Goal: Task Accomplishment & Management: Use online tool/utility

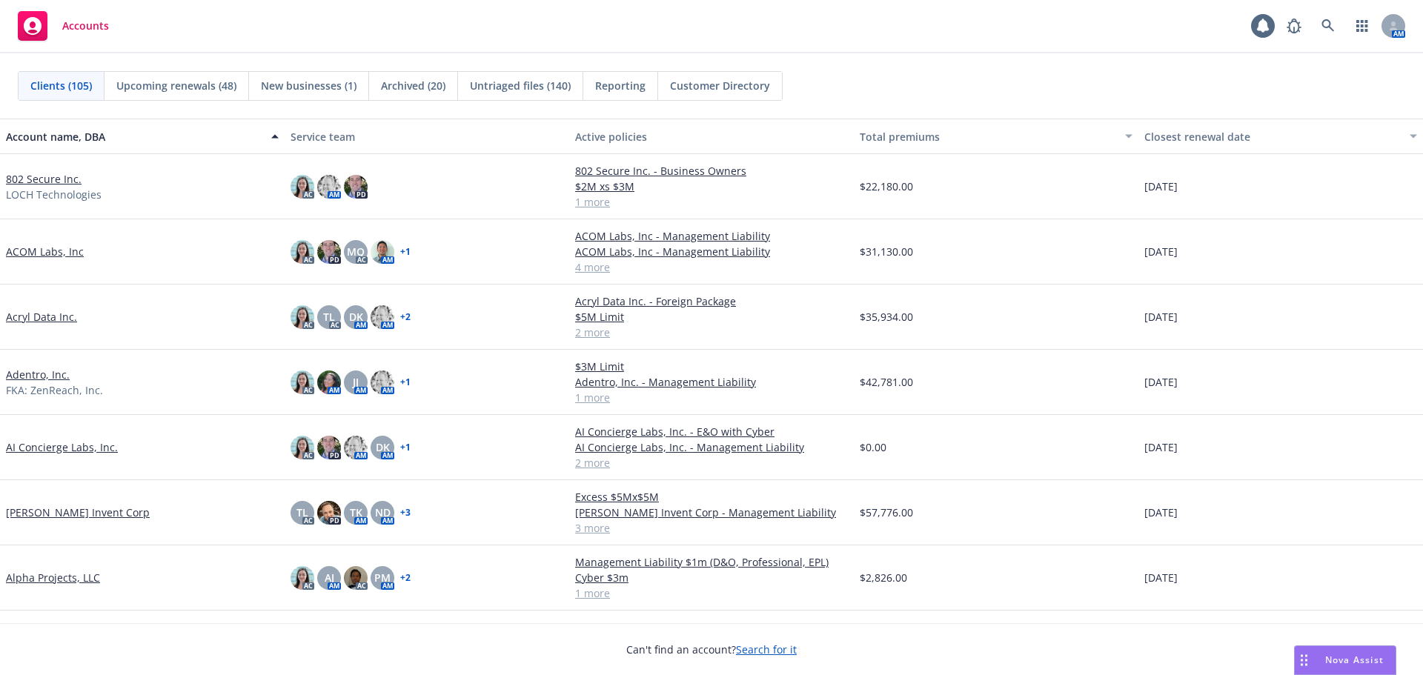
click at [61, 176] on link "802 Secure Inc." at bounding box center [44, 179] width 76 height 16
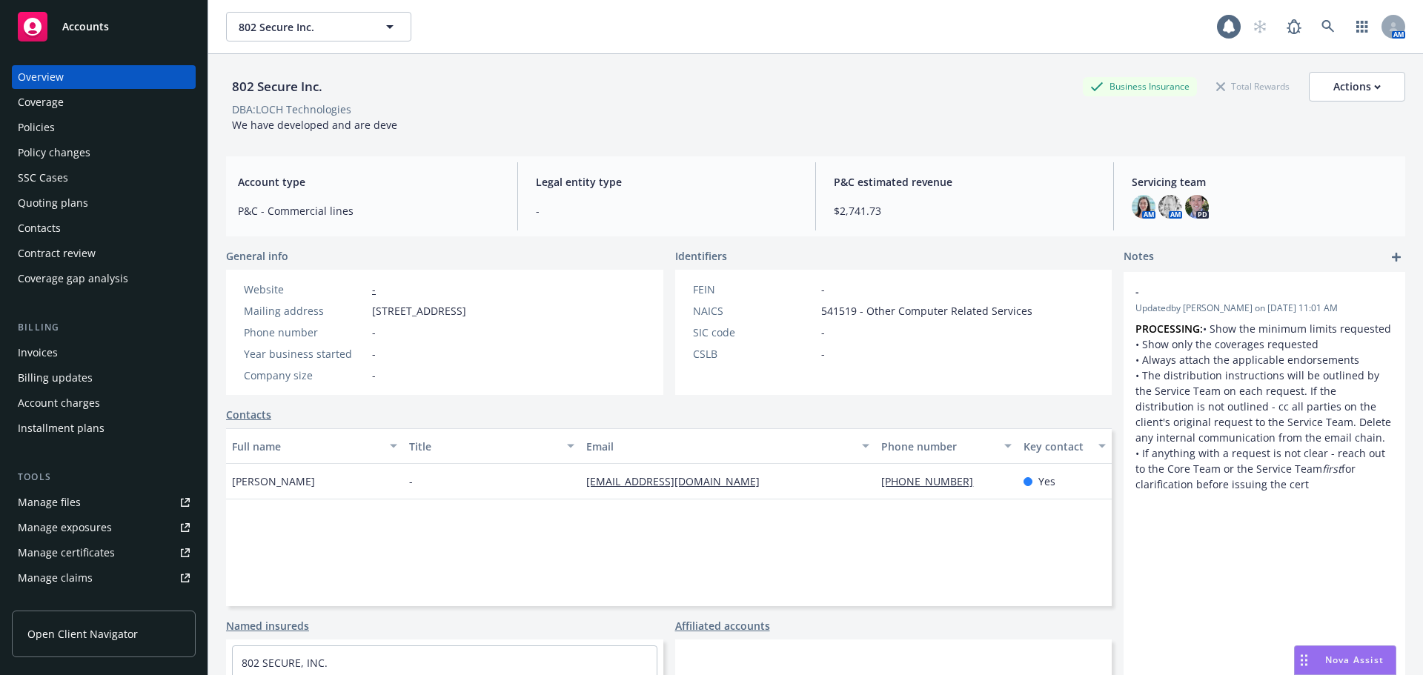
click at [124, 496] on link "Manage files" at bounding box center [104, 503] width 184 height 24
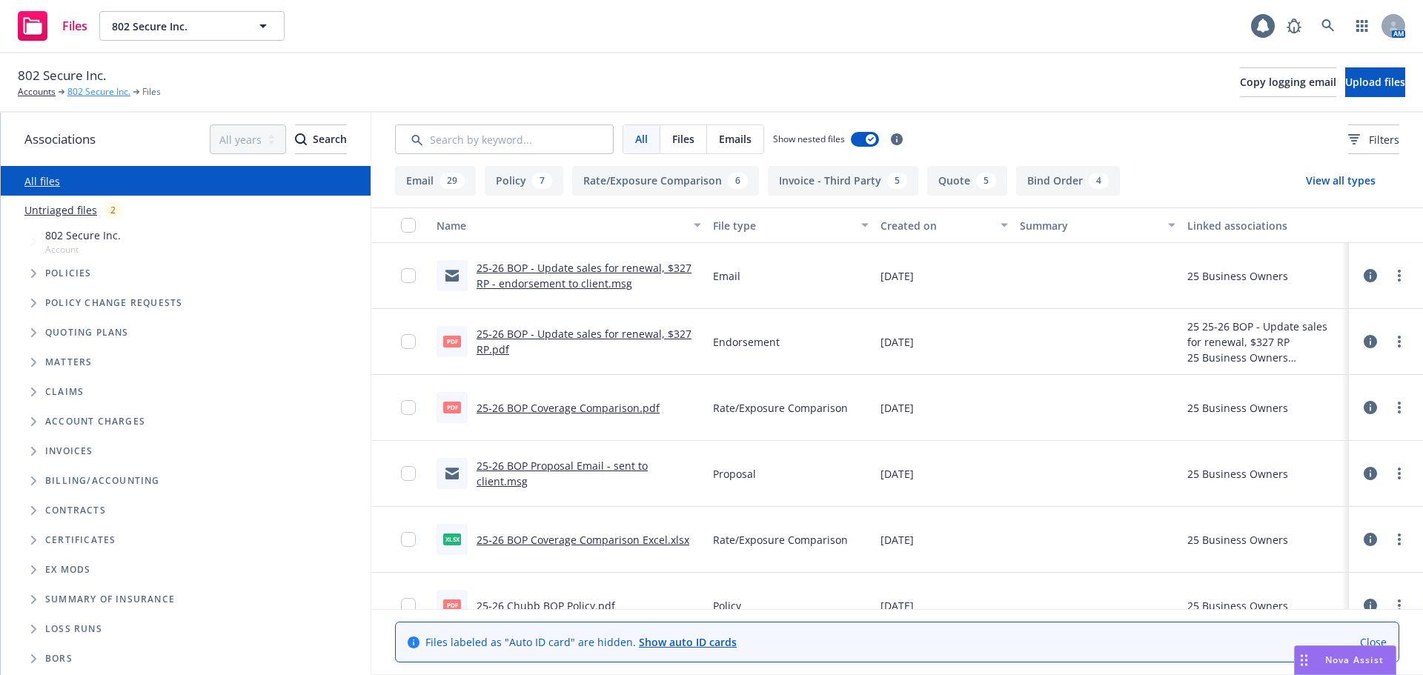
click at [99, 93] on link "802 Secure Inc." at bounding box center [98, 91] width 63 height 13
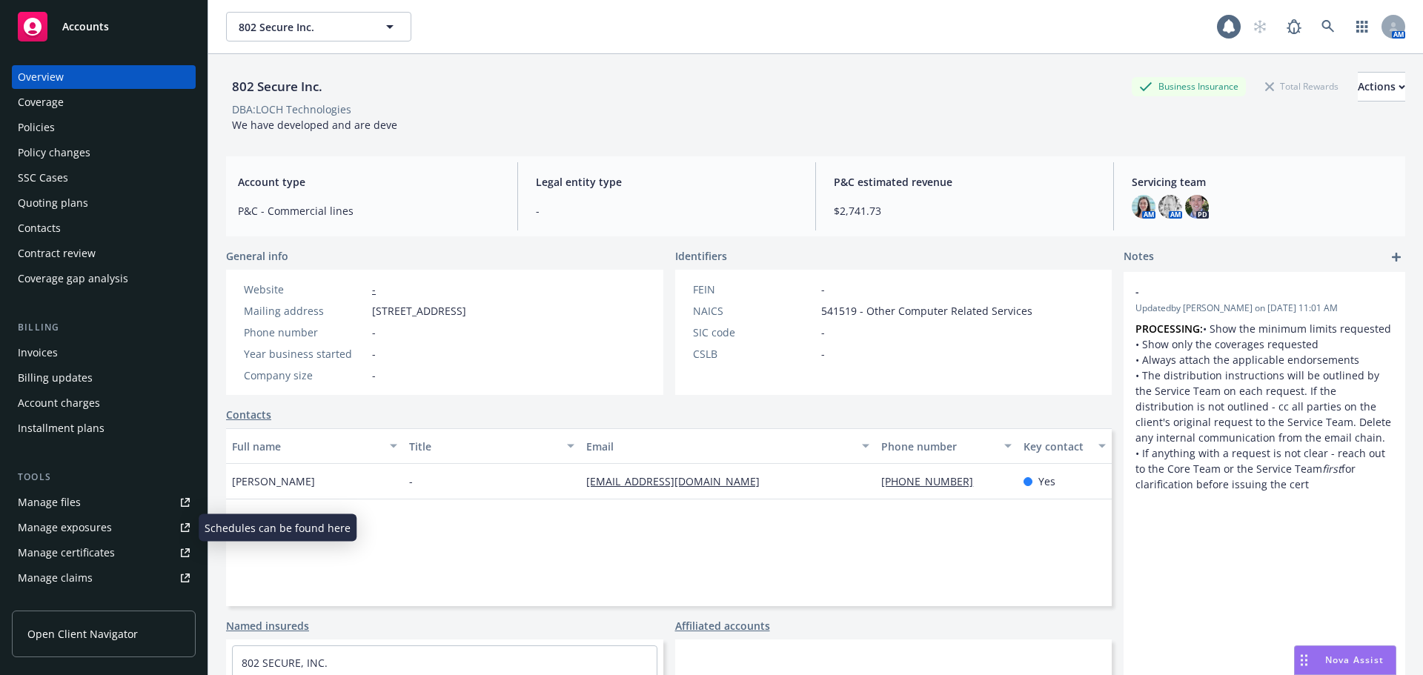
click at [124, 510] on link "Manage files" at bounding box center [104, 503] width 184 height 24
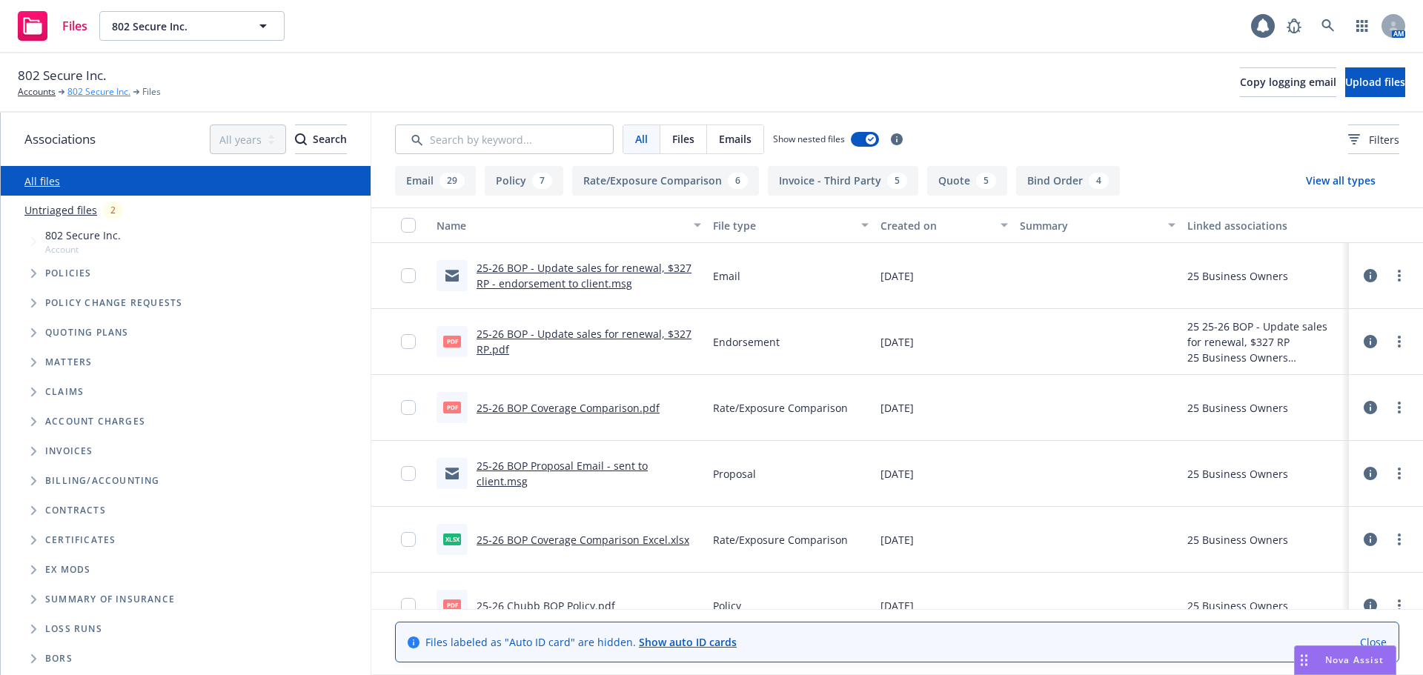
click at [116, 93] on link "802 Secure Inc." at bounding box center [98, 91] width 63 height 13
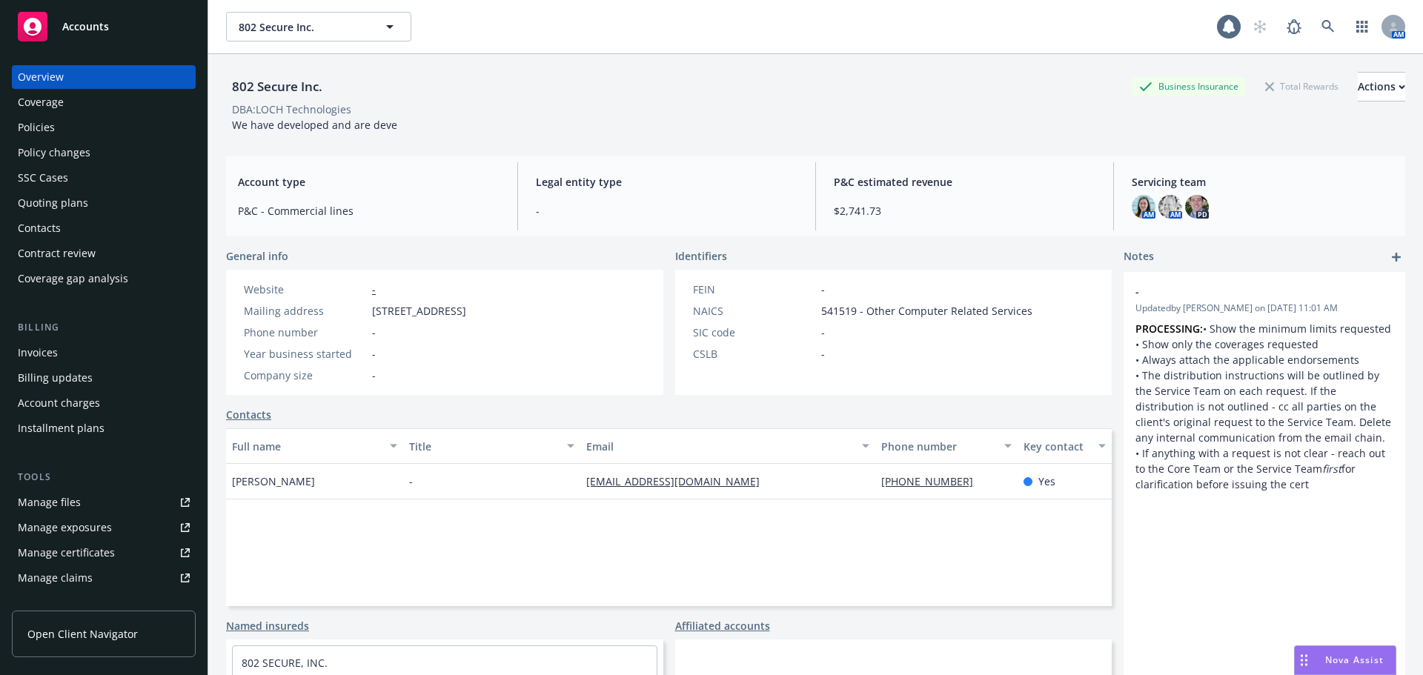
click at [104, 492] on link "Manage files" at bounding box center [104, 503] width 184 height 24
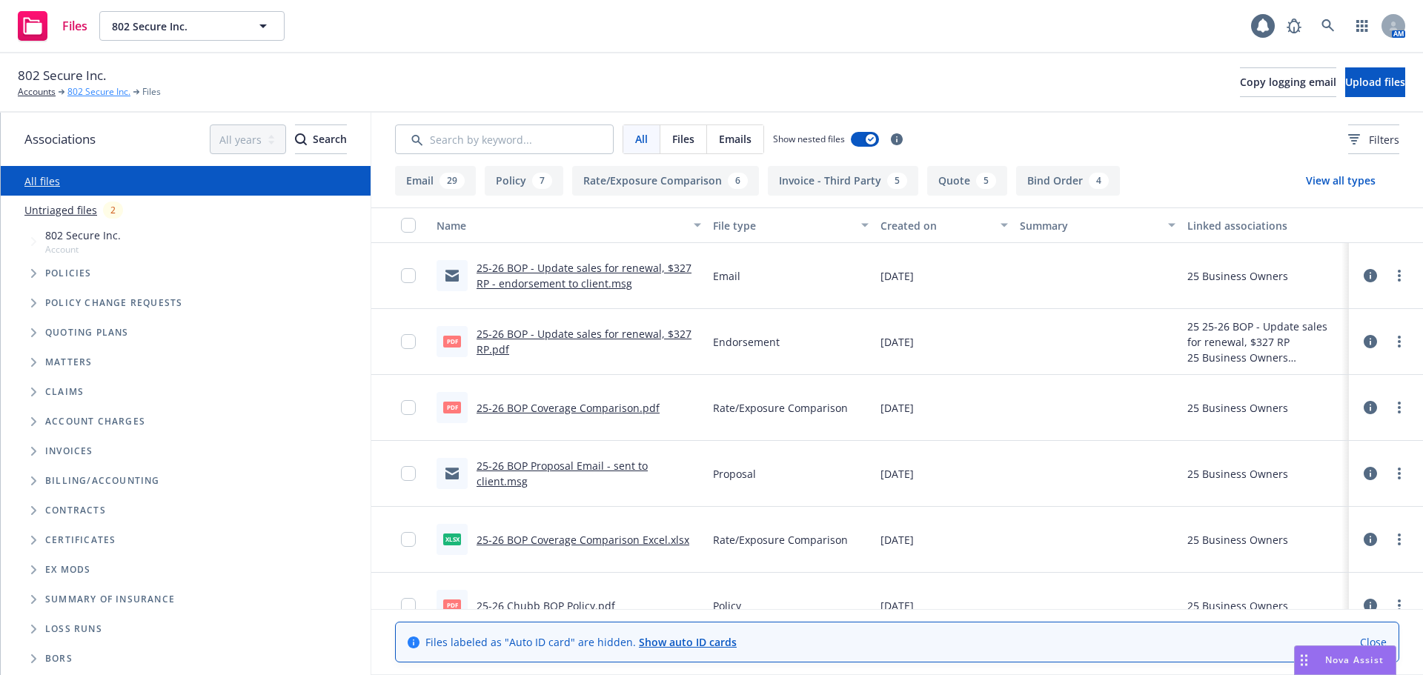
click at [99, 90] on link "802 Secure Inc." at bounding box center [98, 91] width 63 height 13
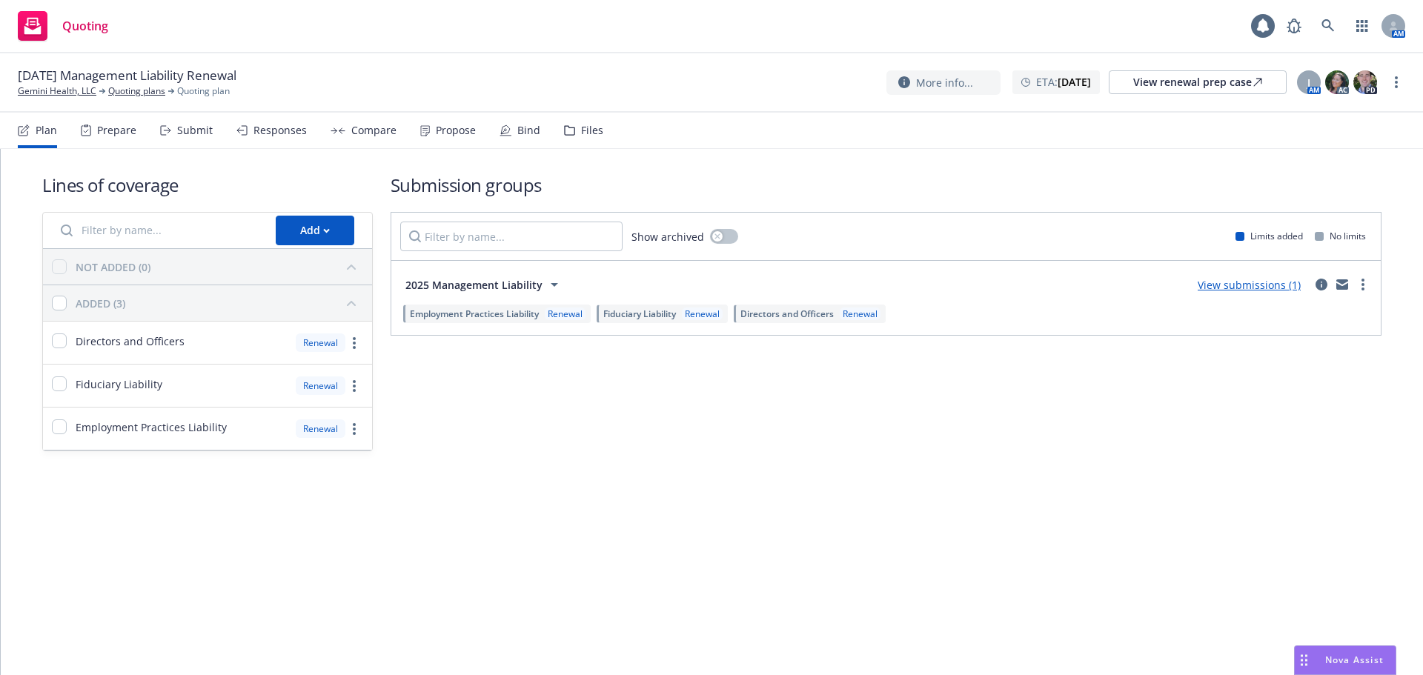
click at [1243, 284] on link "View submissions (1)" at bounding box center [1248, 285] width 103 height 14
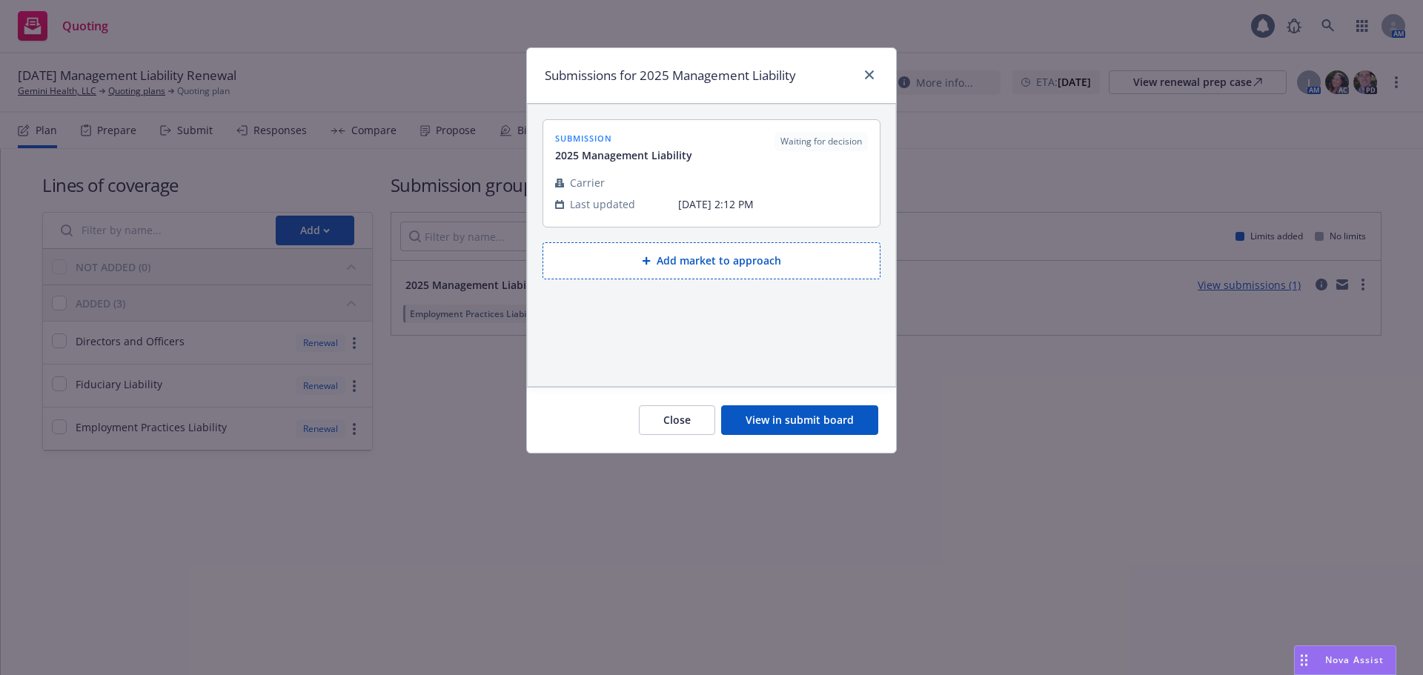
click at [800, 420] on button "View in submit board" at bounding box center [799, 420] width 157 height 30
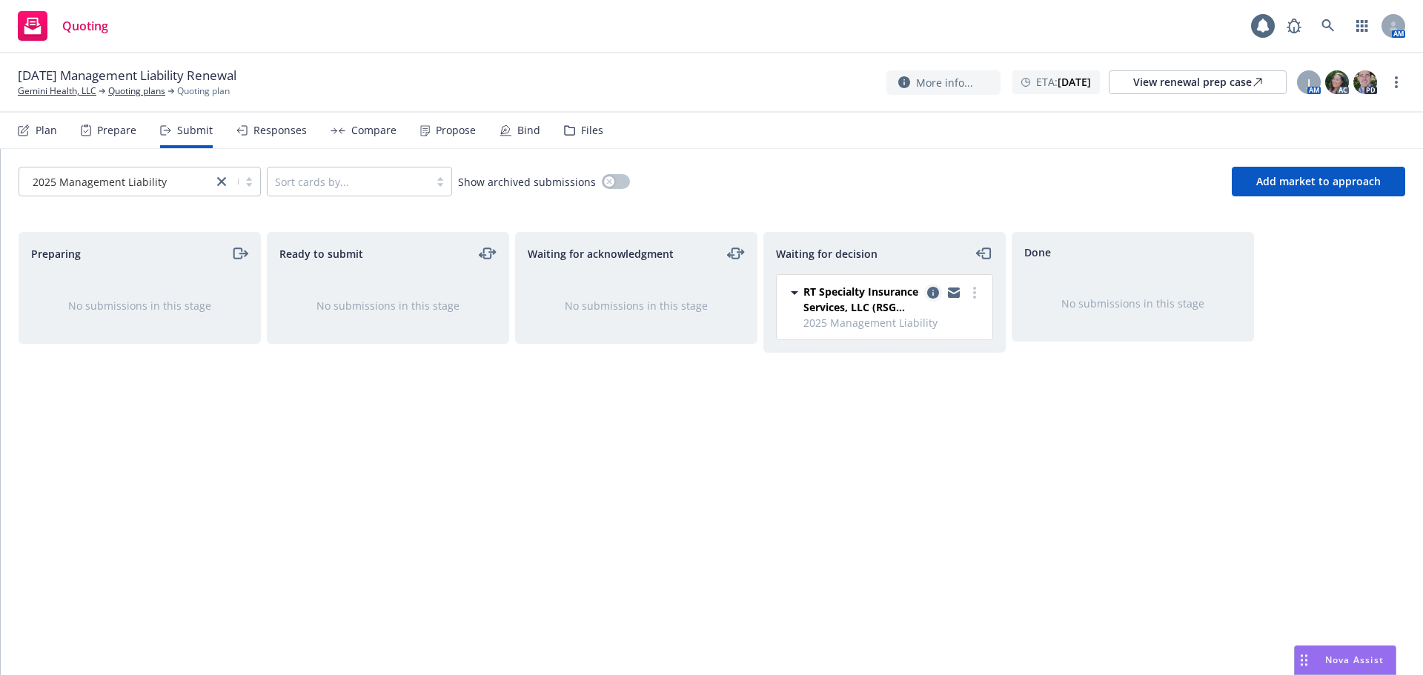
click at [931, 291] on icon "copy logging email" at bounding box center [933, 293] width 12 height 12
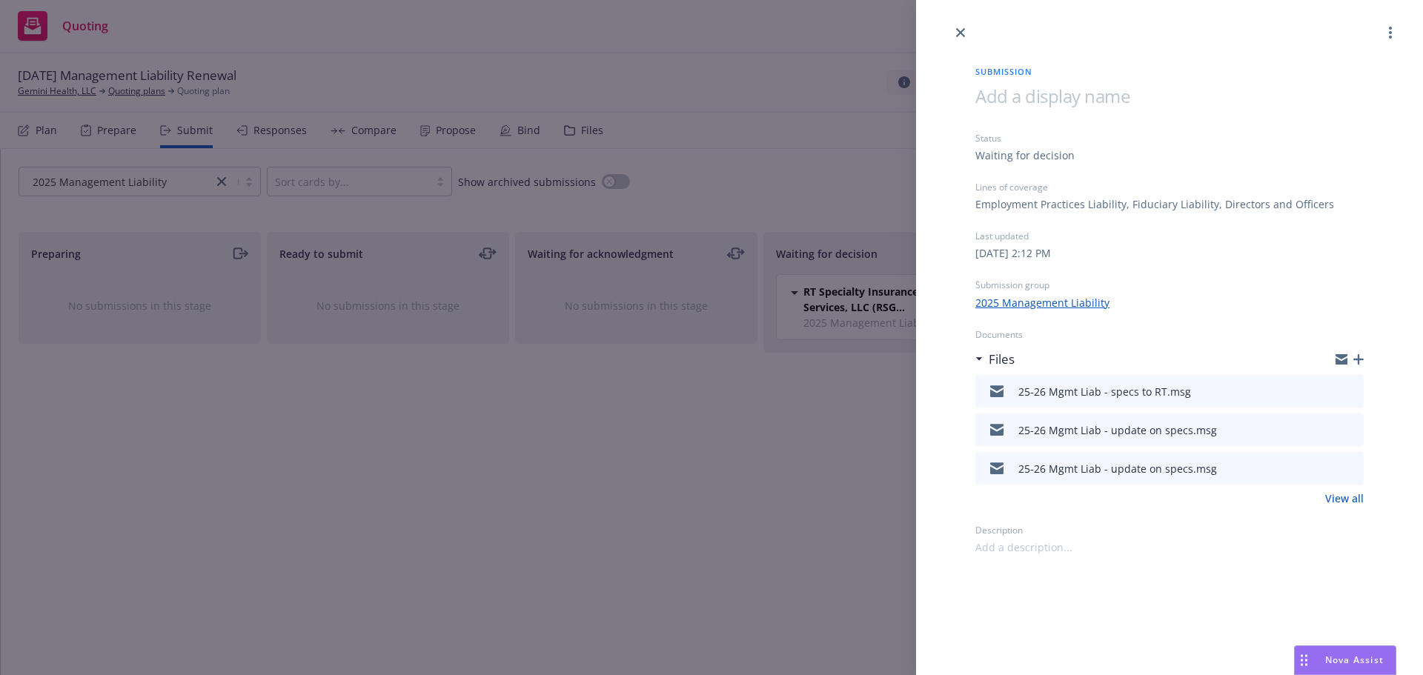
click at [1354, 390] on icon "preview file" at bounding box center [1349, 390] width 13 height 10
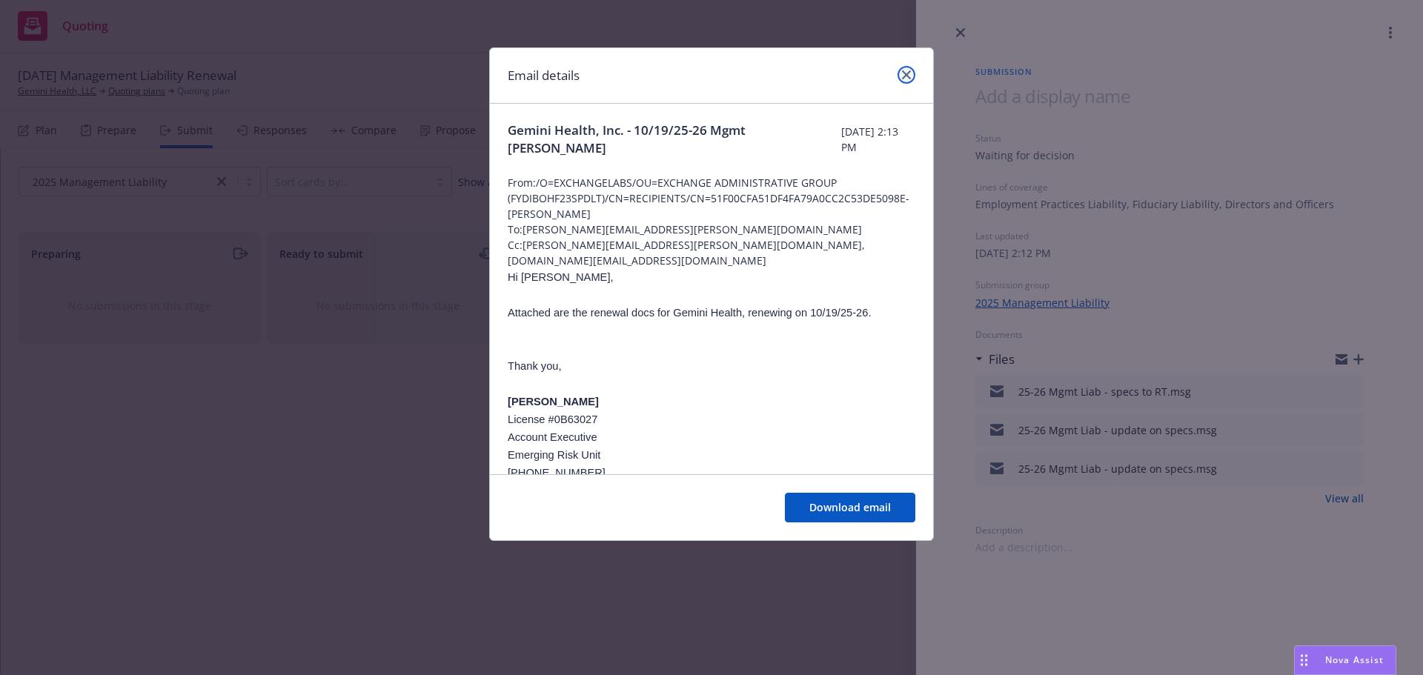
click at [907, 71] on icon "close" at bounding box center [906, 74] width 9 height 9
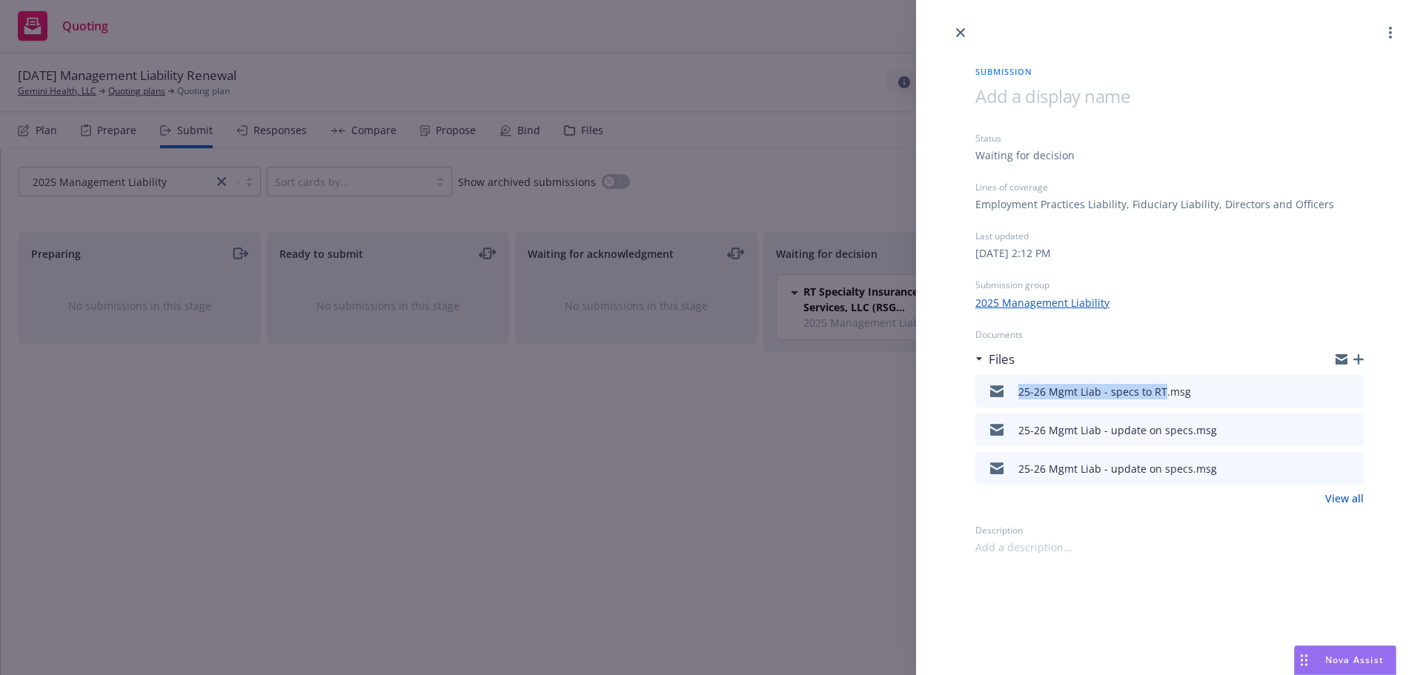
drag, startPoint x: 1014, startPoint y: 391, endPoint x: 1160, endPoint y: 396, distance: 146.8
click at [1160, 396] on div "25-26 Mgmt Liab - specs to RT.msg" at bounding box center [1086, 391] width 210 height 31
copy div "25-26 Mgmt Liab - specs to RT"
click at [1357, 356] on icon "button" at bounding box center [1358, 359] width 10 height 10
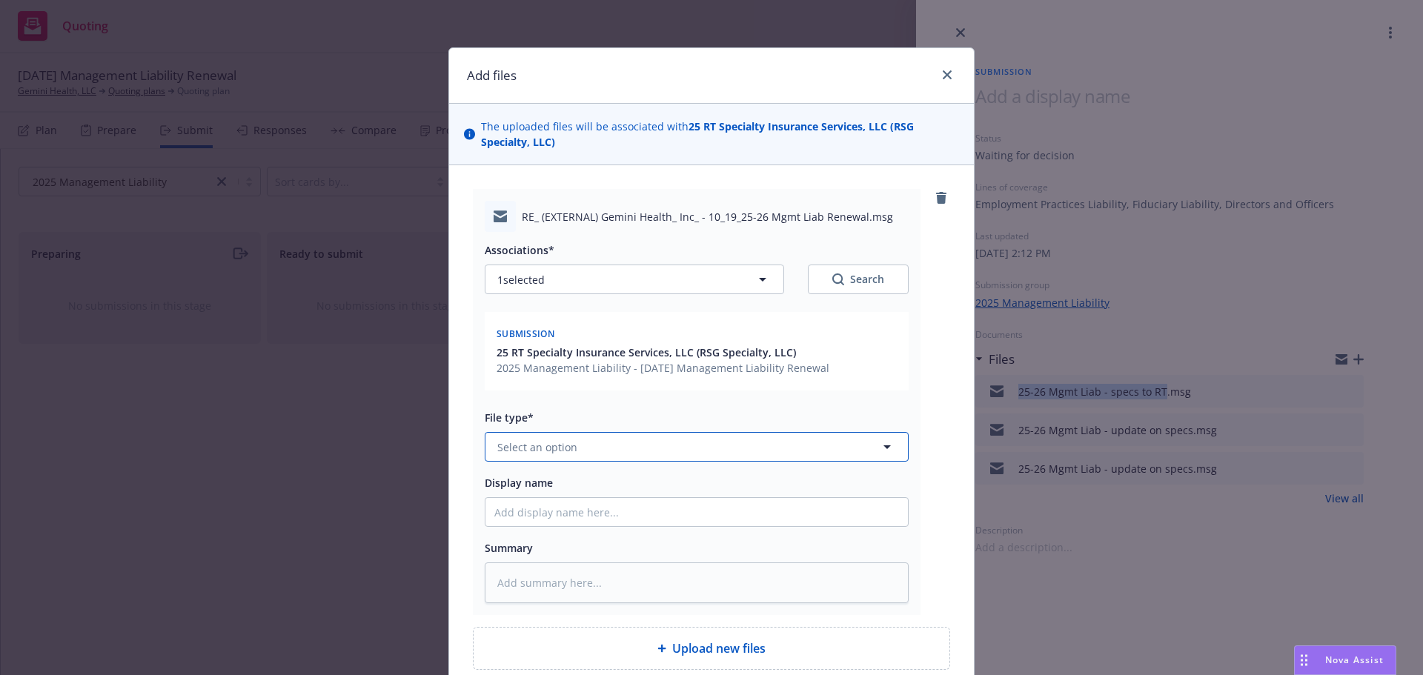
click at [597, 454] on button "Select an option" at bounding box center [697, 447] width 424 height 30
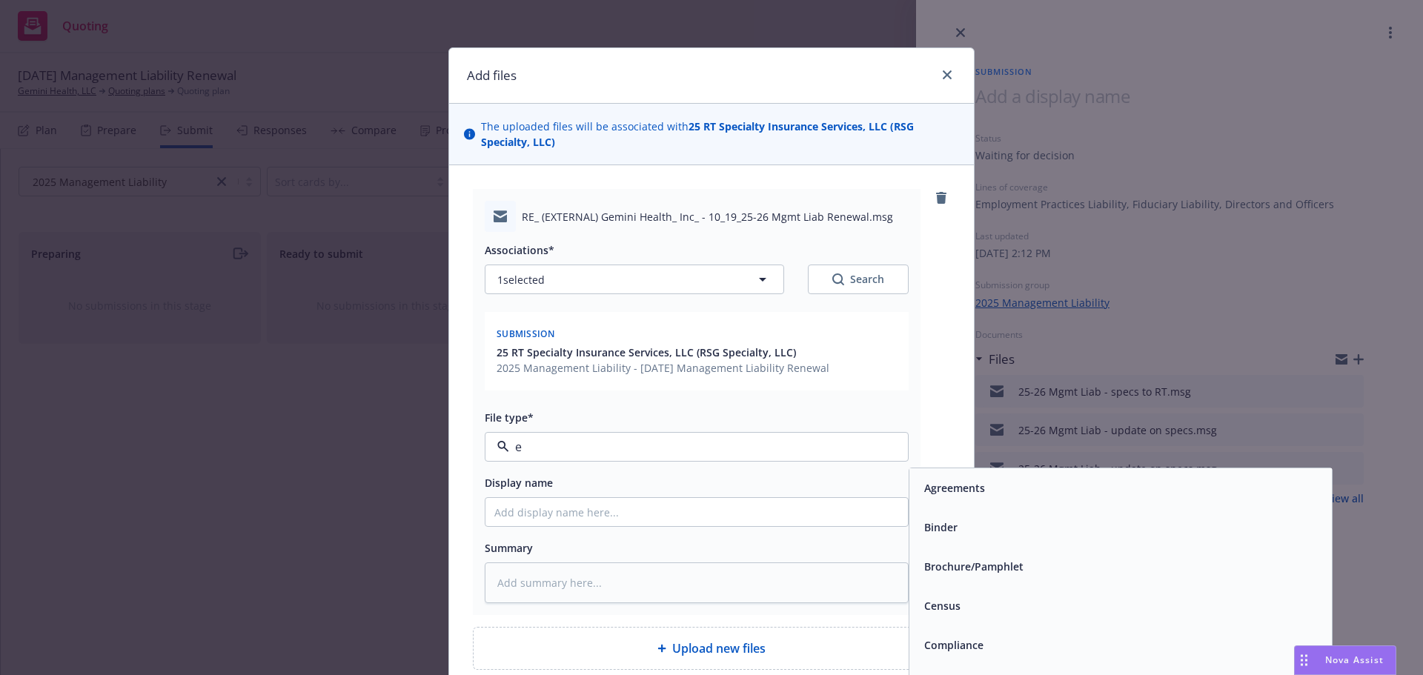
type input "em"
click at [934, 525] on span "Email" at bounding box center [937, 527] width 27 height 16
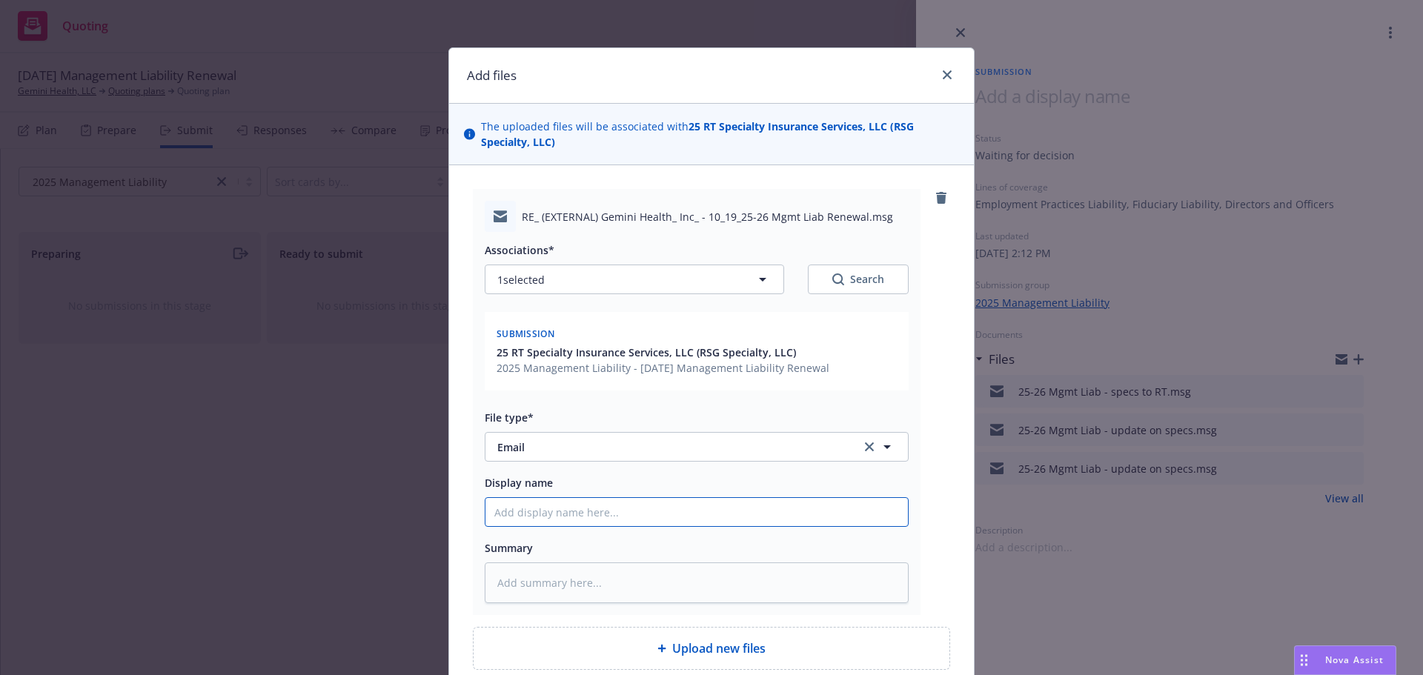
click at [748, 524] on input "Display name" at bounding box center [696, 512] width 422 height 28
paste input "25-26 Mgmt Liab - specs to RT"
type textarea "x"
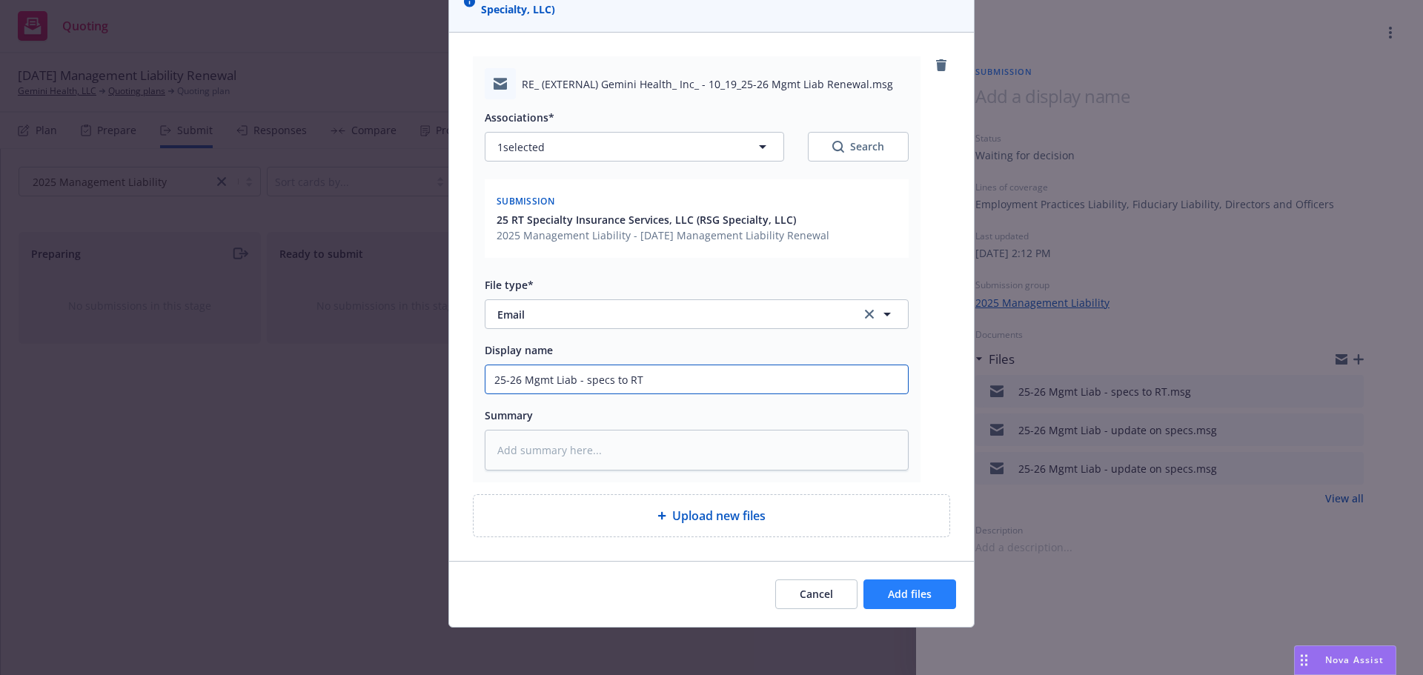
type input "25-26 Mgmt Liab - specs to RT"
click at [909, 603] on button "Add files" at bounding box center [909, 594] width 93 height 30
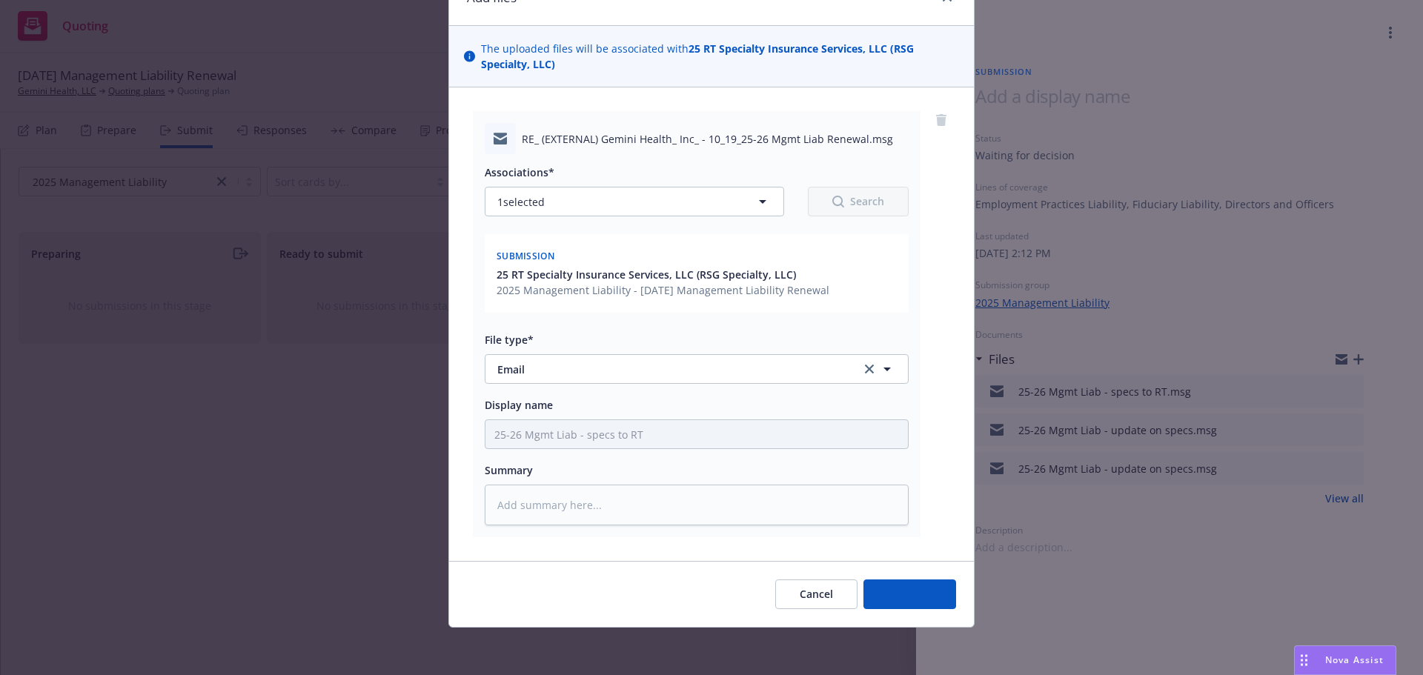
scroll to position [78, 0]
type textarea "x"
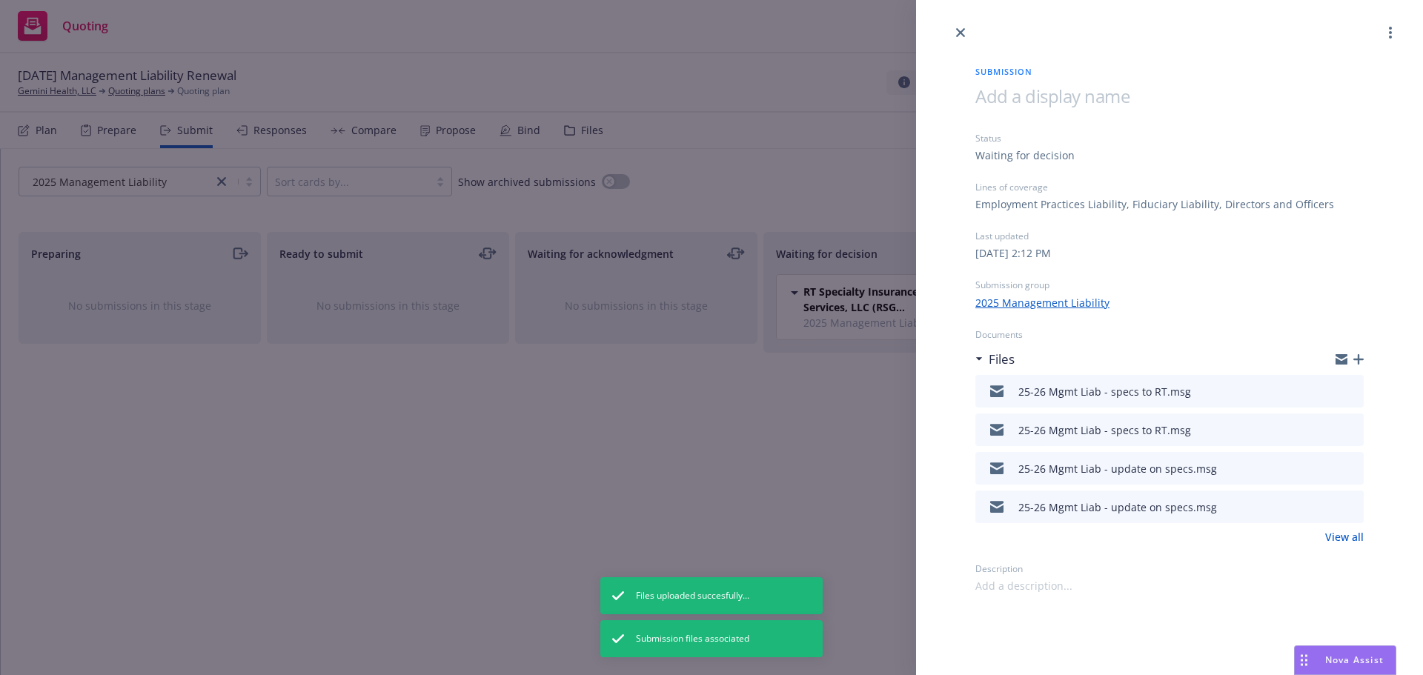
click at [1353, 393] on icon "preview file" at bounding box center [1349, 390] width 13 height 10
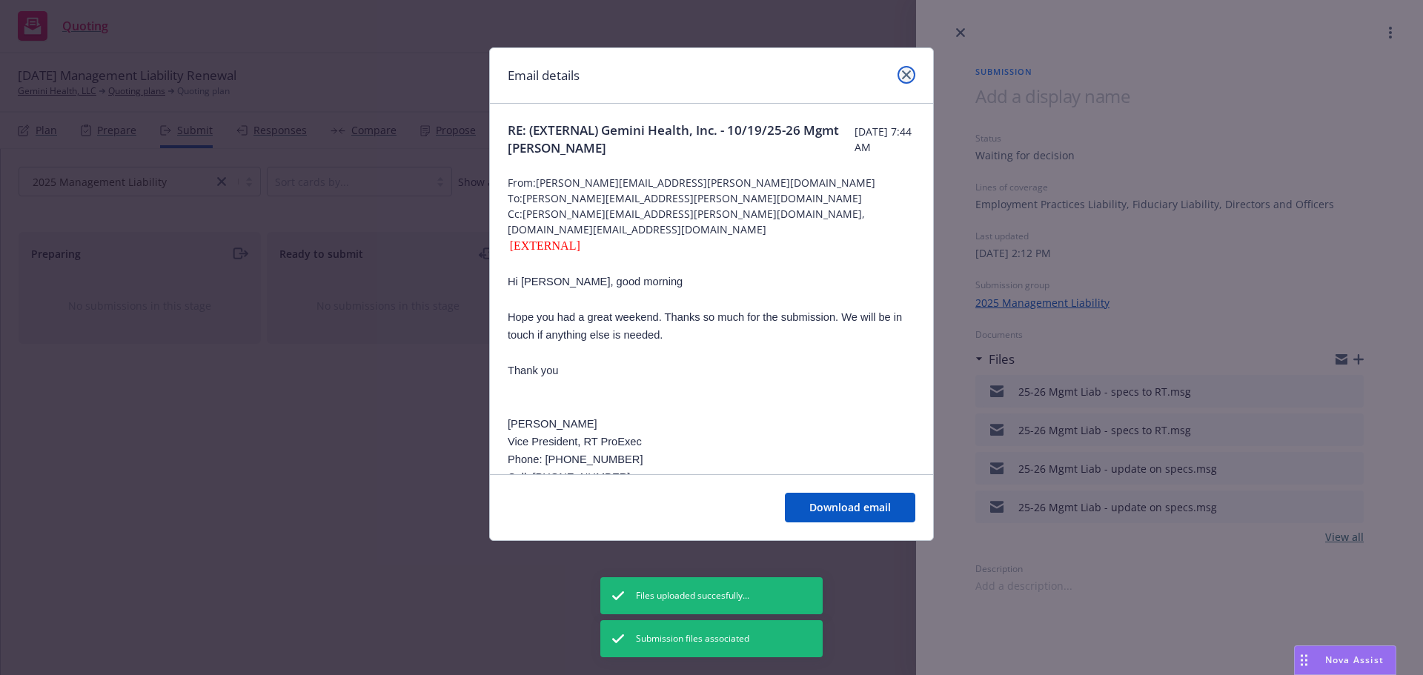
click at [907, 71] on icon "close" at bounding box center [906, 74] width 9 height 9
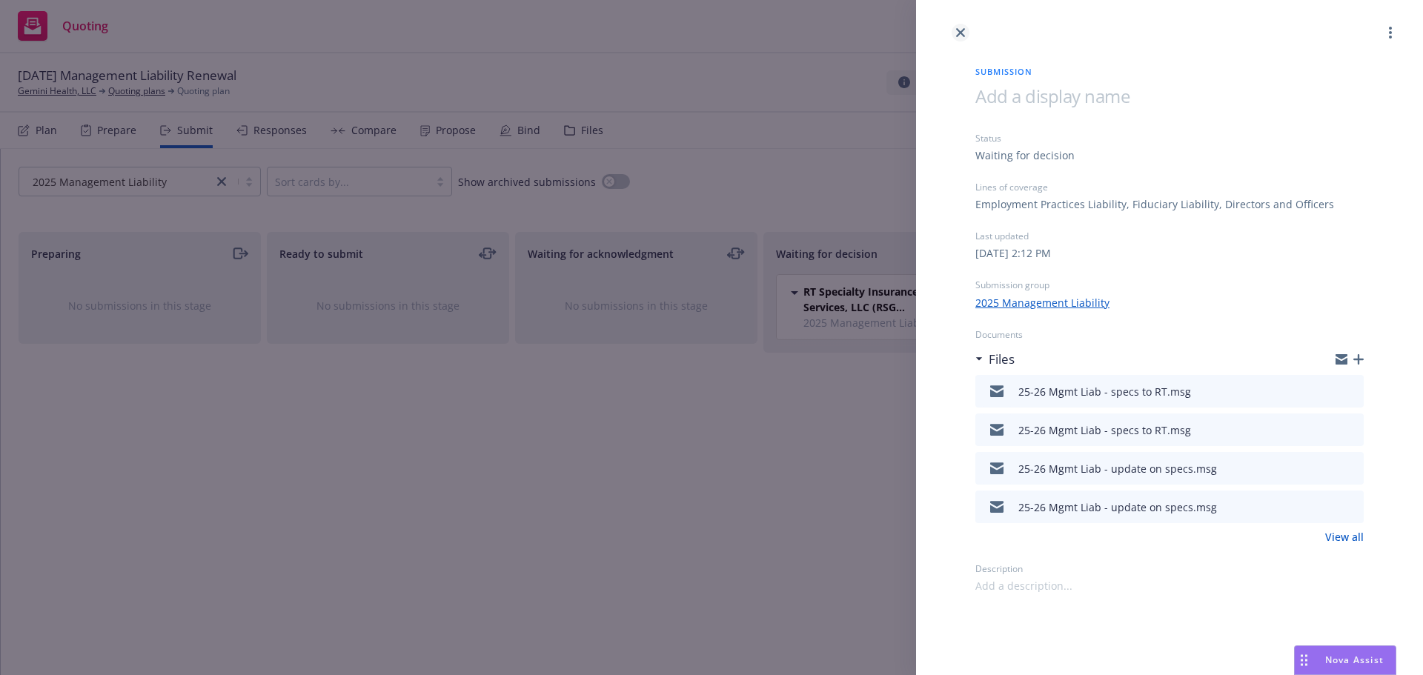
click at [960, 31] on icon "close" at bounding box center [960, 32] width 9 height 9
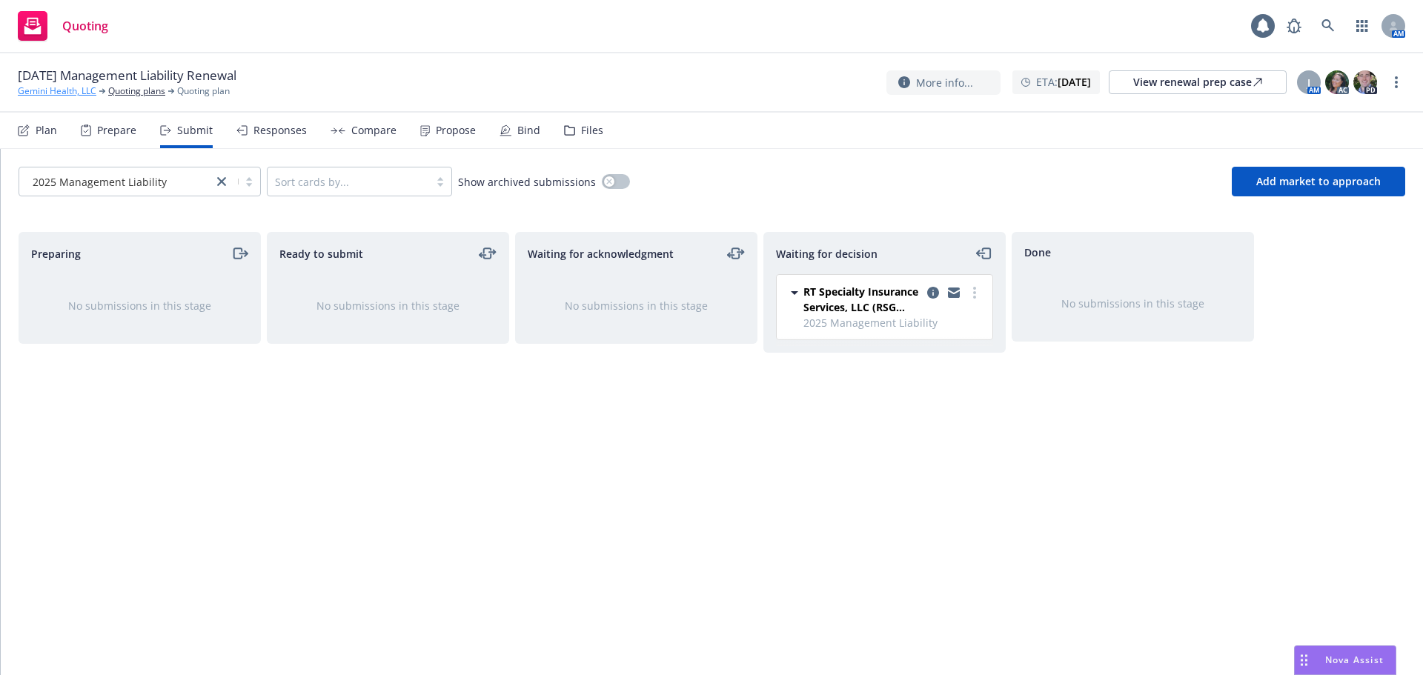
click at [51, 97] on link "Gemini Health, LLC" at bounding box center [57, 90] width 79 height 13
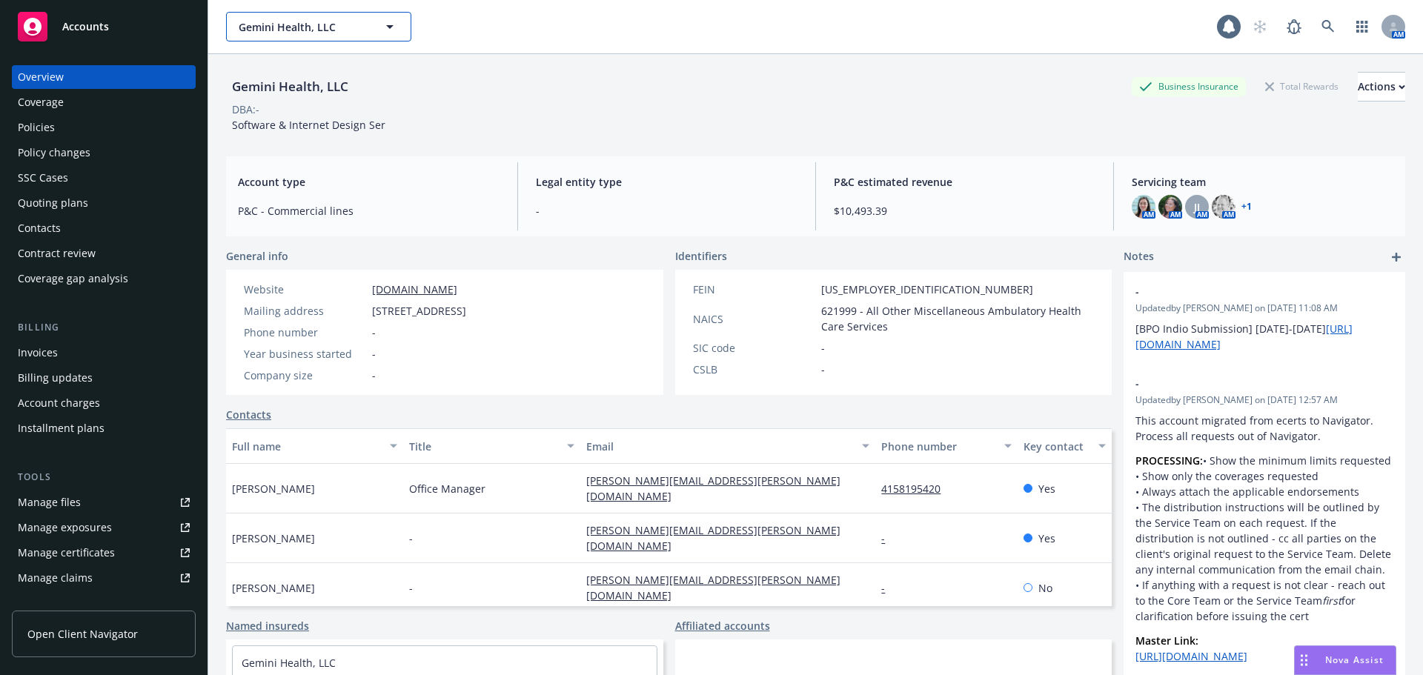
click at [260, 30] on span "Gemini Health, LLC" at bounding box center [303, 27] width 128 height 16
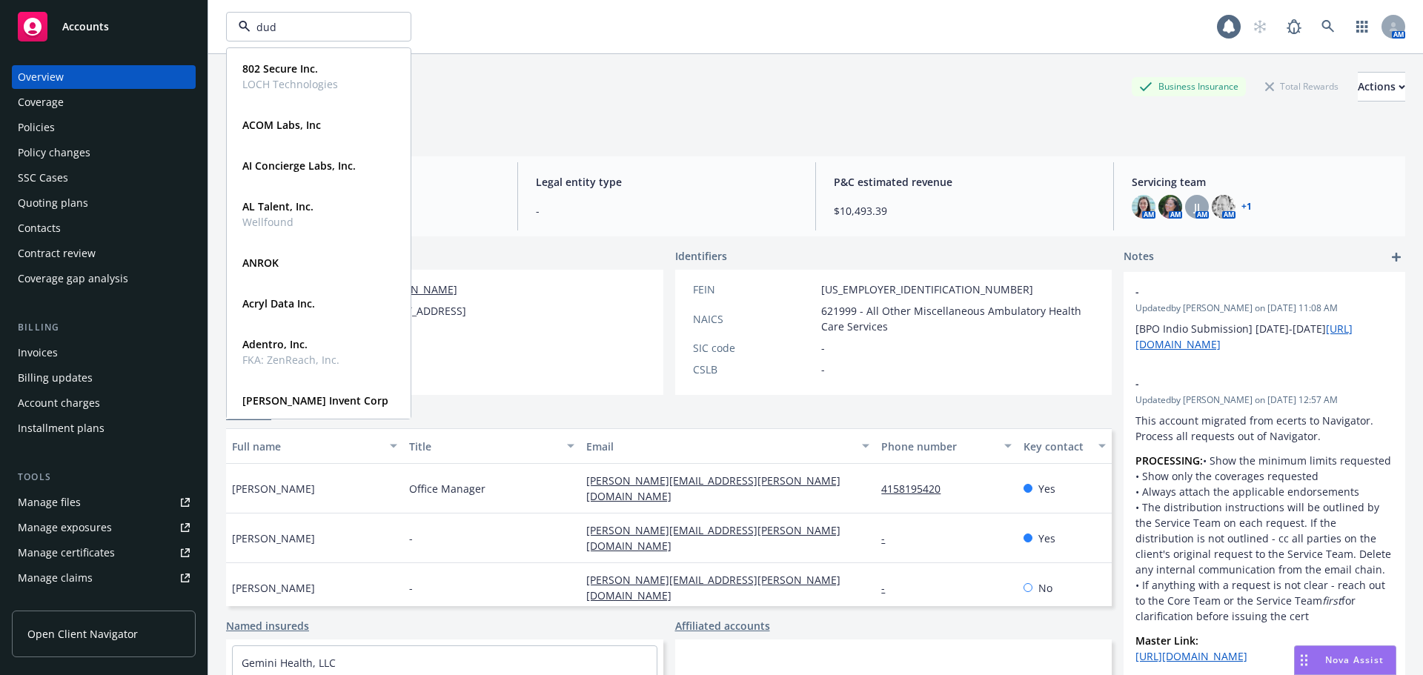
type input "[PERSON_NAME]"
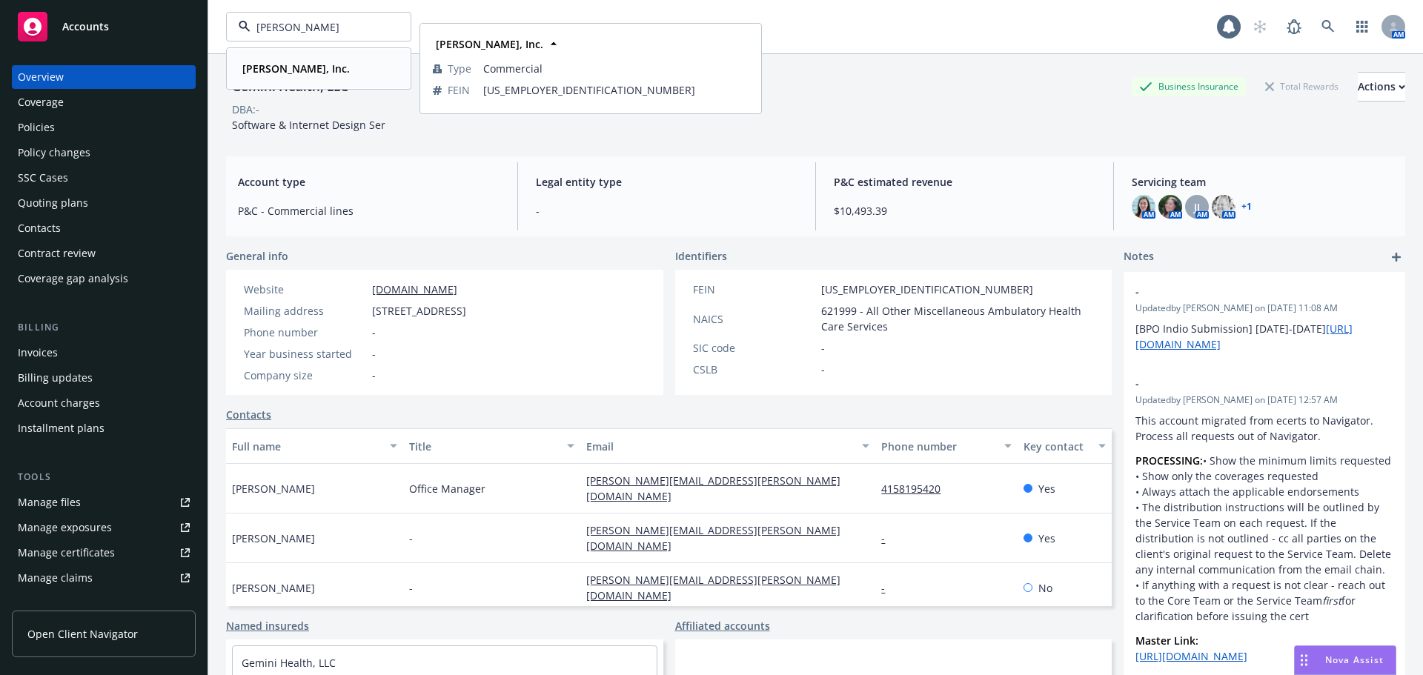
click at [272, 64] on strong "[PERSON_NAME], Inc." at bounding box center [295, 69] width 107 height 14
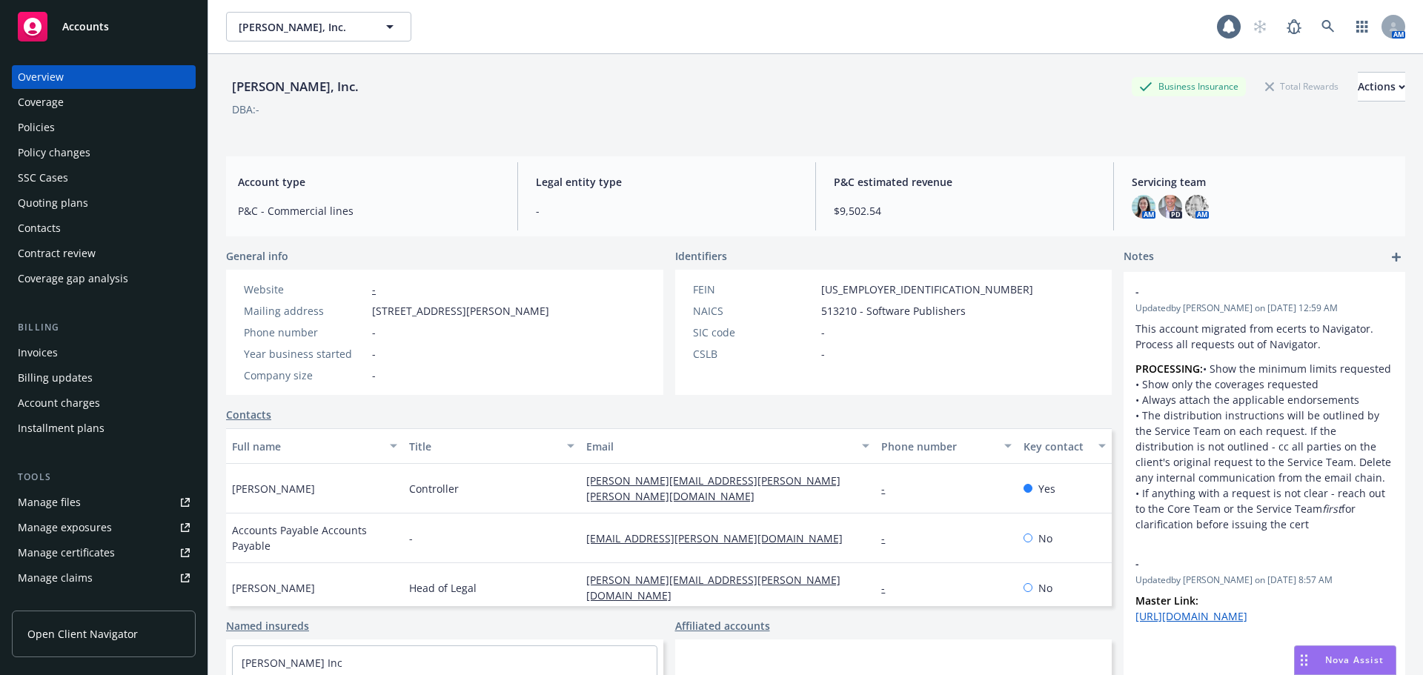
click at [106, 128] on div "Policies" at bounding box center [104, 128] width 172 height 24
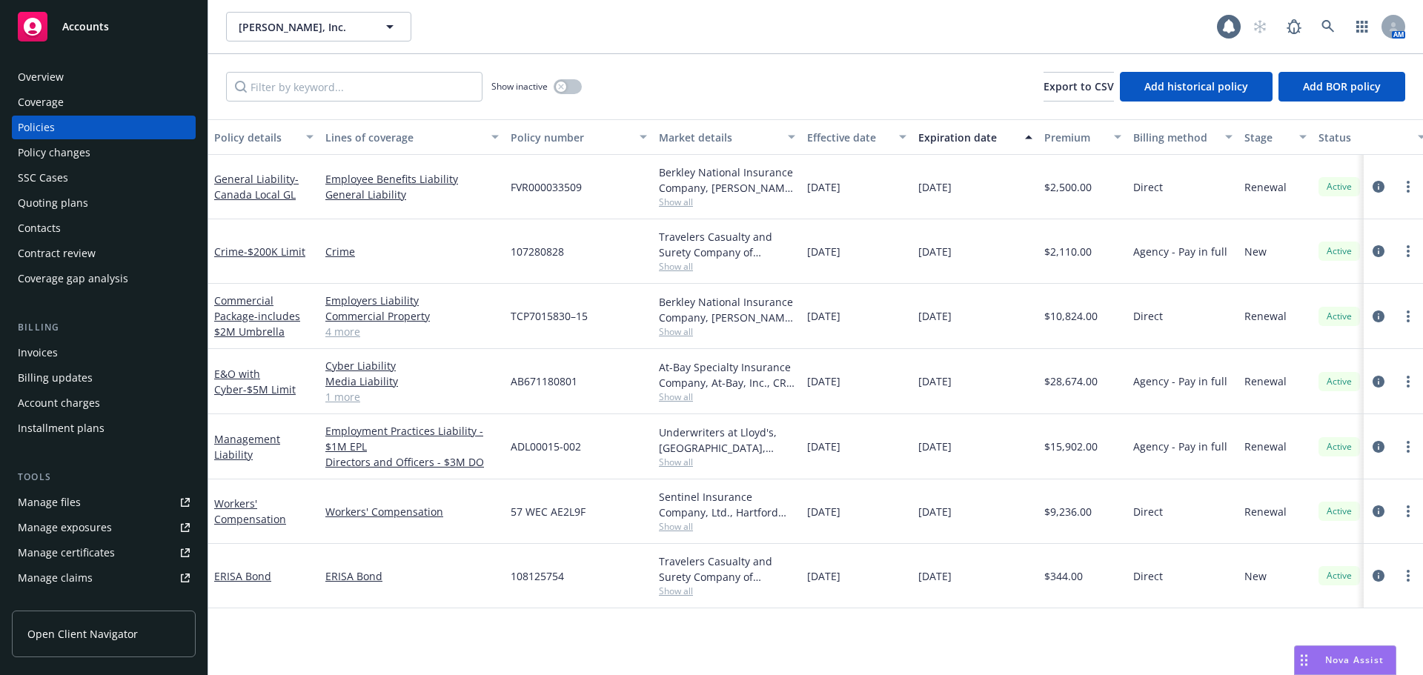
click at [85, 206] on div "Quoting plans" at bounding box center [53, 203] width 70 height 24
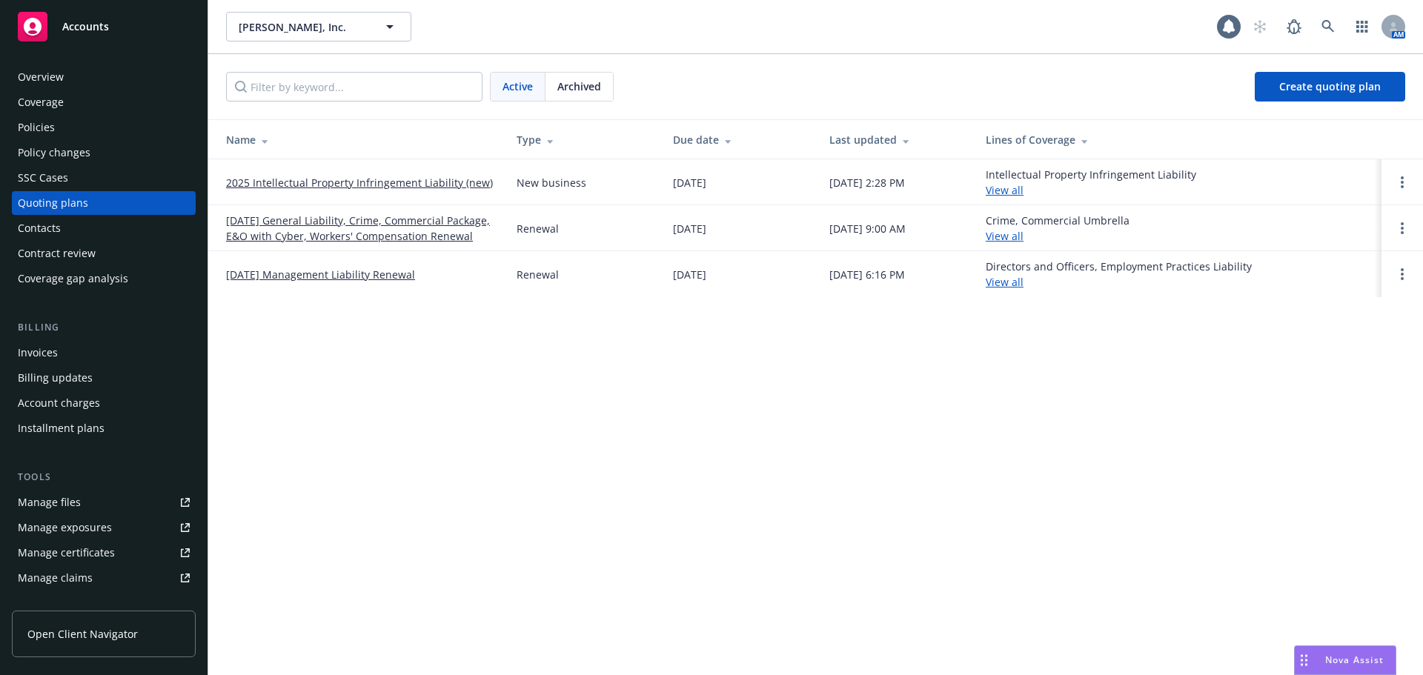
click at [325, 233] on link "[DATE] General Liability, Crime, Commercial Package, E&O with Cyber, Workers' C…" at bounding box center [359, 228] width 267 height 31
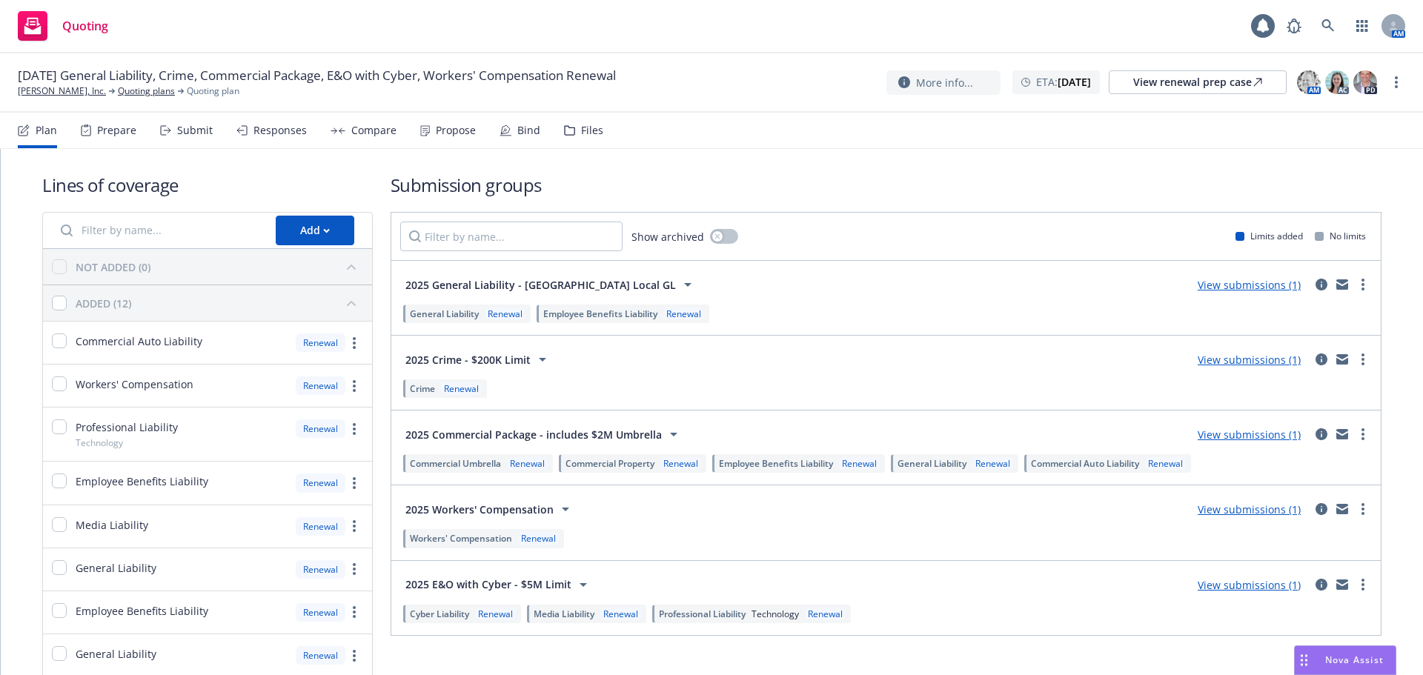
click at [588, 137] on div "Files" at bounding box center [583, 131] width 39 height 36
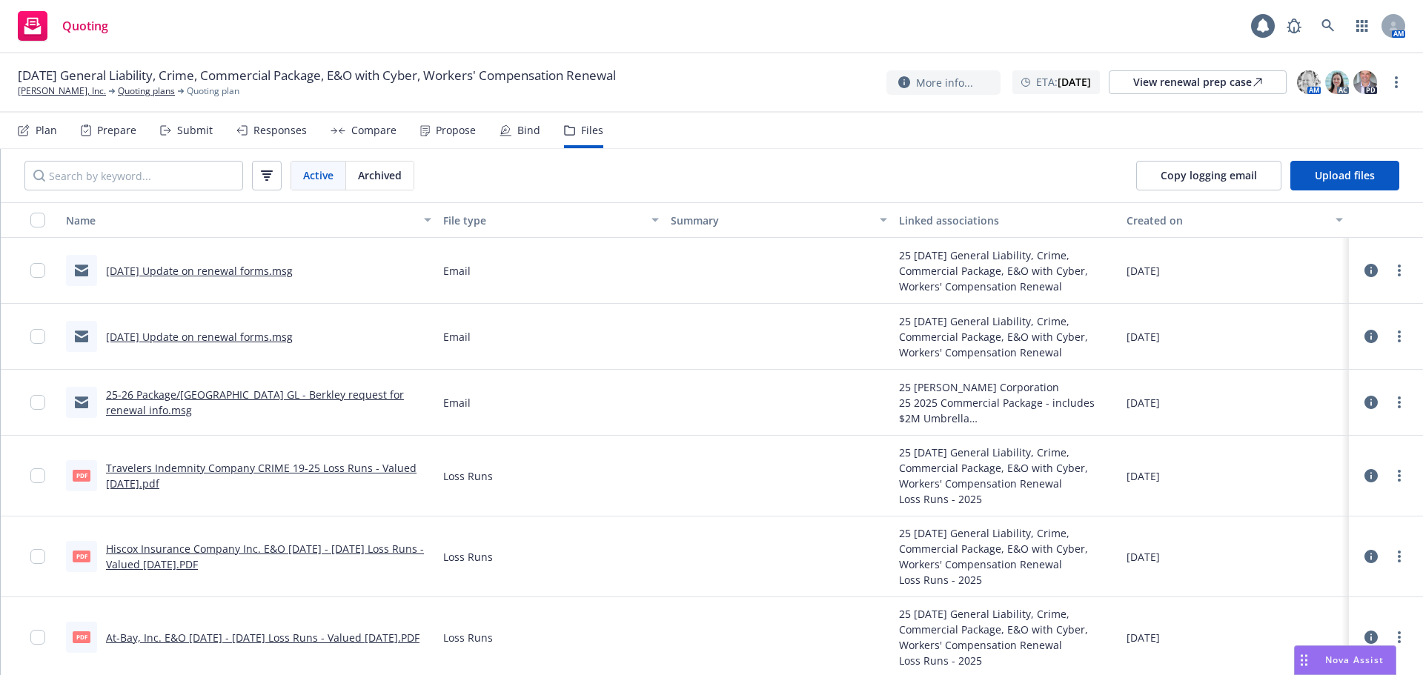
click at [247, 273] on link "08/15/25 Update on renewal forms.msg" at bounding box center [199, 271] width 187 height 14
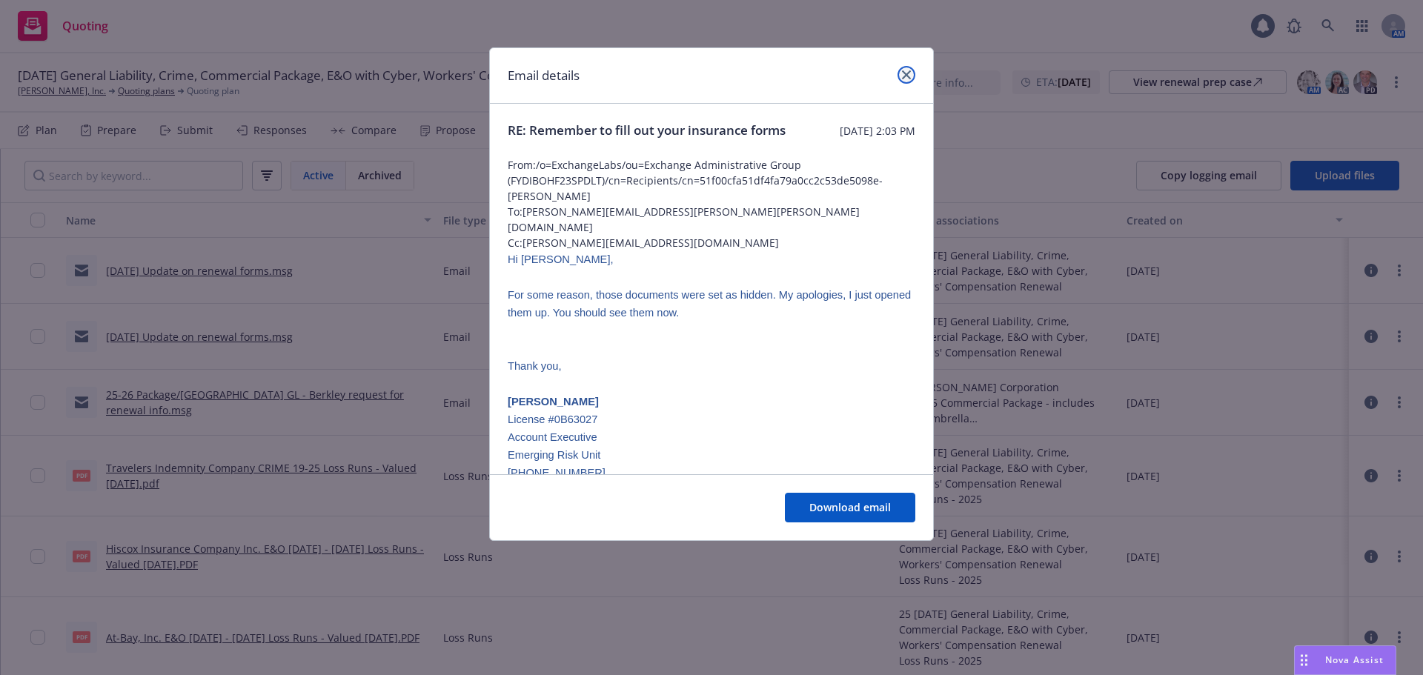
click at [905, 70] on icon "close" at bounding box center [906, 74] width 9 height 9
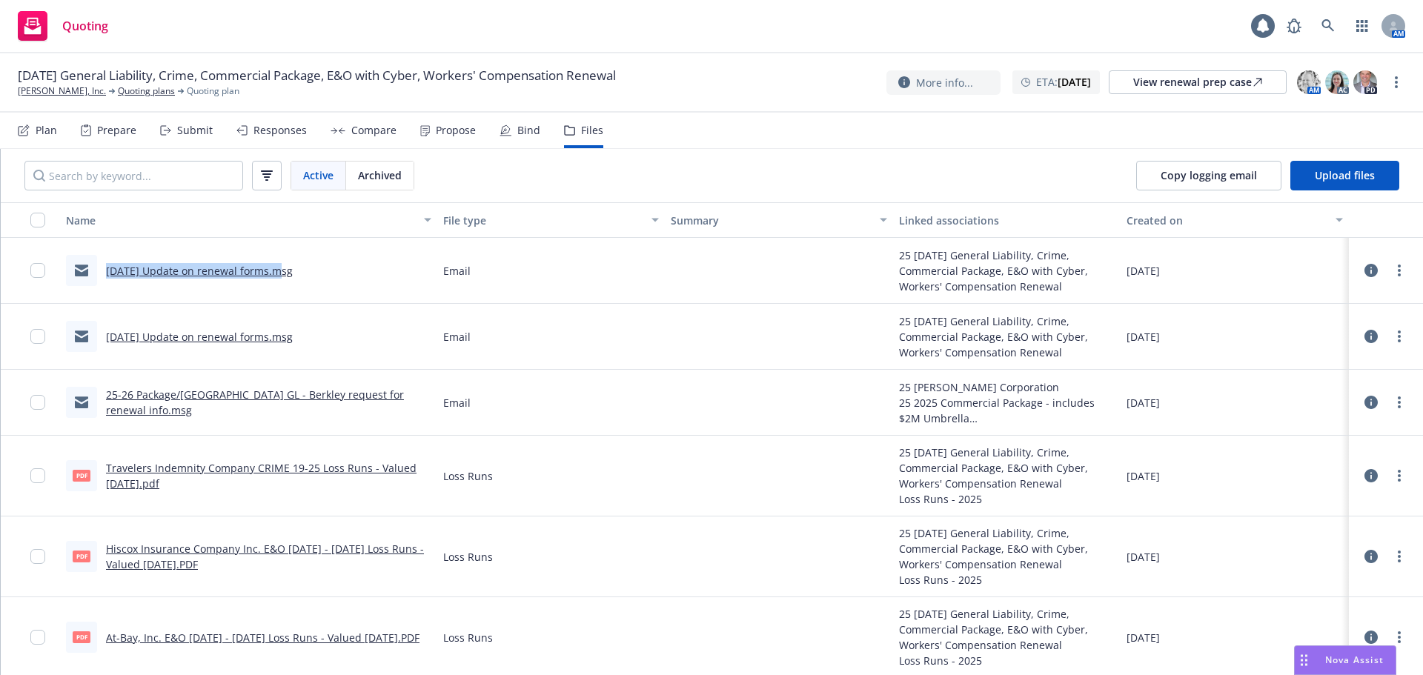
drag, startPoint x: 98, startPoint y: 279, endPoint x: 276, endPoint y: 285, distance: 178.0
click at [276, 285] on div "08/15/25 Update on renewal forms.msg" at bounding box center [179, 270] width 227 height 31
copy link "08/15/25 Update on renewal forms"
click at [1329, 170] on span "Upload files" at bounding box center [1344, 175] width 60 height 14
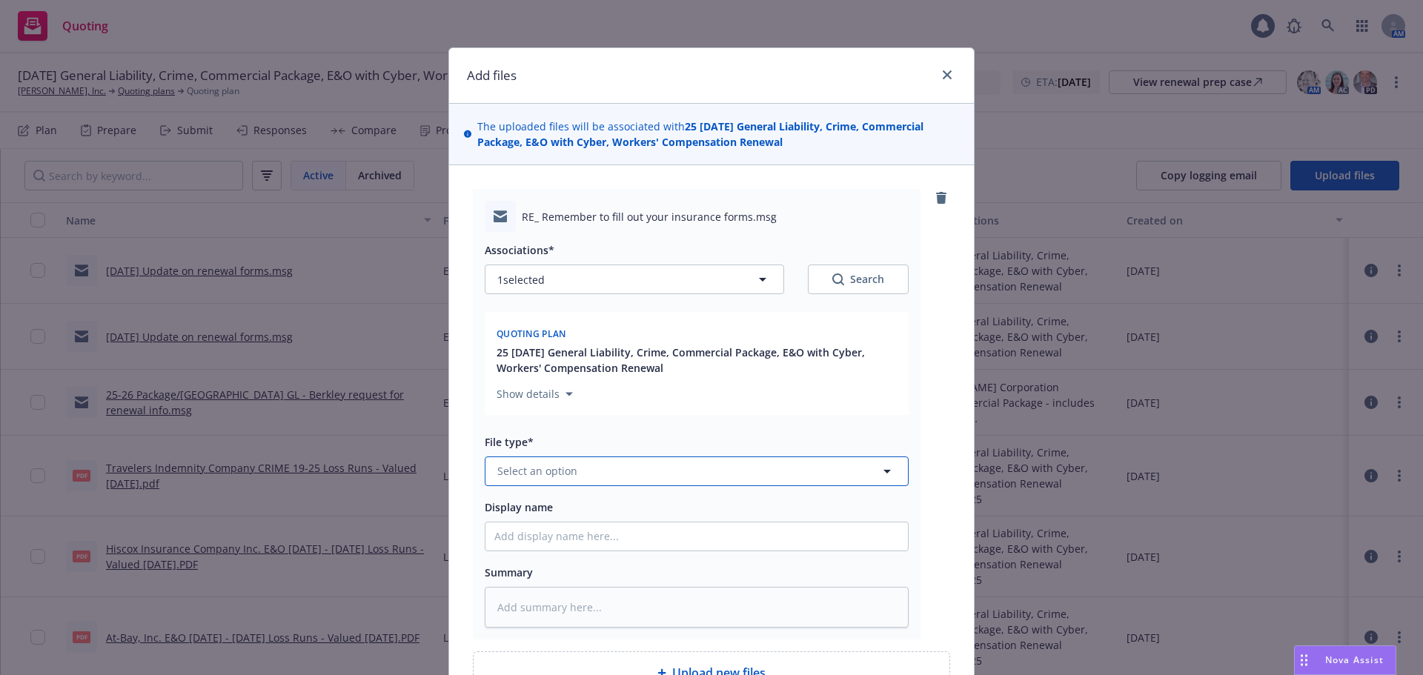
click at [619, 468] on button "Select an option" at bounding box center [697, 471] width 424 height 30
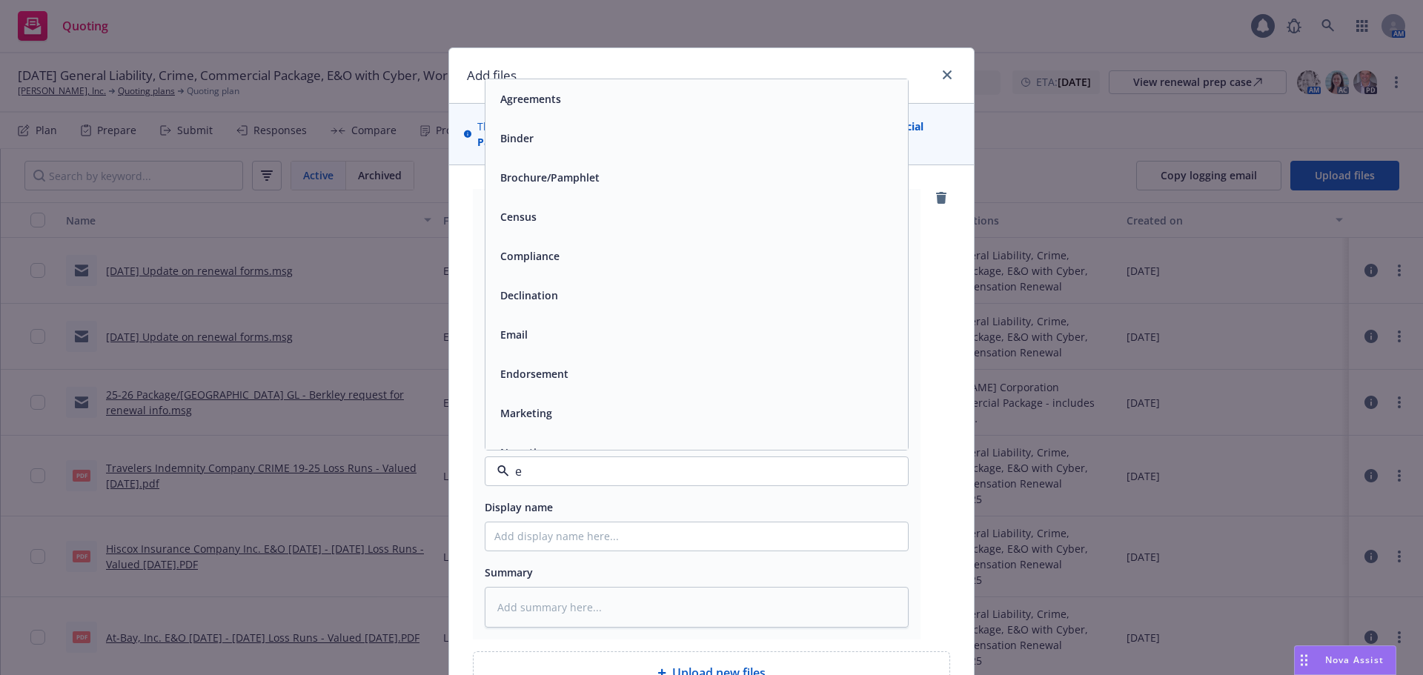
type input "em"
click at [647, 134] on div "Email" at bounding box center [696, 137] width 405 height 21
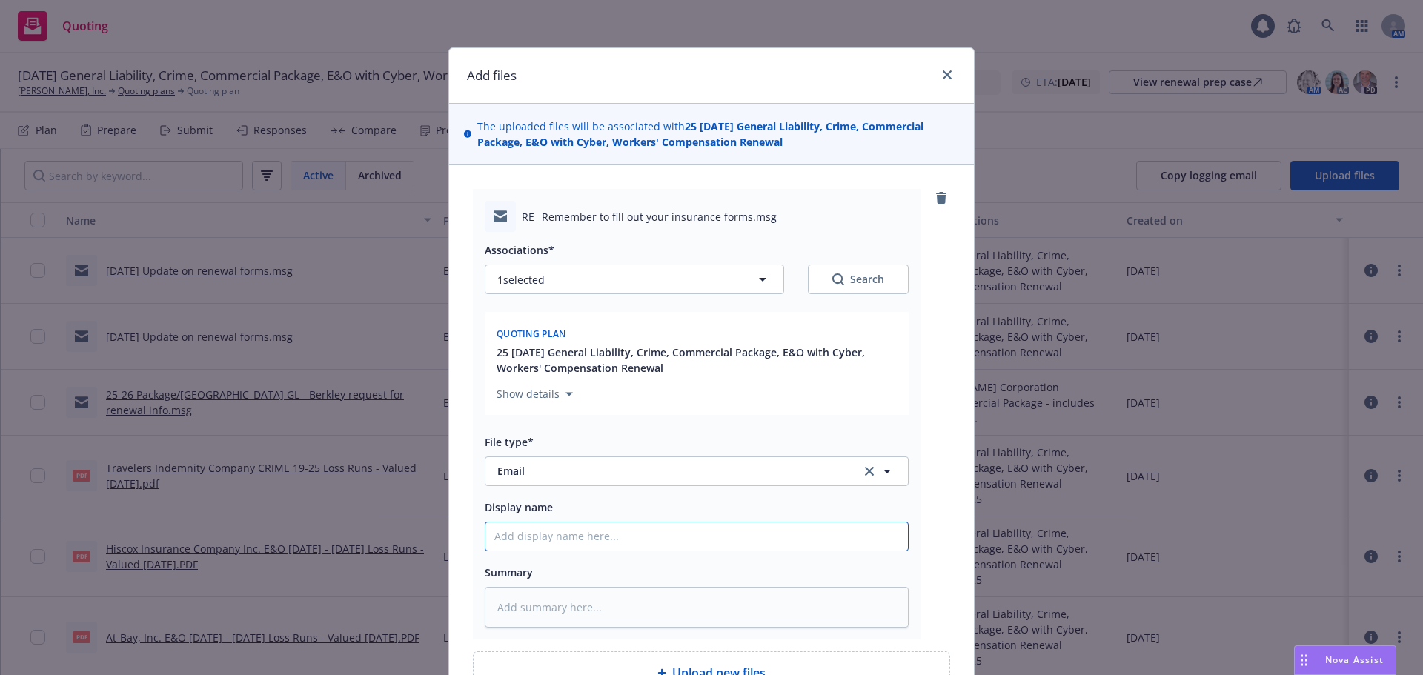
click at [549, 536] on input "Display name" at bounding box center [696, 536] width 422 height 28
paste input "08/15/25 Update on renewal forms"
type textarea "x"
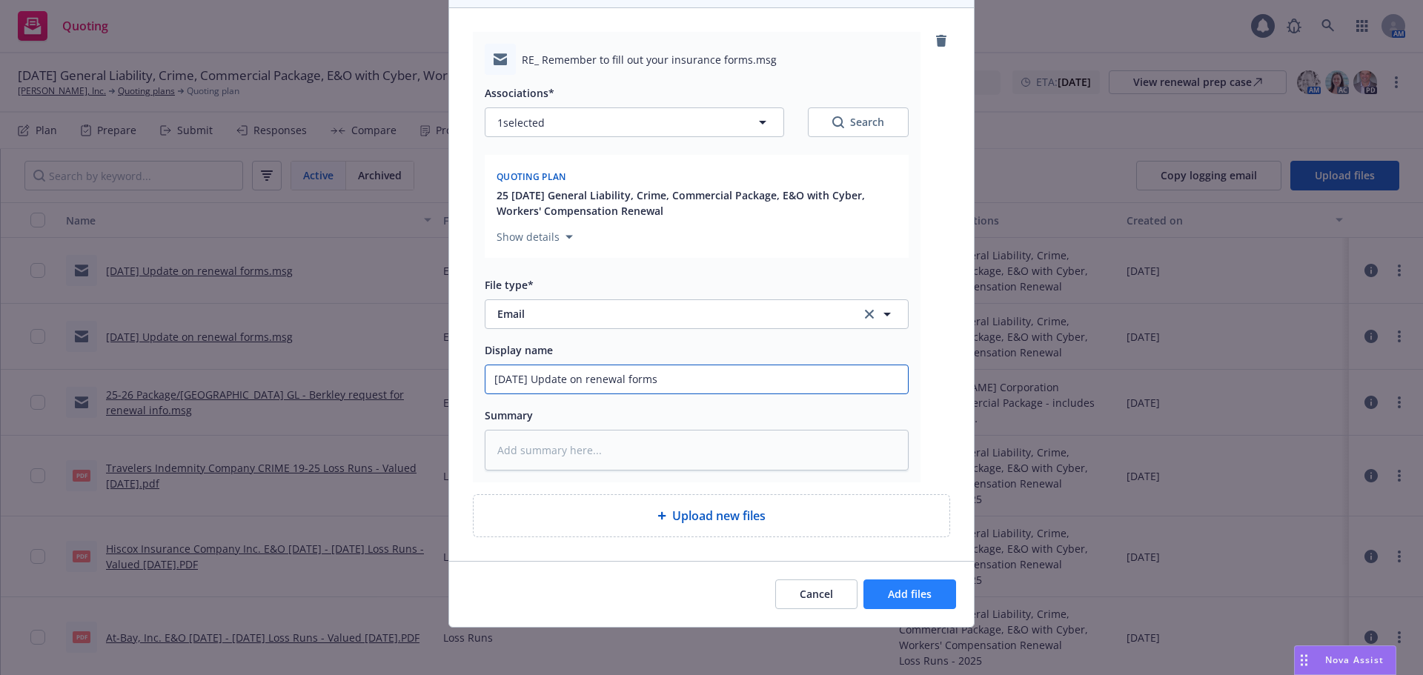
type input "08/15/25 Update on renewal forms"
click at [888, 588] on span "Add files" at bounding box center [910, 594] width 44 height 14
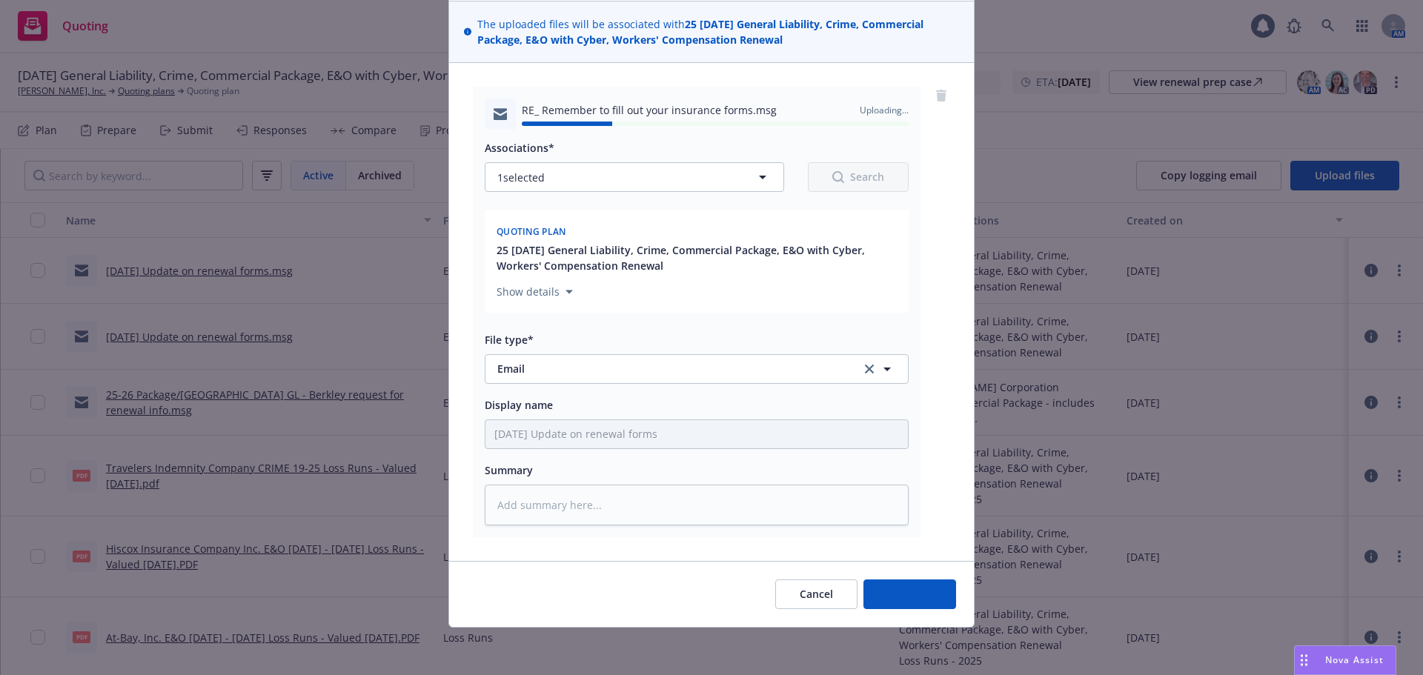
type textarea "x"
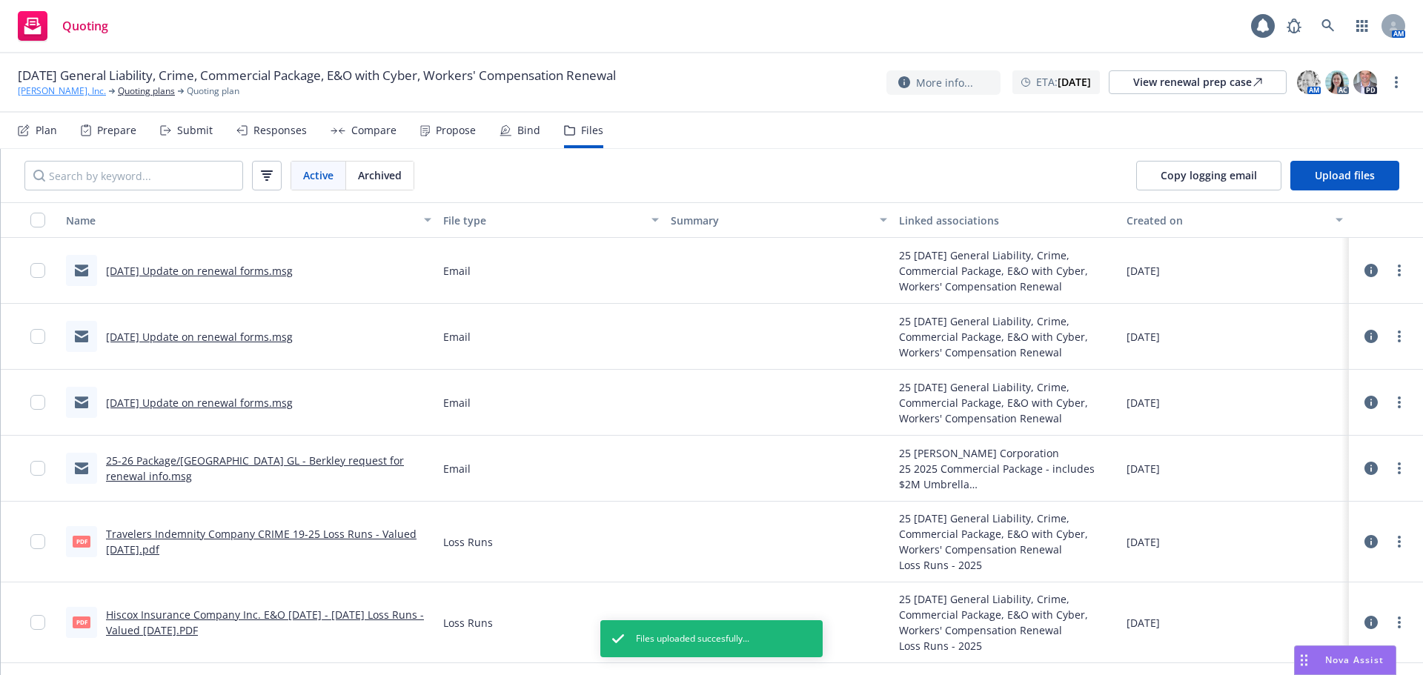
click at [41, 93] on link "Duda, Inc." at bounding box center [62, 90] width 88 height 13
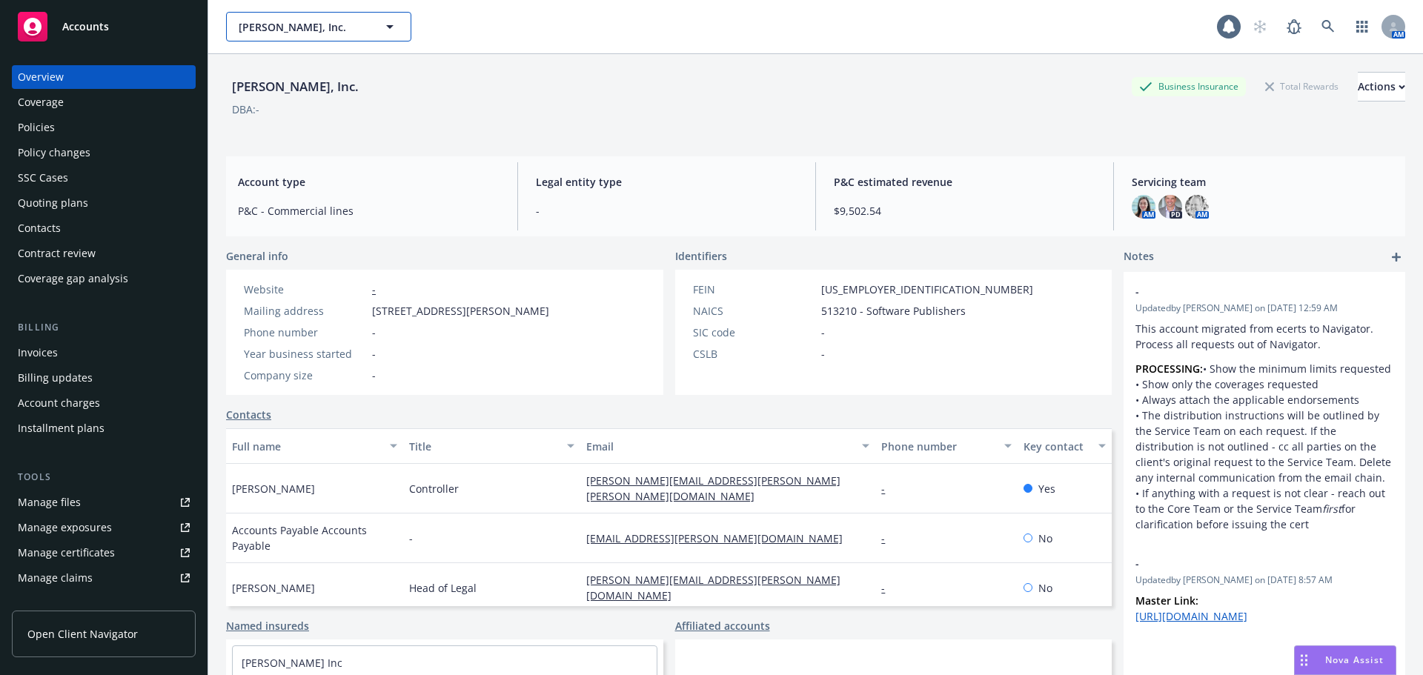
click at [283, 22] on span "[PERSON_NAME], Inc." at bounding box center [303, 27] width 128 height 16
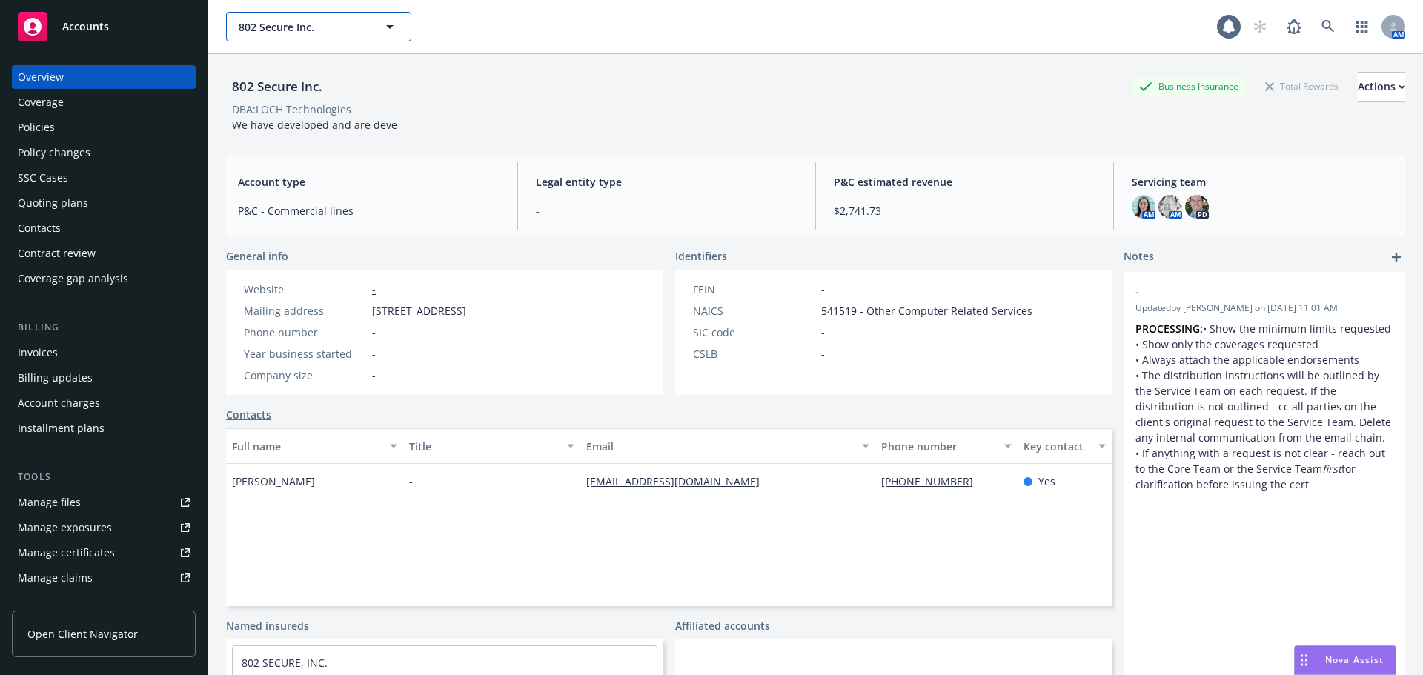
click at [277, 21] on span "802 Secure Inc." at bounding box center [303, 27] width 128 height 16
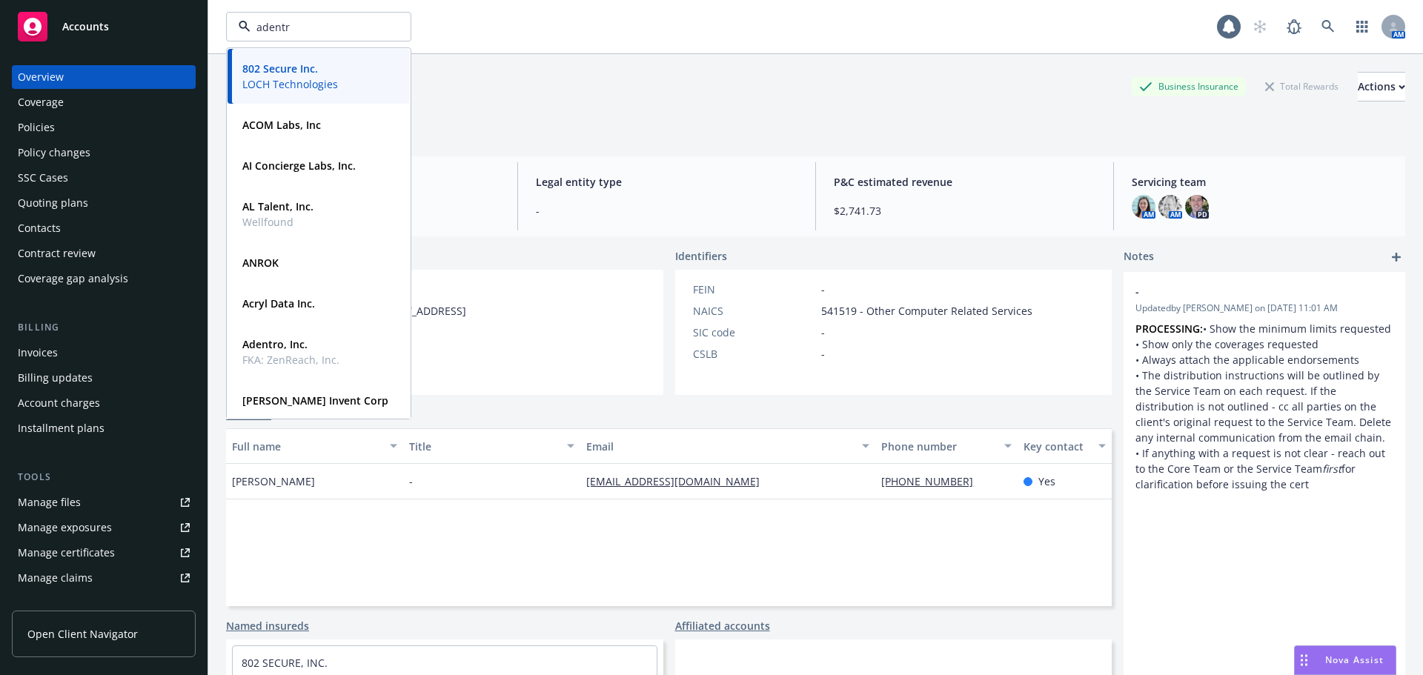
type input "adentro"
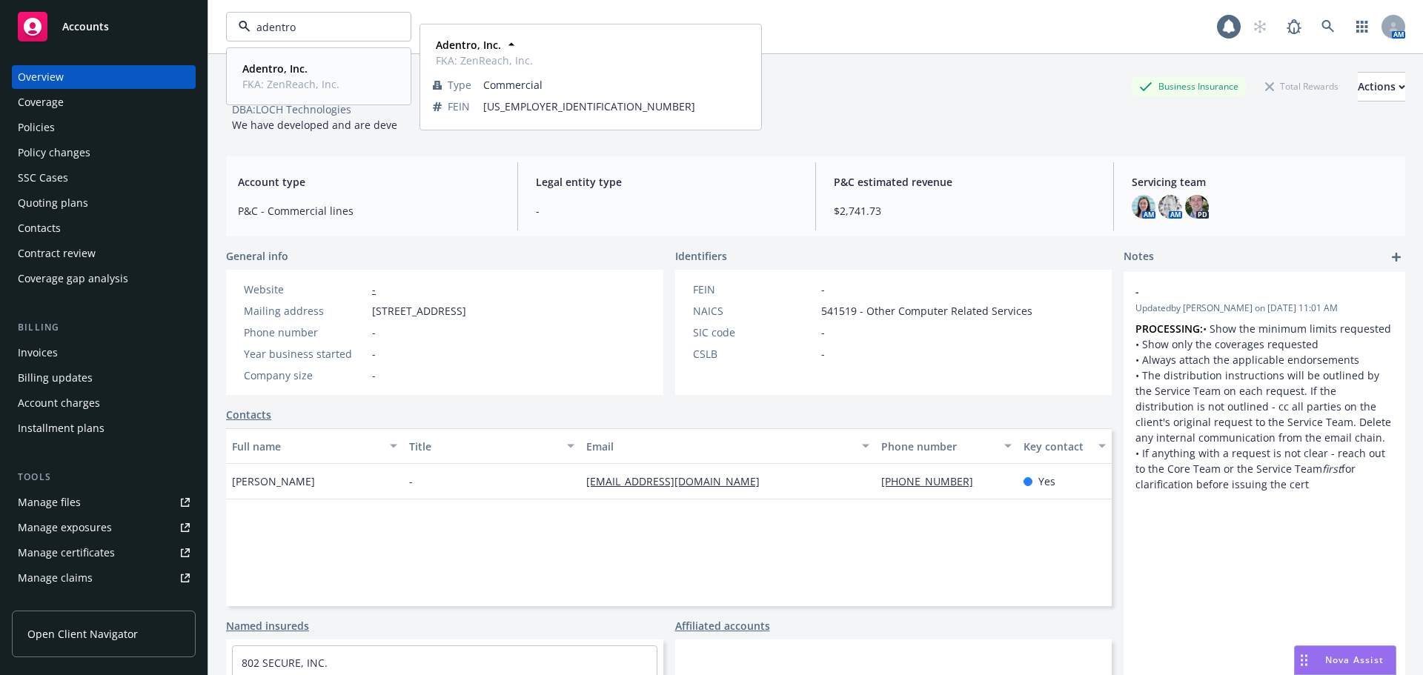
click at [264, 67] on strong "Adentro, Inc." at bounding box center [274, 69] width 65 height 14
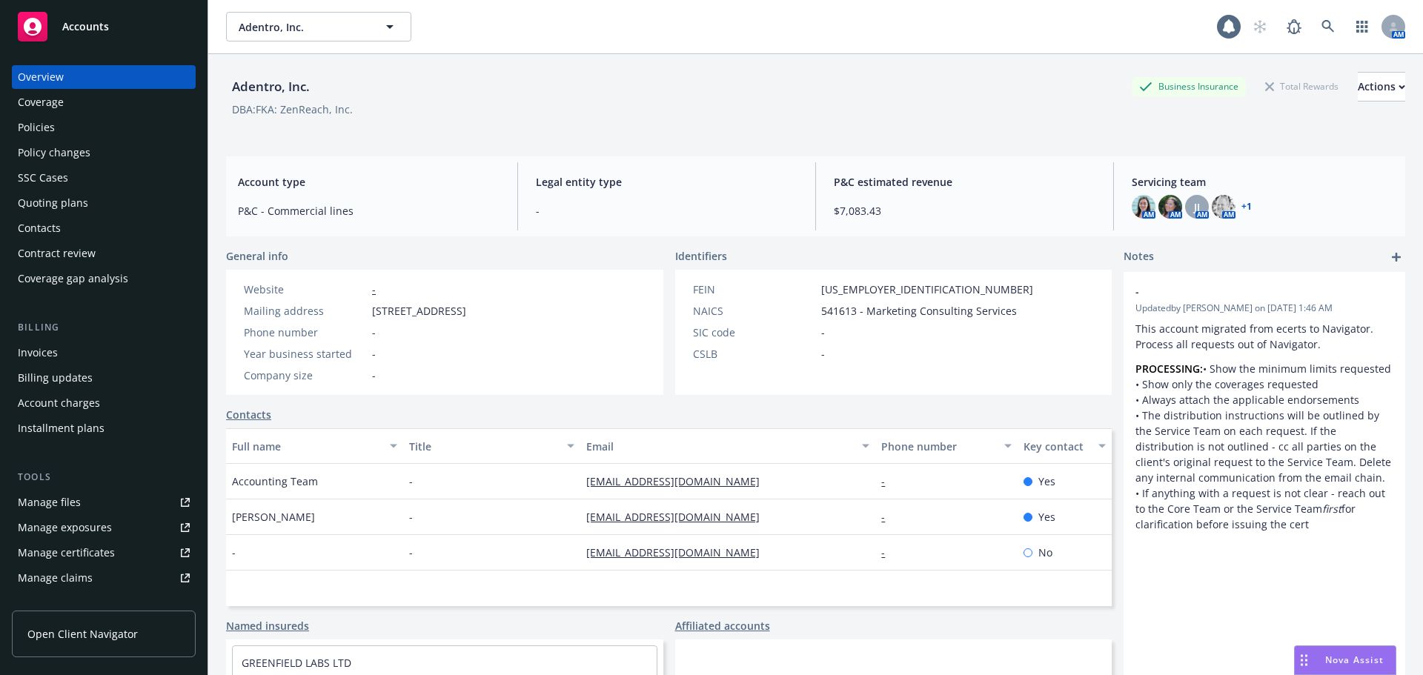
click at [63, 128] on div "Policies" at bounding box center [104, 128] width 172 height 24
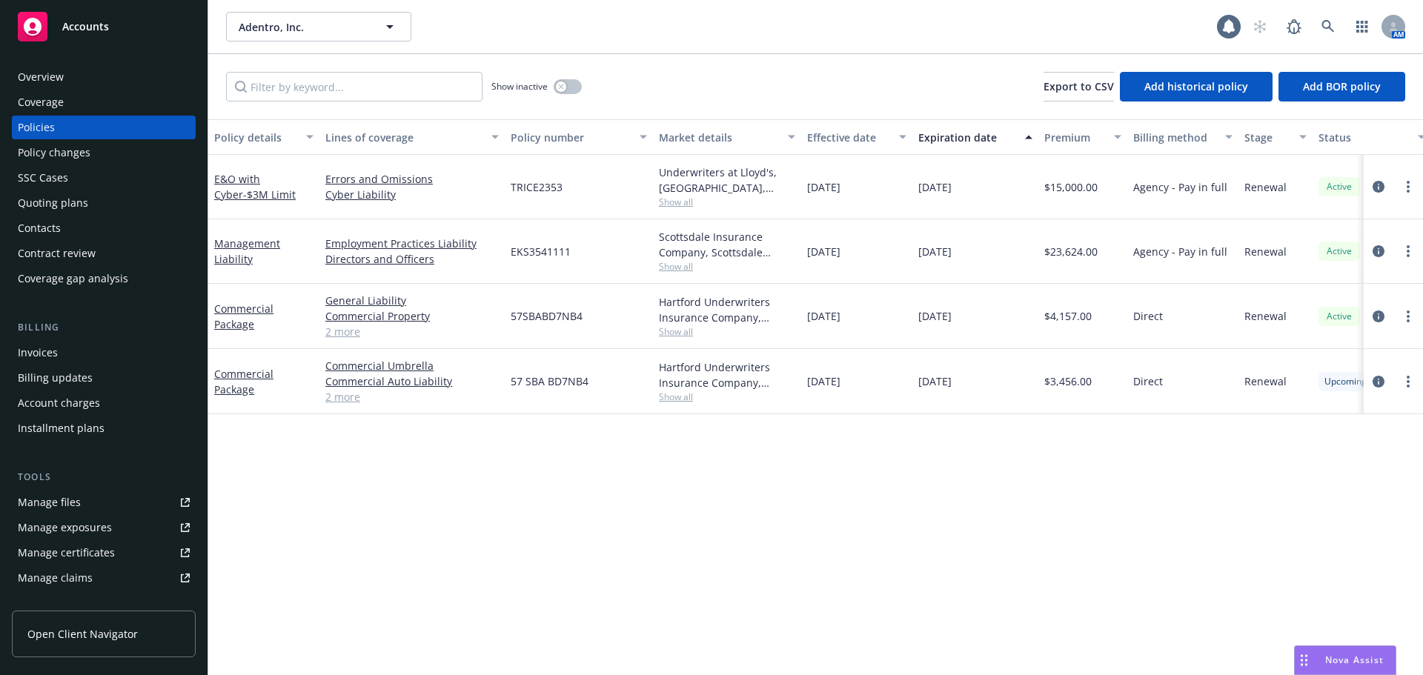
click at [88, 218] on div "Contacts" at bounding box center [104, 228] width 172 height 24
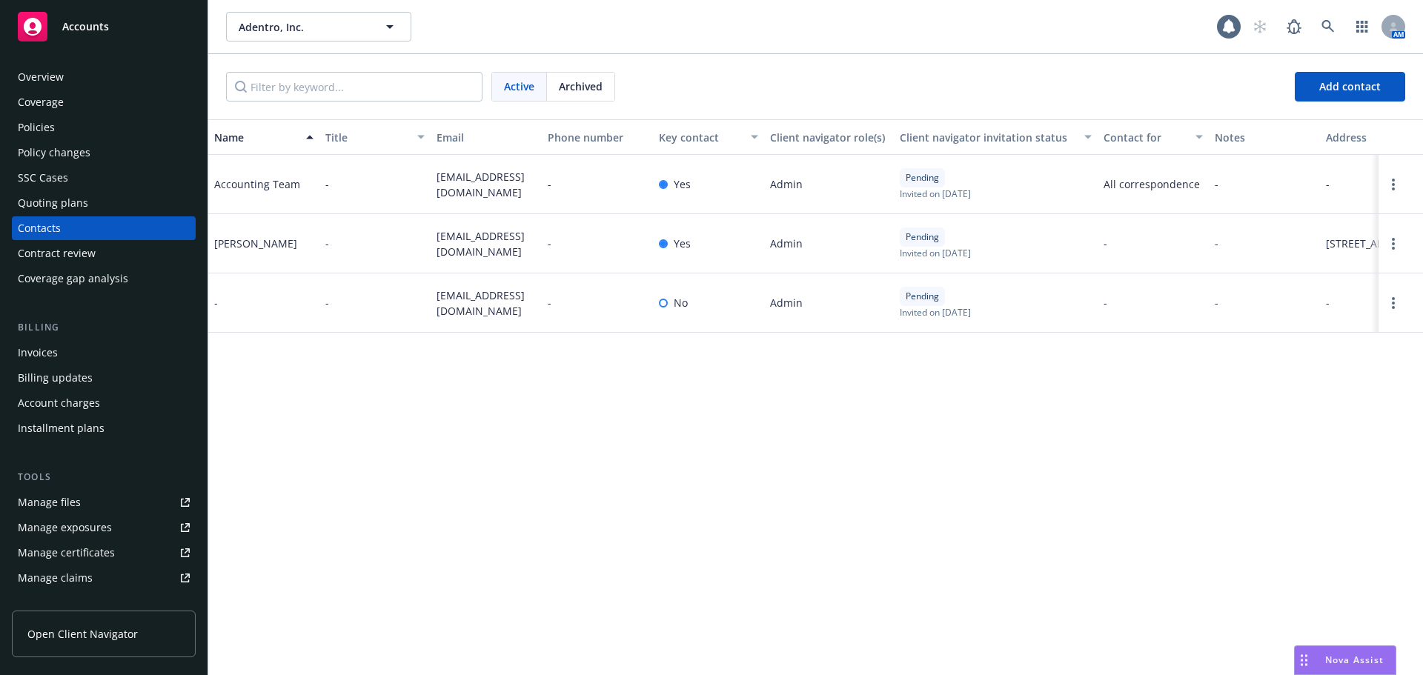
click at [85, 207] on div "Quoting plans" at bounding box center [53, 203] width 70 height 24
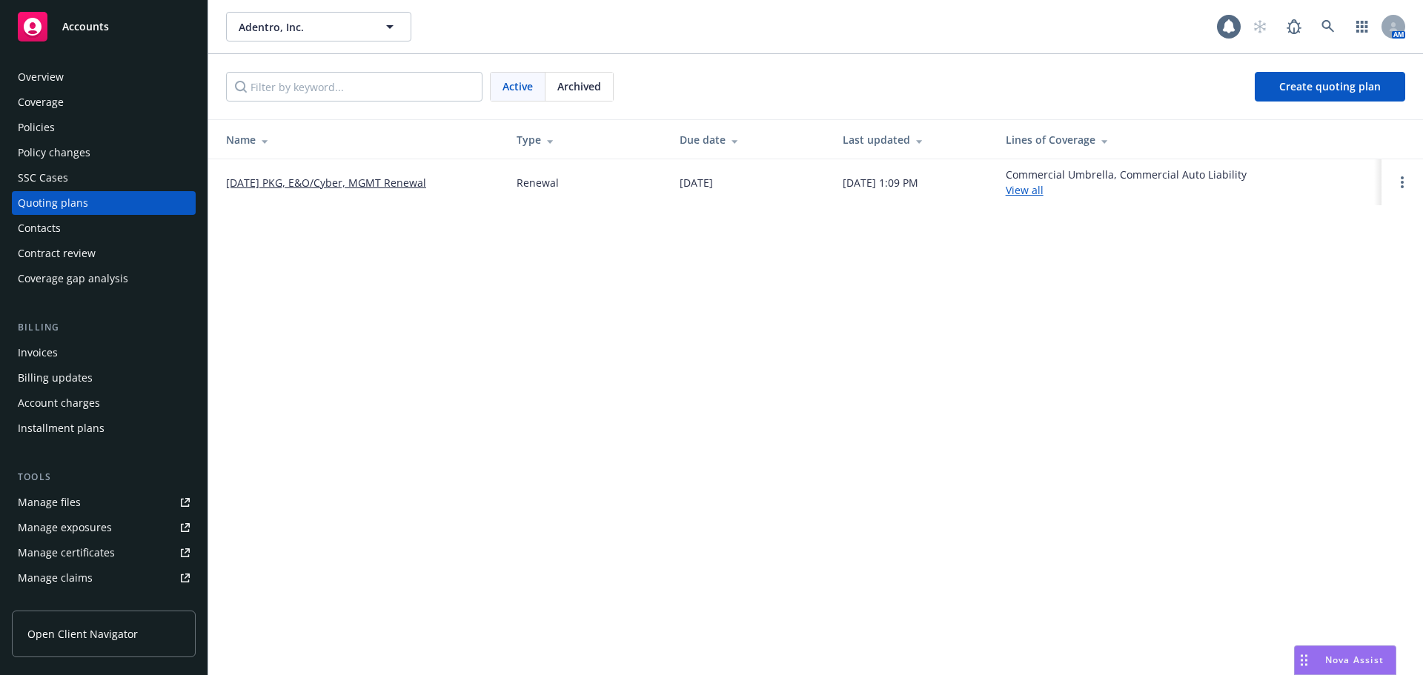
click at [359, 183] on link "09/01/25 PKG, E&O/Cyber, MGMT Renewal" at bounding box center [326, 183] width 200 height 16
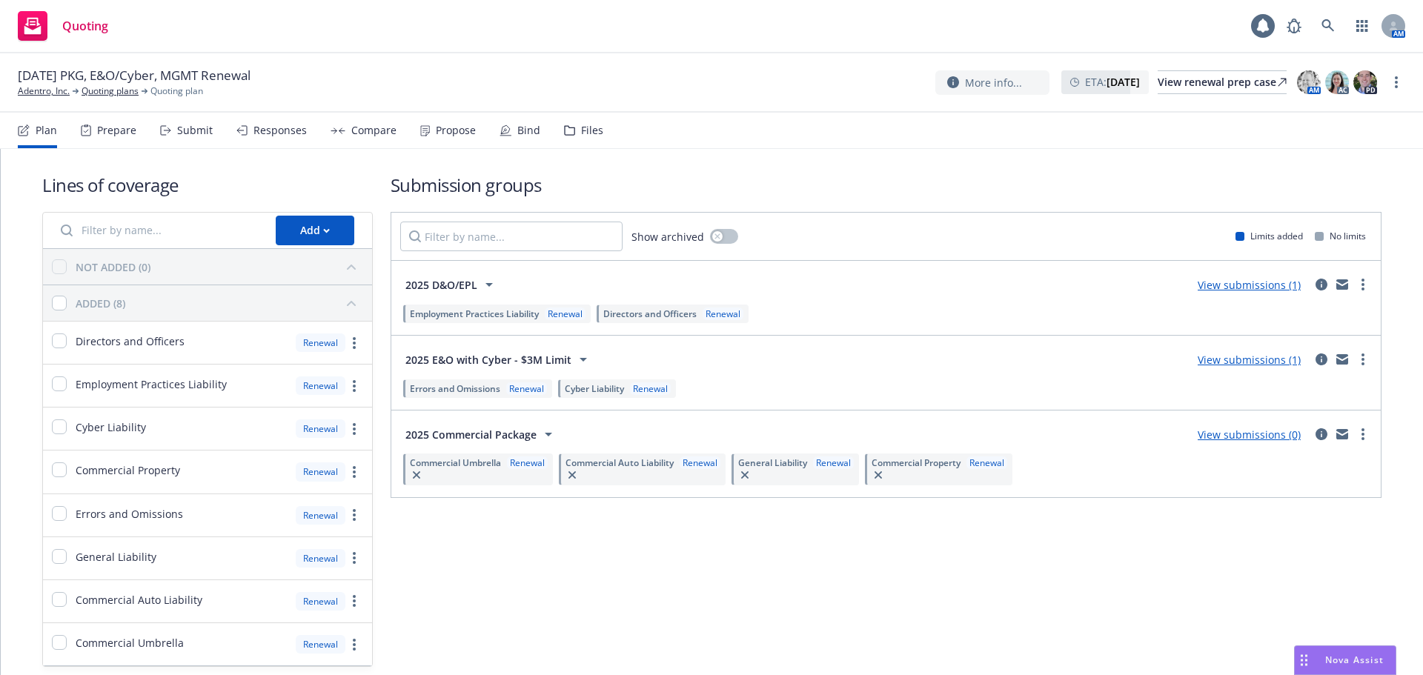
click at [1263, 289] on link "View submissions (1)" at bounding box center [1248, 285] width 103 height 14
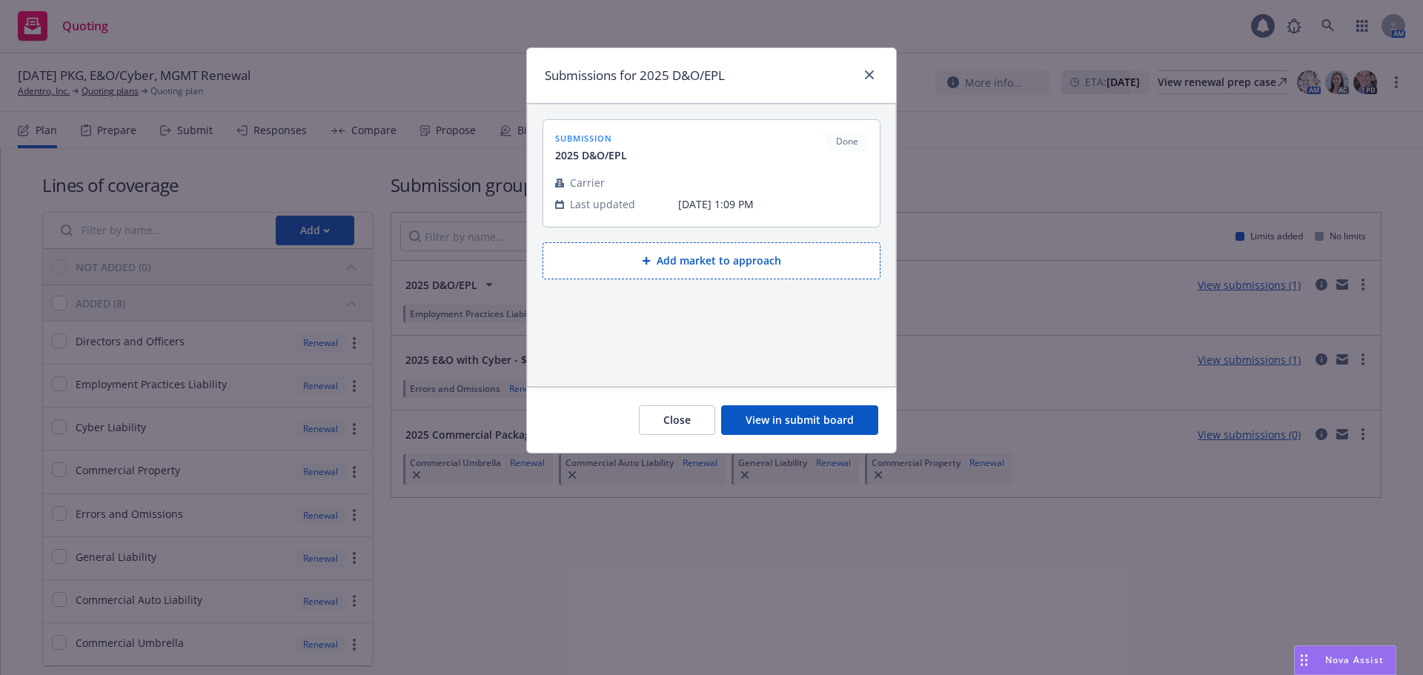
click at [810, 417] on button "View in submit board" at bounding box center [799, 420] width 157 height 30
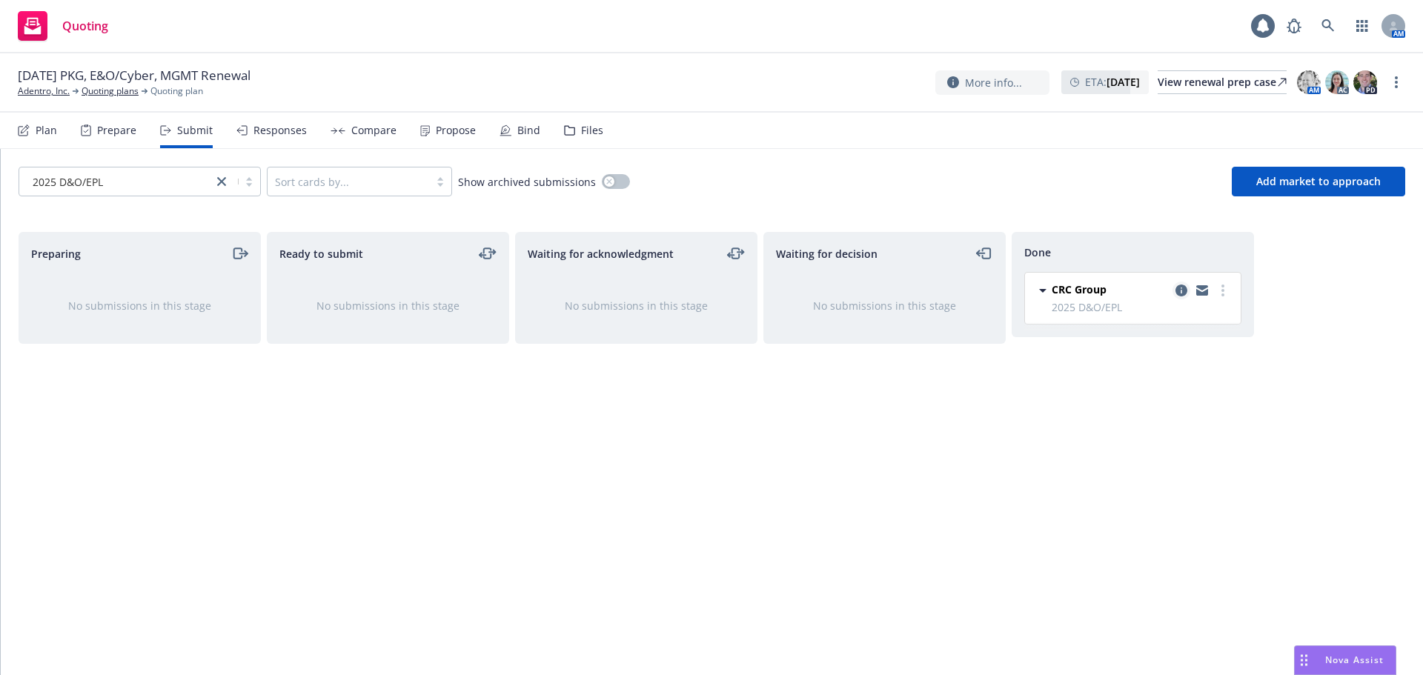
click at [1180, 290] on icon "copy logging email" at bounding box center [1181, 291] width 12 height 12
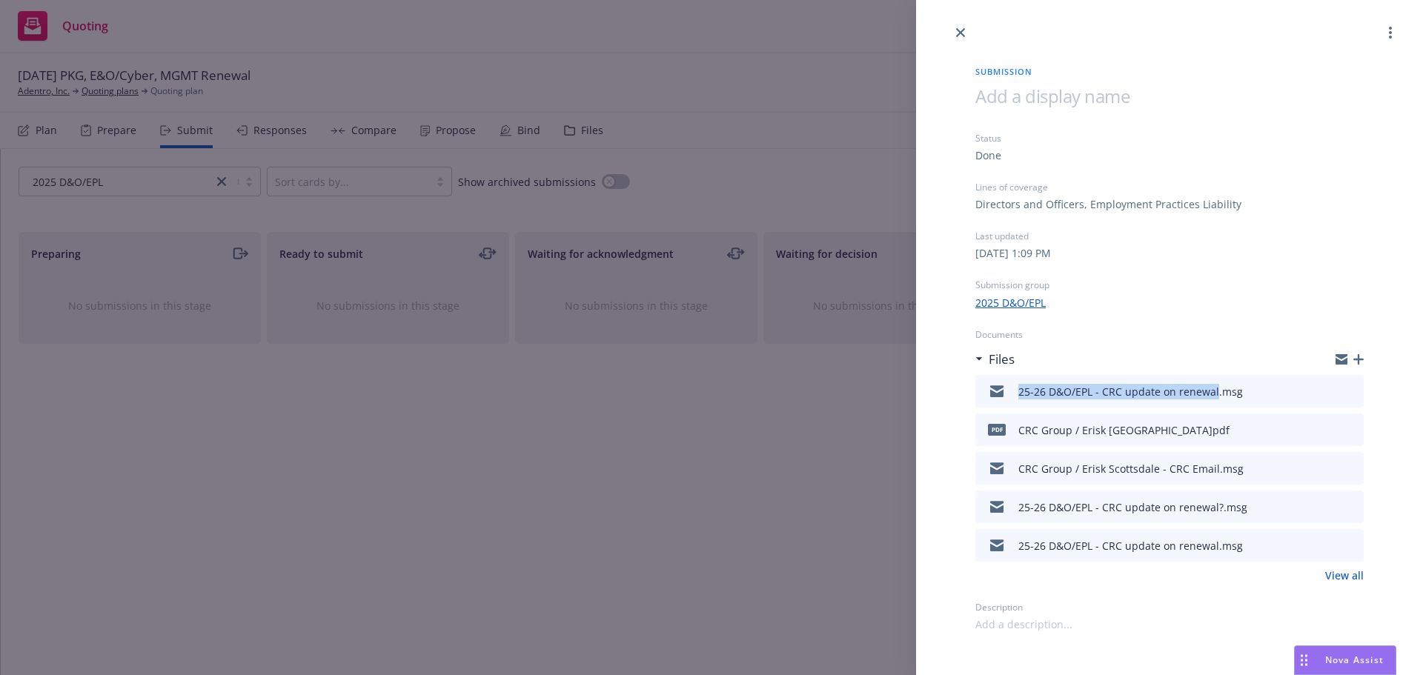
drag, startPoint x: 1020, startPoint y: 399, endPoint x: 1214, endPoint y: 404, distance: 194.9
click at [1214, 404] on div "25-26 D&O/EPL - CRC update on renewal.msg" at bounding box center [1112, 391] width 262 height 31
copy div "25-26 D&O/EPL - CRC update on renewal"
click at [1359, 359] on icon "button" at bounding box center [1358, 359] width 10 height 10
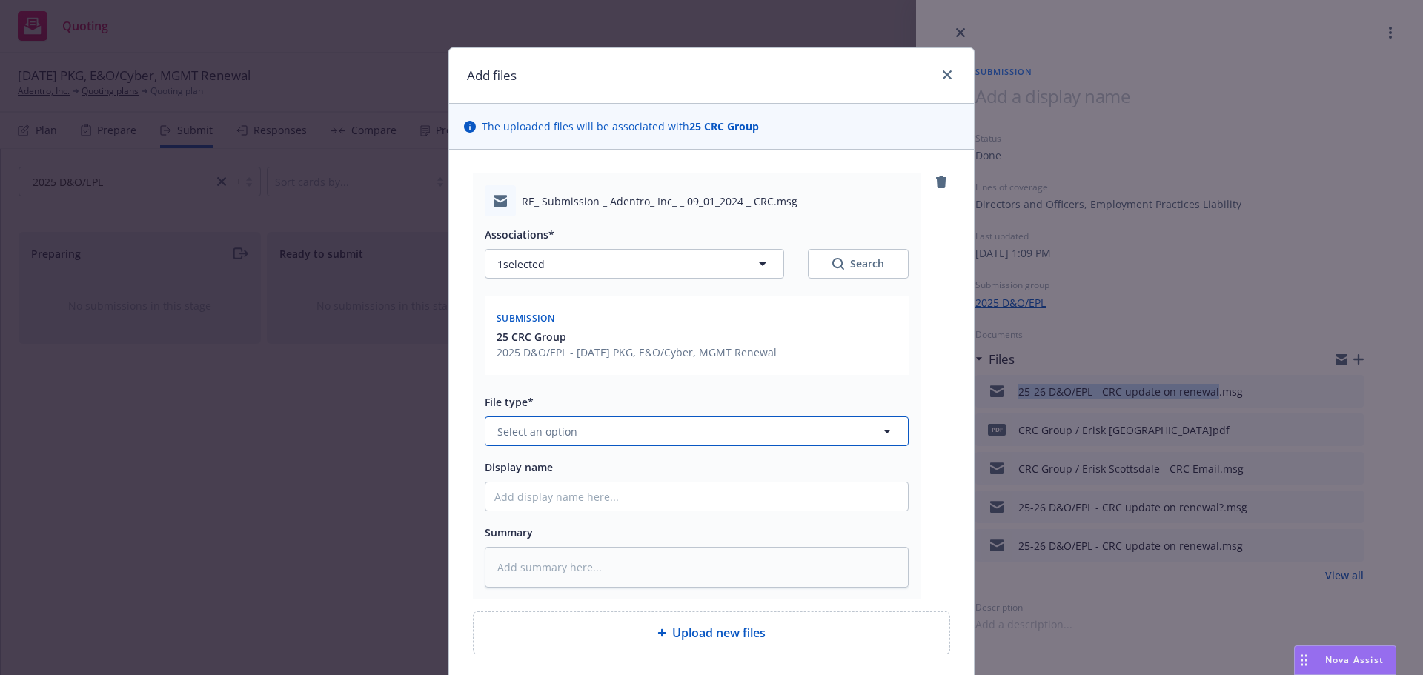
click at [597, 426] on button "Select an option" at bounding box center [697, 431] width 424 height 30
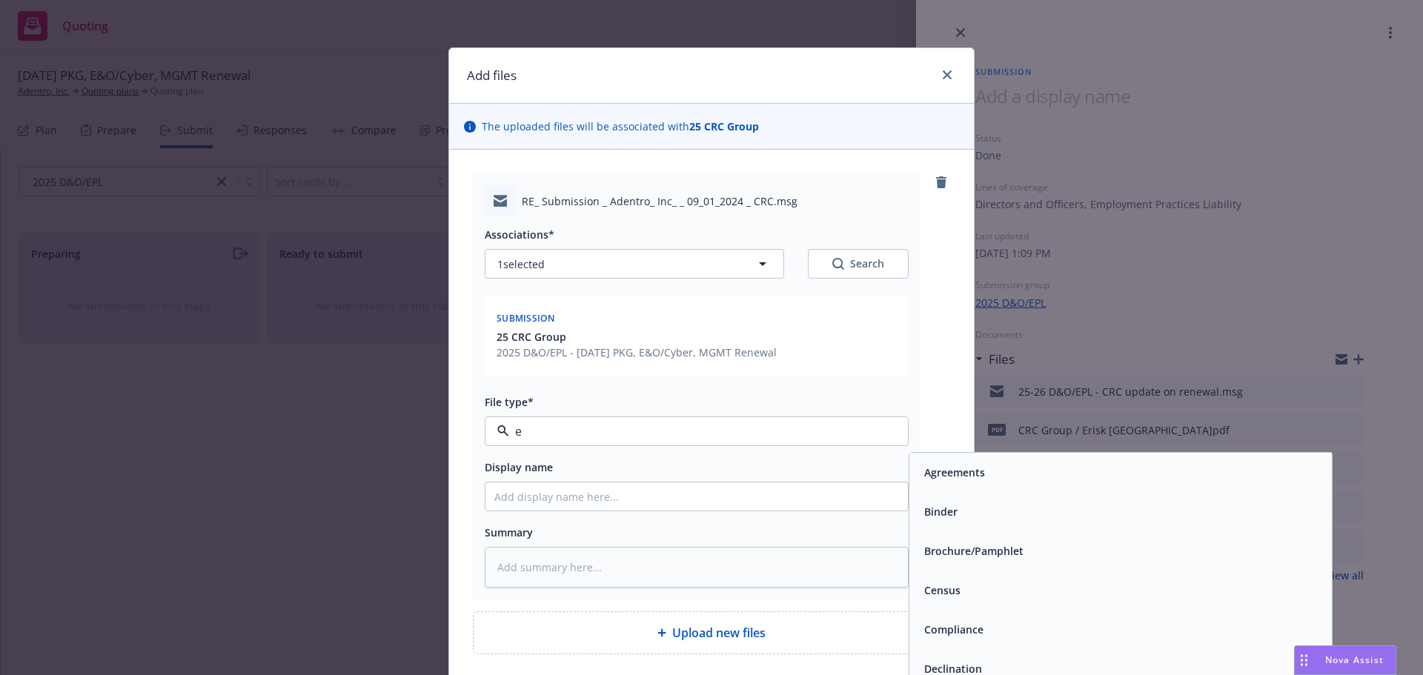
type input "em"
click at [932, 506] on span "Email" at bounding box center [937, 512] width 27 height 16
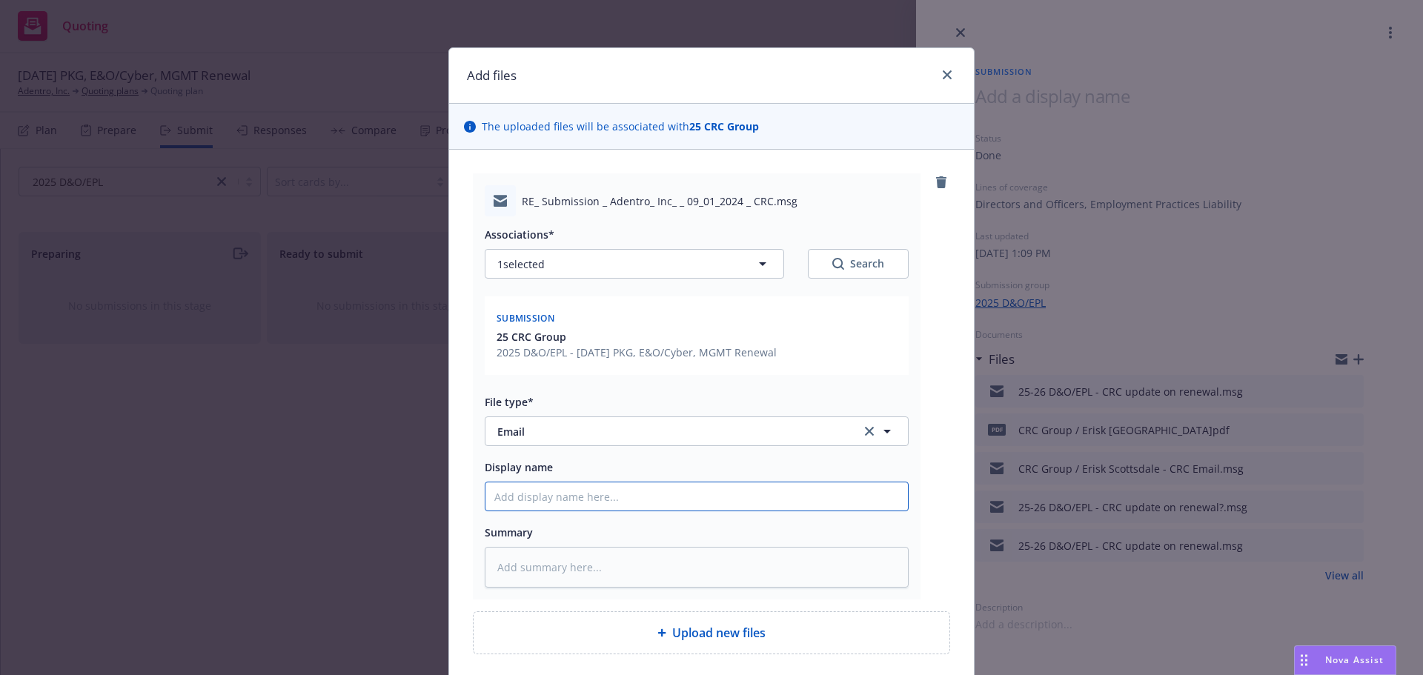
click at [760, 497] on input "Display name" at bounding box center [696, 496] width 422 height 28
paste input "25-26 D&O/EPL - CRC update on renewal"
type textarea "x"
type input "25-26 D&O/EPL - CRC update on renewal"
type textarea "x"
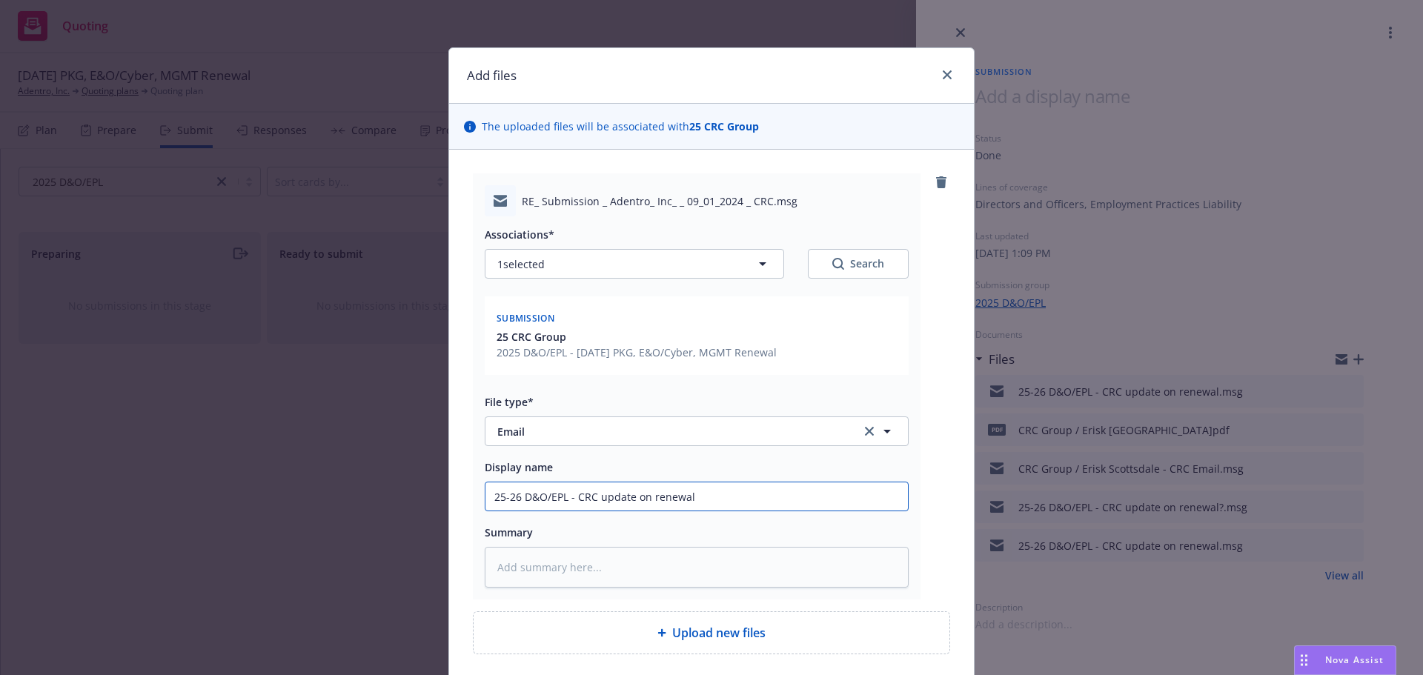
type input "25-26 D&O/EPL - CRC update on renewal"
type textarea "x"
type input "25-26 D&O/EPL - CRC update on renewal -"
type textarea "x"
type input "25-26 D&O/EPL - CRC update on renewal -"
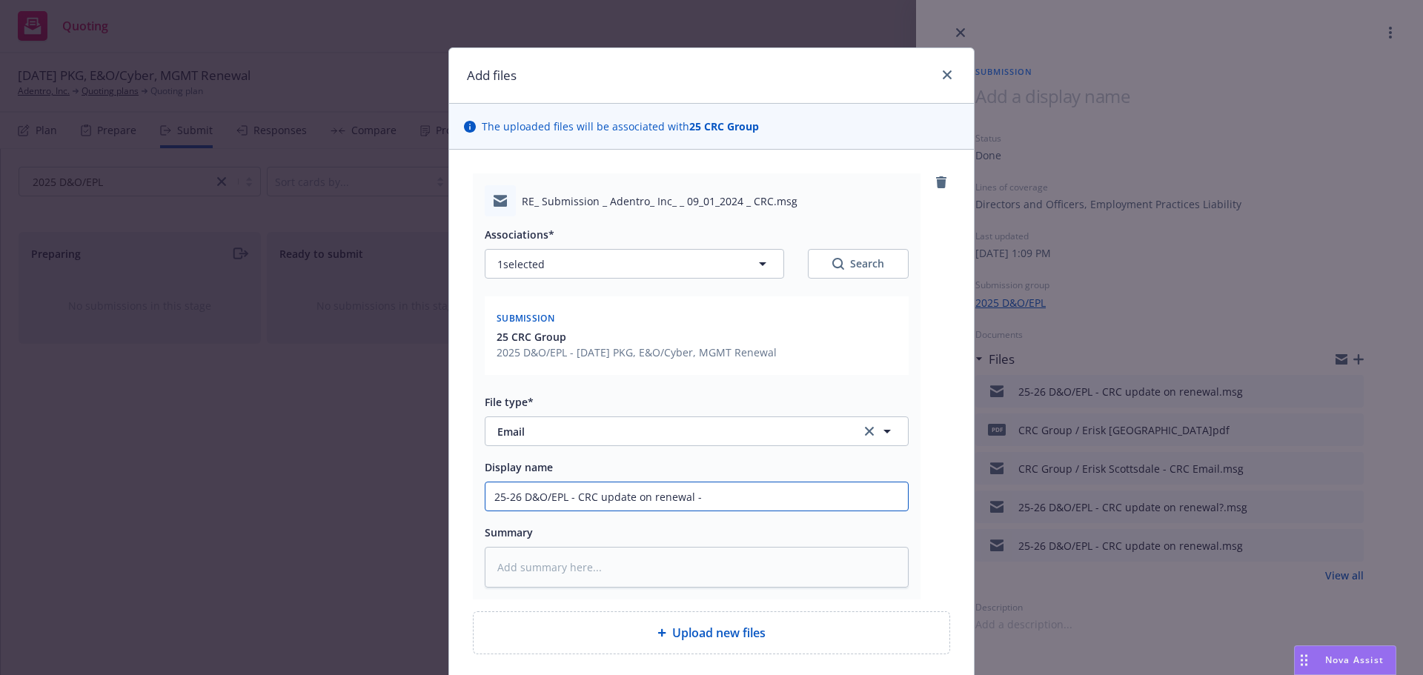
type textarea "x"
type input "25-26 D&O/EPL - CRC update on renewal - $"
type textarea "x"
type input "25-26 D&O/EPL - CRC update on renewal - $2"
type textarea "x"
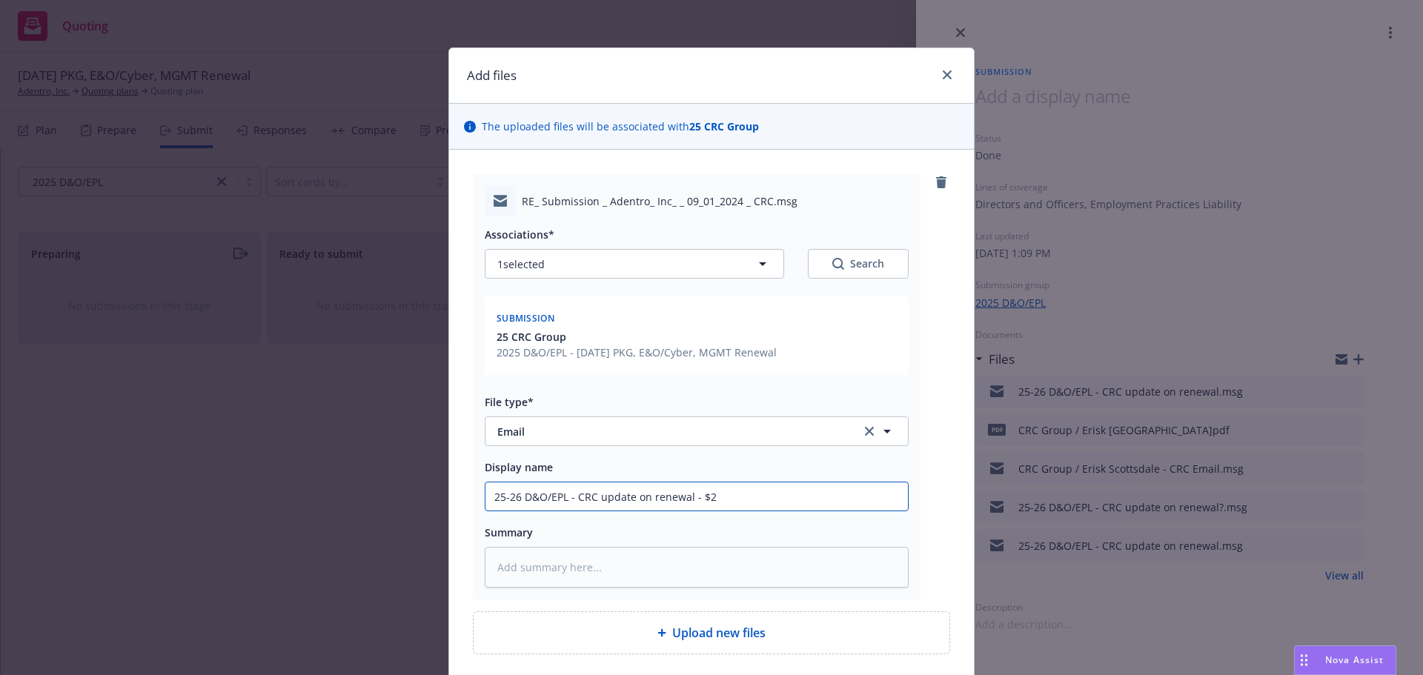
type input "25-26 D&O/EPL - CRC update on renewal - $2m"
type textarea "x"
type input "25-26 D&O/EPL - CRC update on renewal - $2m"
type textarea "x"
type input "25-26 D&O/EPL - CRC update on renewal - $2m x"
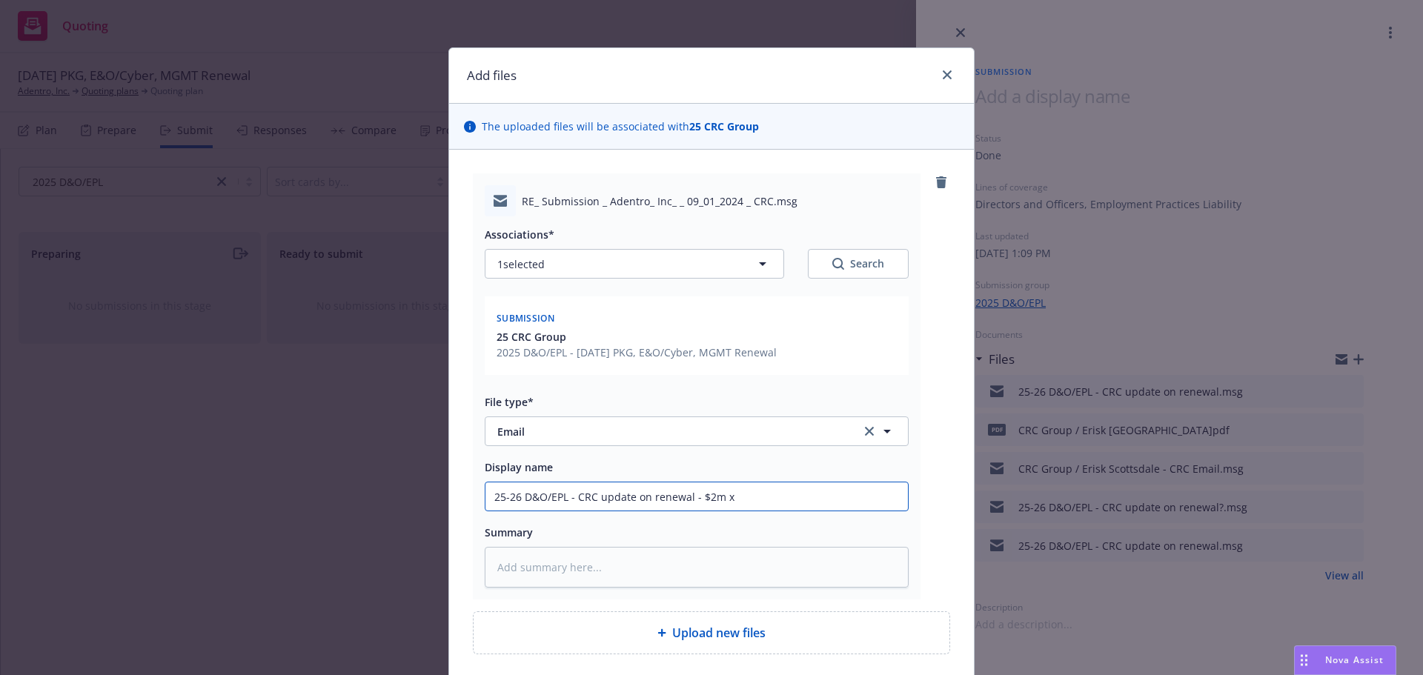
type textarea "x"
type input "25-26 D&O/EPL - CRC update on renewal - $2m xs"
type textarea "x"
type input "25-26 D&O/EPL - CRC update on renewal - $2m xs"
type textarea "x"
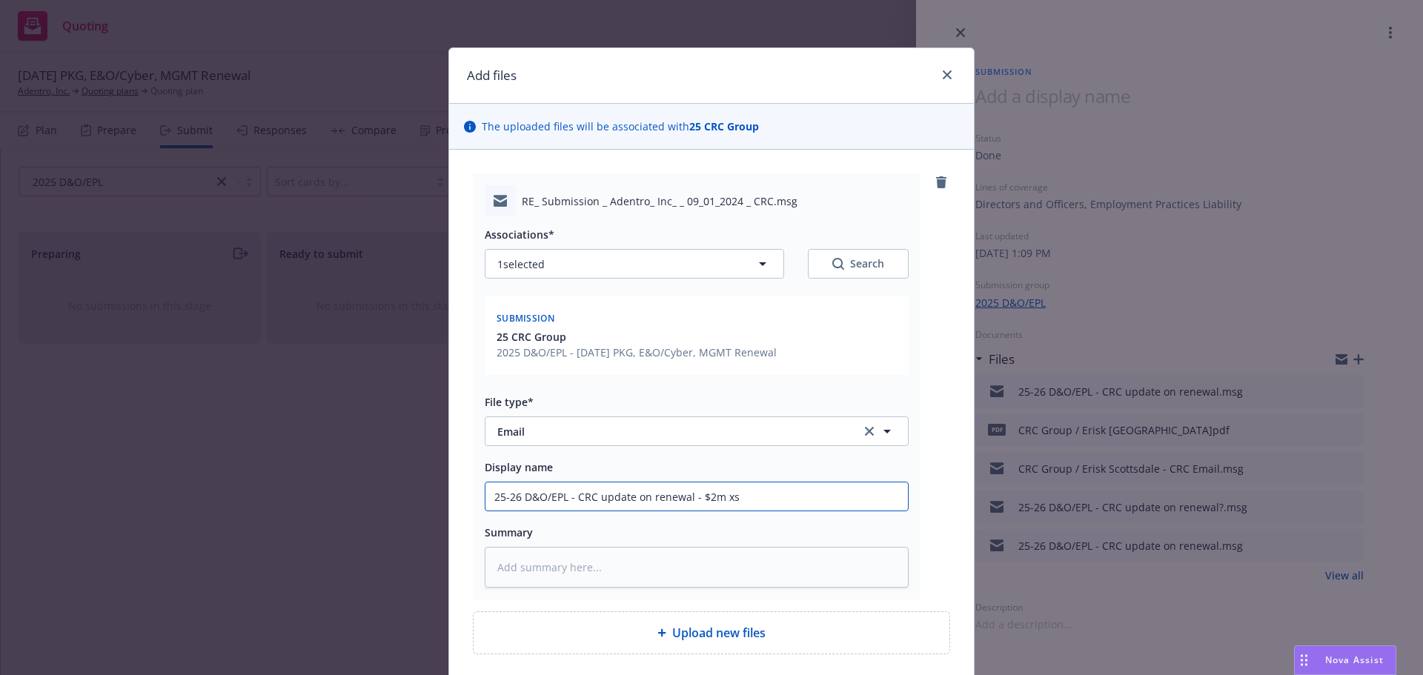
type input "25-26 D&O/EPL - CRC update on renewal - $2m xs $"
type textarea "x"
type input "25-26 D&O/EPL - CRC update on renewal - $2m xs $3"
type textarea "x"
type input "25-26 D&O/EPL - CRC update on renewal - $2m xs $3m"
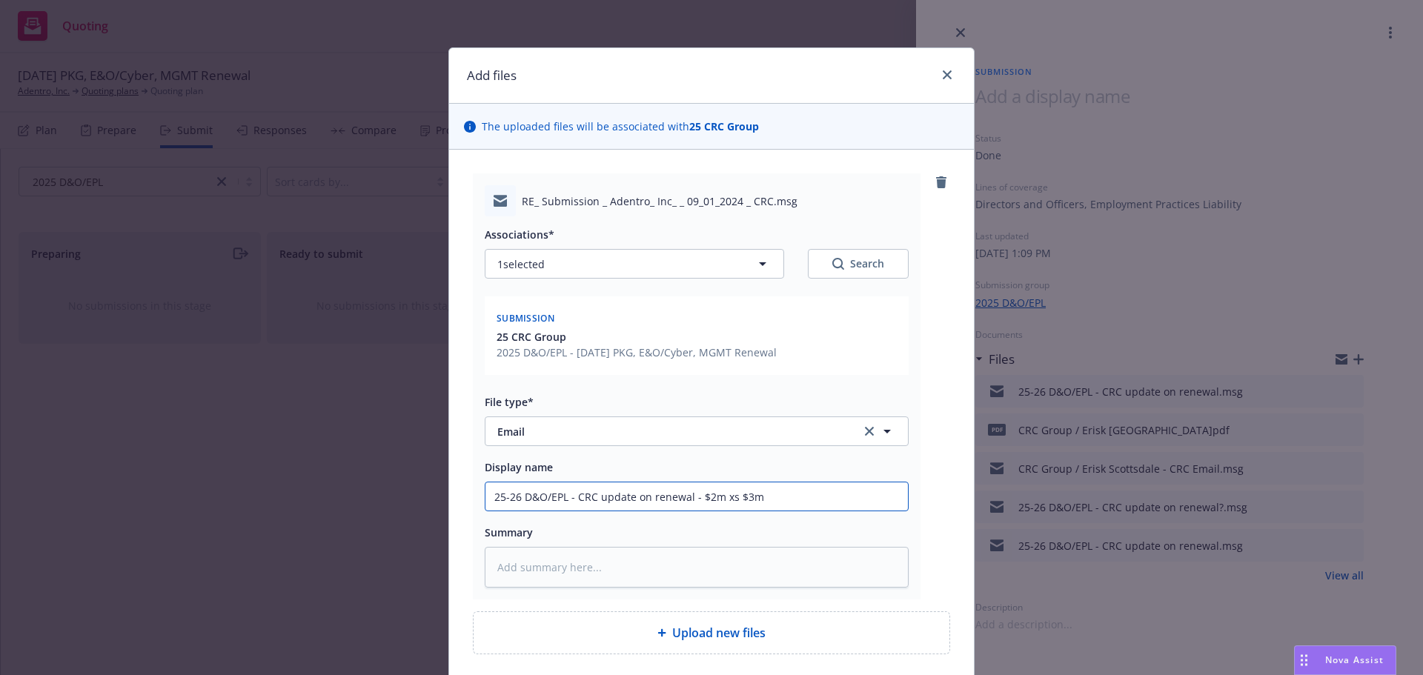
type textarea "x"
type input "25-26 D&O/EPL - CRC update on renewal - $2m xs $3m"
type textarea "x"
type input "25-26 D&O/EPL - CRC update on renewal - $2m xs $3m D"
type textarea "x"
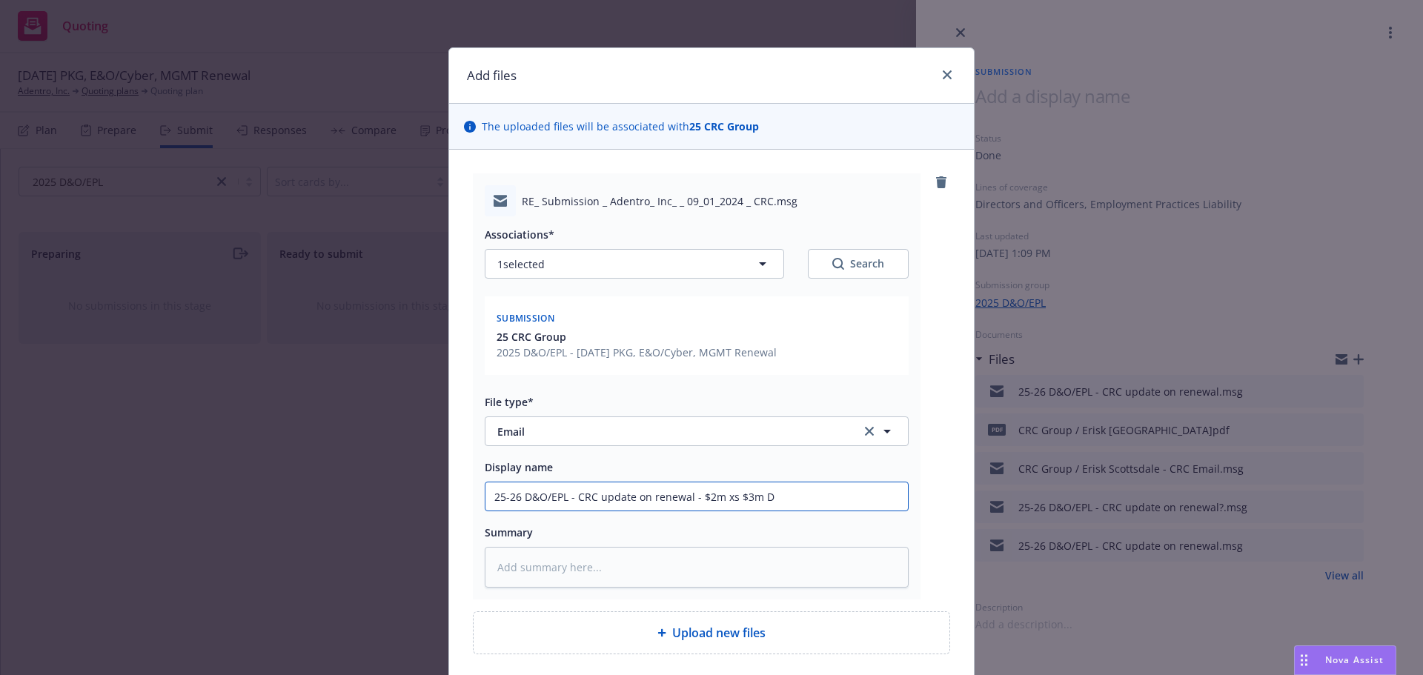
type input "25-26 D&O/EPL - CRC update on renewal - $2m xs $3m D&"
type textarea "x"
type input "25-26 D&O/EPL - CRC update on renewal - $2m xs $3m D&O"
type textarea "x"
type input "25-26 D&O/EPL - CRC update on renewal - $2m xs $3m D&O"
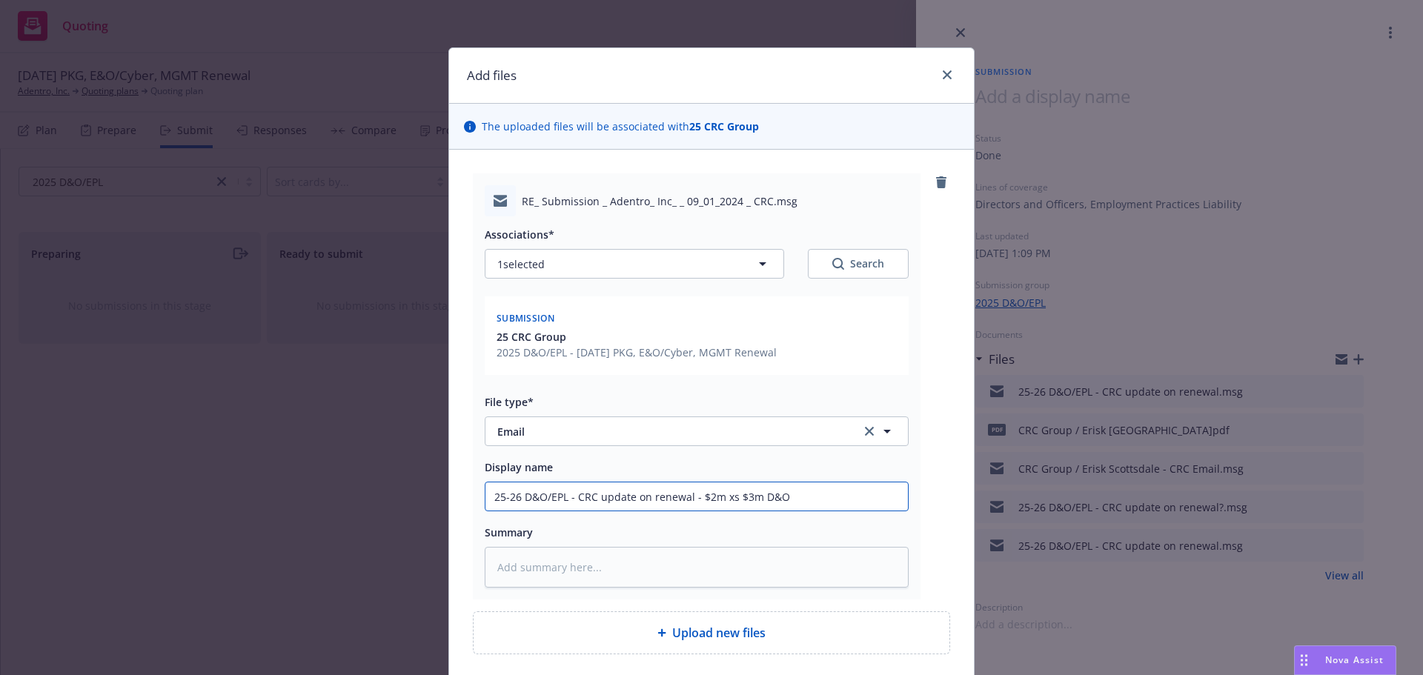
type textarea "x"
type input "25-26 D&O/EPL - CRC update on renewal - $2m xs $3m D&O O"
type textarea "x"
type input "25-26 D&O/EPL - CRC update on renewal - $2m xs $3m D&O Op"
type textarea "x"
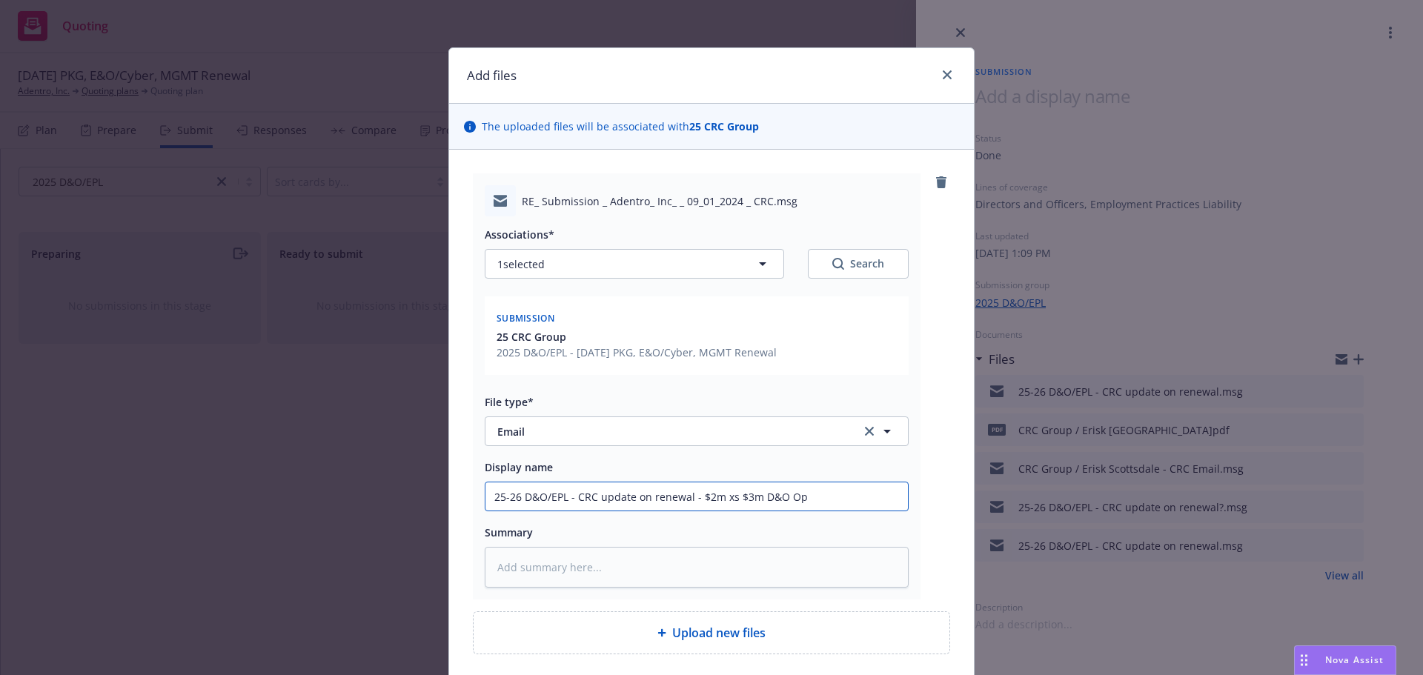
type input "25-26 D&O/EPL - CRC update on renewal - $2m xs $3m D&O Opt"
type textarea "x"
type input "25-26 D&O/EPL - CRC update on renewal - $2m xs $3m D&O Opti"
type textarea "x"
type input "25-26 D&O/EPL - CRC update on renewal - $2m xs $3m D&O Optio"
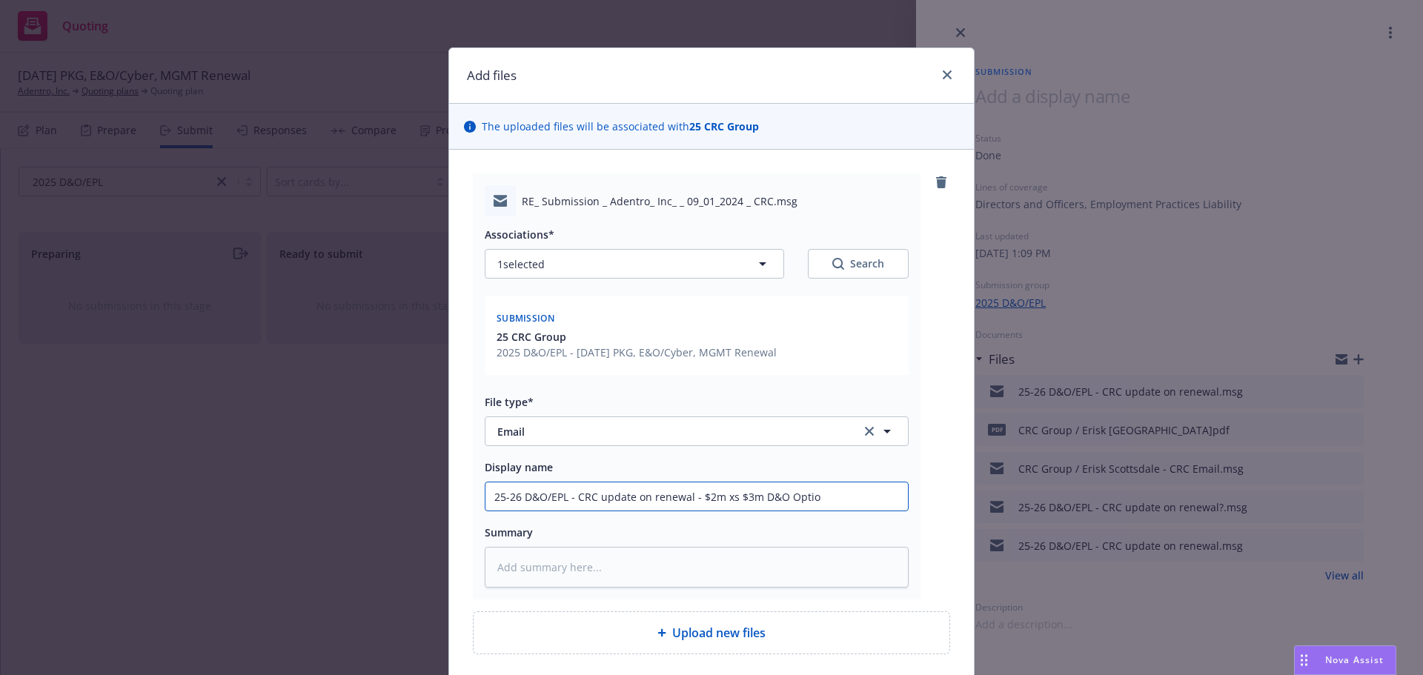
type textarea "x"
drag, startPoint x: 848, startPoint y: 499, endPoint x: 245, endPoint y: 487, distance: 602.5
click at [245, 487] on div "Add files The uploaded files will be associated with 25 CRC Group RE_ Submissio…" at bounding box center [711, 337] width 1423 height 675
click at [891, 491] on input "25-26 D&O/EPL - CRC update on renewal - $2m xs $3m D&O Option" at bounding box center [696, 496] width 422 height 28
type input "25-26 D&O/EPL - CRC update on renewal - $2m xs $3m D&O Option"
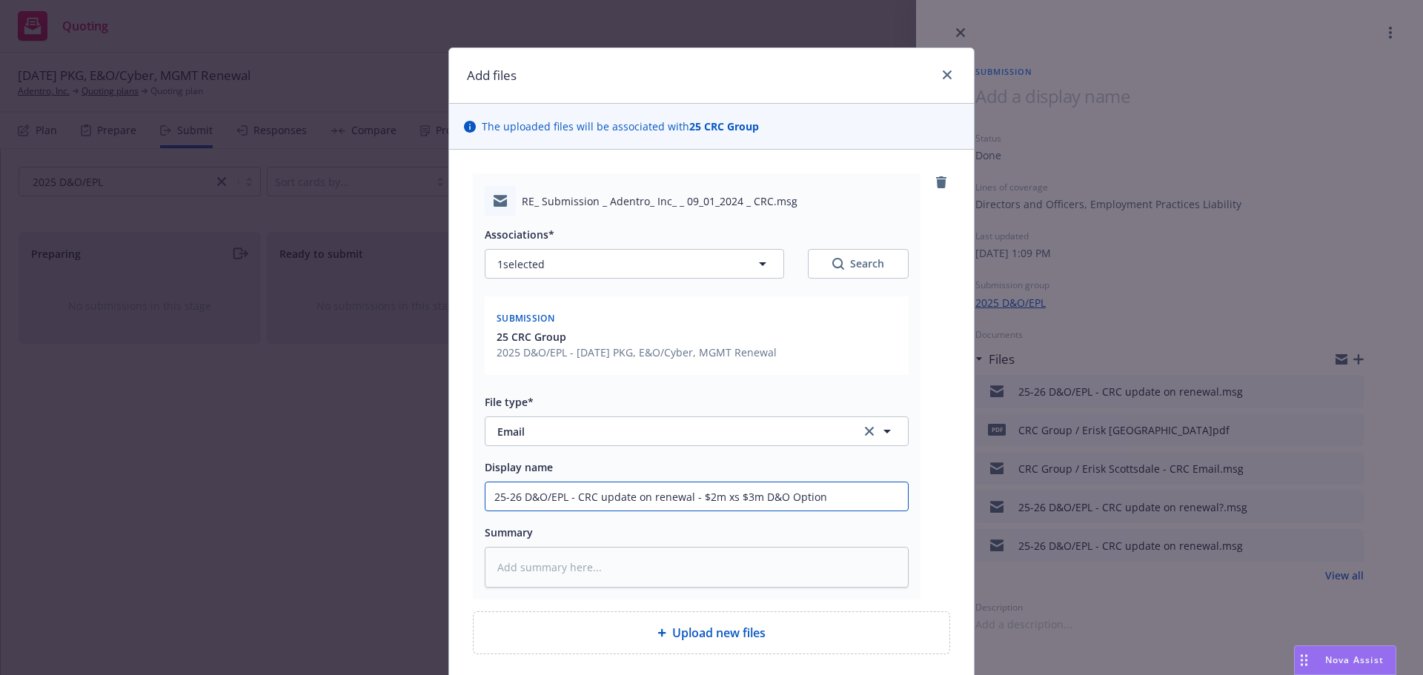
type textarea "x"
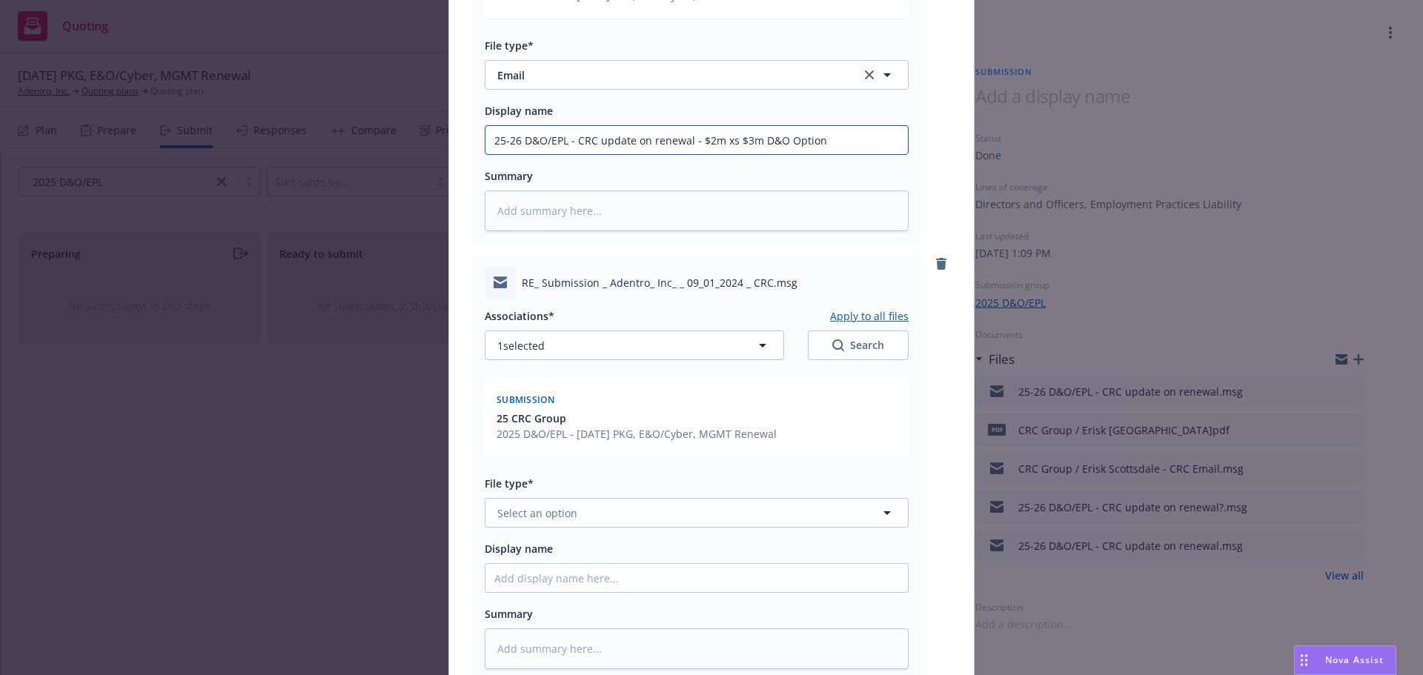
scroll to position [370, 0]
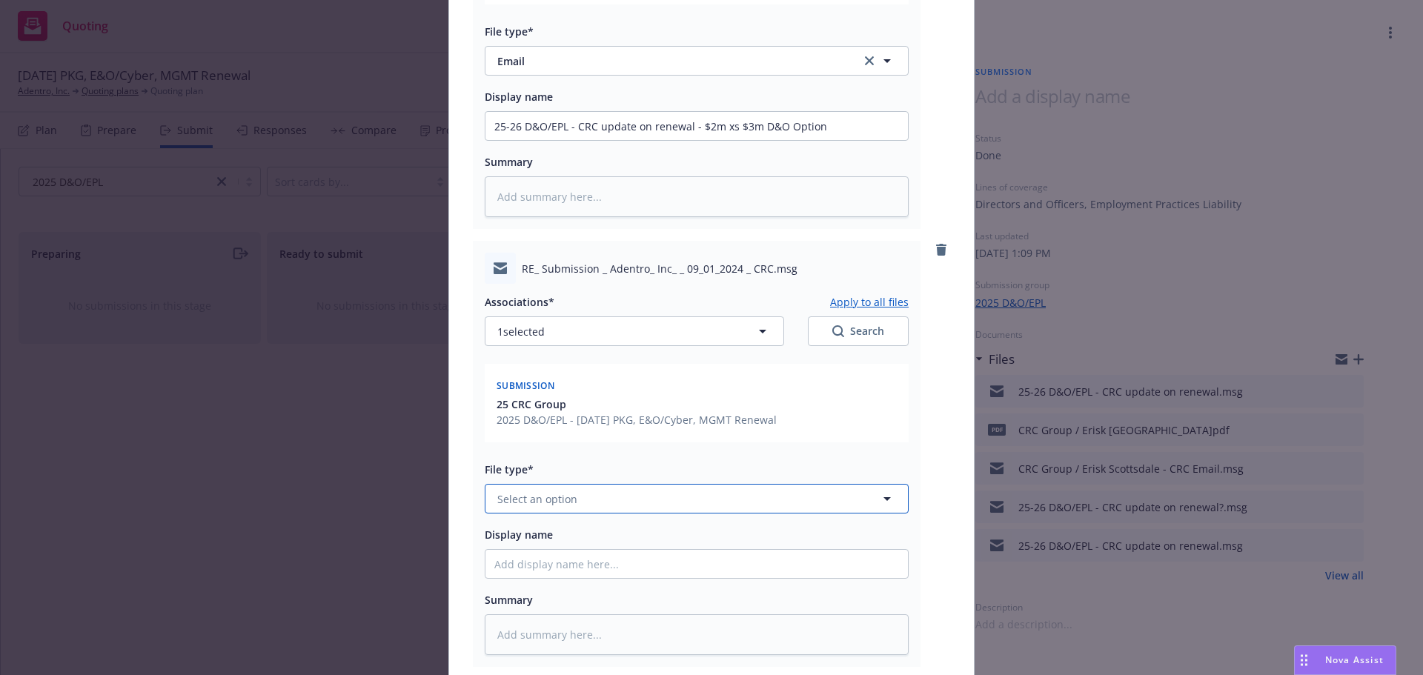
click at [576, 494] on button "Select an option" at bounding box center [697, 499] width 424 height 30
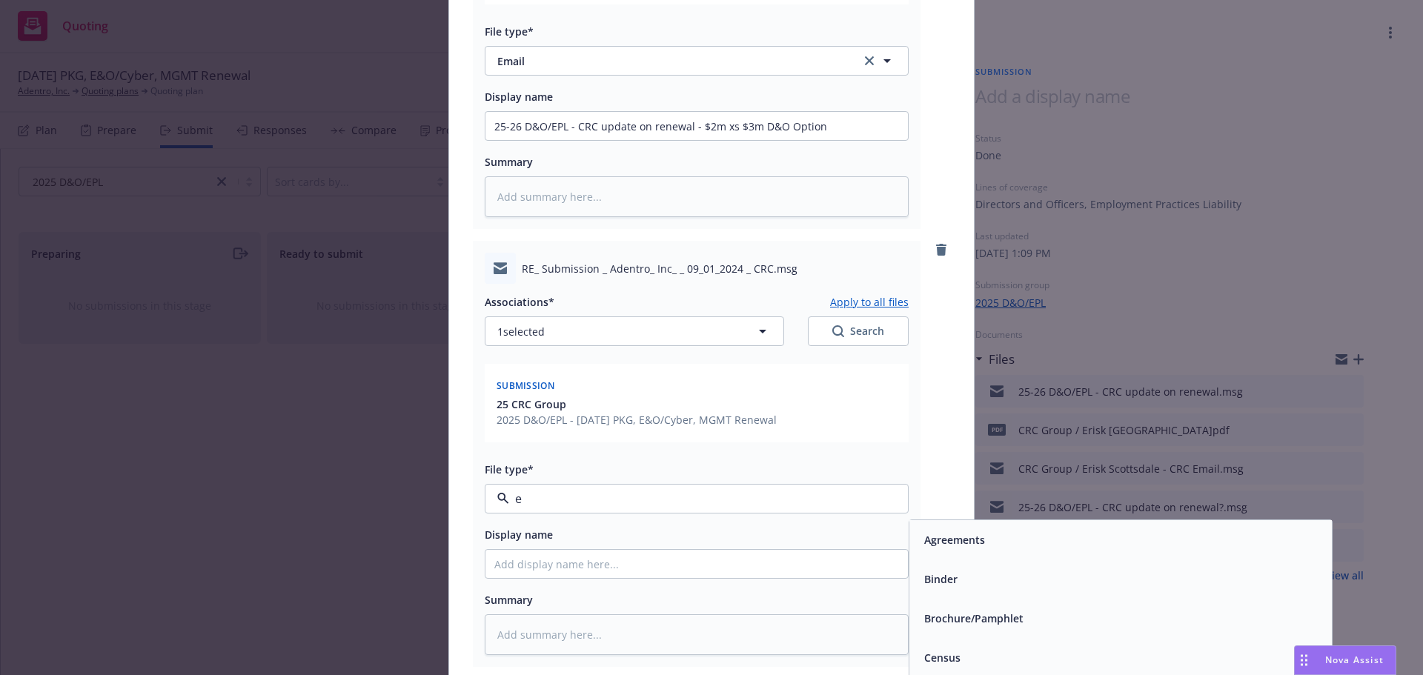
type input "em"
drag, startPoint x: 962, startPoint y: 591, endPoint x: 694, endPoint y: 556, distance: 270.5
click at [960, 591] on div "Email" at bounding box center [1120, 578] width 422 height 39
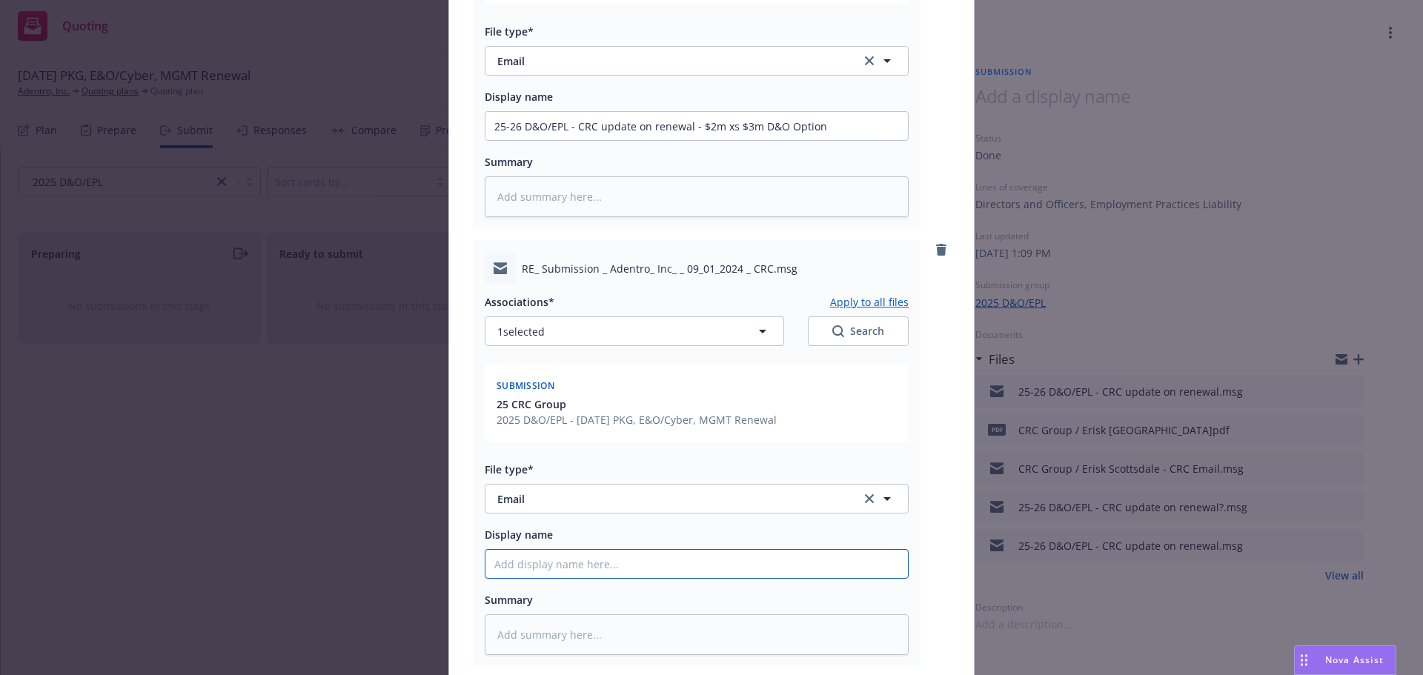
click at [647, 140] on input "Display name" at bounding box center [696, 126] width 422 height 28
paste input "25-26 D&O/EPL - CRC update on renewal - $2m xs $3m D&O Option"
type textarea "x"
type input "25-26 D&O/EPL - CRC update on renewal - $2m xs $3m D&O Option"
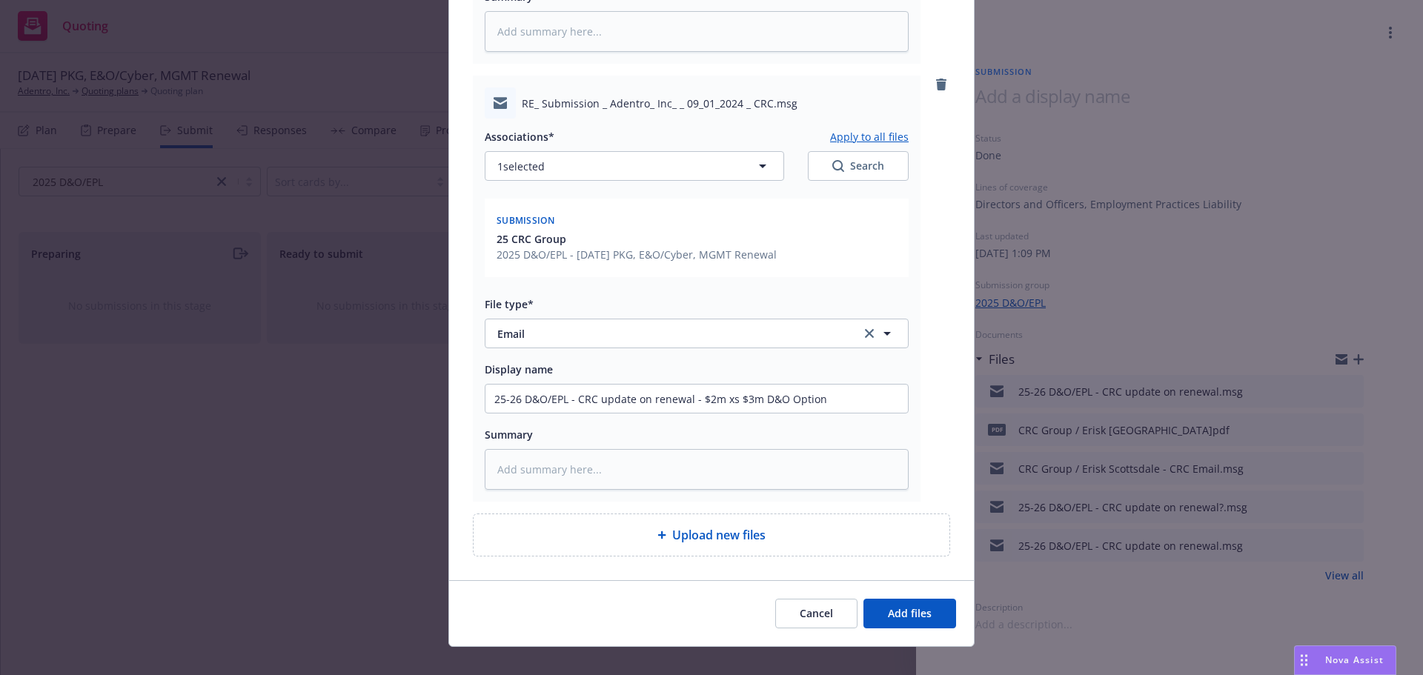
scroll to position [555, 0]
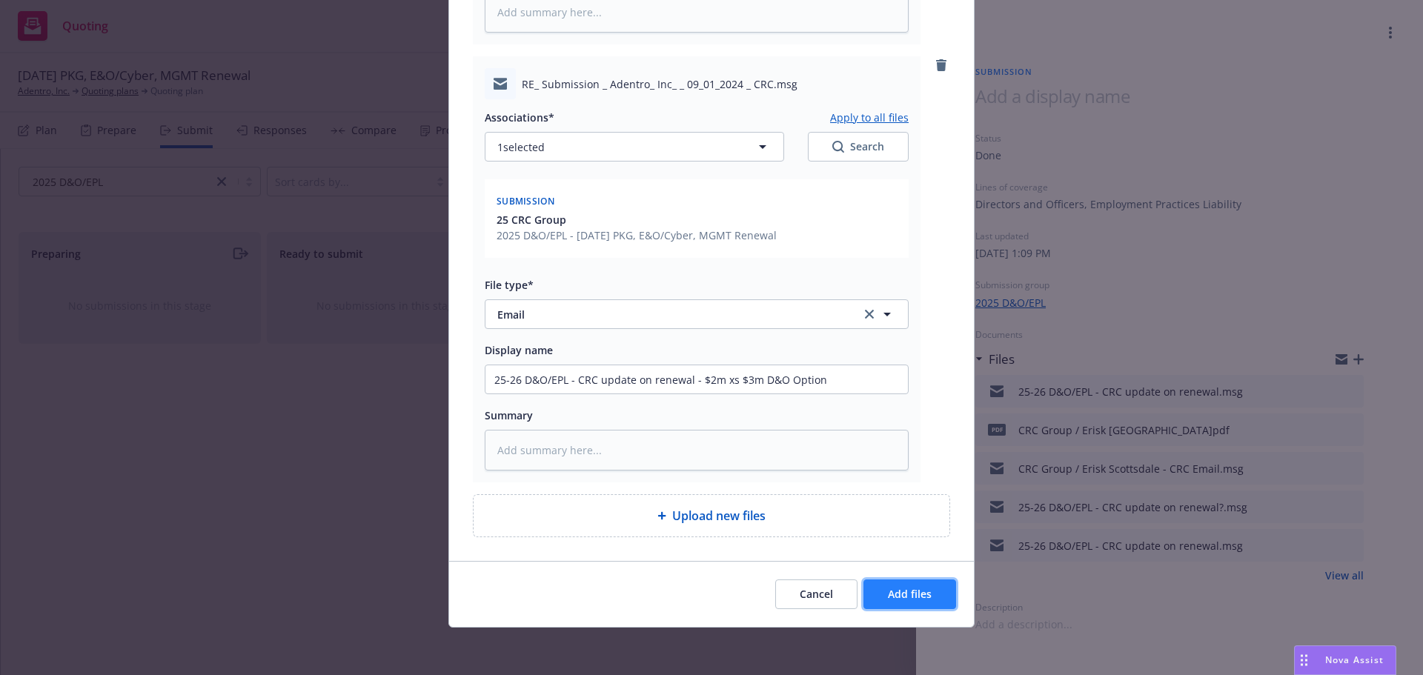
click at [894, 599] on span "Add files" at bounding box center [910, 594] width 44 height 14
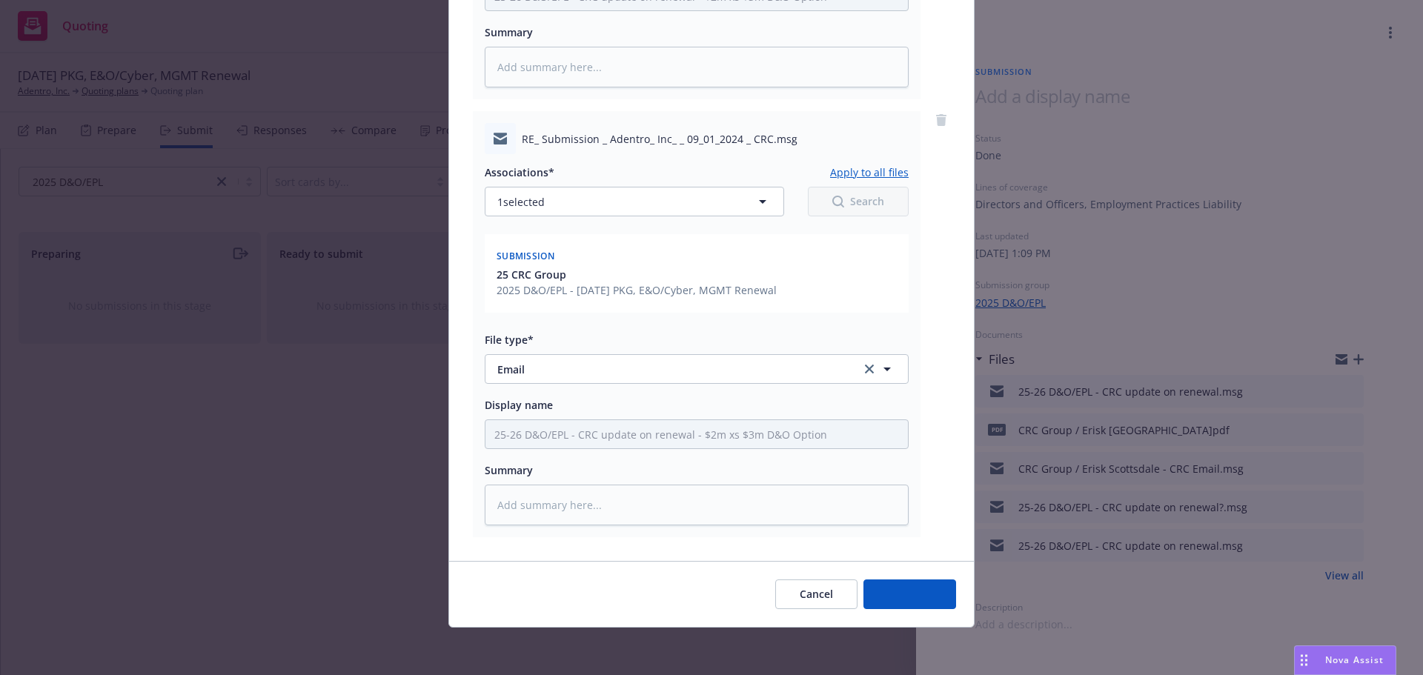
scroll to position [500, 0]
type textarea "x"
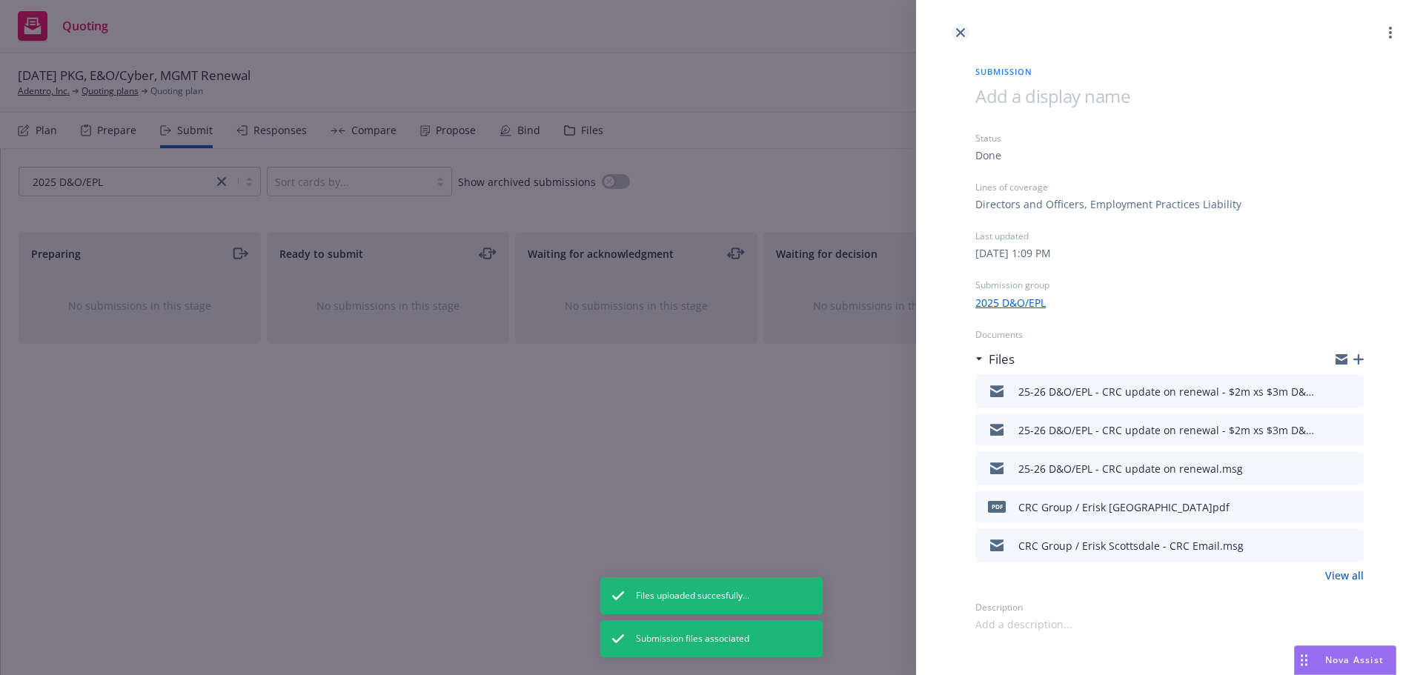
click at [963, 33] on icon "close" at bounding box center [960, 32] width 9 height 9
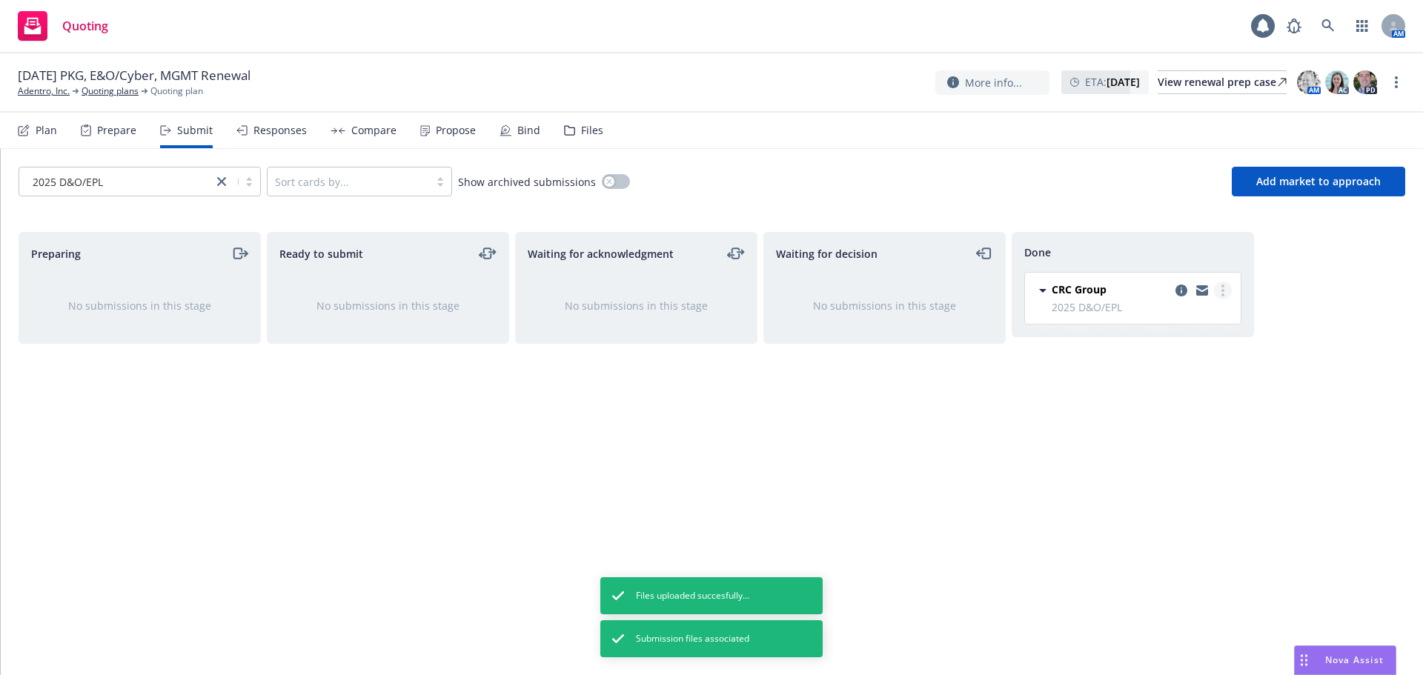
click at [1222, 287] on circle "more" at bounding box center [1222, 286] width 3 height 3
click at [1184, 346] on span "Add accepted decision" at bounding box center [1157, 350] width 148 height 14
select select "12"
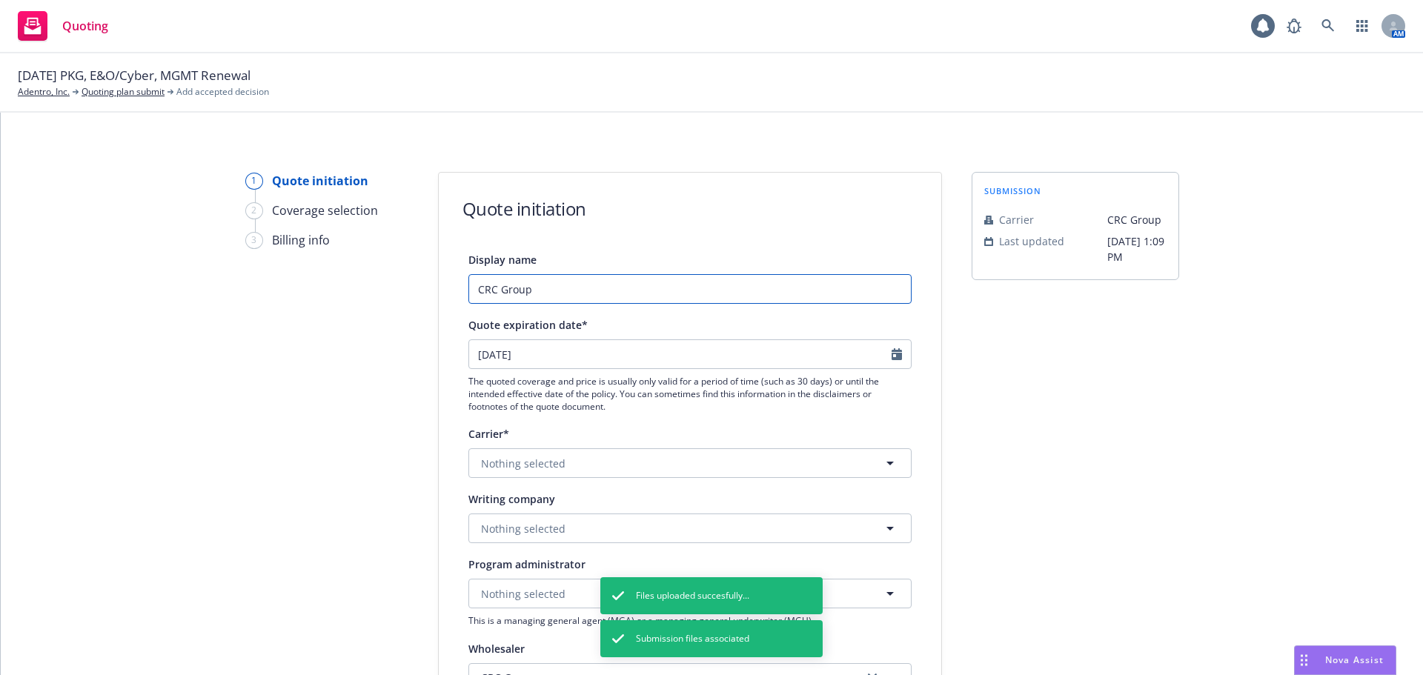
paste input "25-26 D&O/EPL - CRC update on renewal - $2m xs $3m D&O Option"
drag, startPoint x: 681, startPoint y: 293, endPoint x: 198, endPoint y: 292, distance: 483.1
click at [198, 292] on div "1 Quote initiation 2 Coverage selection 3 Billing info Quote initiation Display…" at bounding box center [712, 669] width 1386 height 994
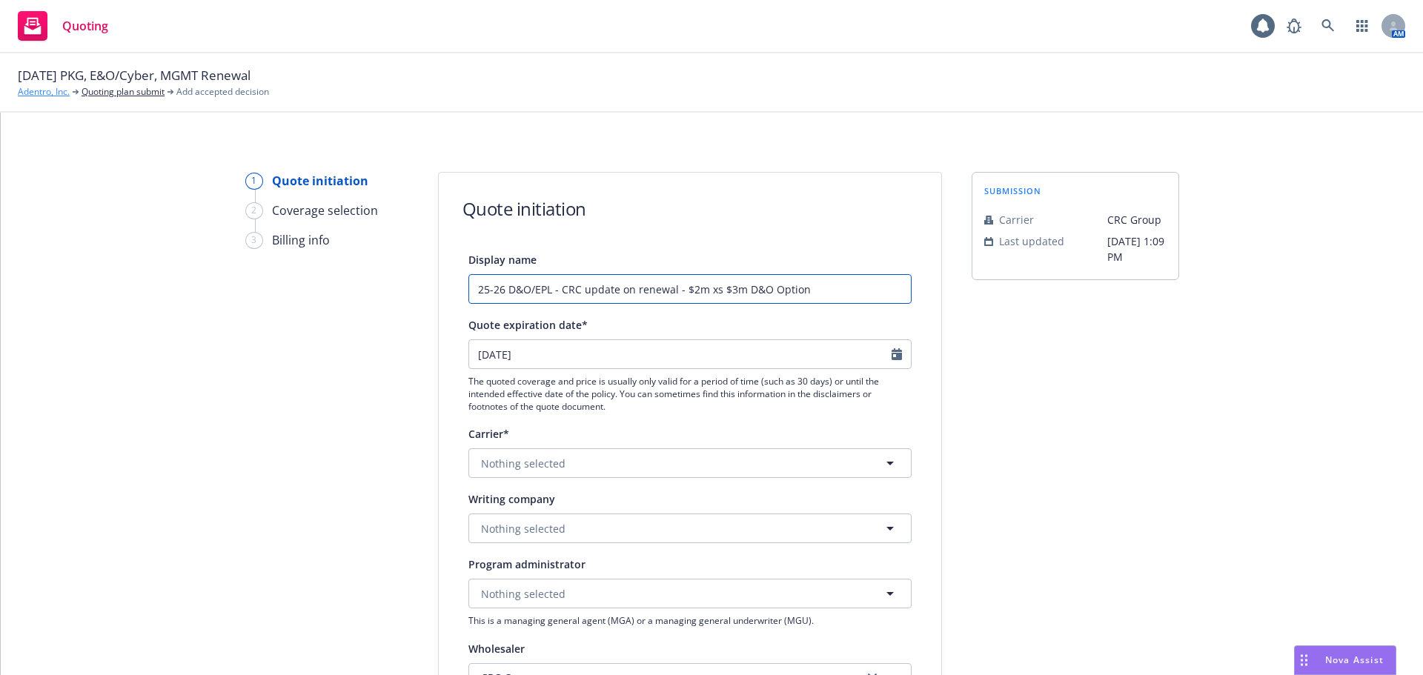
type input "25-26 D&O/EPL - CRC update on renewal - $2m xs $3m D&O Option"
click at [44, 90] on link "Adentro, Inc." at bounding box center [44, 91] width 52 height 13
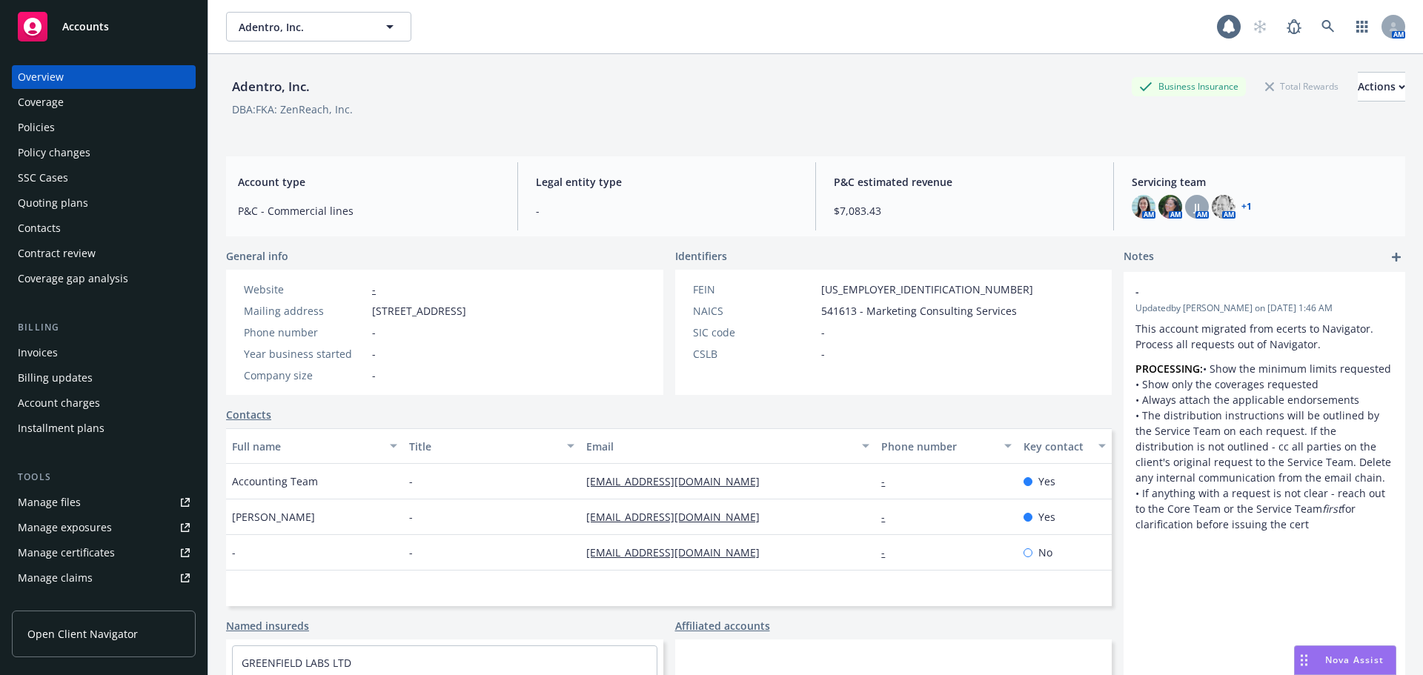
click at [69, 209] on div "Quoting plans" at bounding box center [53, 203] width 70 height 24
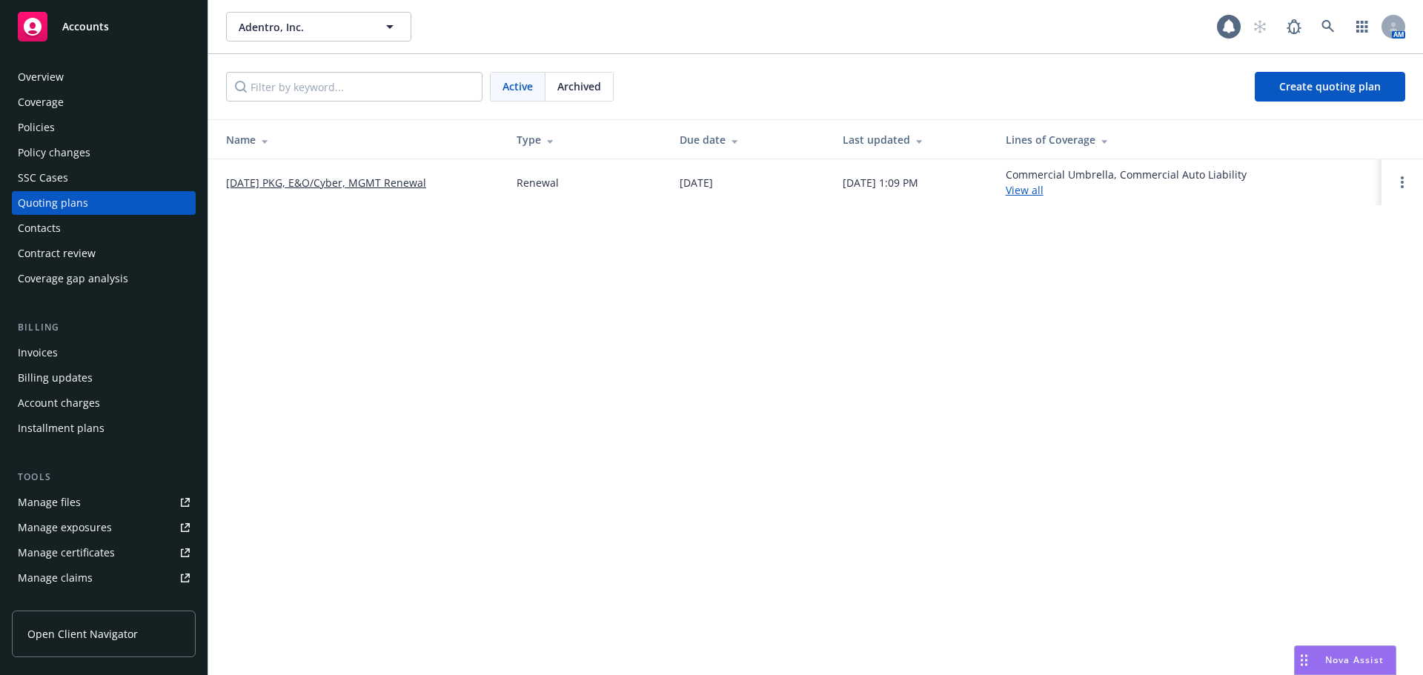
click at [327, 185] on link "[DATE] PKG, E&O/Cyber, MGMT Renewal" at bounding box center [326, 183] width 200 height 16
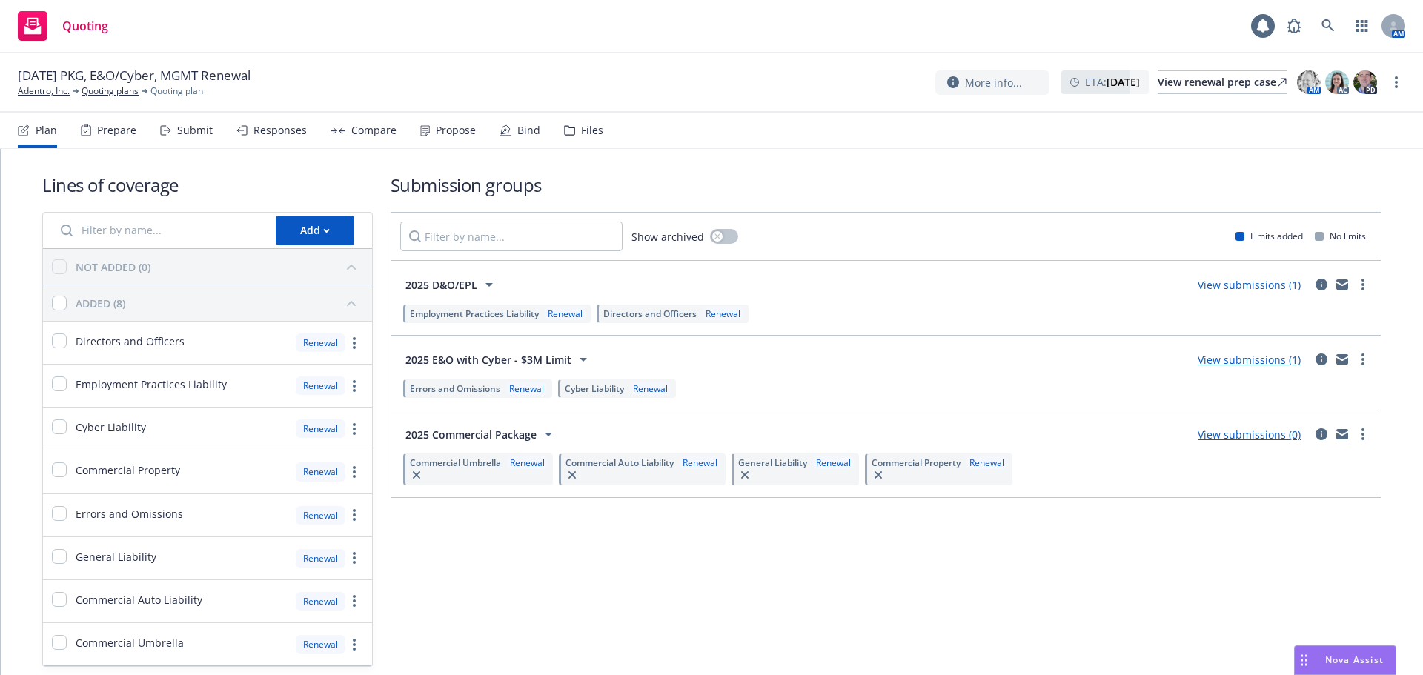
click at [1226, 287] on link "View submissions (1)" at bounding box center [1248, 285] width 103 height 14
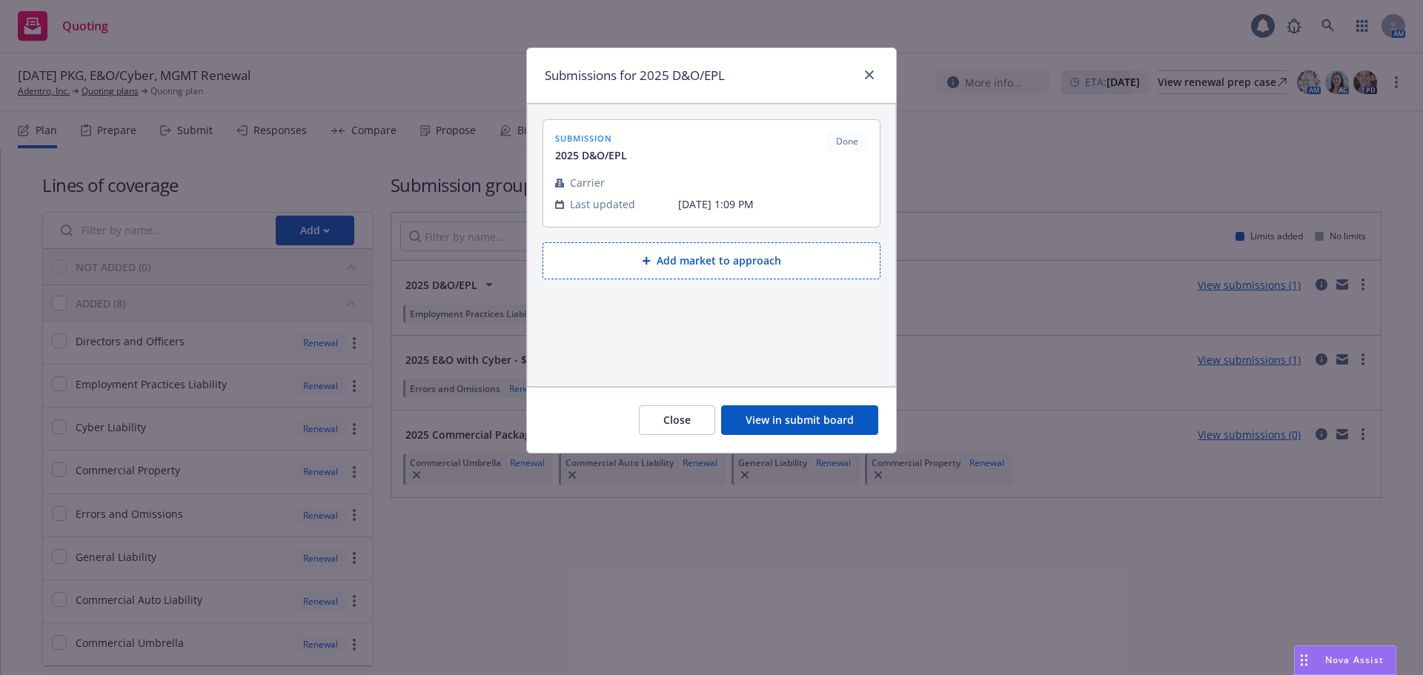
click at [817, 411] on button "View in submit board" at bounding box center [799, 420] width 157 height 30
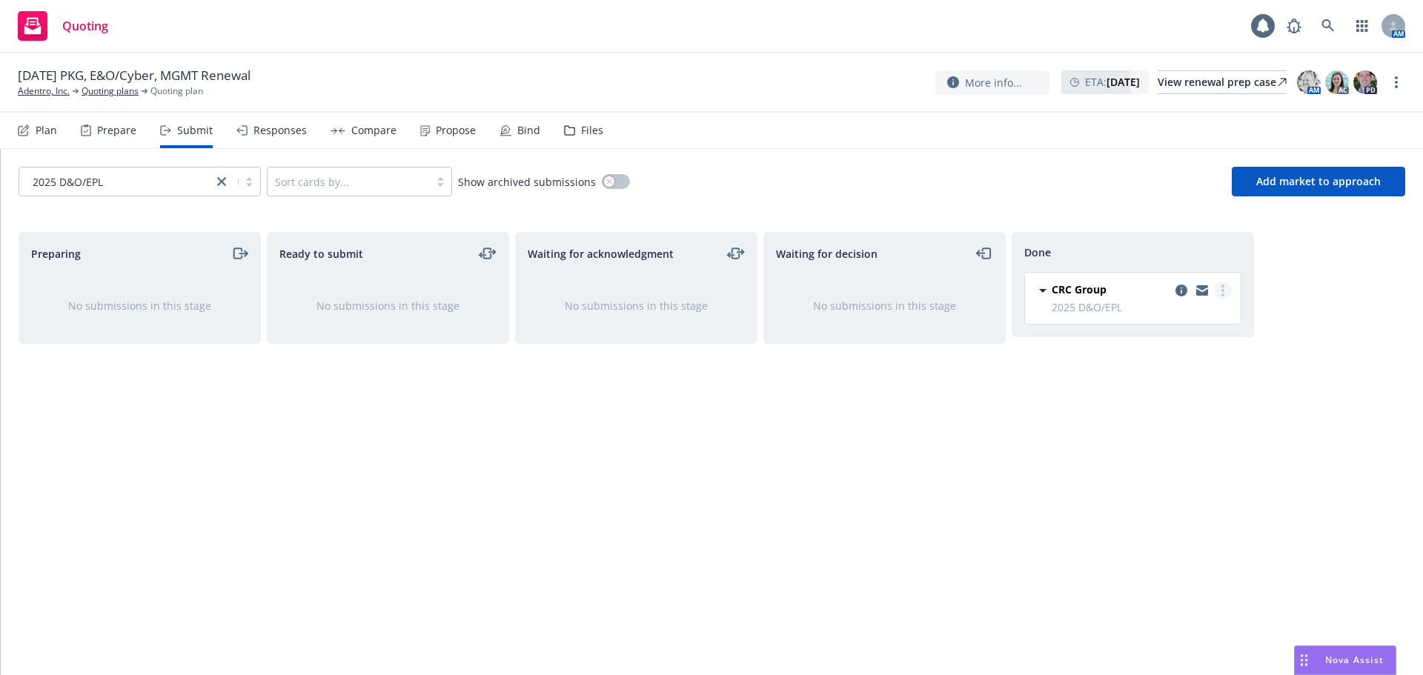
click at [1220, 293] on link "more" at bounding box center [1223, 291] width 18 height 18
click at [1166, 351] on span "Add accepted decision" at bounding box center [1157, 350] width 148 height 14
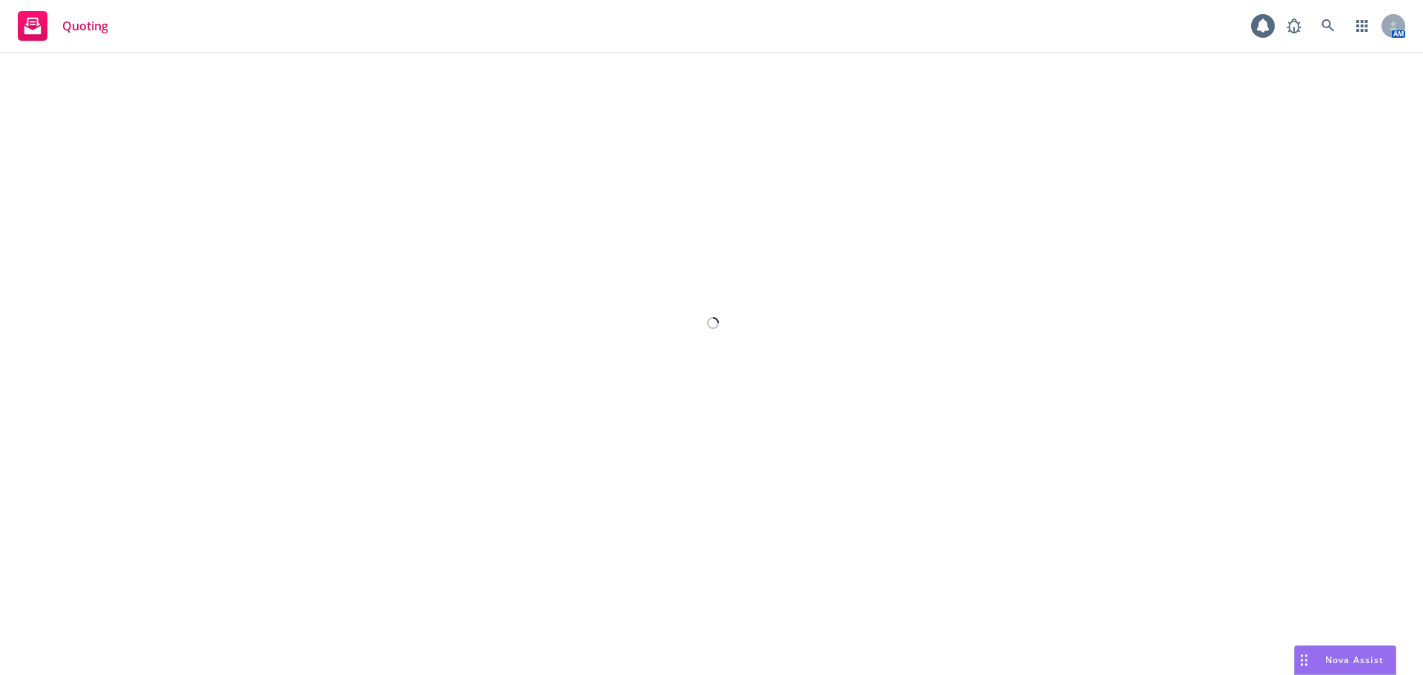
select select "12"
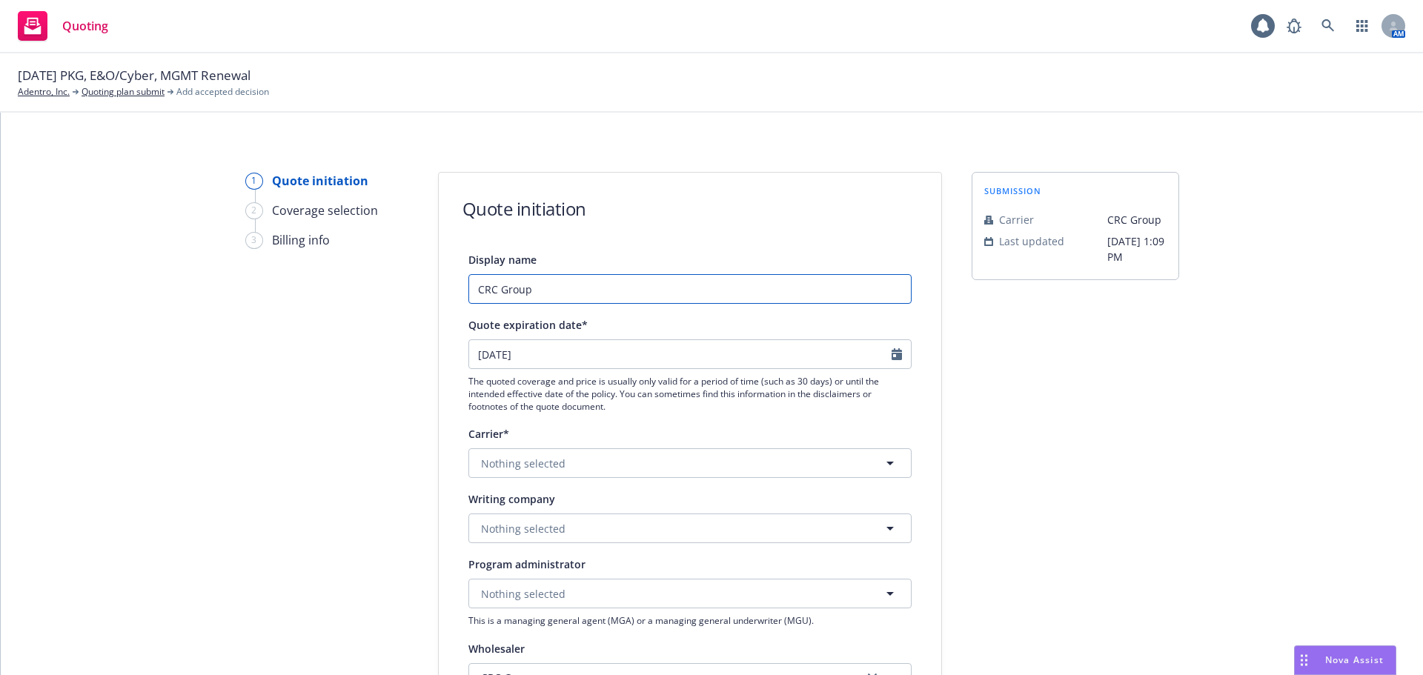
click at [659, 291] on input "CRC Group" at bounding box center [689, 289] width 443 height 30
paste input "25-26 D&O/EPL - CRC update on renewal - $2m xs $3m D&O Option"
click at [737, 287] on input "CRC Group / 25-26 D&O/EPL - CRC update on renewal - $2m xs $3m D&O Option" at bounding box center [689, 289] width 443 height 30
click at [741, 292] on input "CRC Group / 25-26 D&O/EPL - CRC update on renewal - $2m xs $3m D&O Option" at bounding box center [689, 289] width 443 height 30
drag, startPoint x: 777, startPoint y: 288, endPoint x: 211, endPoint y: 287, distance: 566.1
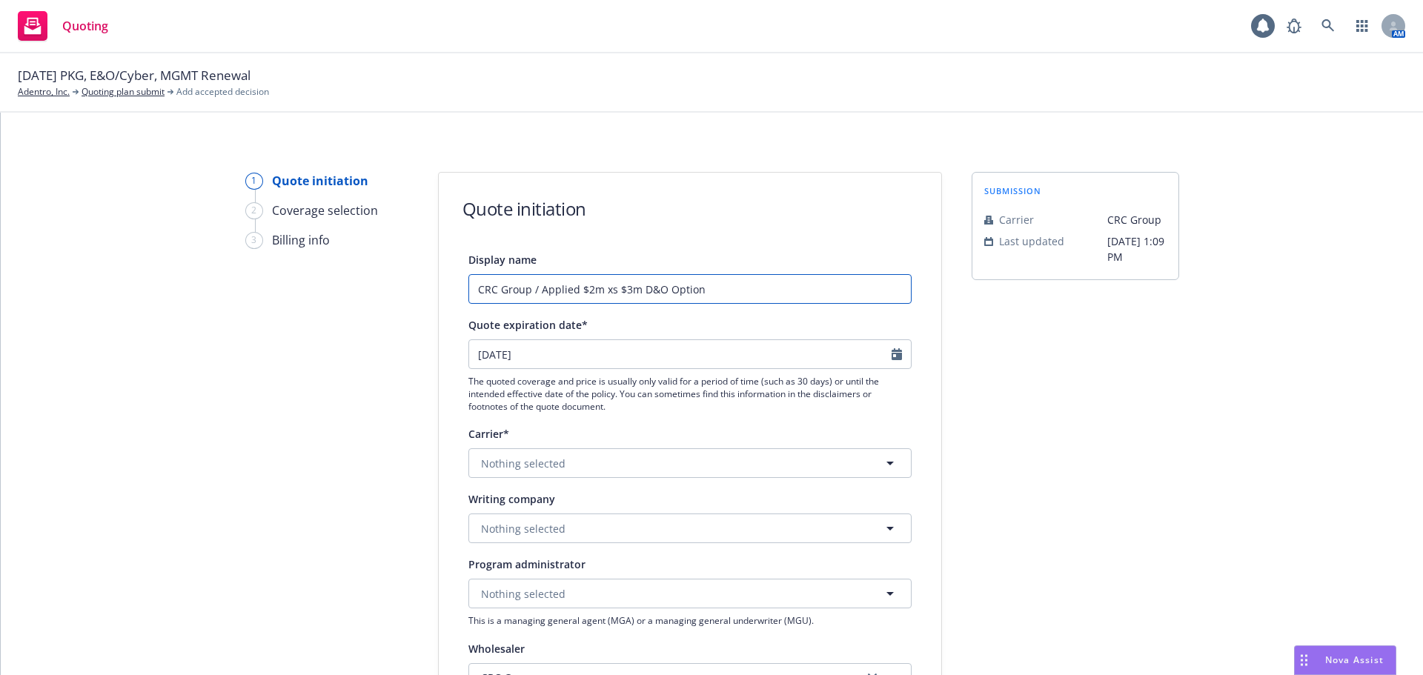
click at [211, 287] on div "1 Quote initiation 2 Coverage selection 3 Billing info Quote initiation Display…" at bounding box center [712, 669] width 1386 height 994
type input "CRC Group / Applied $2m xs $3m D&O Option"
click at [974, 393] on div "submission Carrier CRC Group Last updated 8/12, 1:09 PM" at bounding box center [1074, 669] width 207 height 994
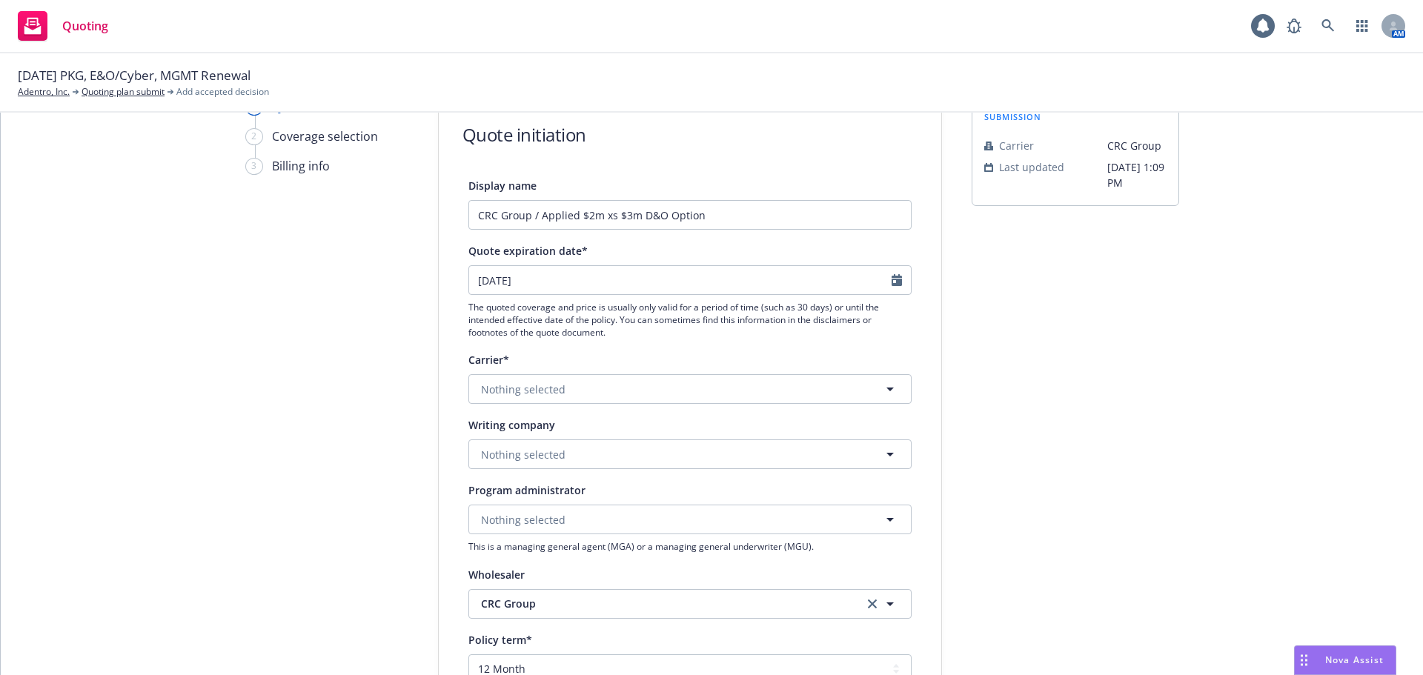
scroll to position [148, 0]
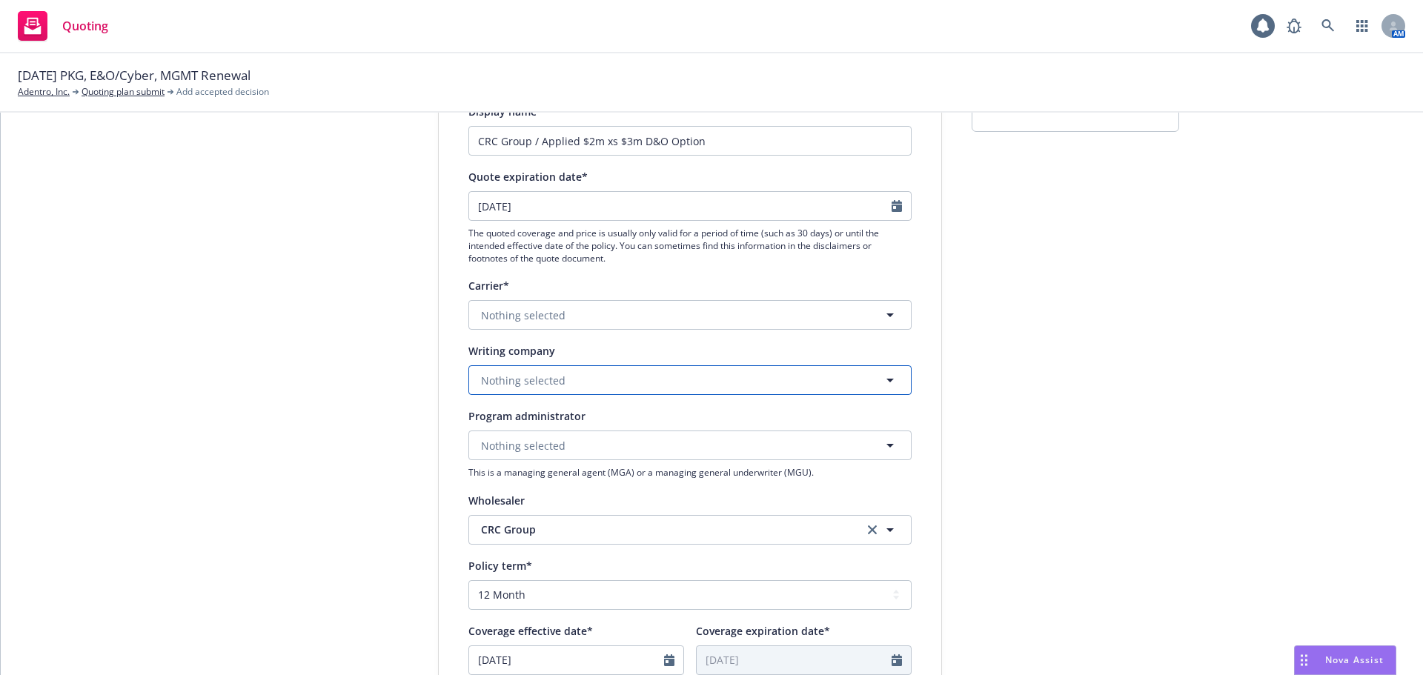
click at [583, 385] on button "Nothing selected" at bounding box center [689, 380] width 443 height 30
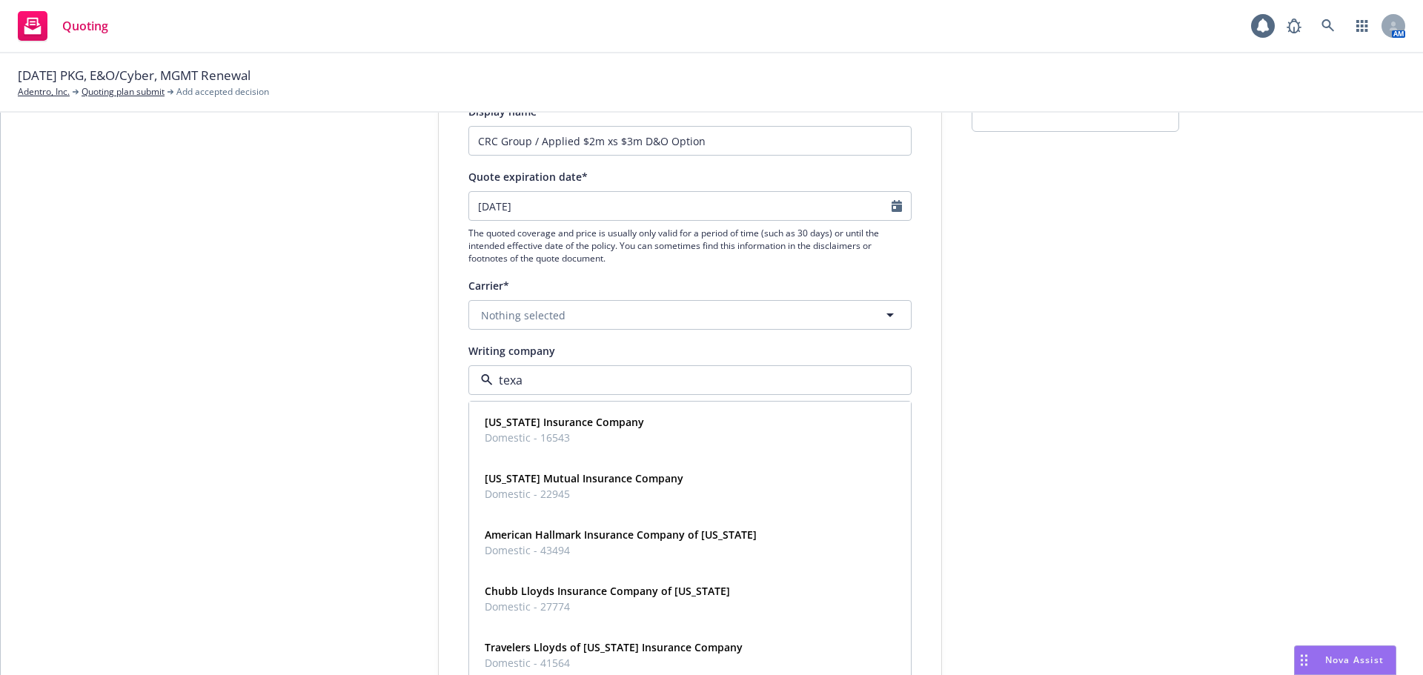
type input "texas"
click at [594, 420] on strong "Texas Insurance Company" at bounding box center [564, 422] width 159 height 14
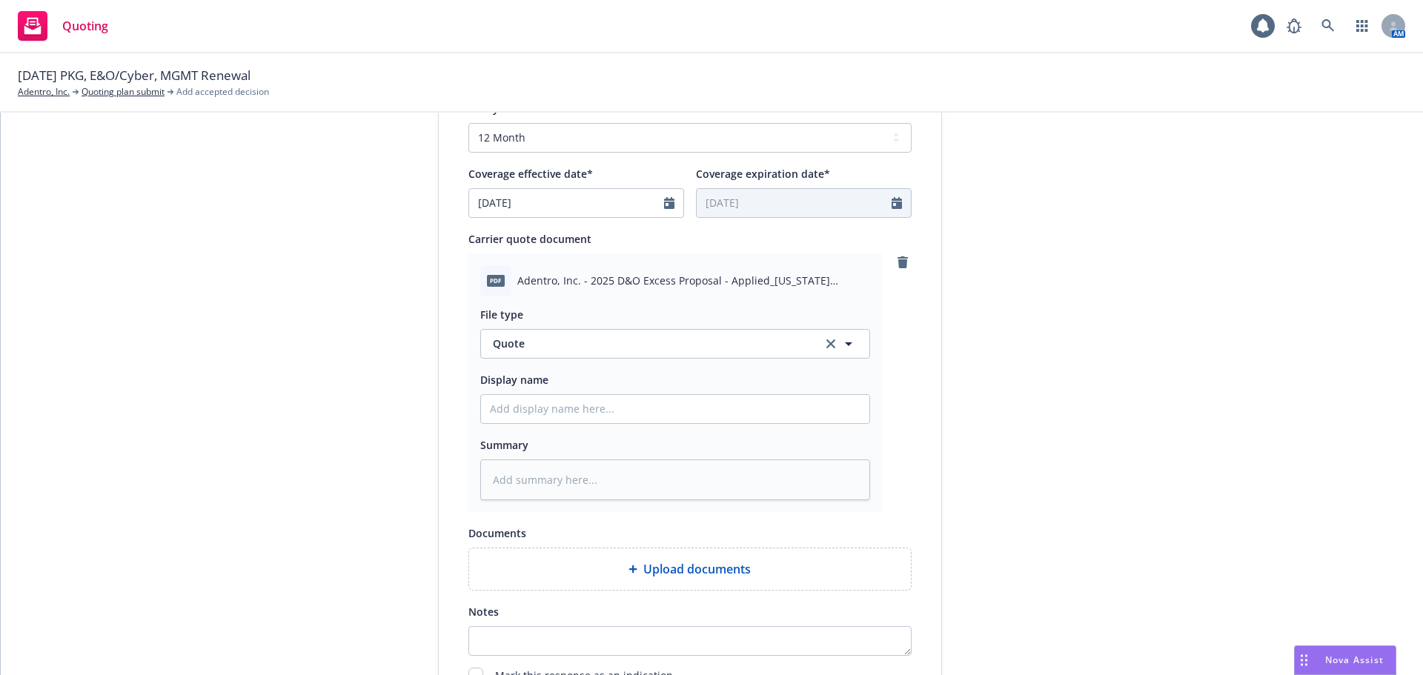
scroll to position [698, 0]
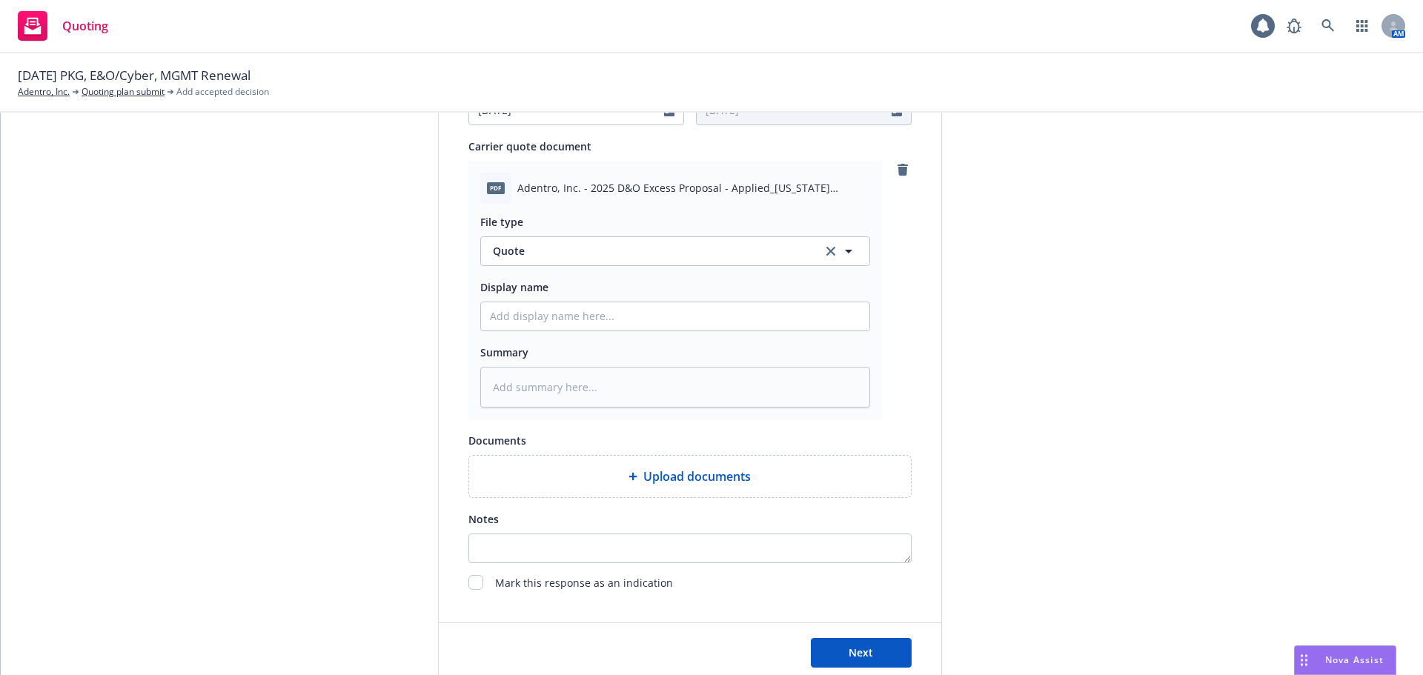
click at [575, 330] on div at bounding box center [675, 317] width 390 height 30
click at [581, 321] on input "Display name" at bounding box center [675, 316] width 388 height 28
paste input "CRC Group / Applied $2m xs $3m D&O Option"
type textarea "x"
type input "CRC Group / Applied $2m xs $3m D&O Option"
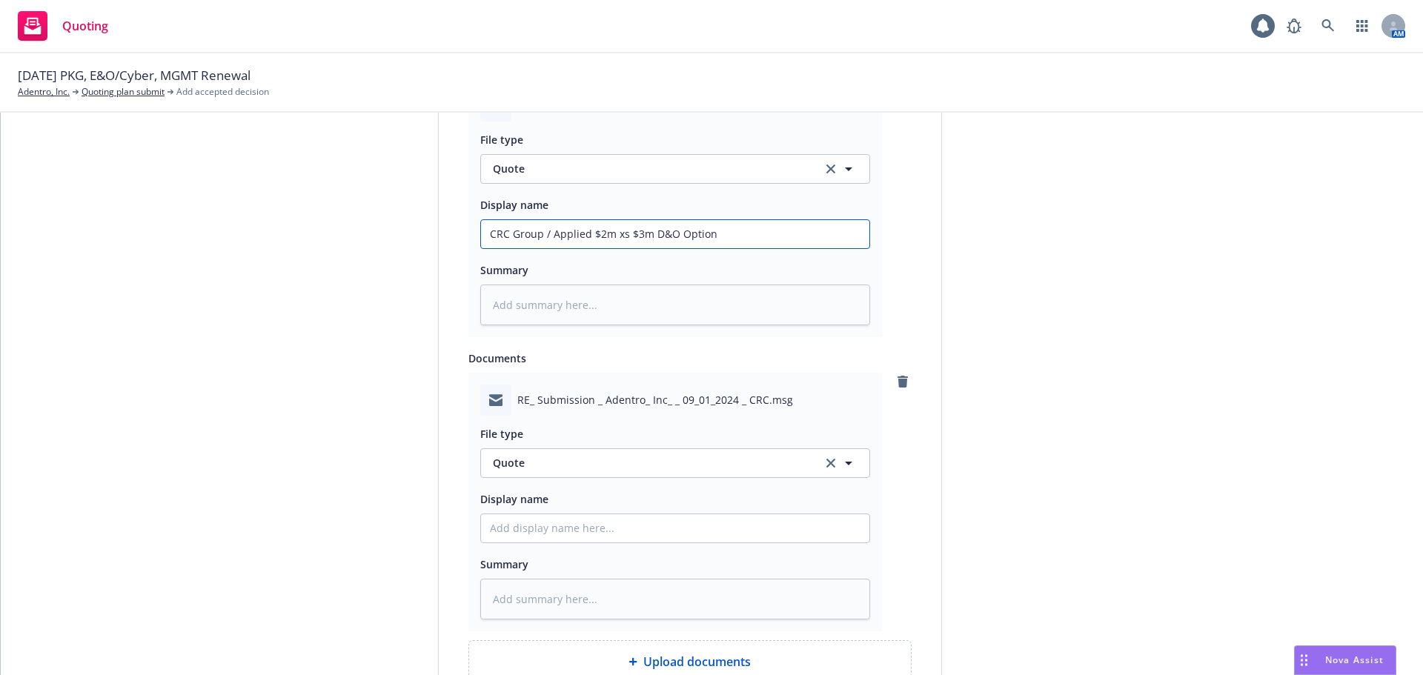
scroll to position [920, 0]
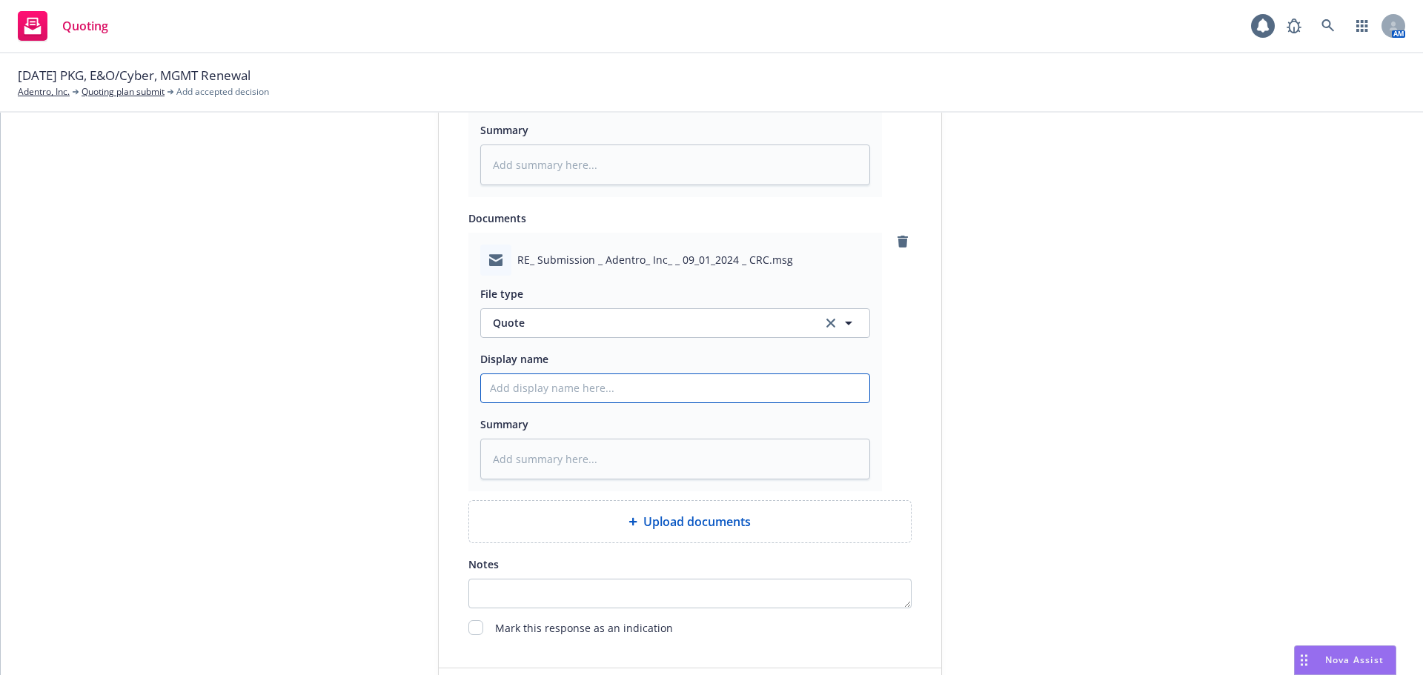
click at [568, 108] on input "Display name" at bounding box center [675, 94] width 388 height 28
paste input "CRC Group / Applied $2m xs $3m D&O Option"
type textarea "x"
type input "CRC Group / Applied $2m xs $3m D&O Option"
type textarea "x"
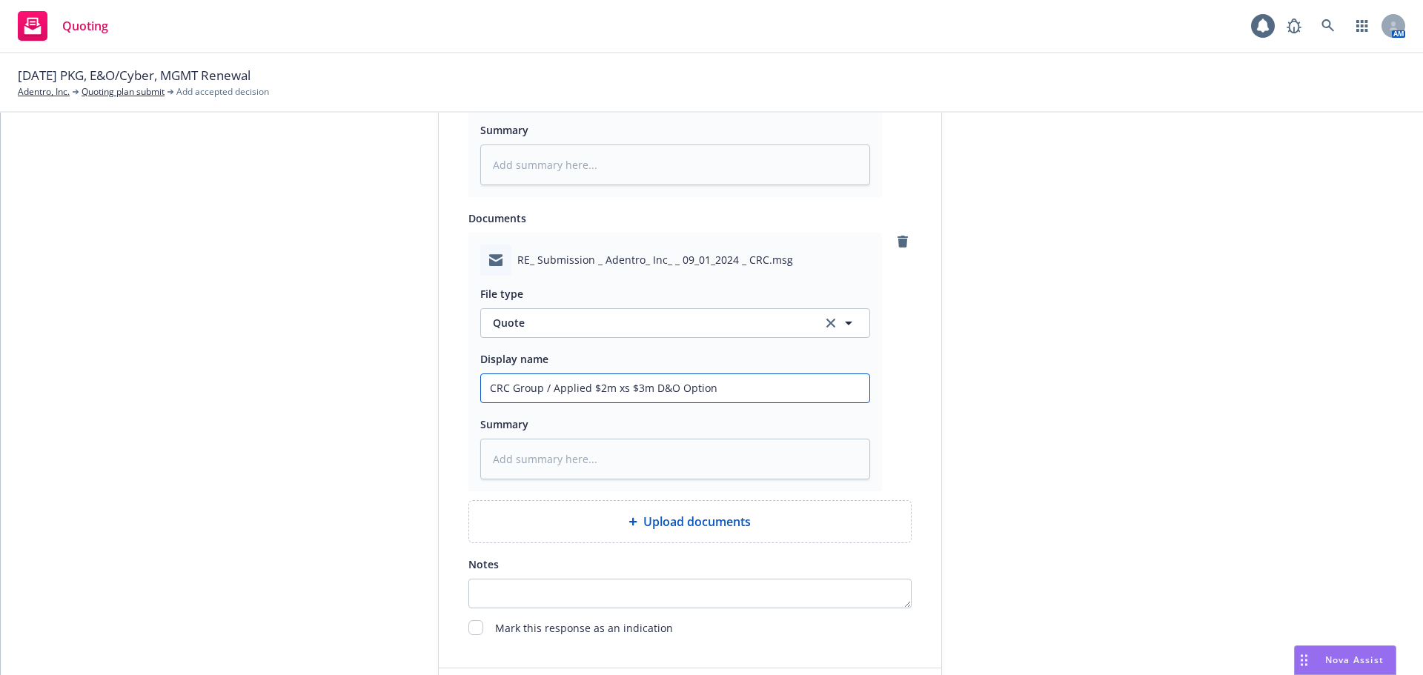
type input "CRC Group / Applied $2m xs $3m D&O Option"
type textarea "x"
type input "CRC Group / Applied $2m xs $3m D&O Option -"
type textarea "x"
type input "CRC Group / Applied $2m xs $3m D&O Option -"
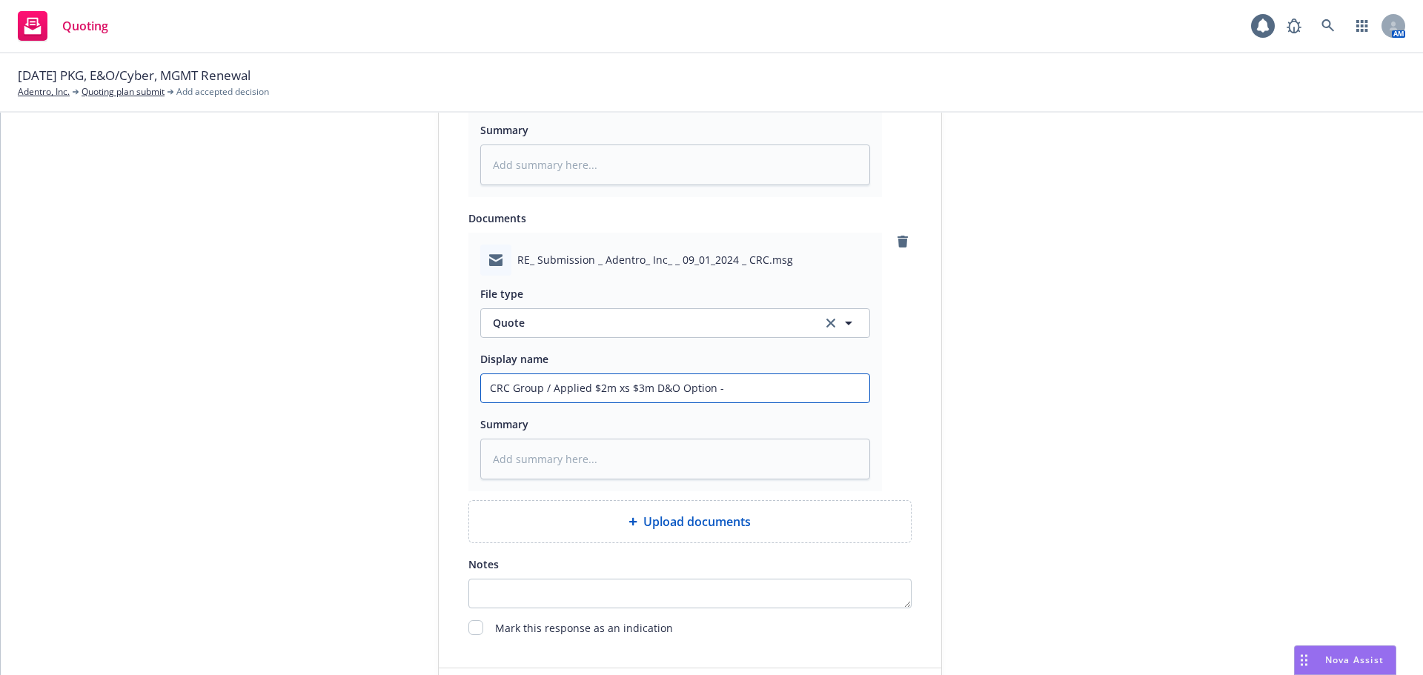
type textarea "x"
type input "CRC Group / Applied $2m xs $3m D&O Option - C"
type textarea "x"
type input "CRC Group / Applied $2m xs $3m D&O Option - CR"
type textarea "x"
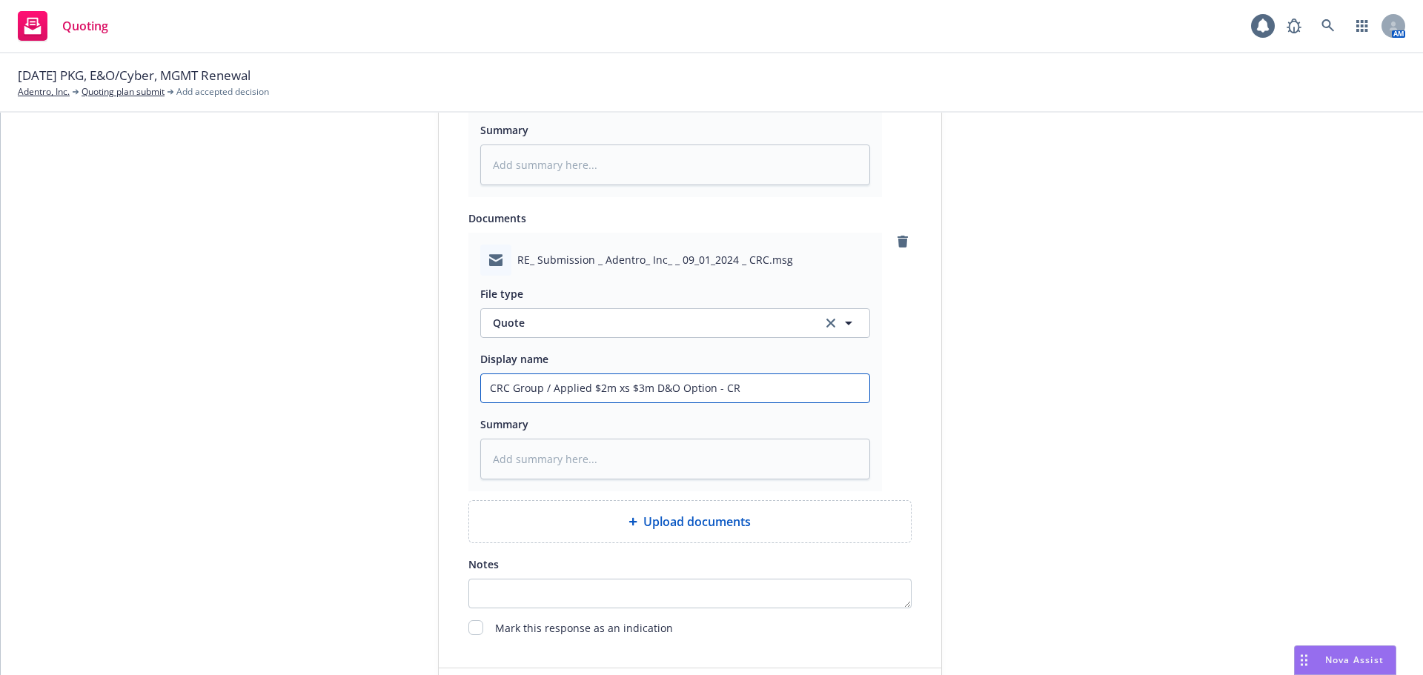
type input "CRC Group / Applied $2m xs $3m D&O Option - CRC"
type textarea "x"
type input "CRC Group / Applied $2m xs $3m D&O Option - CRC"
type textarea "x"
type input "CRC Group / Applied $2m xs $3m D&O Option - CRC E"
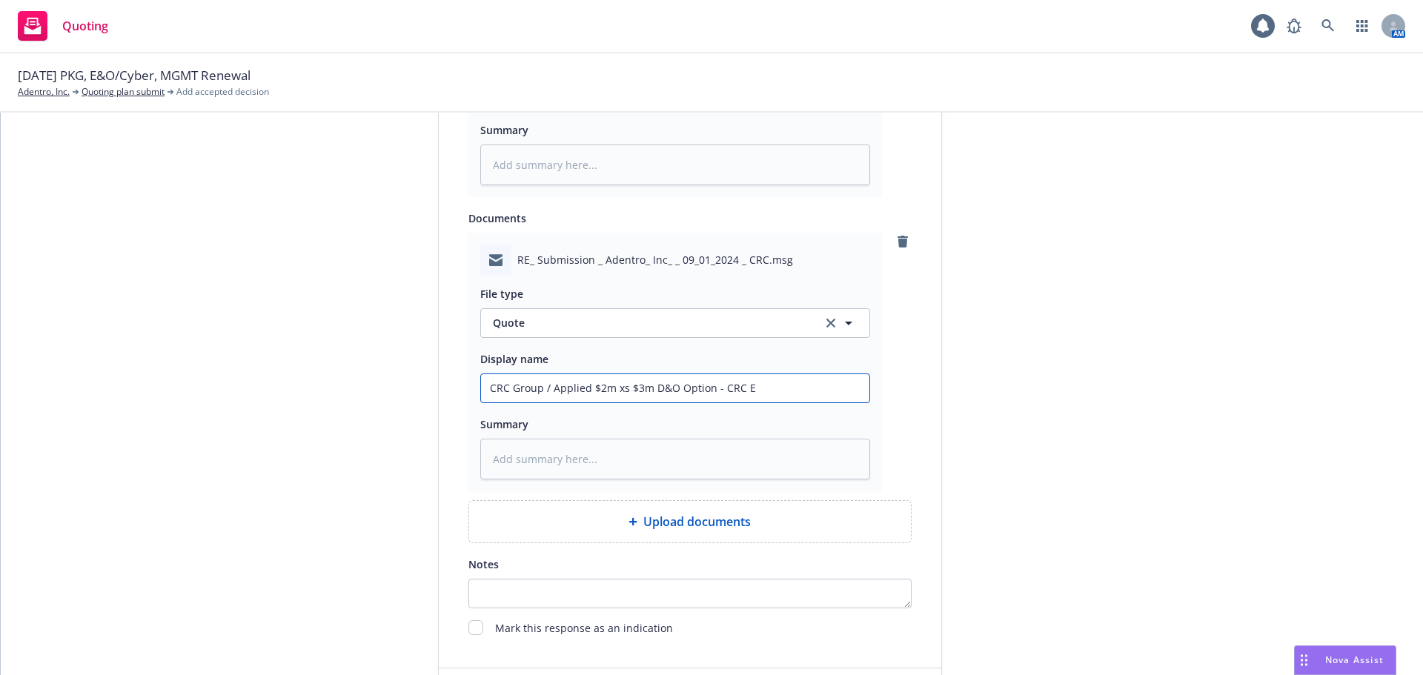
type textarea "x"
type input "CRC Group / Applied $2m xs $3m D&O Option - CRC Em"
type textarea "x"
type input "CRC Group / Applied $2m xs $3m D&O Option - CRC Ema"
type textarea "x"
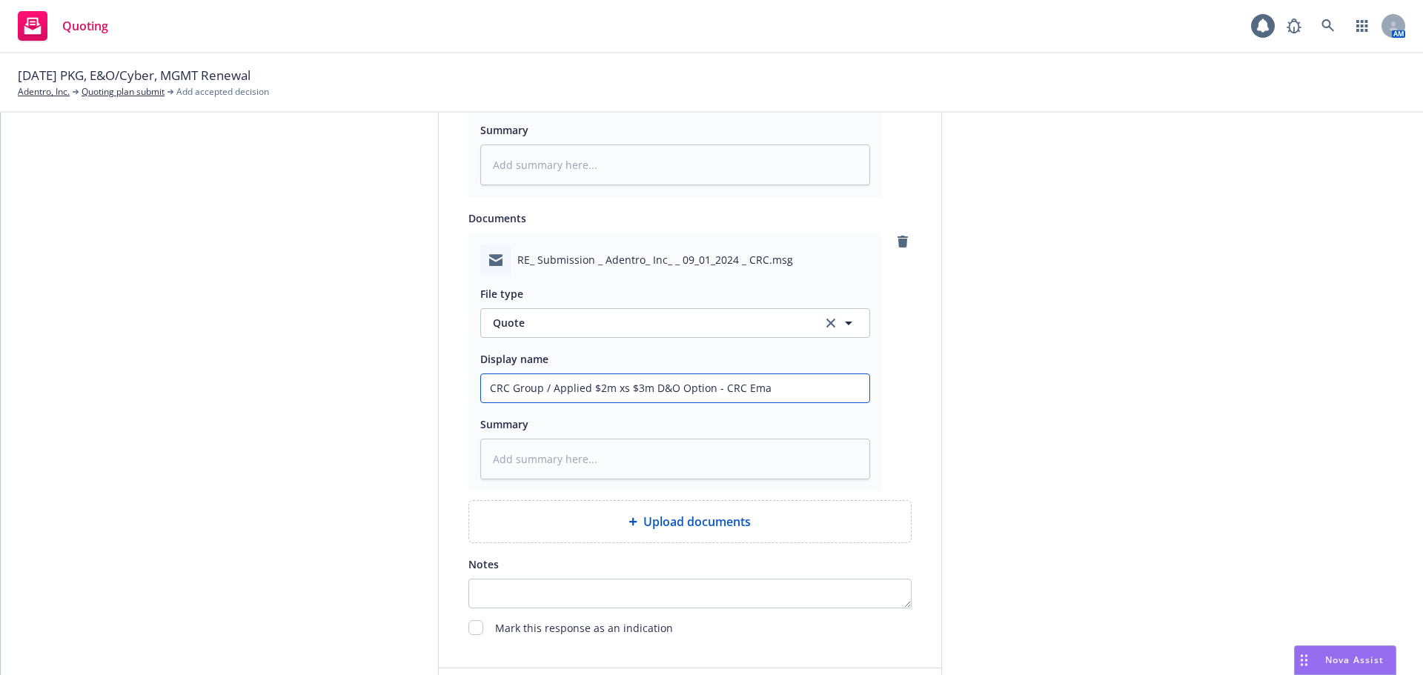
type input "CRC Group / Applied $2m xs $3m D&O Option - CRC Emai"
type textarea "x"
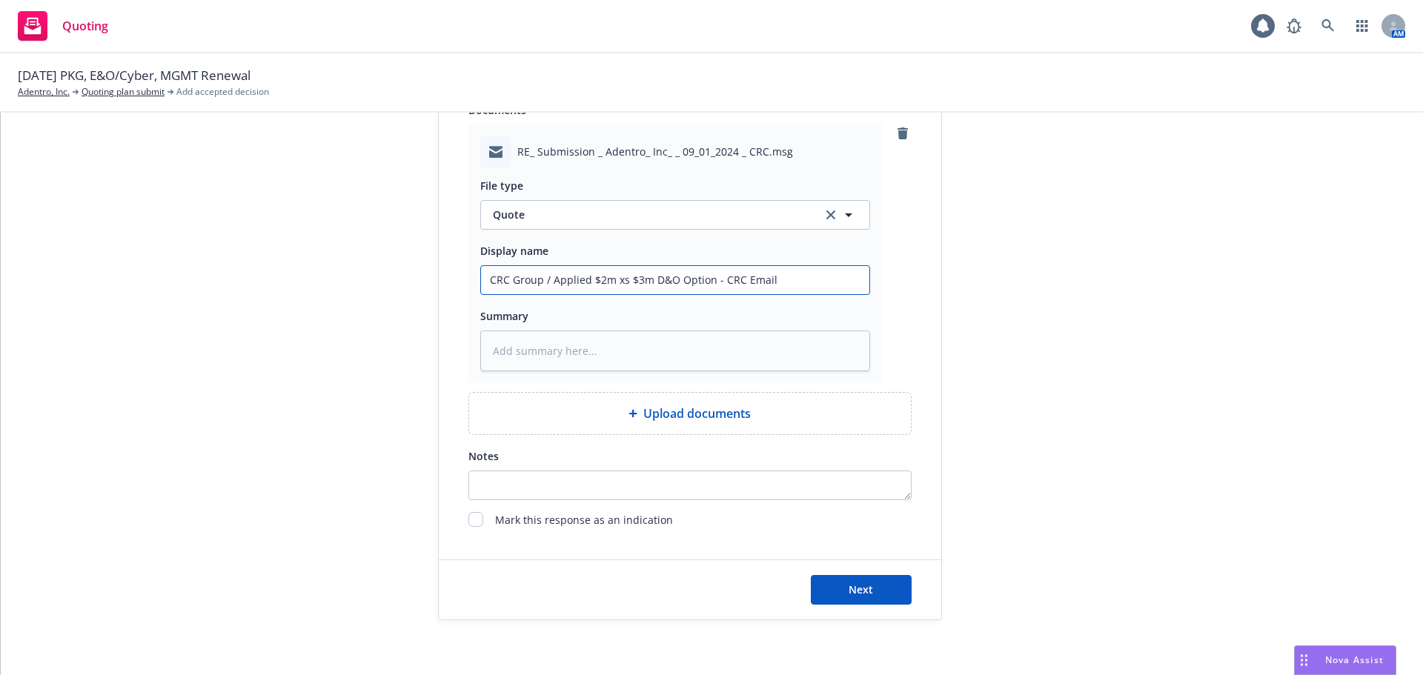
scroll to position [1033, 0]
type input "CRC Group / Applied $2m xs $3m D&O Option - CRC Email"
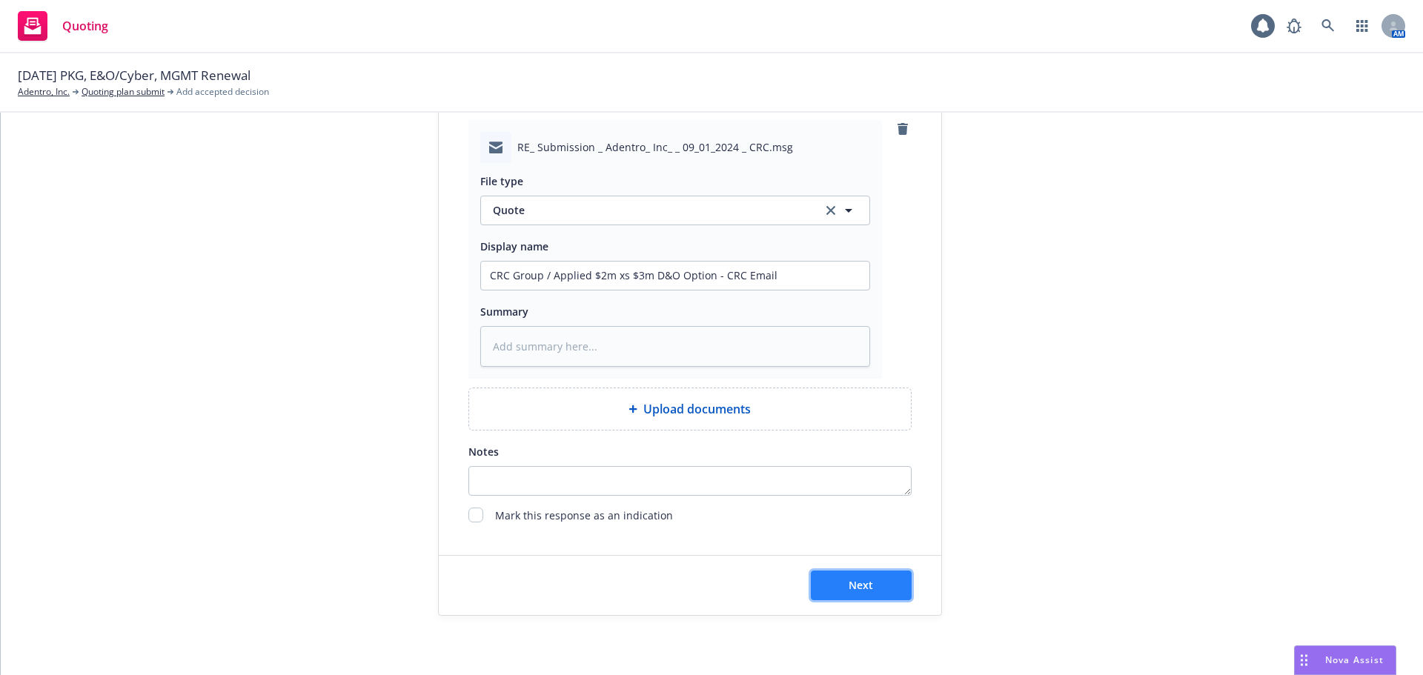
click at [880, 582] on button "Next" at bounding box center [861, 586] width 101 height 30
type textarea "x"
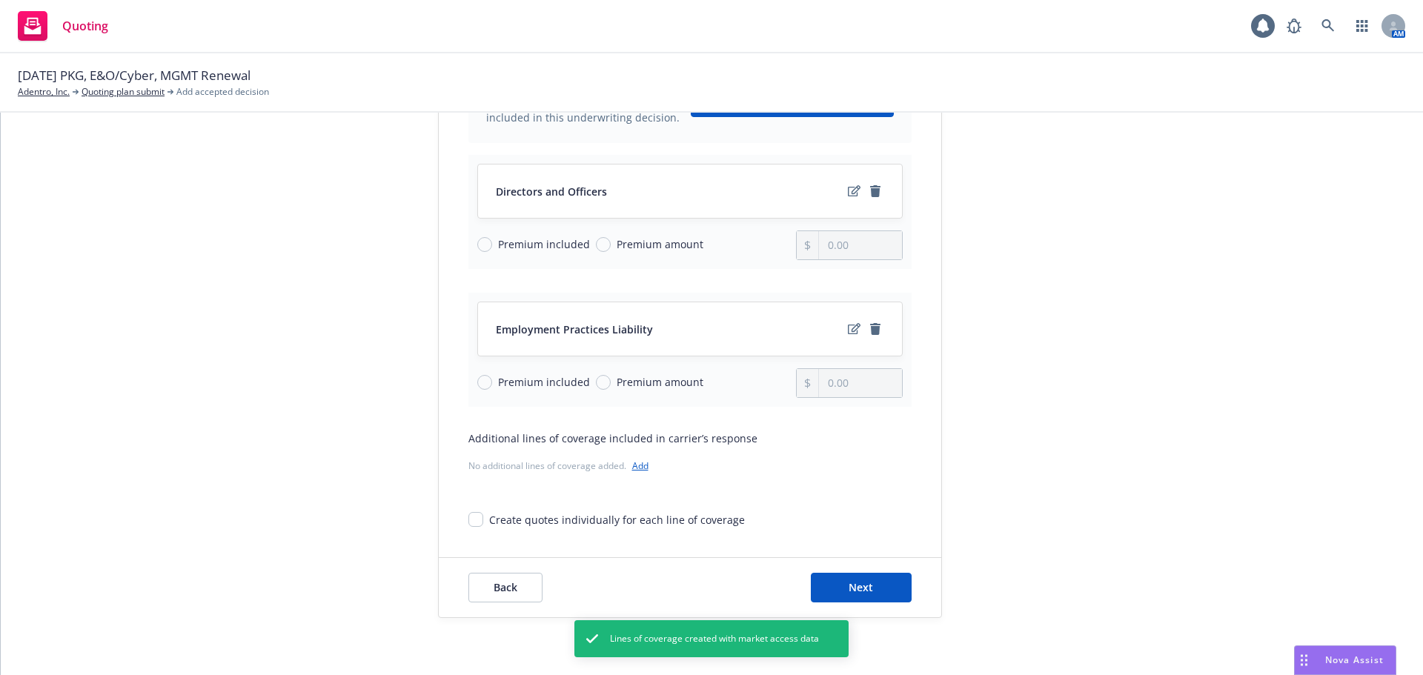
scroll to position [192, 0]
click at [891, 580] on button "Next" at bounding box center [861, 586] width 101 height 30
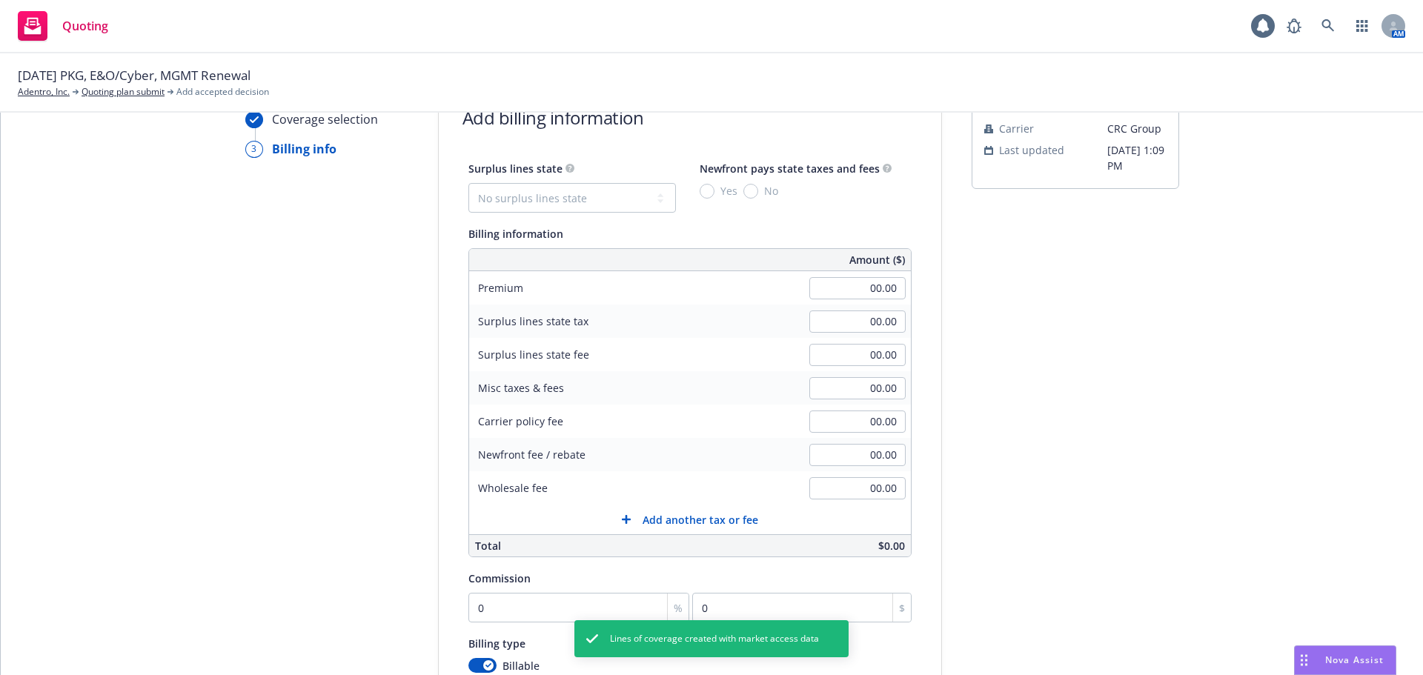
scroll to position [0, 0]
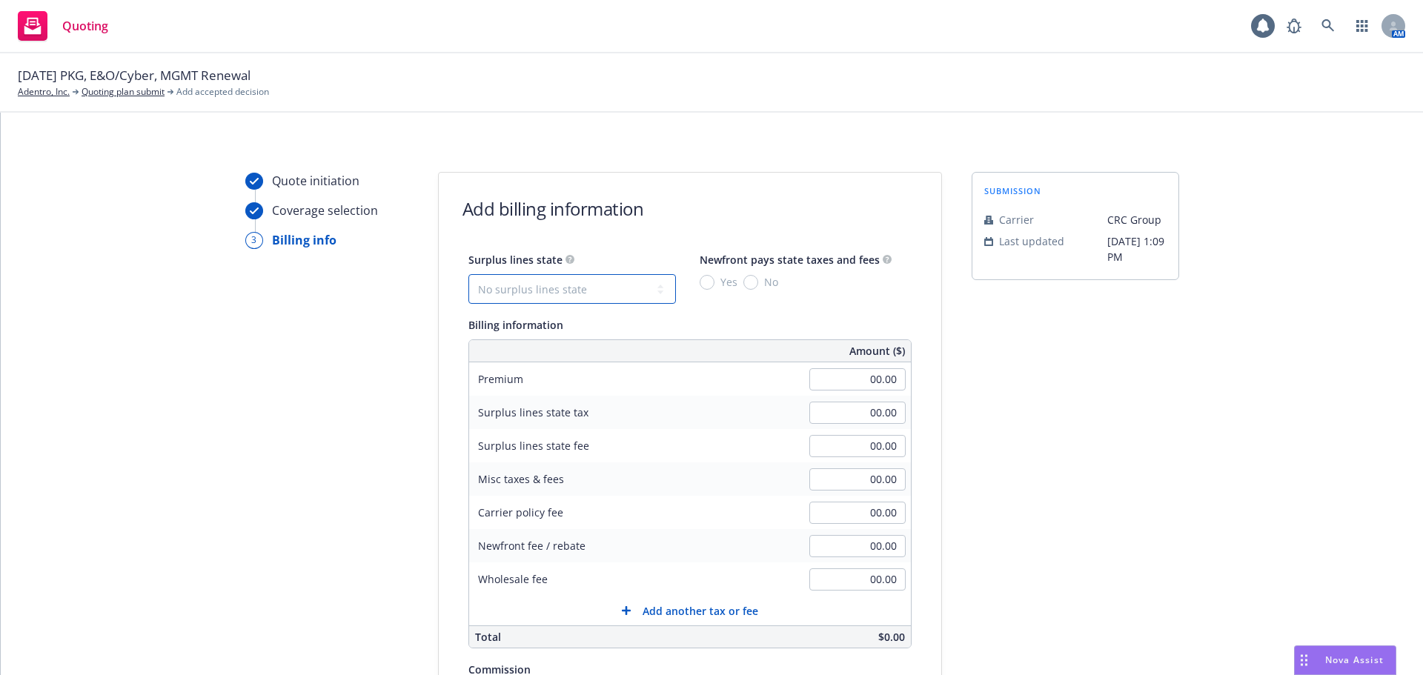
click at [556, 280] on select "No surplus lines state Alaska Alabama Arkansas Arizona California Colorado Conn…" at bounding box center [571, 289] width 207 height 30
select select "CA"
click at [468, 274] on select "No surplus lines state Alaska Alabama Arkansas Arizona California Colorado Conn…" at bounding box center [571, 289] width 207 height 30
click at [743, 284] on input "No" at bounding box center [750, 282] width 15 height 15
radio input "true"
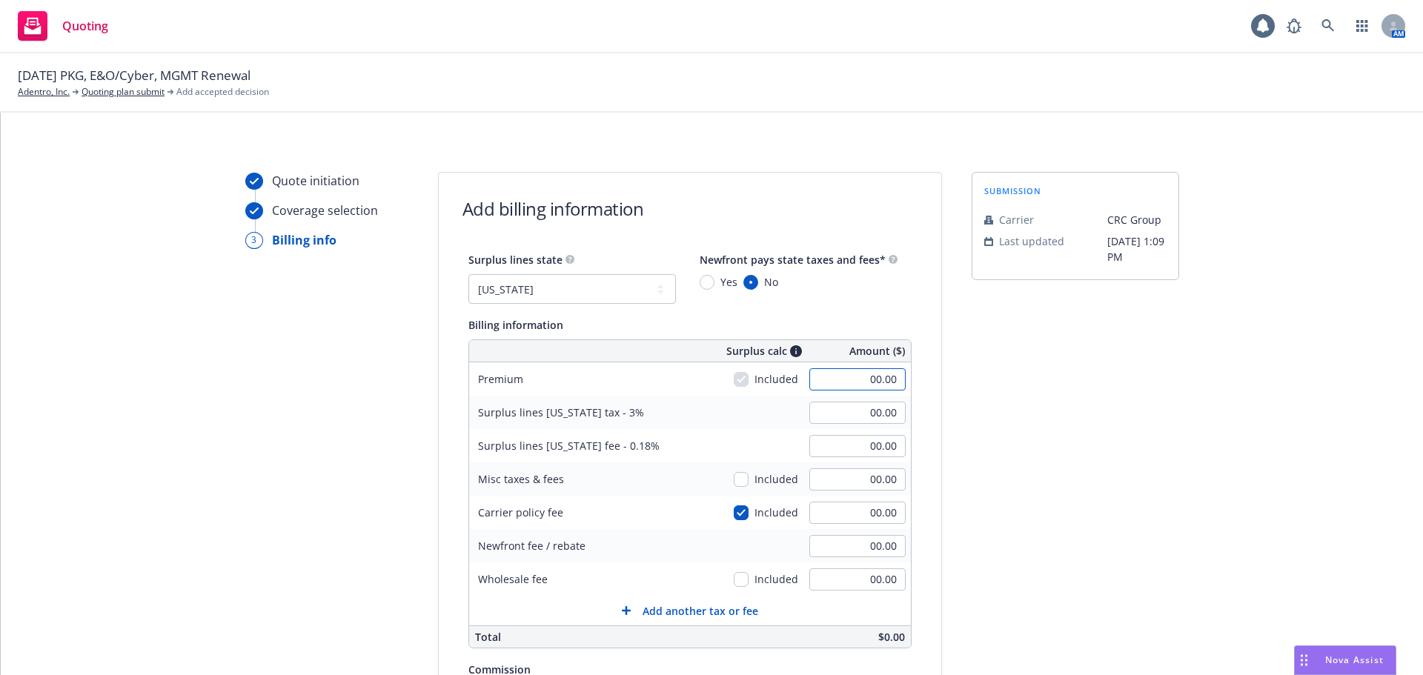
click at [841, 387] on input "00.00" at bounding box center [857, 379] width 96 height 22
type input "6,575.00"
type input "197.25"
type input "11.84"
click at [1108, 444] on div "submission Carrier CRC Group Last updated 8/12, 1:09 PM" at bounding box center [1074, 531] width 207 height 719
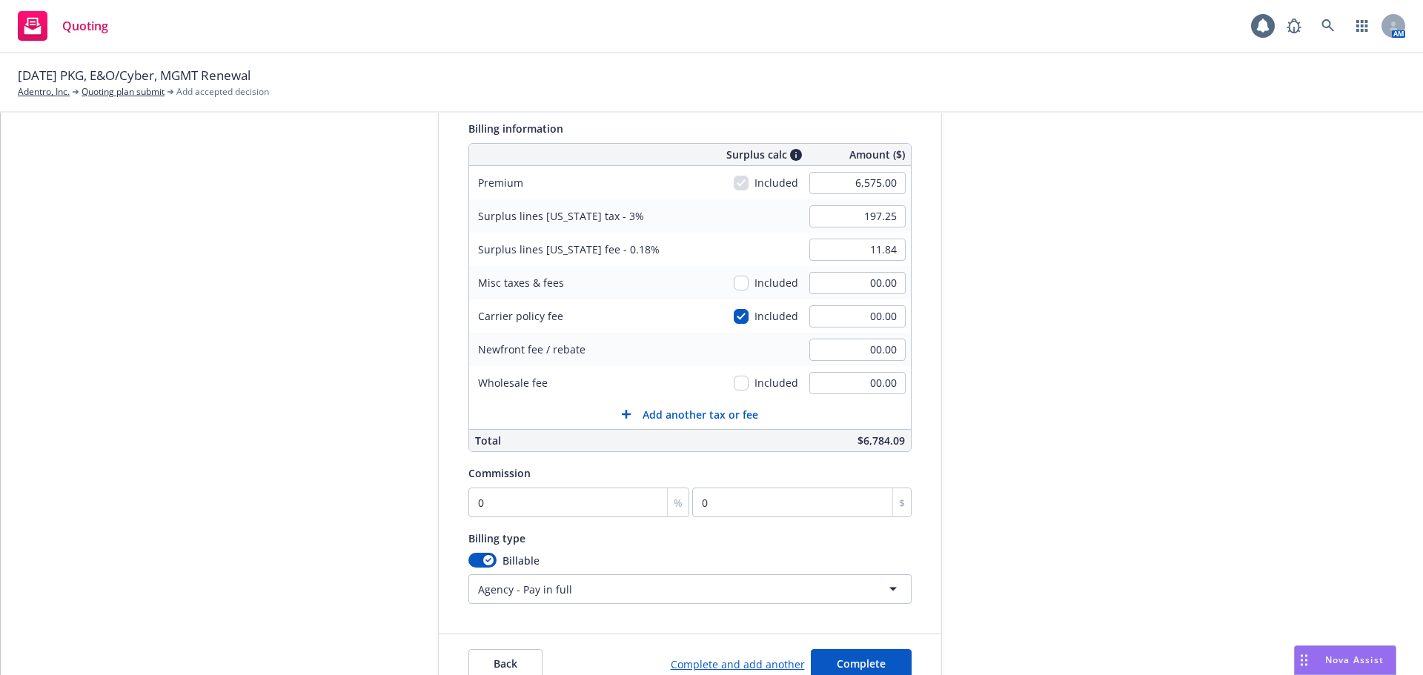
scroll to position [222, 0]
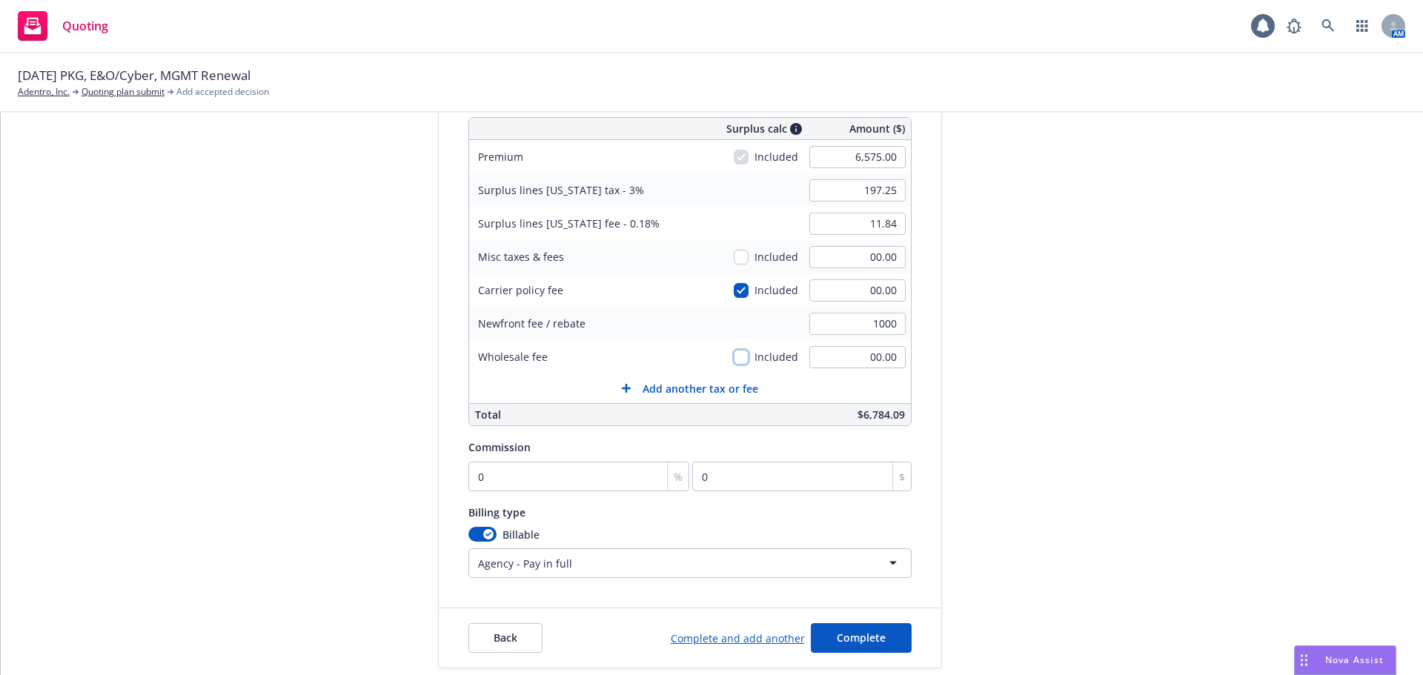
type input "1,000.00"
click at [1071, 455] on div "submission Carrier CRC Group Last updated 8/12, 1:09 PM" at bounding box center [1074, 309] width 207 height 719
click at [551, 473] on input "0" at bounding box center [579, 477] width 222 height 30
type input "1"
type input "65.75"
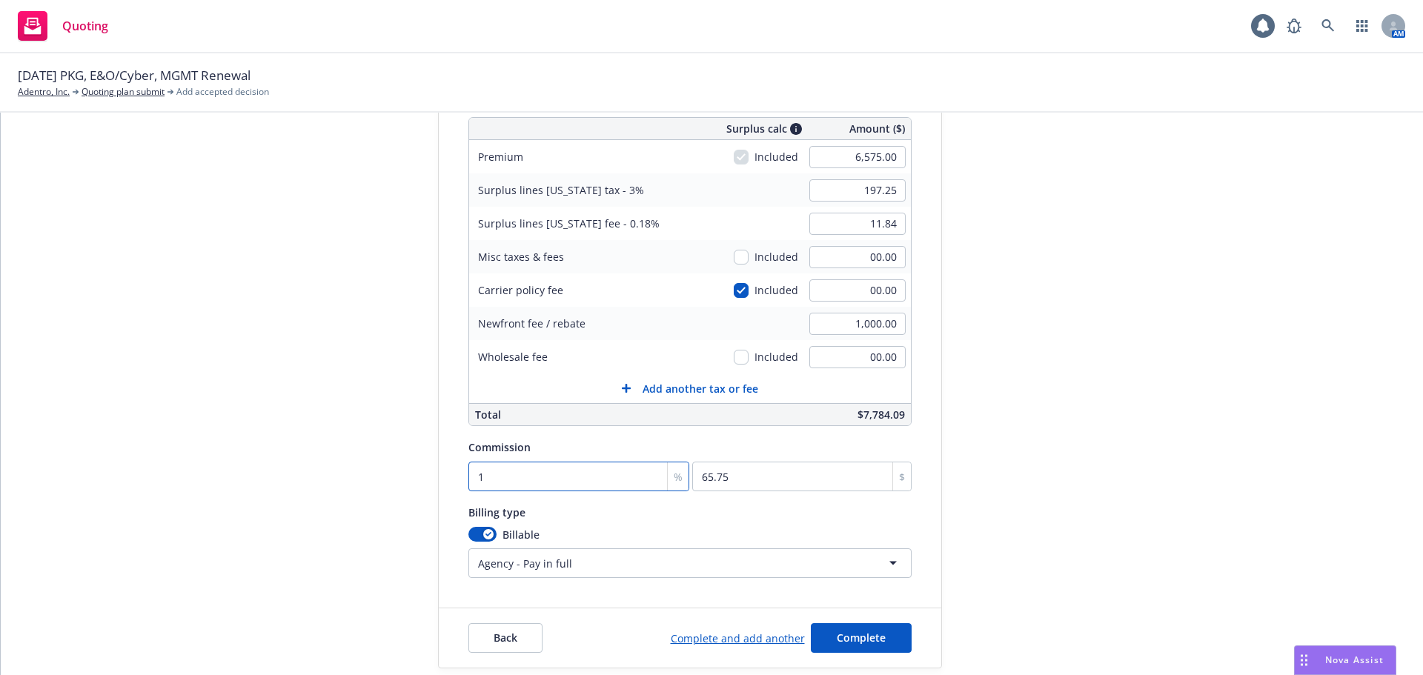
type input "12"
type input "789"
type input "12"
click at [997, 506] on div "submission Carrier CRC Group Last updated 8/12, 1:09 PM" at bounding box center [1074, 309] width 207 height 719
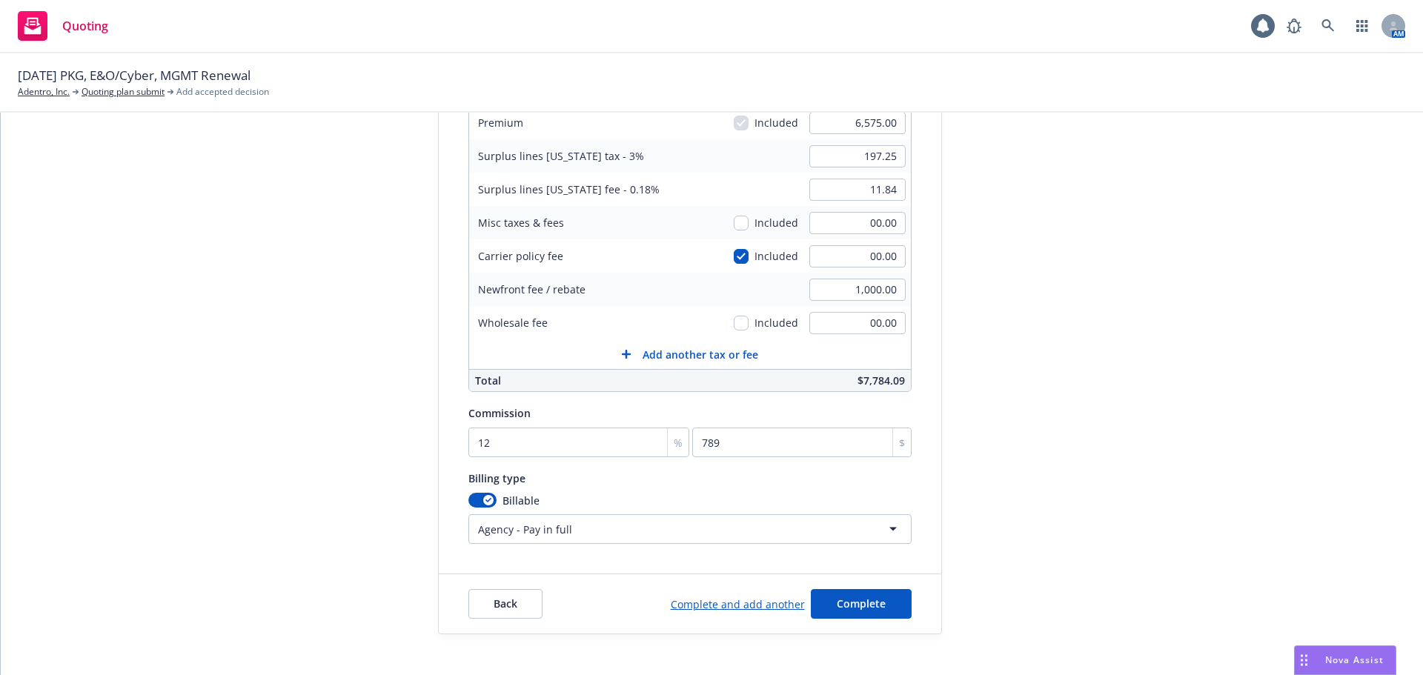
scroll to position [275, 0]
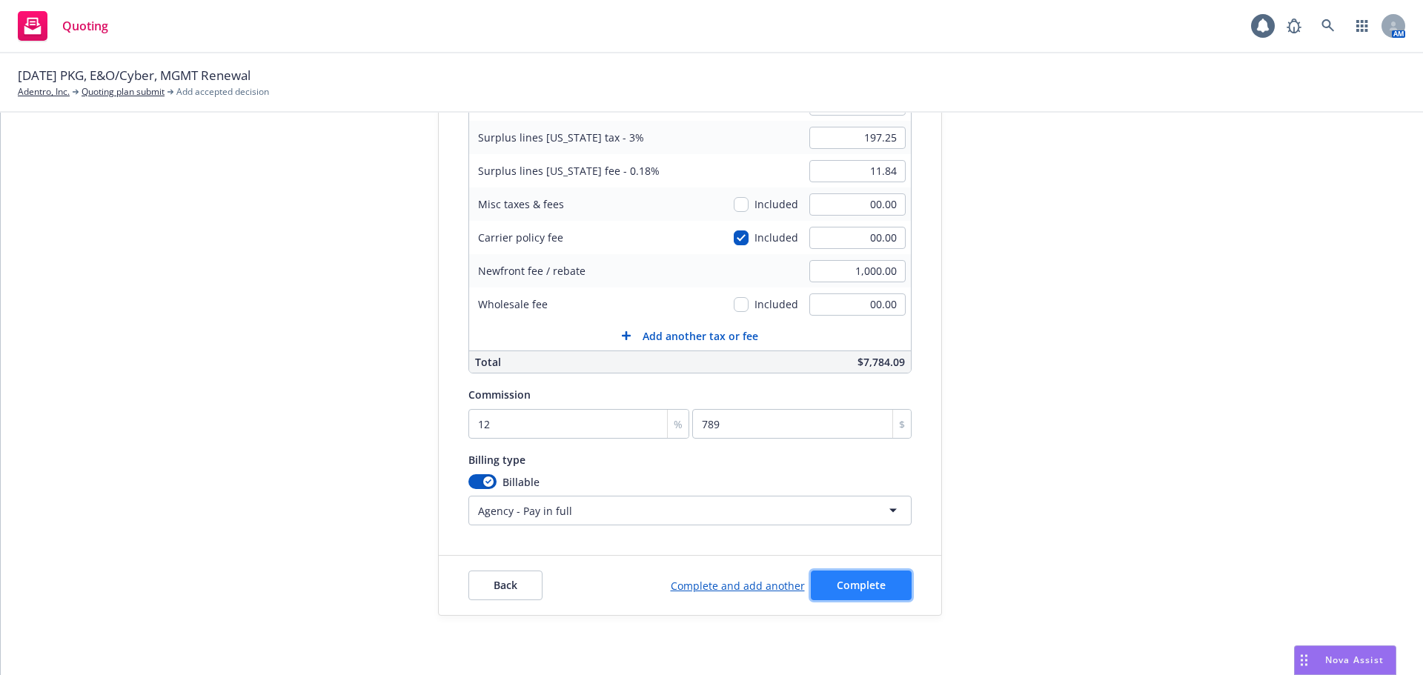
click at [858, 582] on span "Complete" at bounding box center [861, 585] width 49 height 14
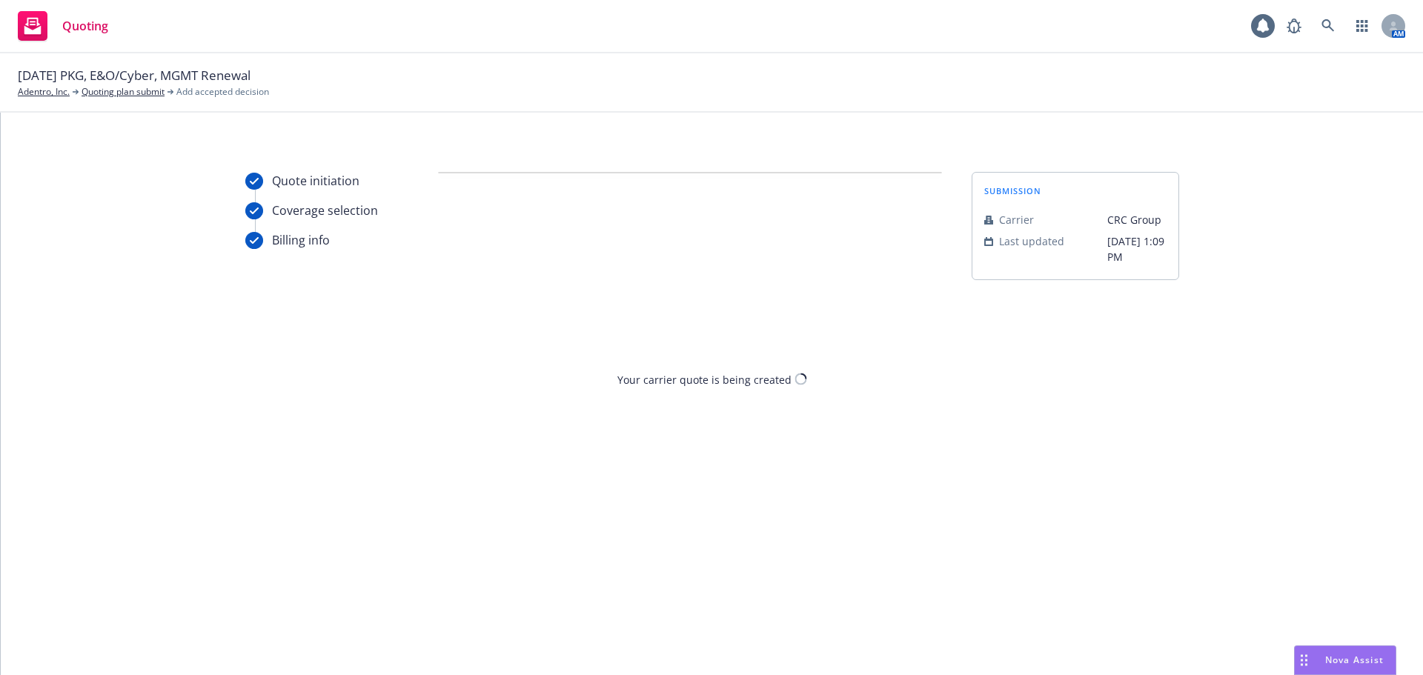
scroll to position [0, 0]
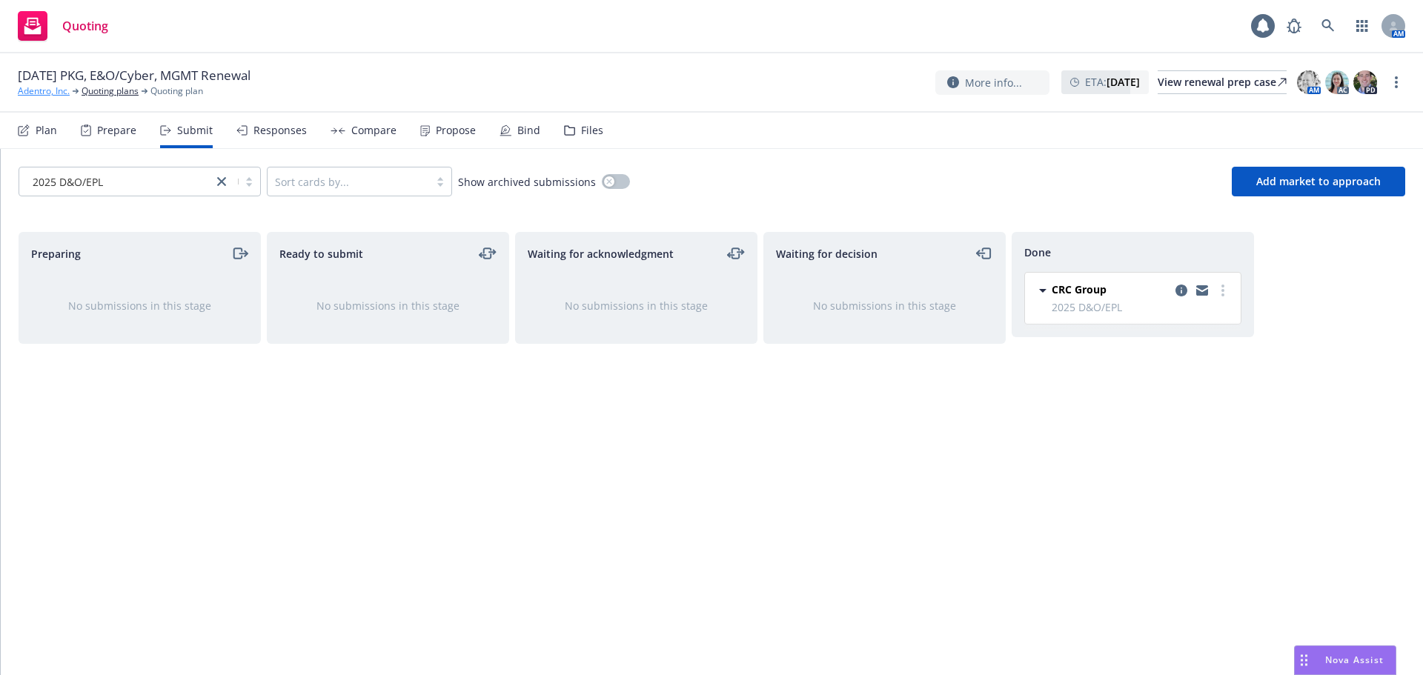
click at [33, 91] on link "Adentro, Inc." at bounding box center [44, 90] width 52 height 13
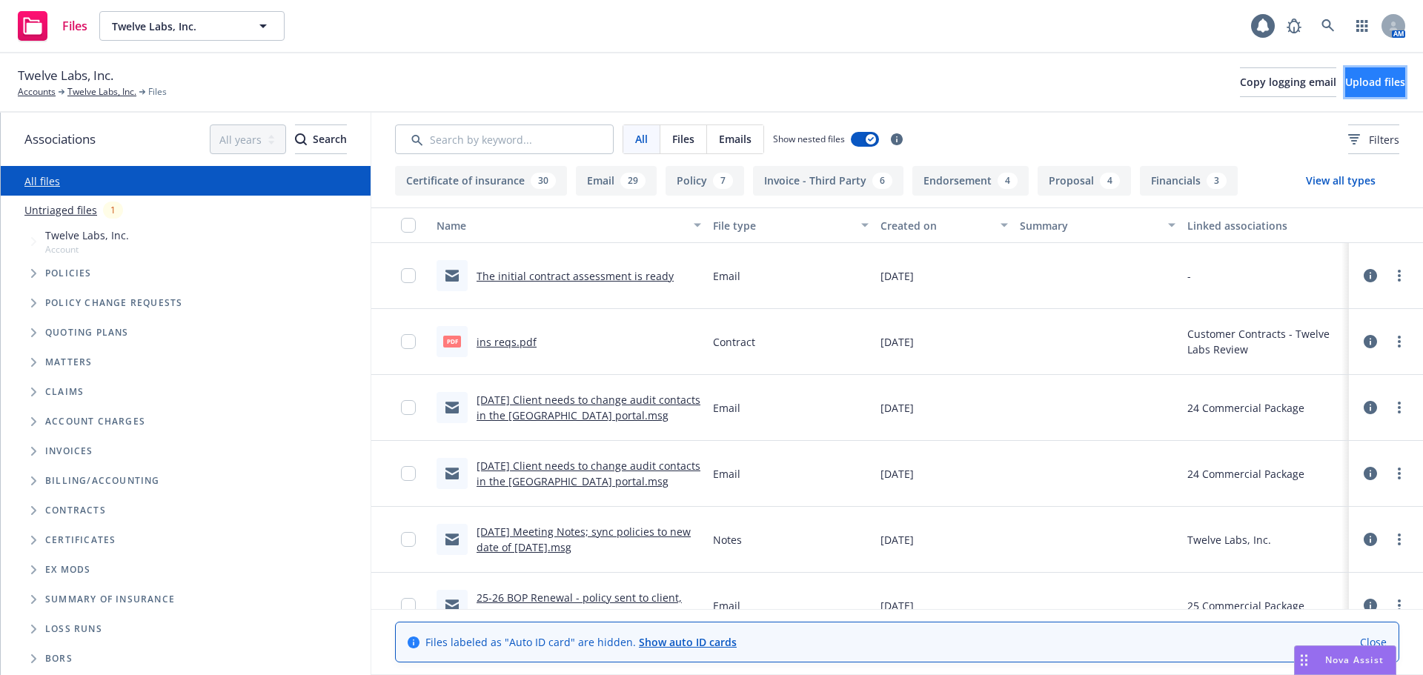
click at [1345, 77] on span "Upload files" at bounding box center [1375, 82] width 60 height 14
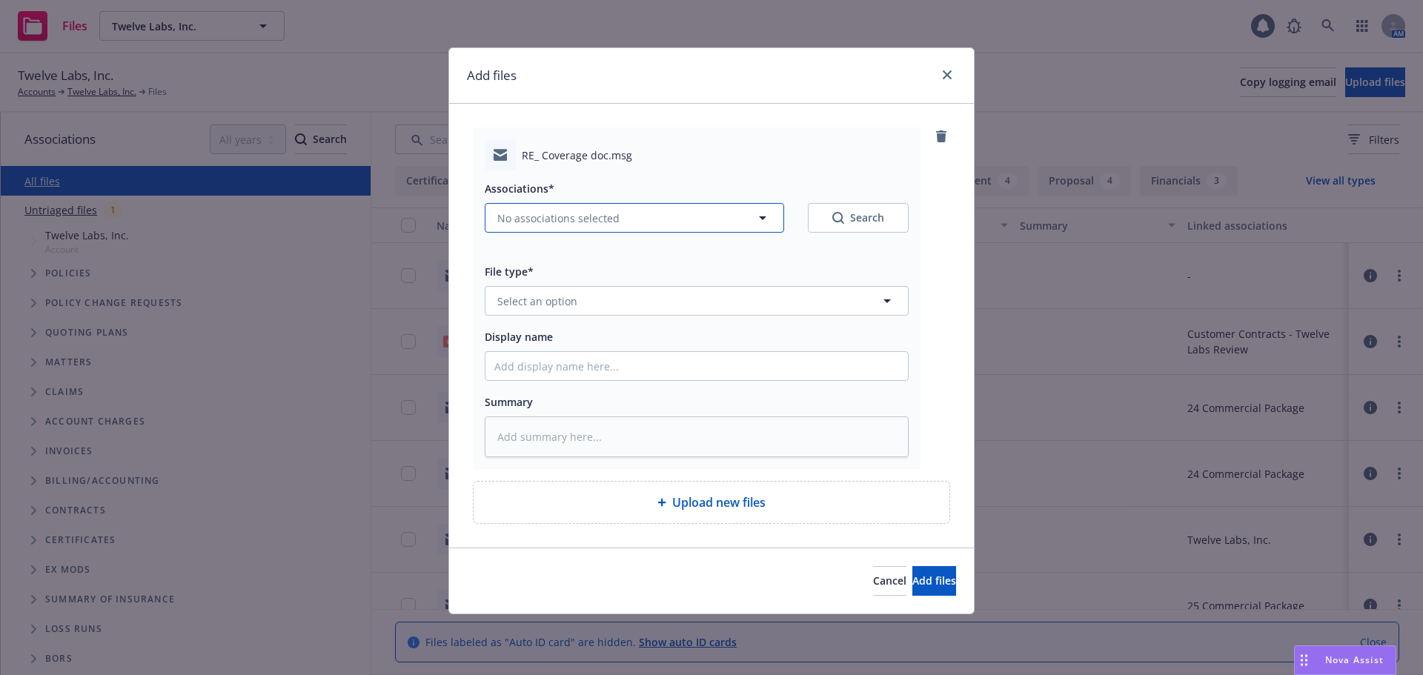
click at [562, 225] on span "No associations selected" at bounding box center [558, 218] width 122 height 16
type textarea "x"
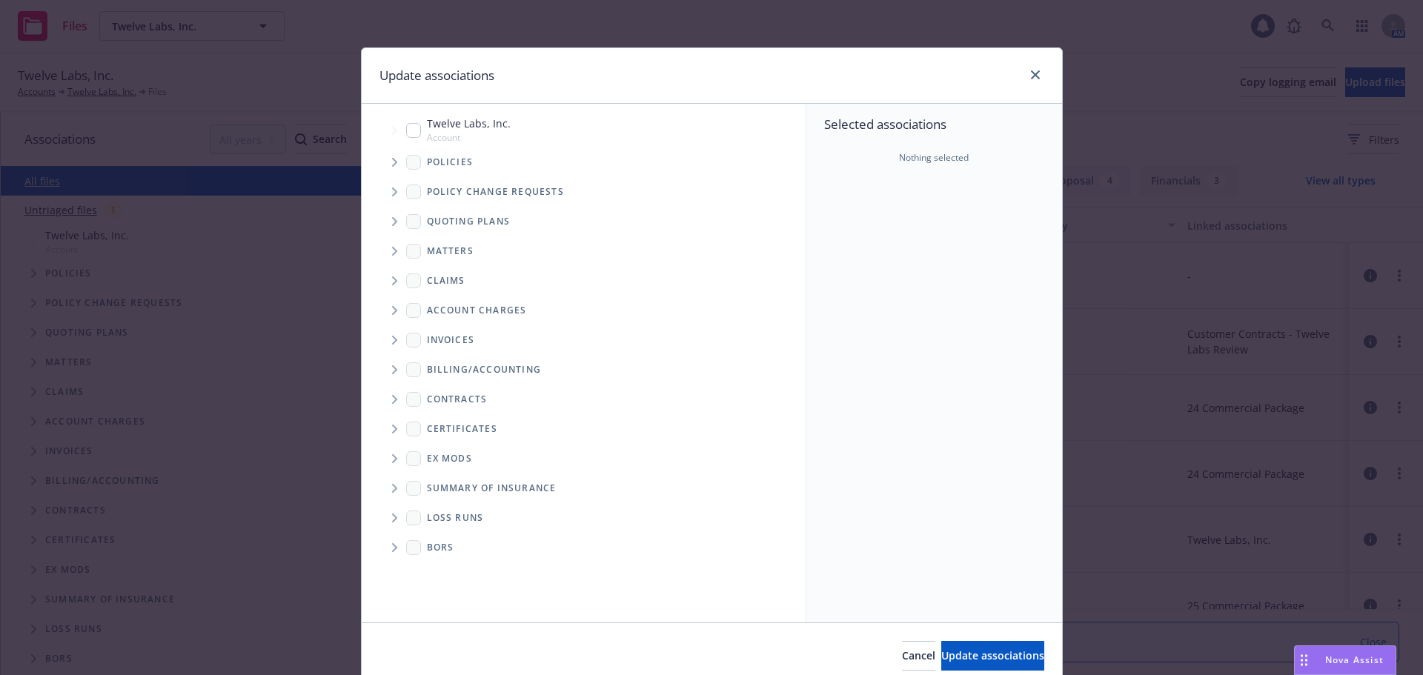
click at [406, 127] on input "Tree Example" at bounding box center [413, 130] width 15 height 15
checkbox input "true"
click at [950, 665] on button "Update associations" at bounding box center [992, 656] width 103 height 30
type textarea "x"
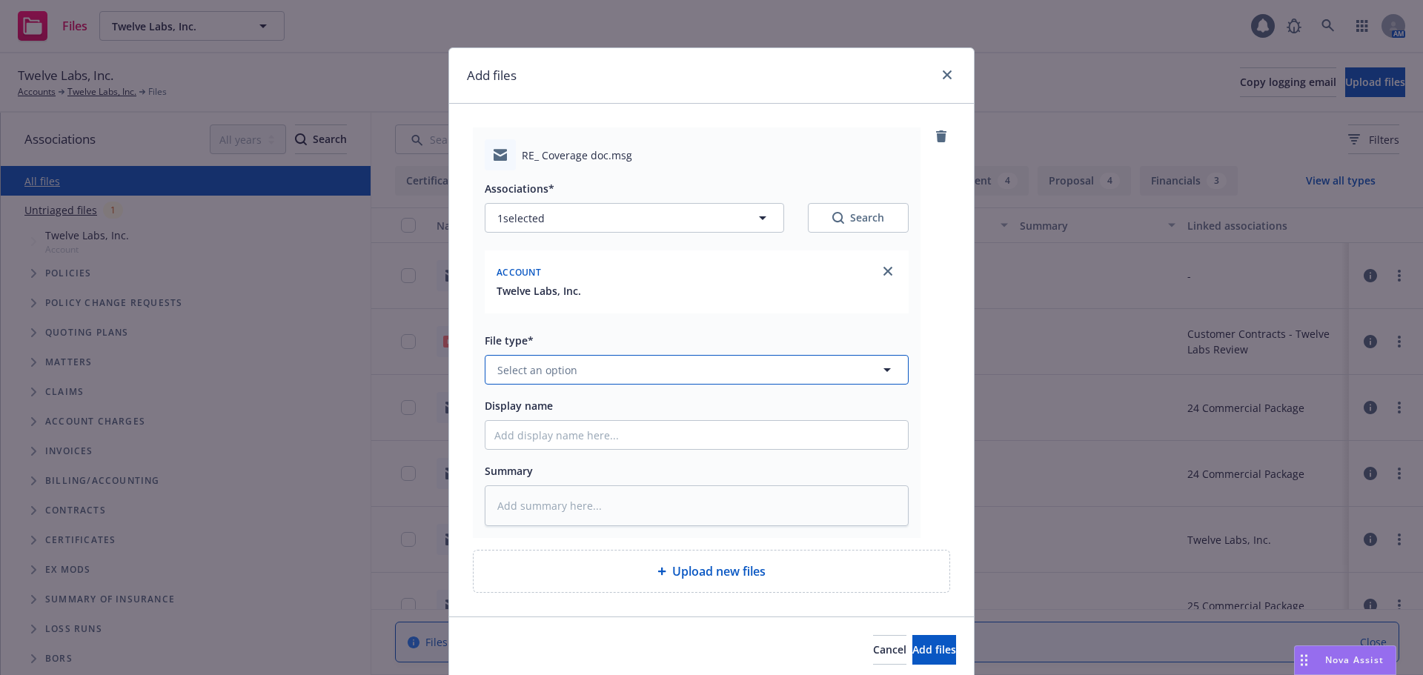
click at [605, 370] on button "Select an option" at bounding box center [697, 370] width 424 height 30
type input "contract"
click at [599, 417] on div "Contract" at bounding box center [696, 410] width 405 height 21
click at [596, 443] on input "Display name" at bounding box center [696, 435] width 422 height 28
type textarea "x"
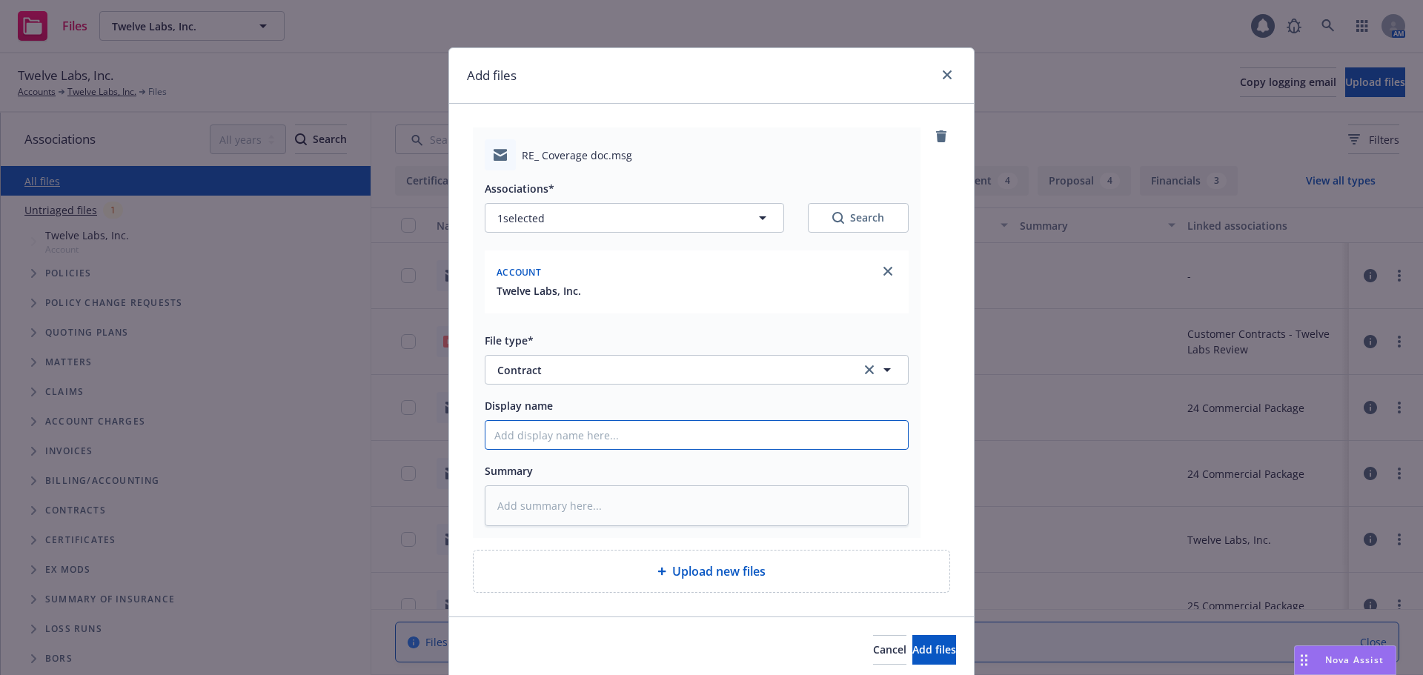
type input "0"
type textarea "x"
type input "08"
type textarea "x"
type input "08/"
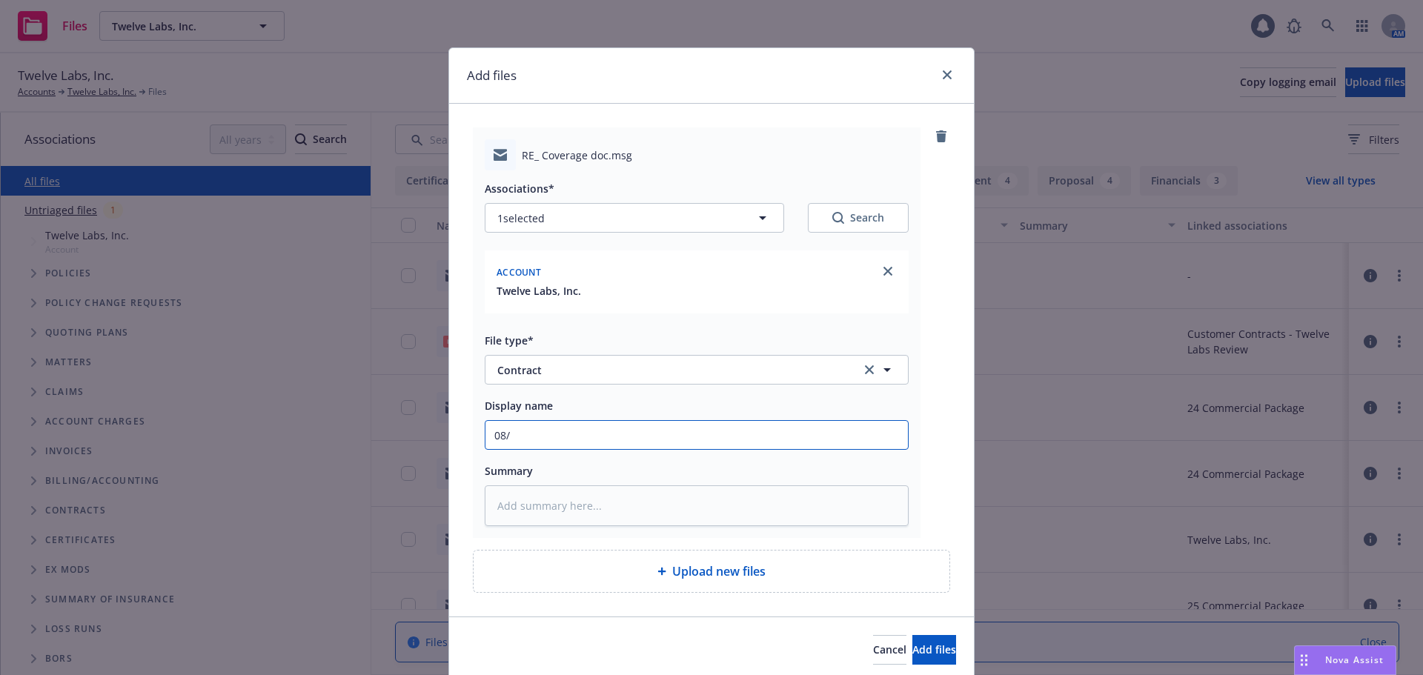
type textarea "x"
type input "08/1"
type textarea "x"
type input "08/18"
type textarea "x"
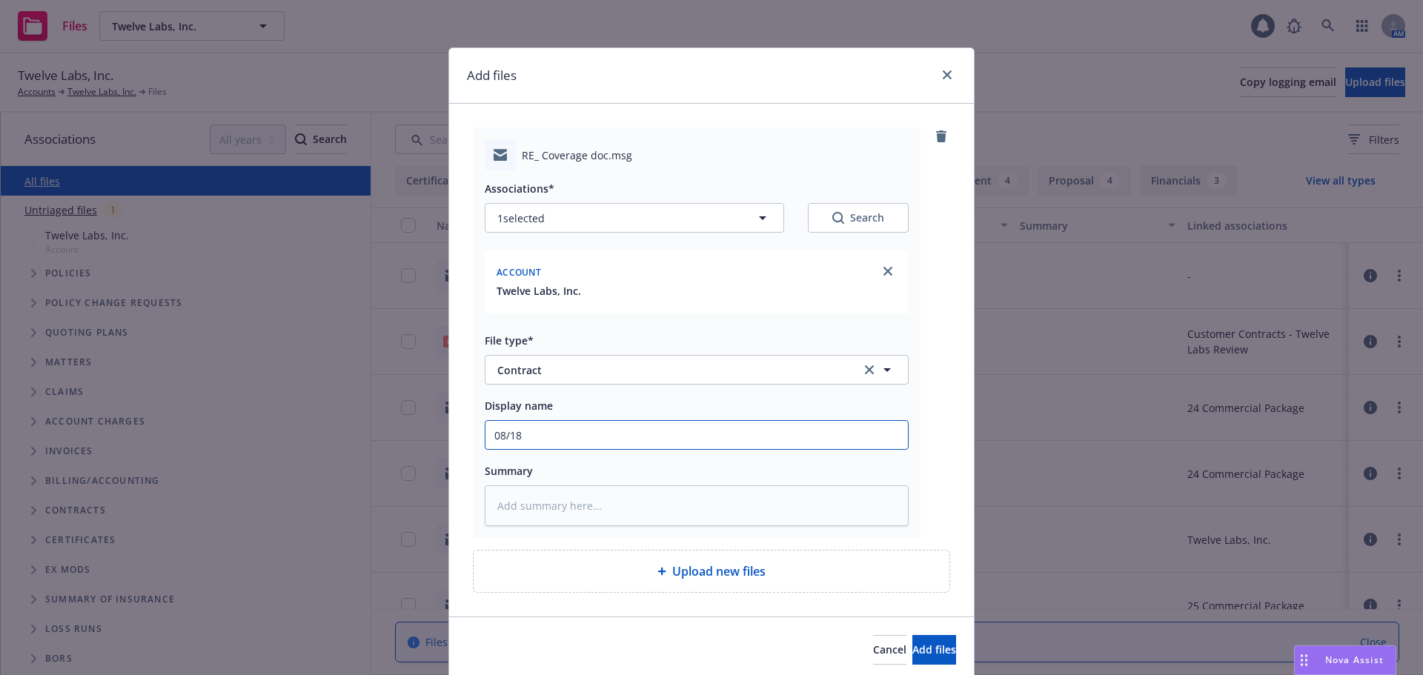
type input "08/18/"
type textarea "x"
type input "08/18/2"
type textarea "x"
type input "08/18/25"
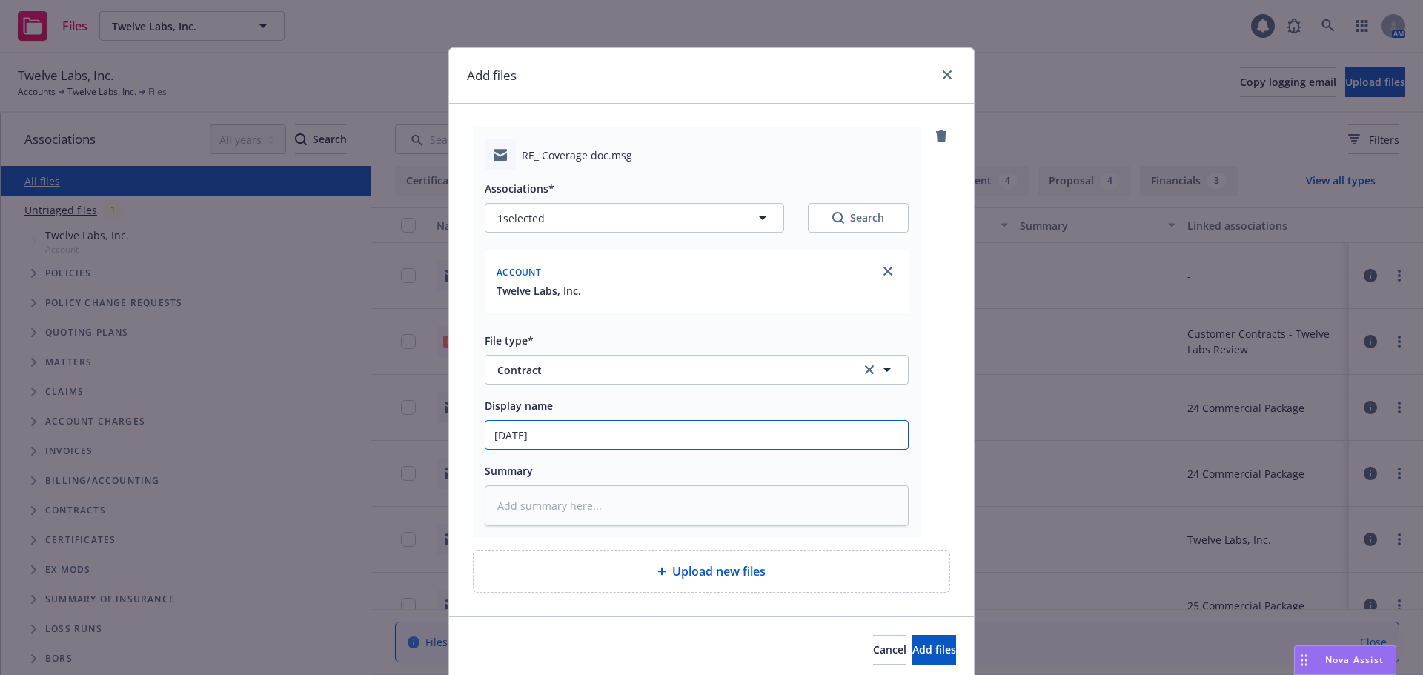
type textarea "x"
type input "08/18/25"
type textarea "x"
type input "08/18/25 C"
type textarea "x"
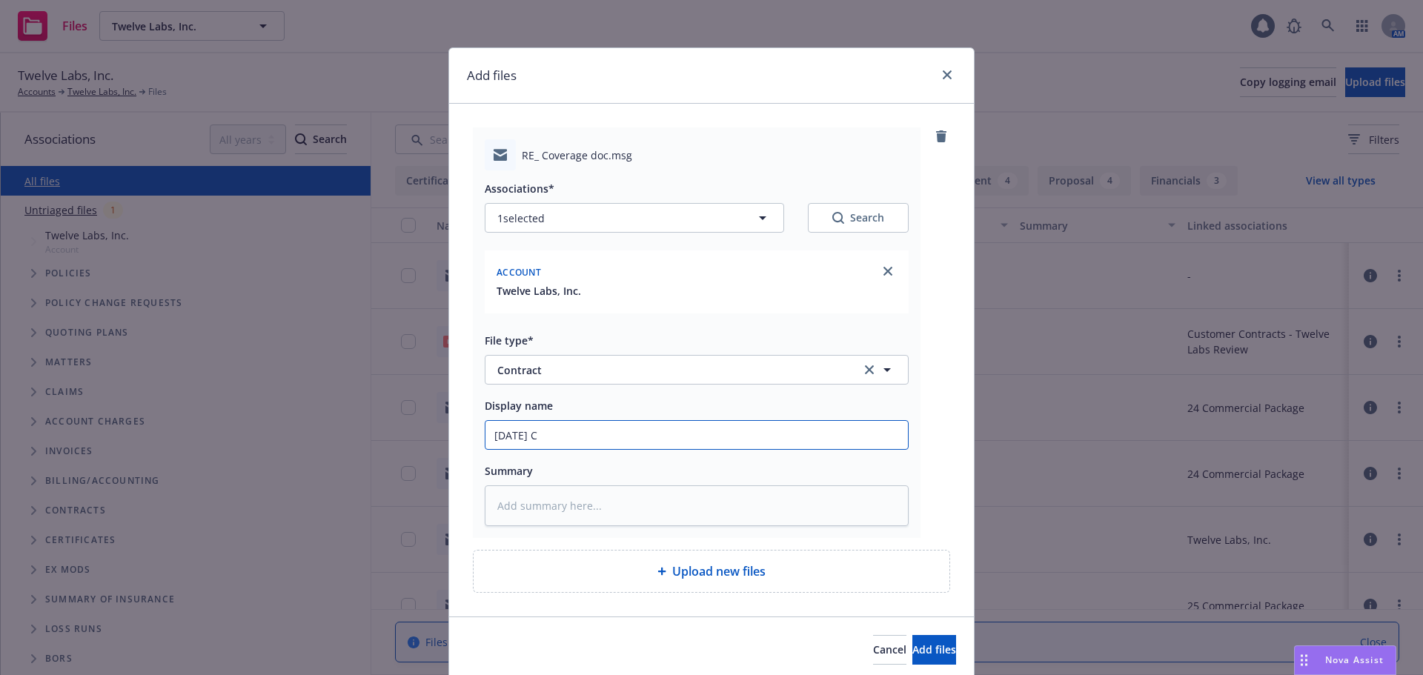
type input "08/18/25 Co"
type textarea "x"
type input "08/18/25 Cont"
type textarea "x"
type input "08/18/25 Contra"
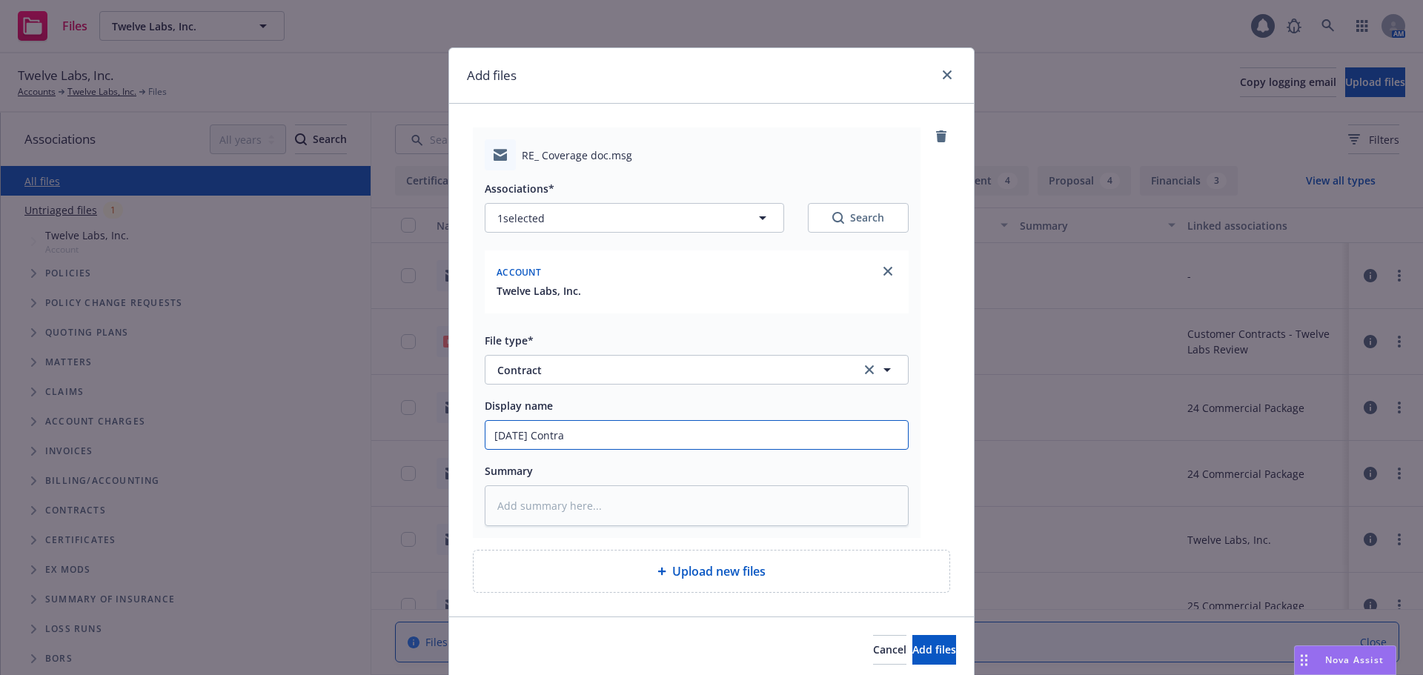
type textarea "x"
type input "08/18/25 Contrac"
type textarea "x"
type input "08/18/25 Contract"
type textarea "x"
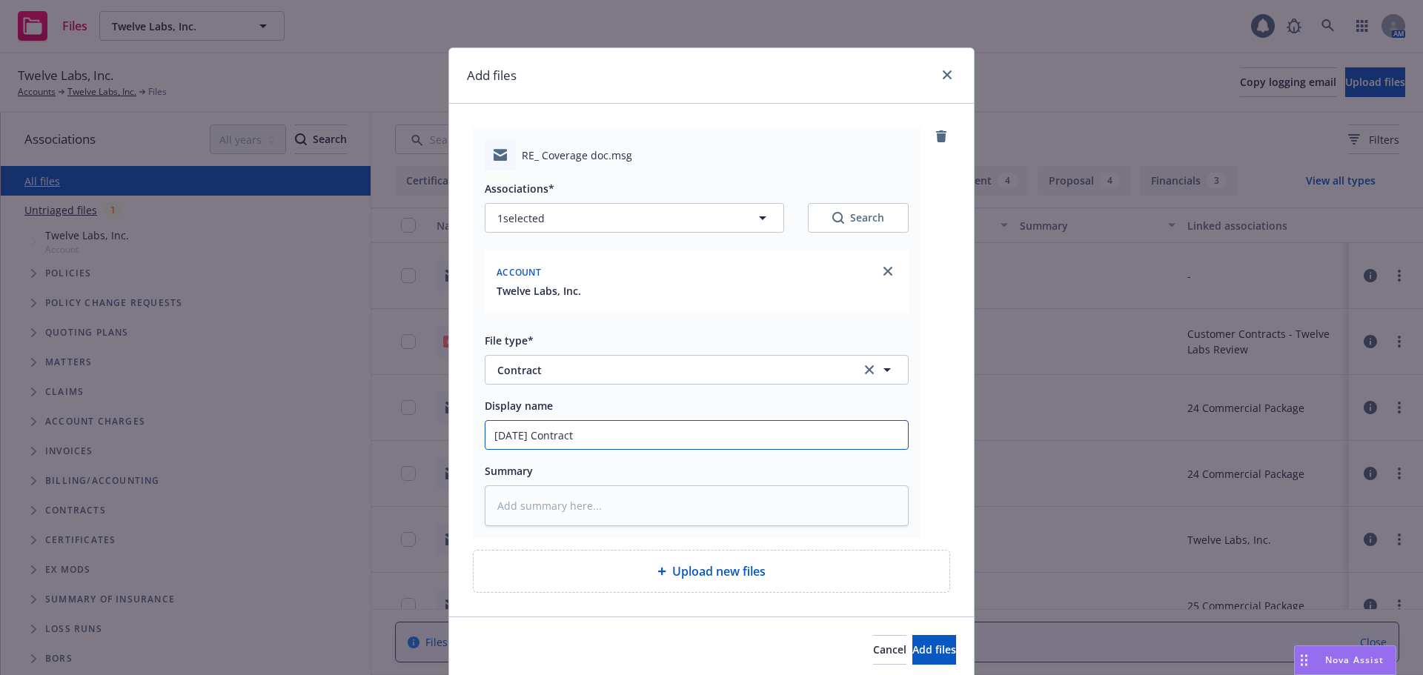
type input "08/18/25 Contract"
type textarea "x"
type input "08/18/25 Contract r"
type textarea "x"
type input "08/18/25 Contract re"
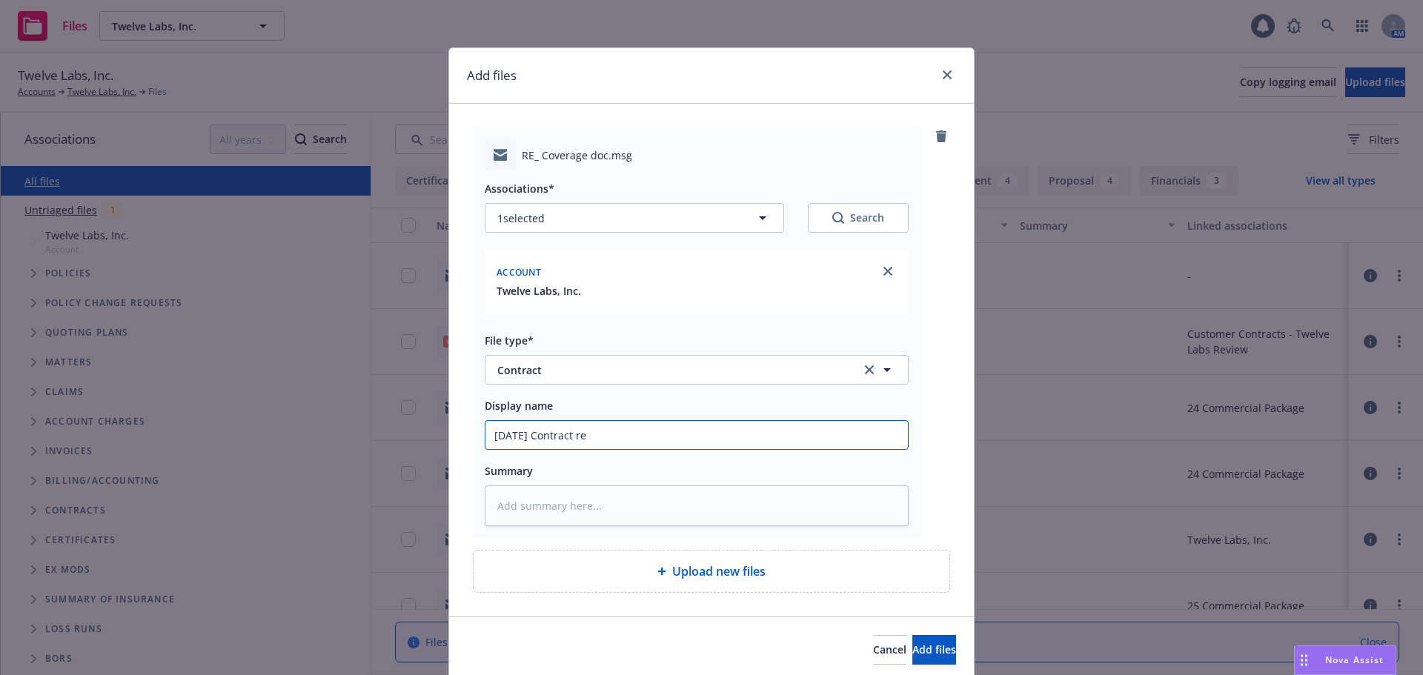
type textarea "x"
type input "08/18/25 Contract rev"
type textarea "x"
type input "08/18/25 Contract revi"
type textarea "x"
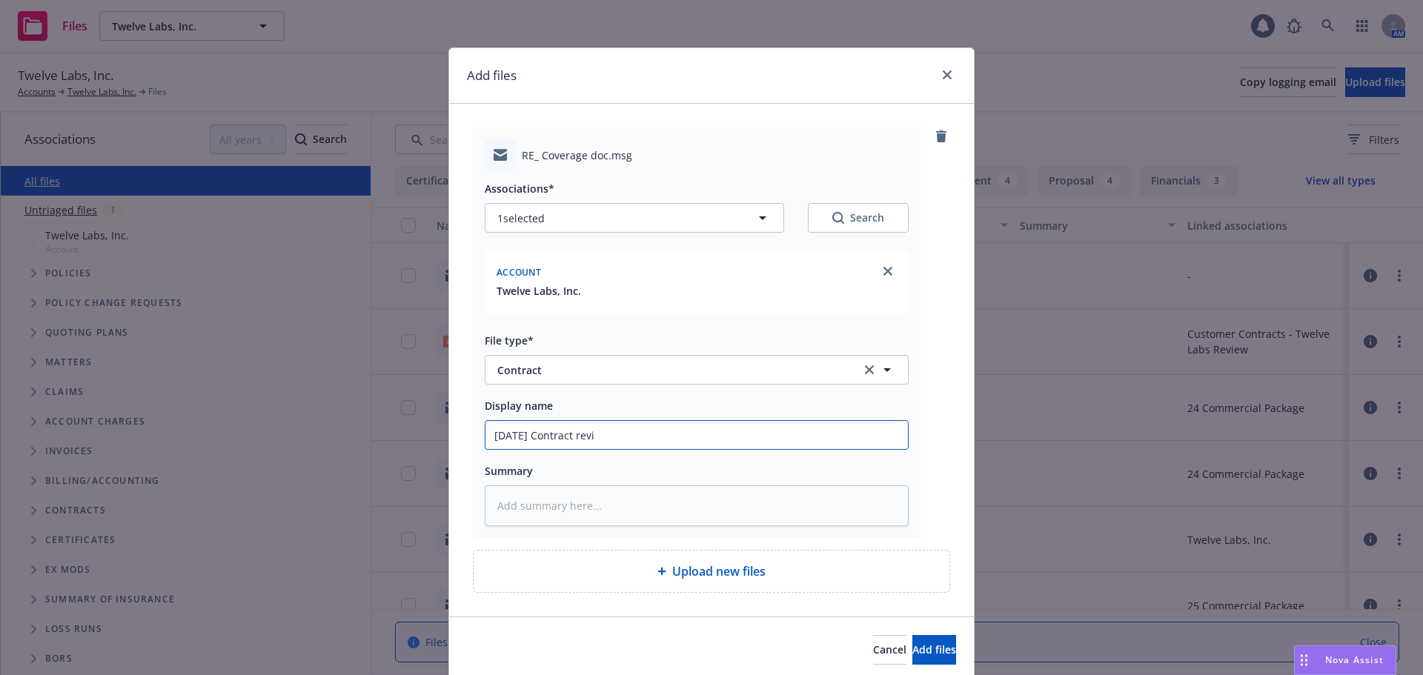
type input "08/18/25 Contract revie"
type textarea "x"
drag, startPoint x: 692, startPoint y: 440, endPoint x: 310, endPoint y: 442, distance: 382.3
click at [310, 442] on div "Add files RE_ Coverage doc.msg Associations* 1 selected Search Account Twelve L…" at bounding box center [711, 337] width 1423 height 675
click at [642, 439] on input "08/18/25 Contract review" at bounding box center [696, 435] width 422 height 28
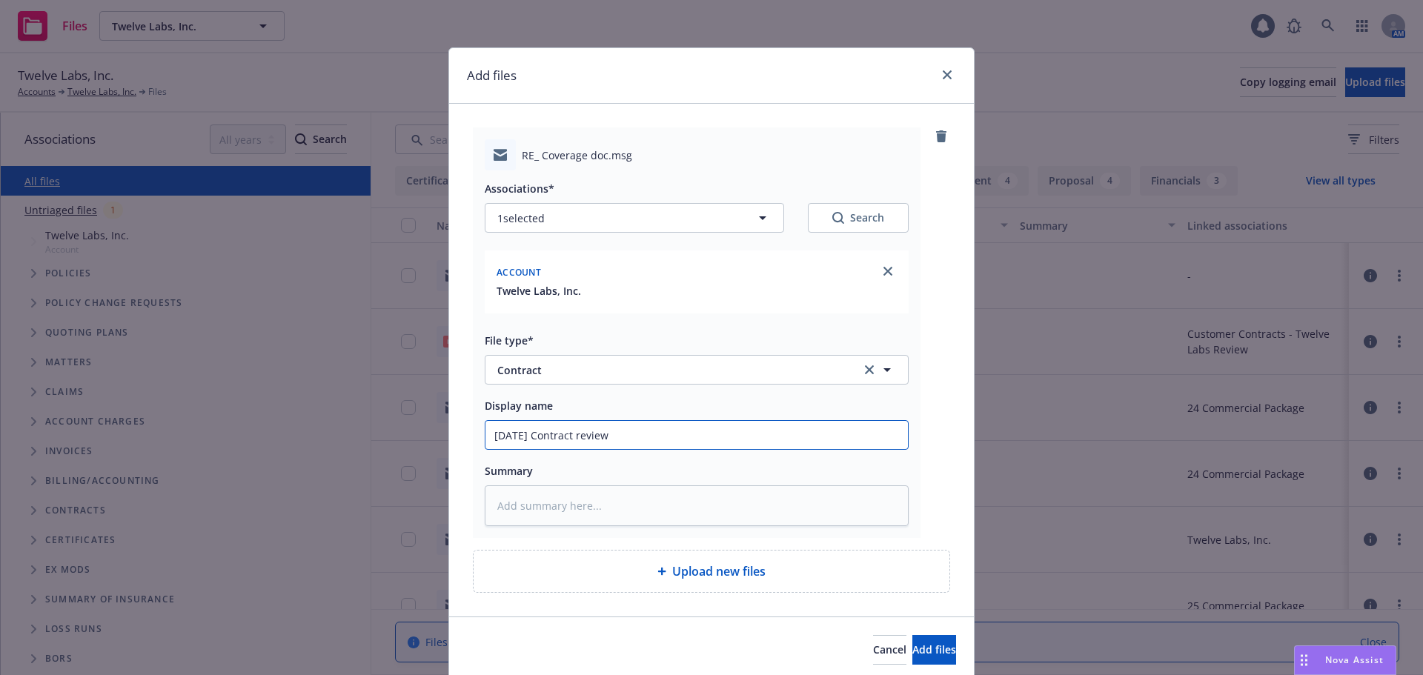
type input "08/18/25 Contract review"
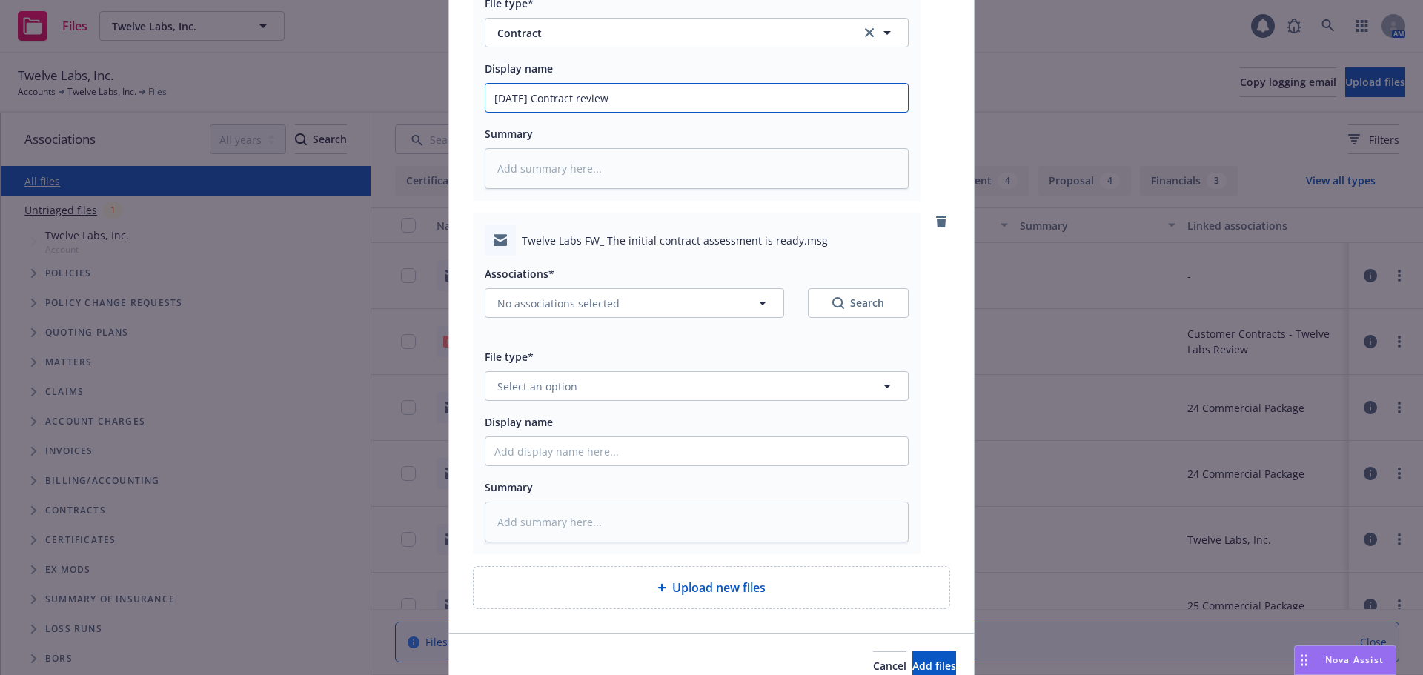
scroll to position [370, 0]
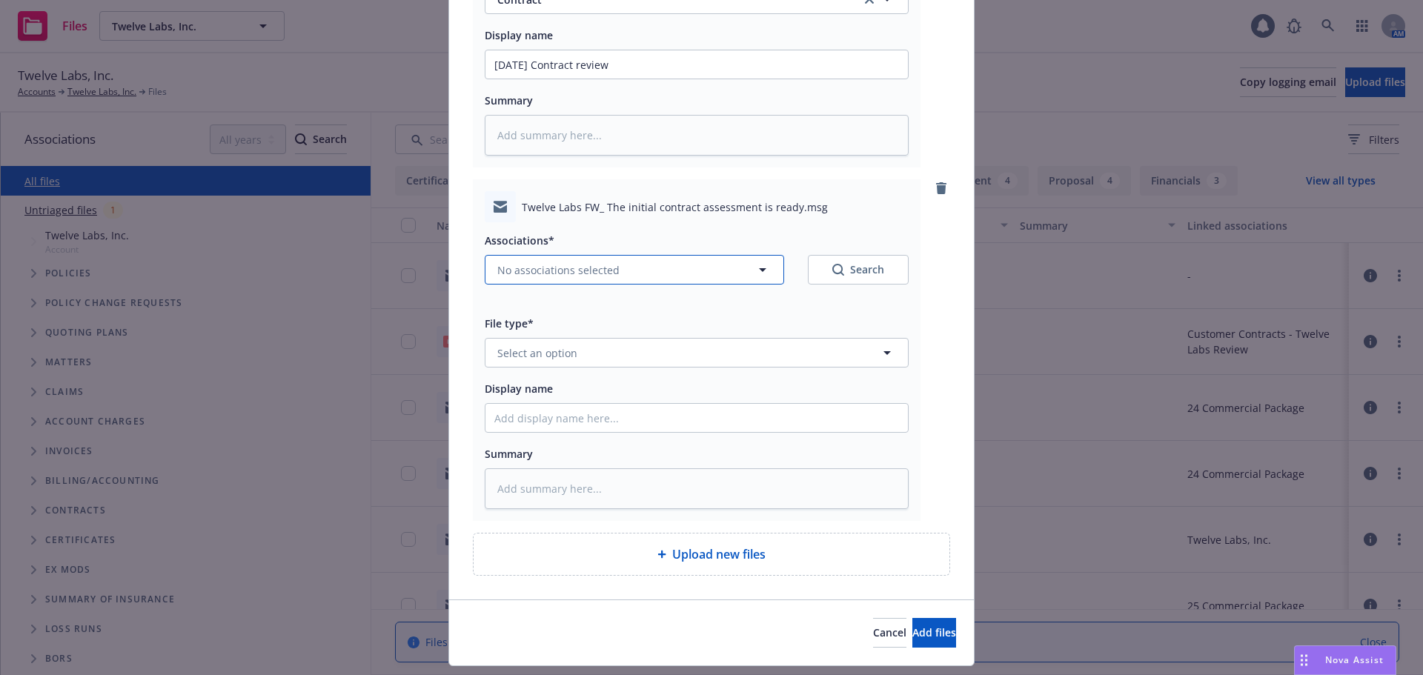
click at [543, 268] on span "No associations selected" at bounding box center [558, 270] width 122 height 16
type textarea "x"
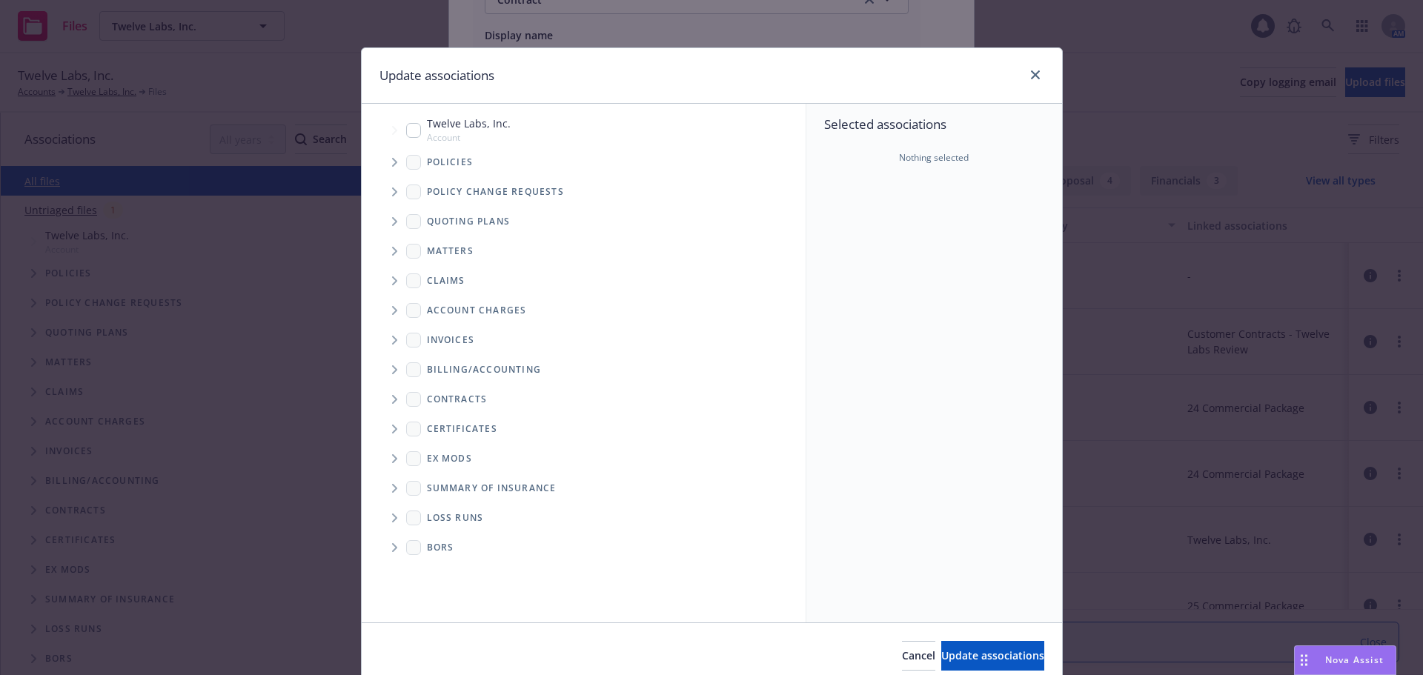
click at [406, 127] on input "Tree Example" at bounding box center [413, 130] width 15 height 15
checkbox input "true"
drag, startPoint x: 948, startPoint y: 658, endPoint x: 900, endPoint y: 616, distance: 64.6
click at [947, 659] on span "Update associations" at bounding box center [992, 655] width 103 height 14
type textarea "x"
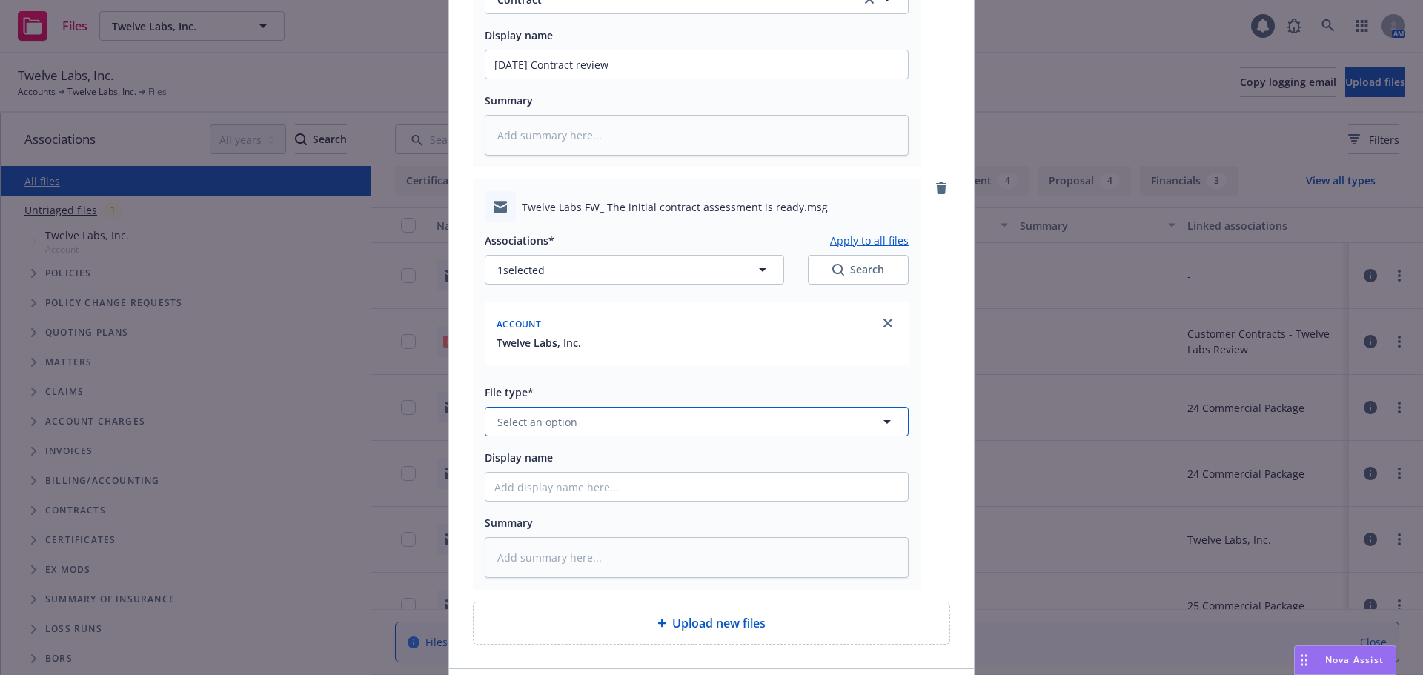
click at [617, 430] on button "Select an option" at bounding box center [697, 422] width 424 height 30
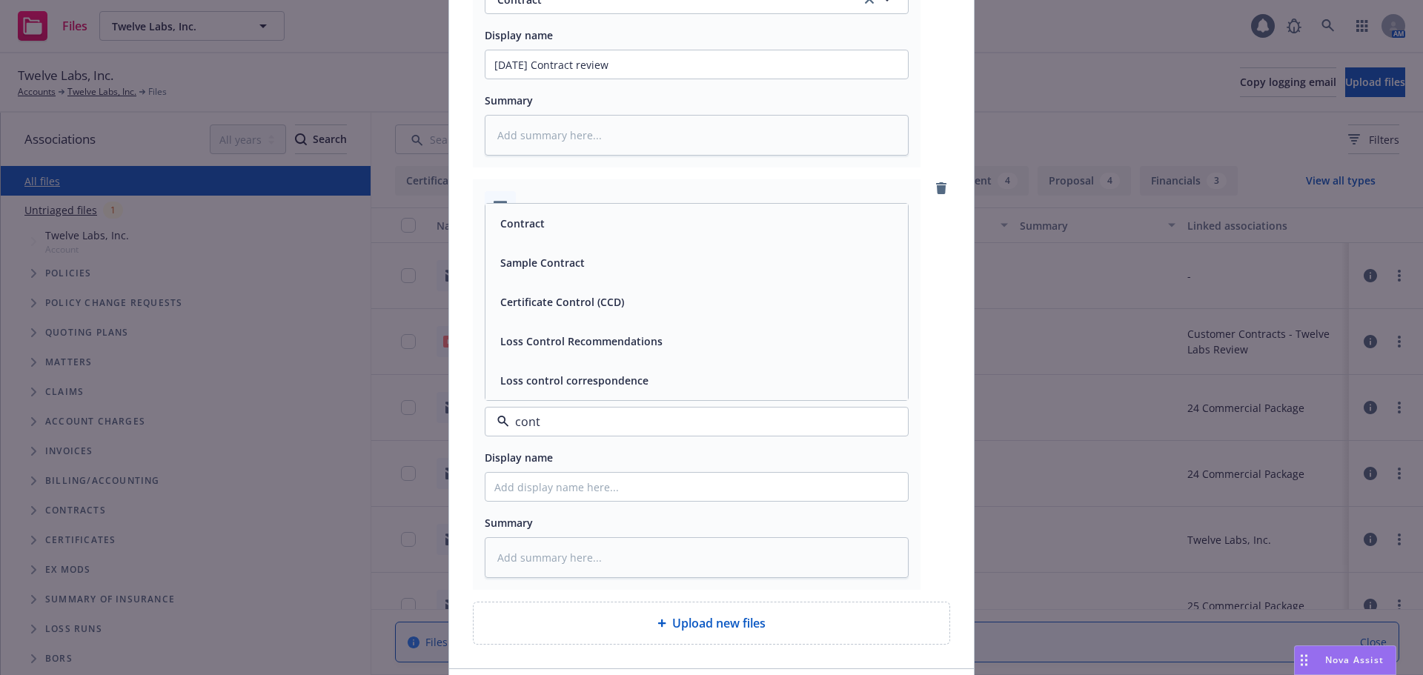
type input "contr"
click at [635, 233] on div "Contract" at bounding box center [696, 223] width 405 height 21
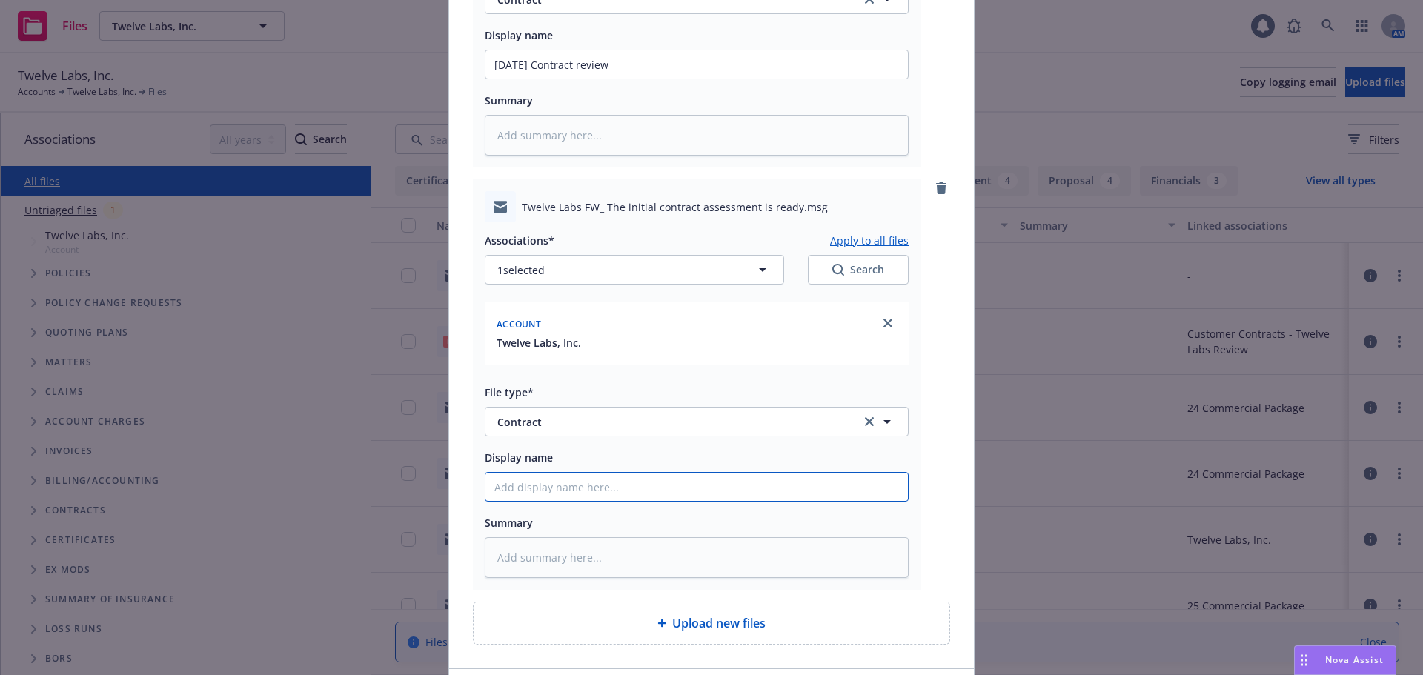
click at [604, 79] on input "Display name" at bounding box center [696, 64] width 422 height 28
paste input "08/18/25 Contract review"
type textarea "x"
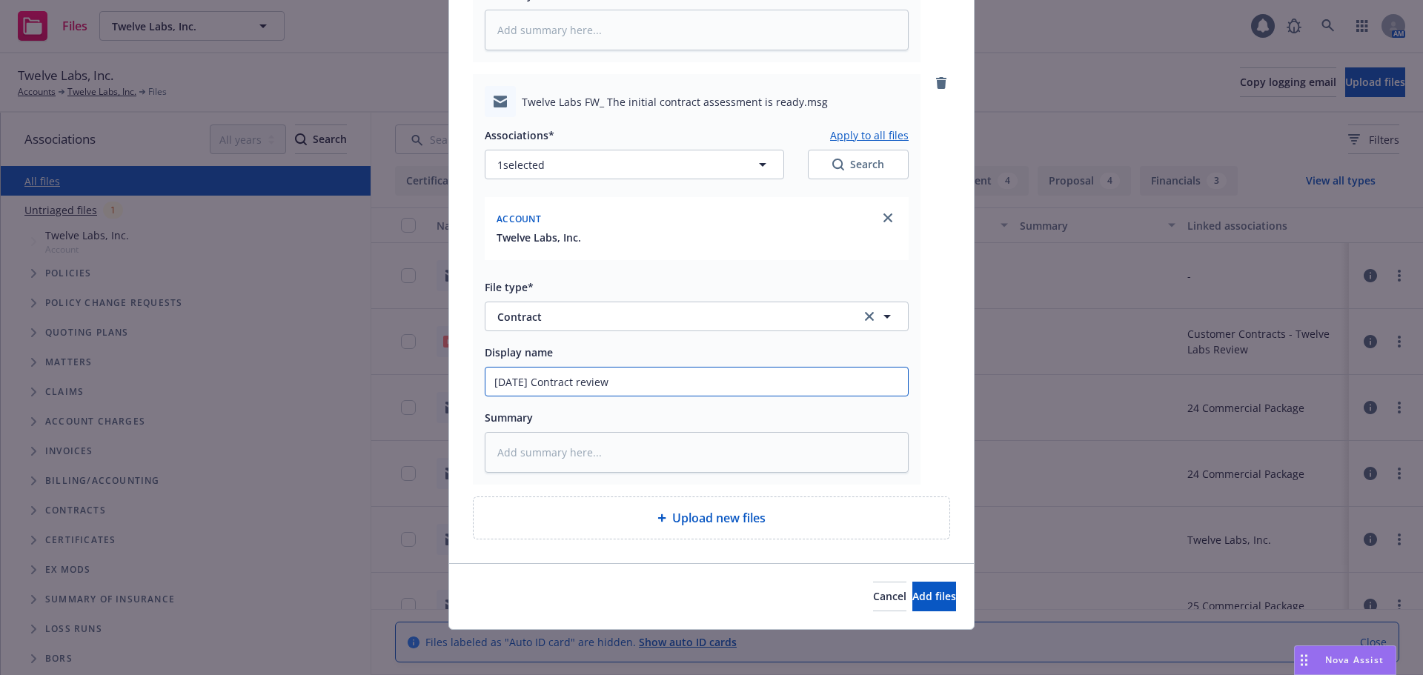
scroll to position [478, 0]
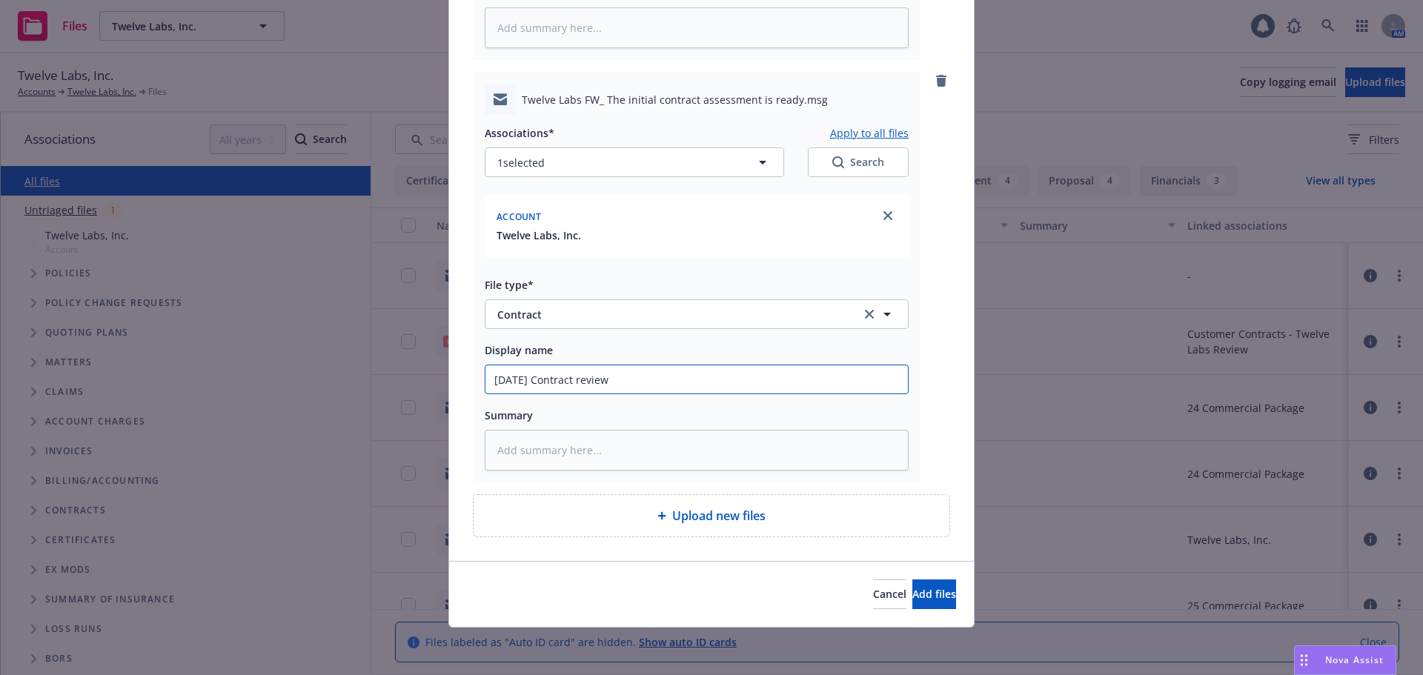
type input "08/18/25 Contract review"
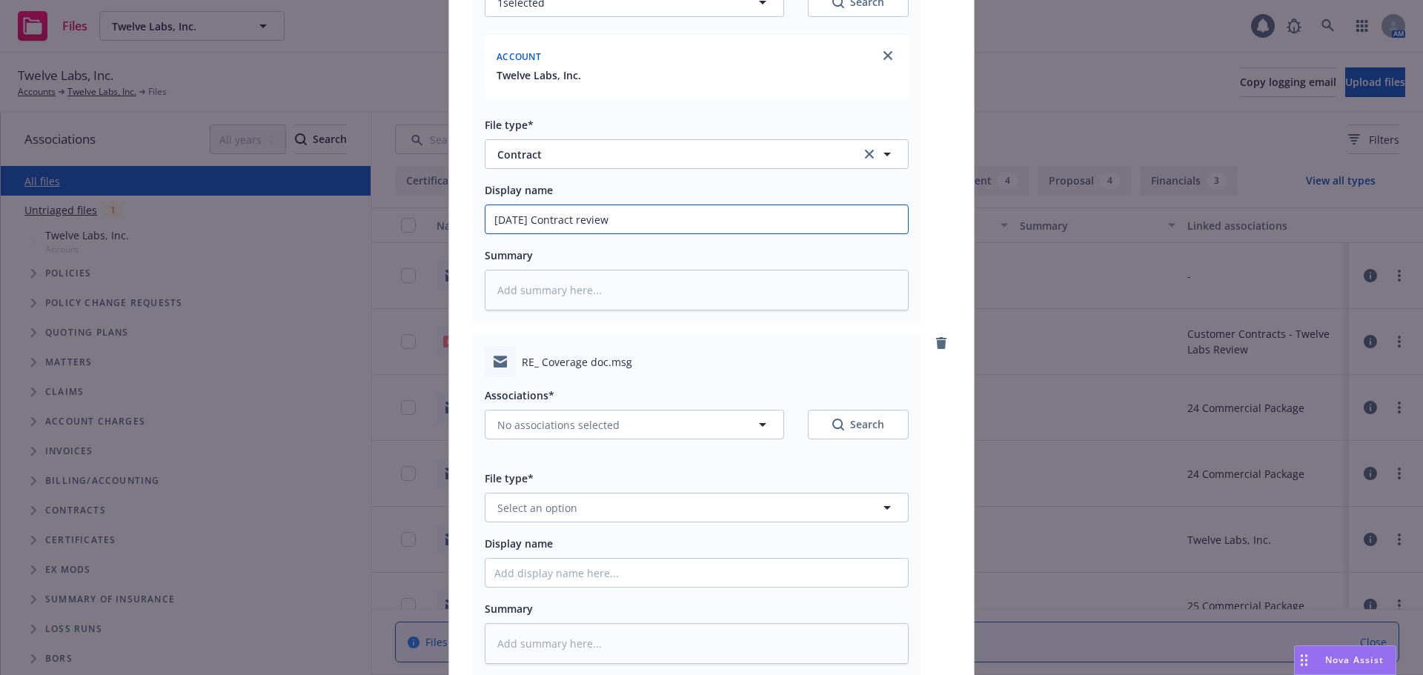
scroll to position [831, 0]
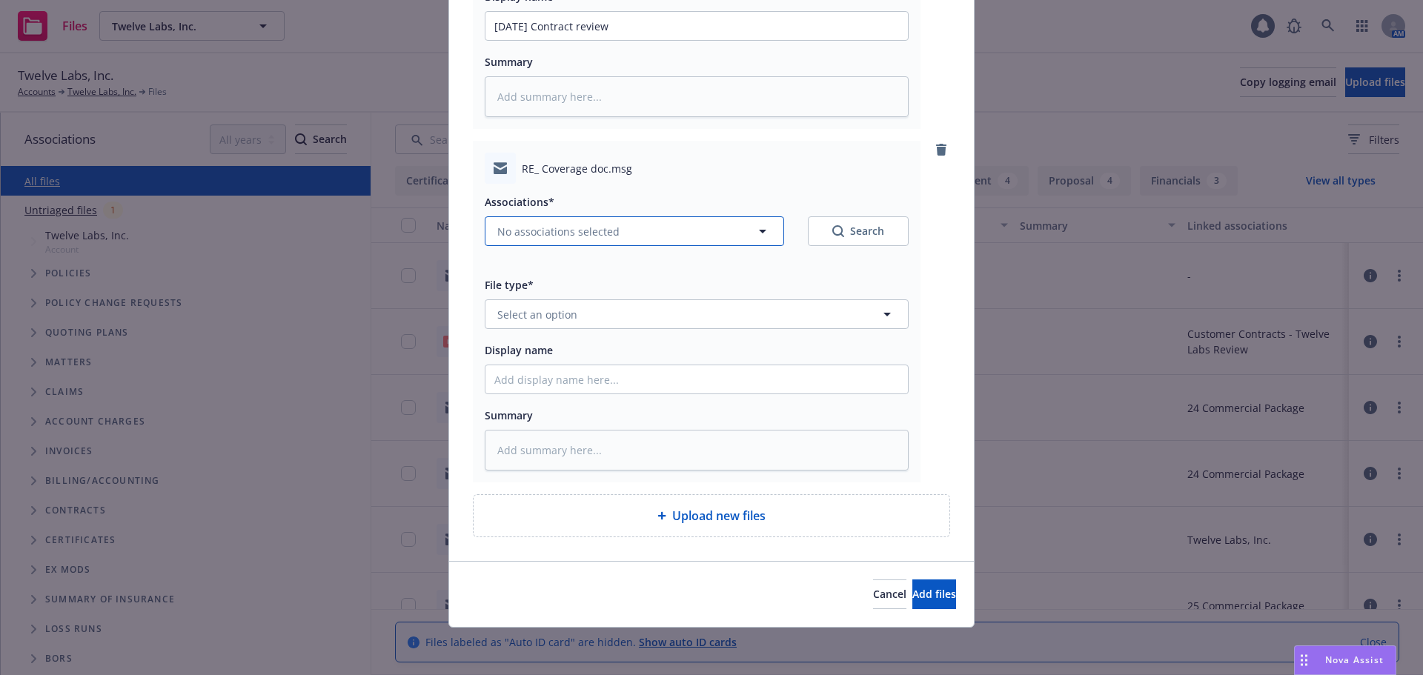
click at [568, 234] on span "No associations selected" at bounding box center [558, 232] width 122 height 16
type textarea "x"
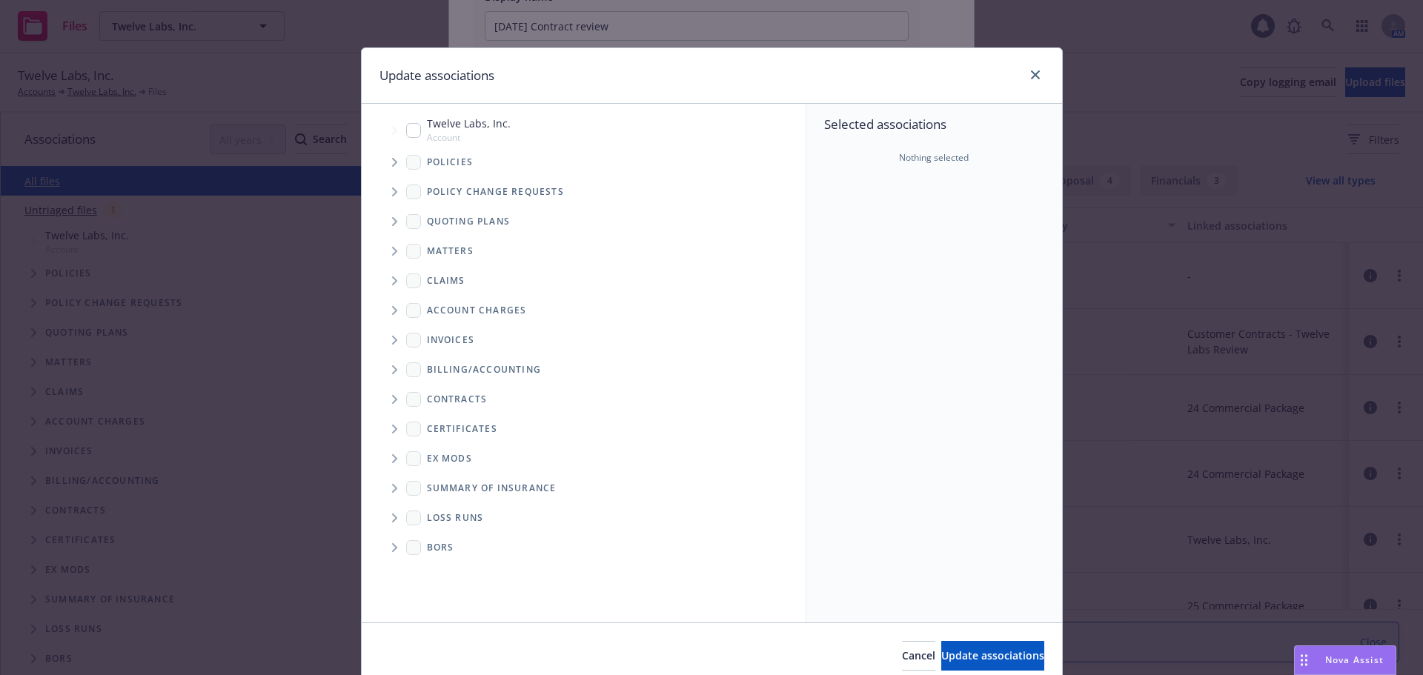
click at [412, 127] on input "Tree Example" at bounding box center [413, 130] width 15 height 15
checkbox input "true"
click at [951, 652] on span "Update associations" at bounding box center [992, 655] width 103 height 14
type textarea "x"
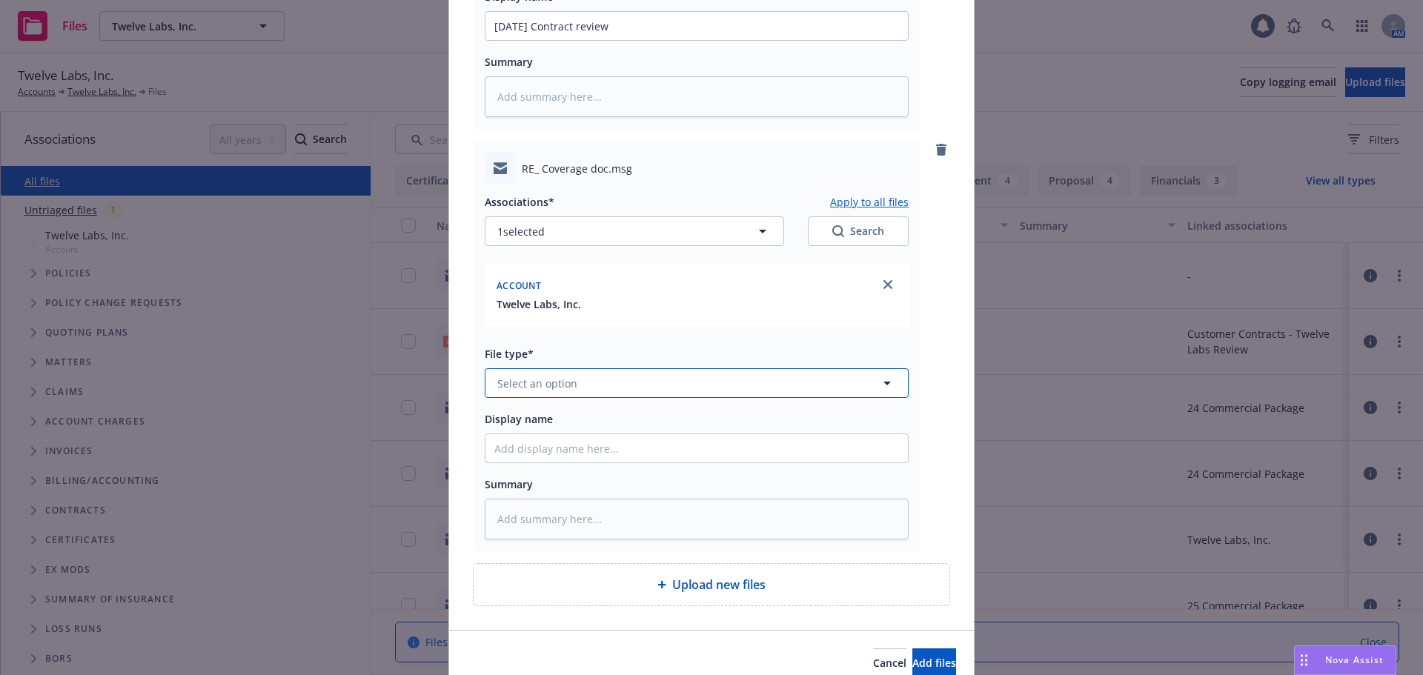
click at [639, 394] on button "Select an option" at bounding box center [697, 383] width 424 height 30
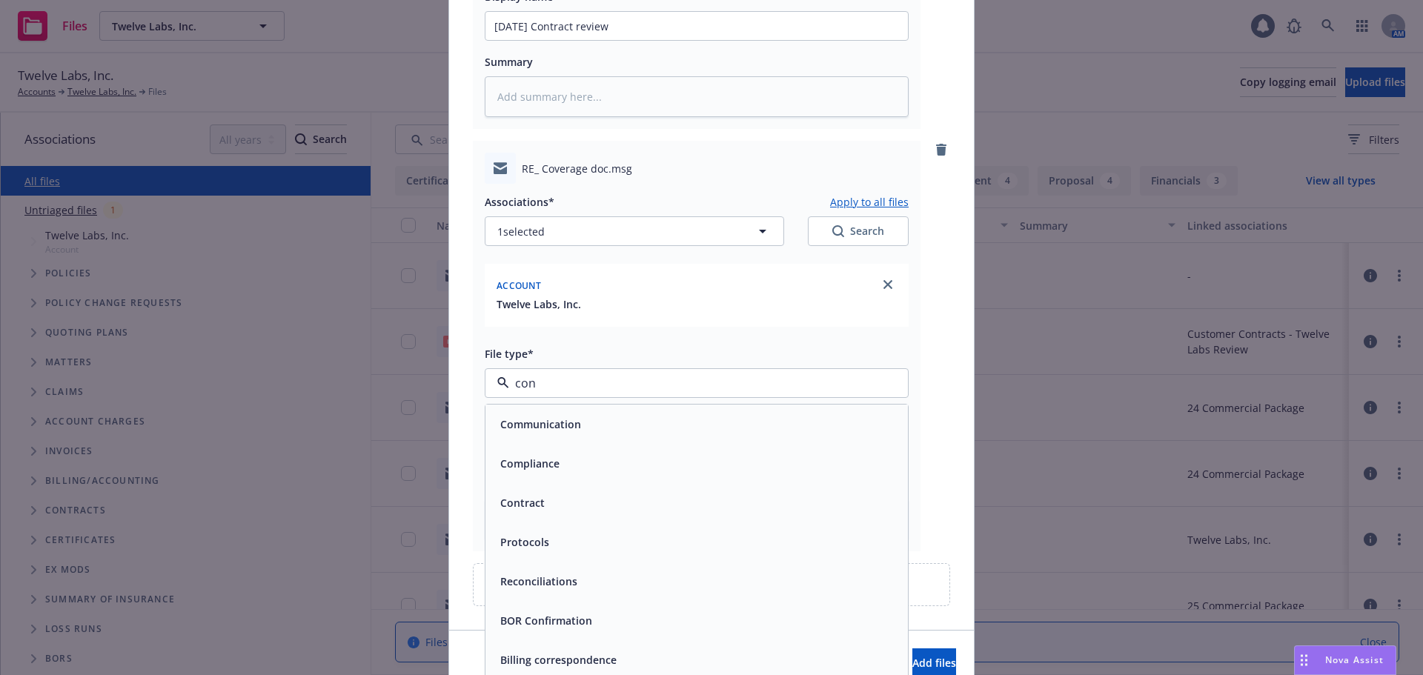
type input "cont"
click at [612, 419] on div "Contract" at bounding box center [696, 423] width 405 height 21
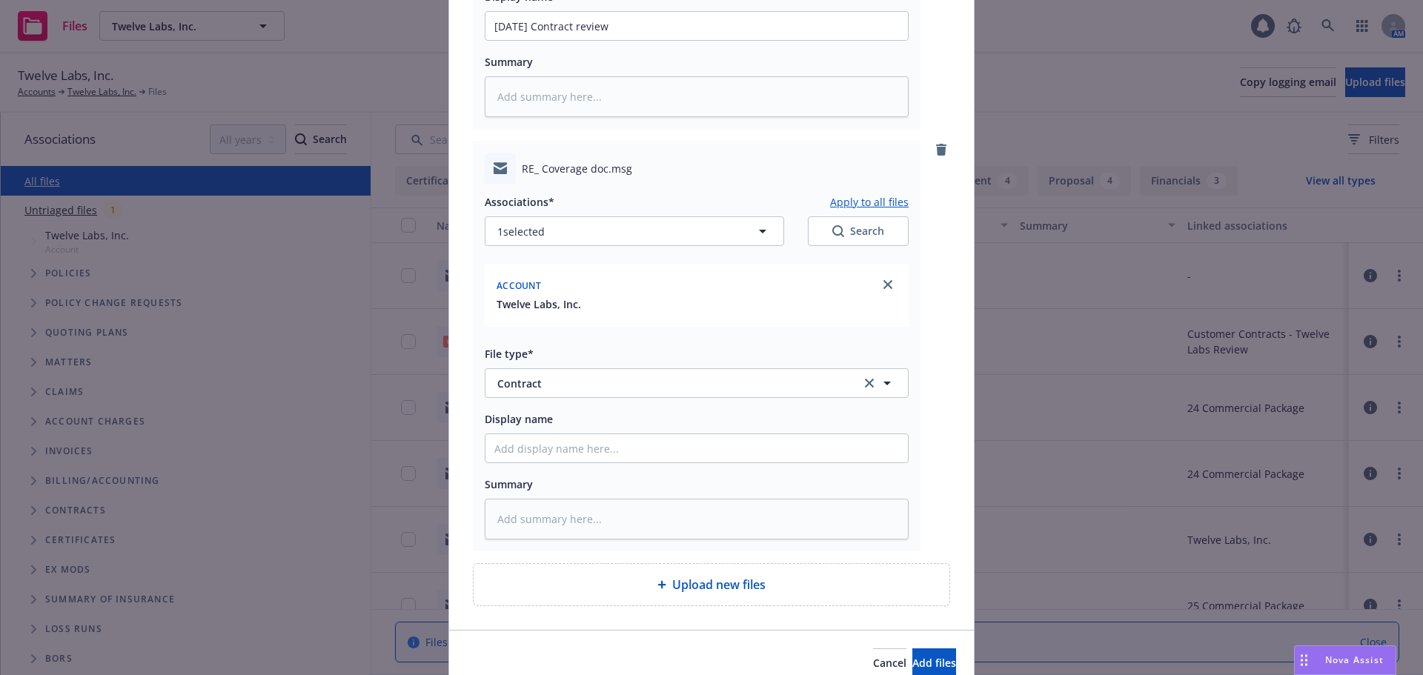
click at [606, 413] on div "Display name" at bounding box center [697, 419] width 424 height 18
paste input "08/18/25 Contract review"
type textarea "x"
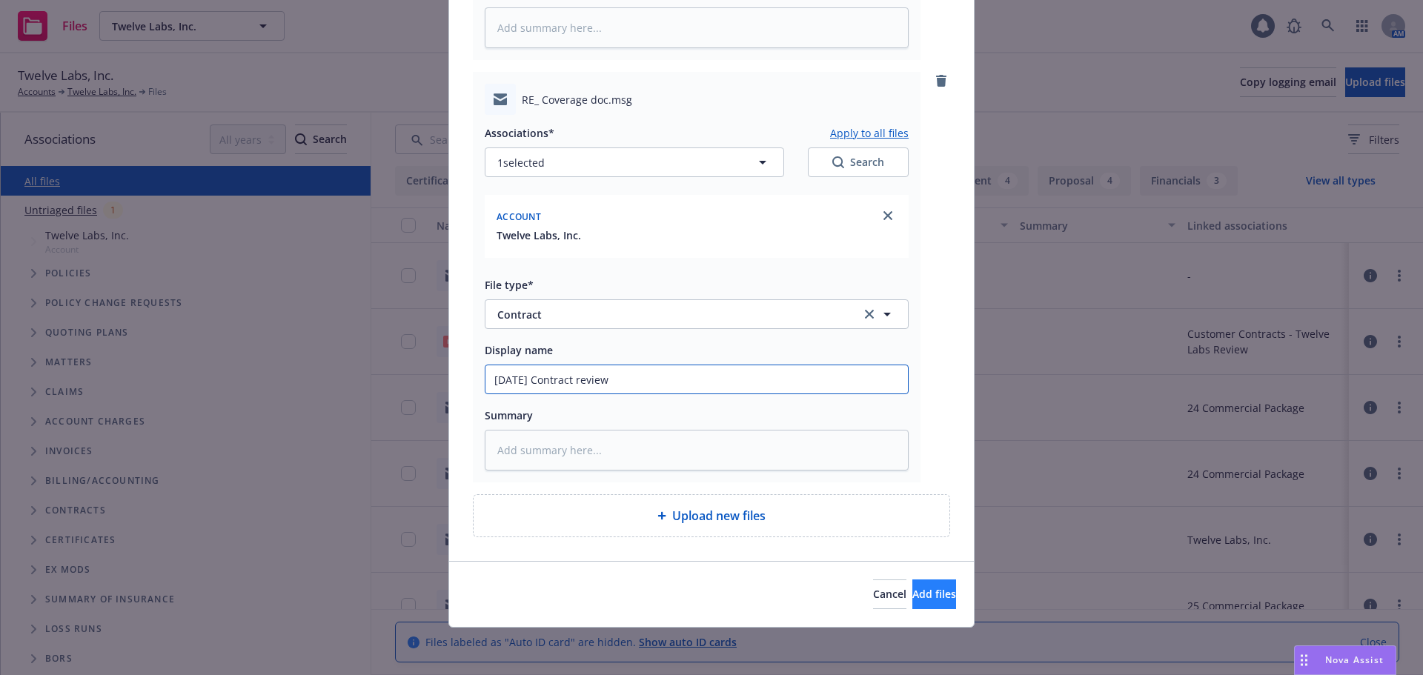
type input "08/18/25 Contract review"
click at [912, 585] on button "Add files" at bounding box center [934, 594] width 44 height 30
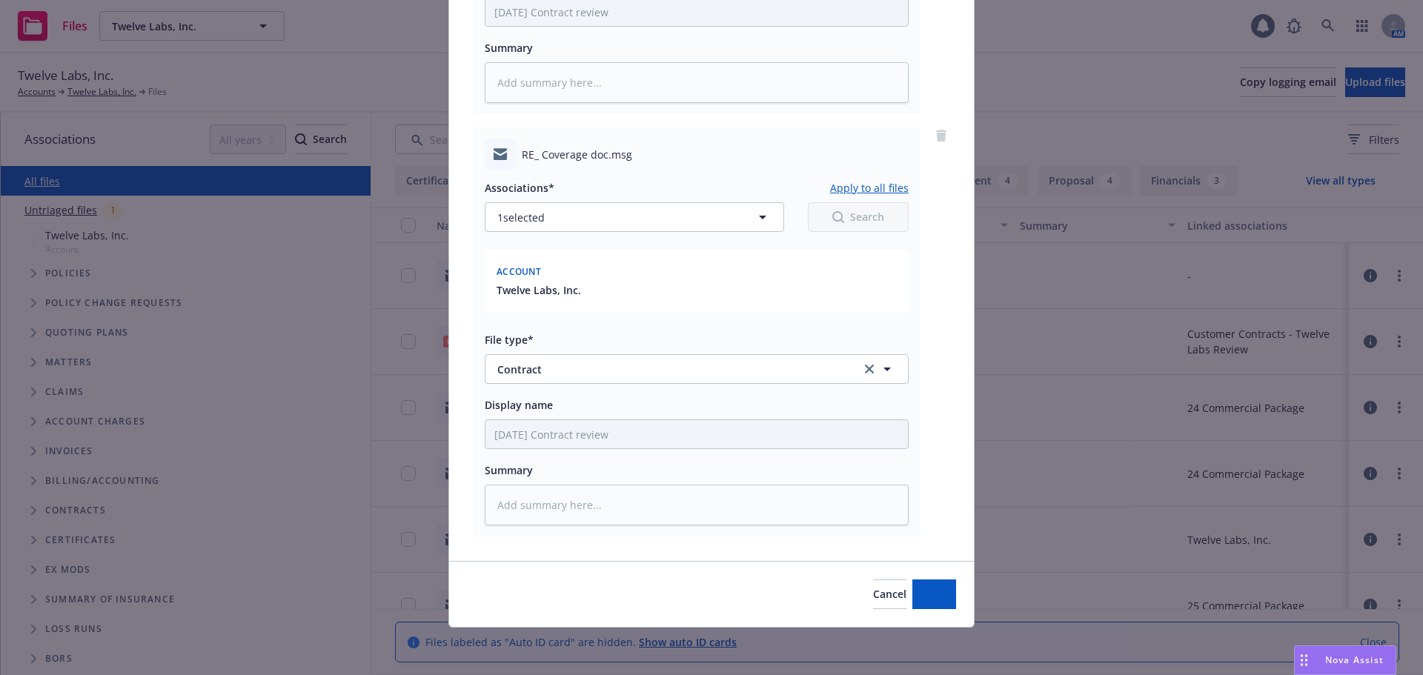
scroll to position [845, 0]
type textarea "x"
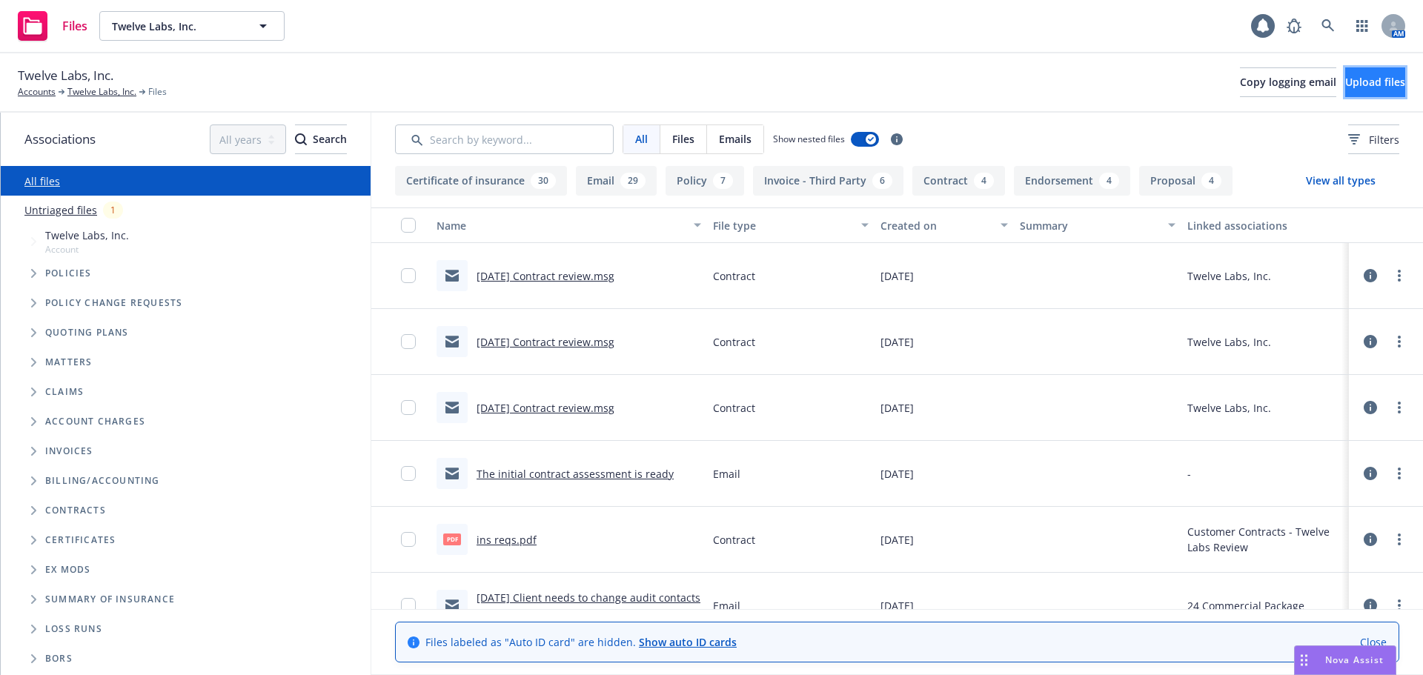
click at [1345, 79] on span "Upload files" at bounding box center [1375, 82] width 60 height 14
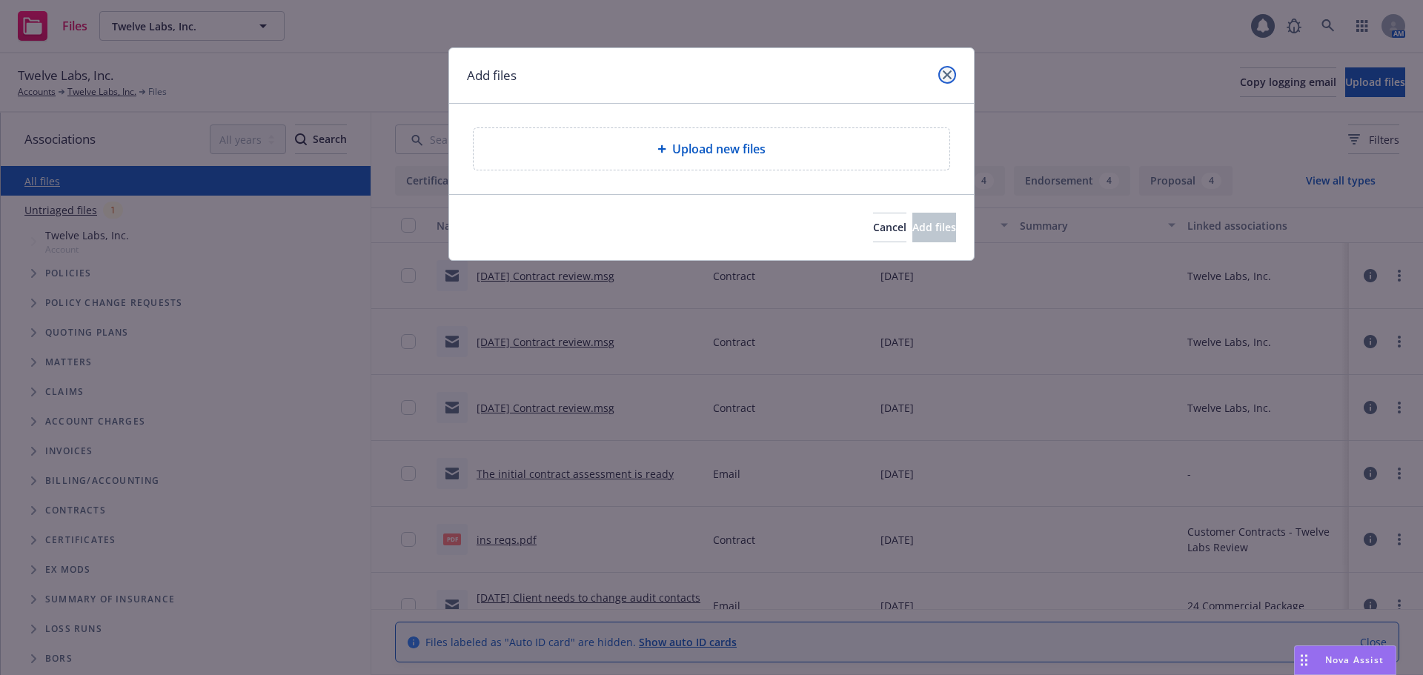
click at [947, 78] on icon "close" at bounding box center [947, 74] width 9 height 9
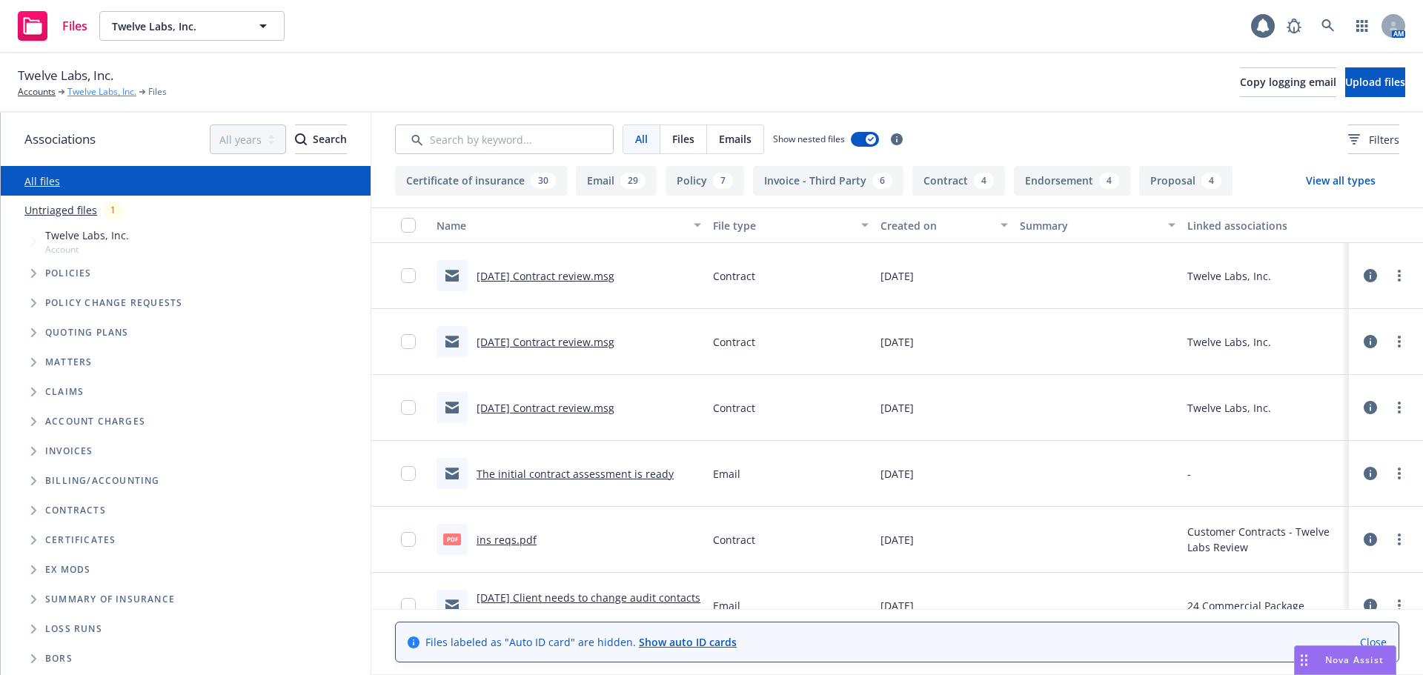
click at [83, 96] on link "Twelve Labs, Inc." at bounding box center [101, 91] width 69 height 13
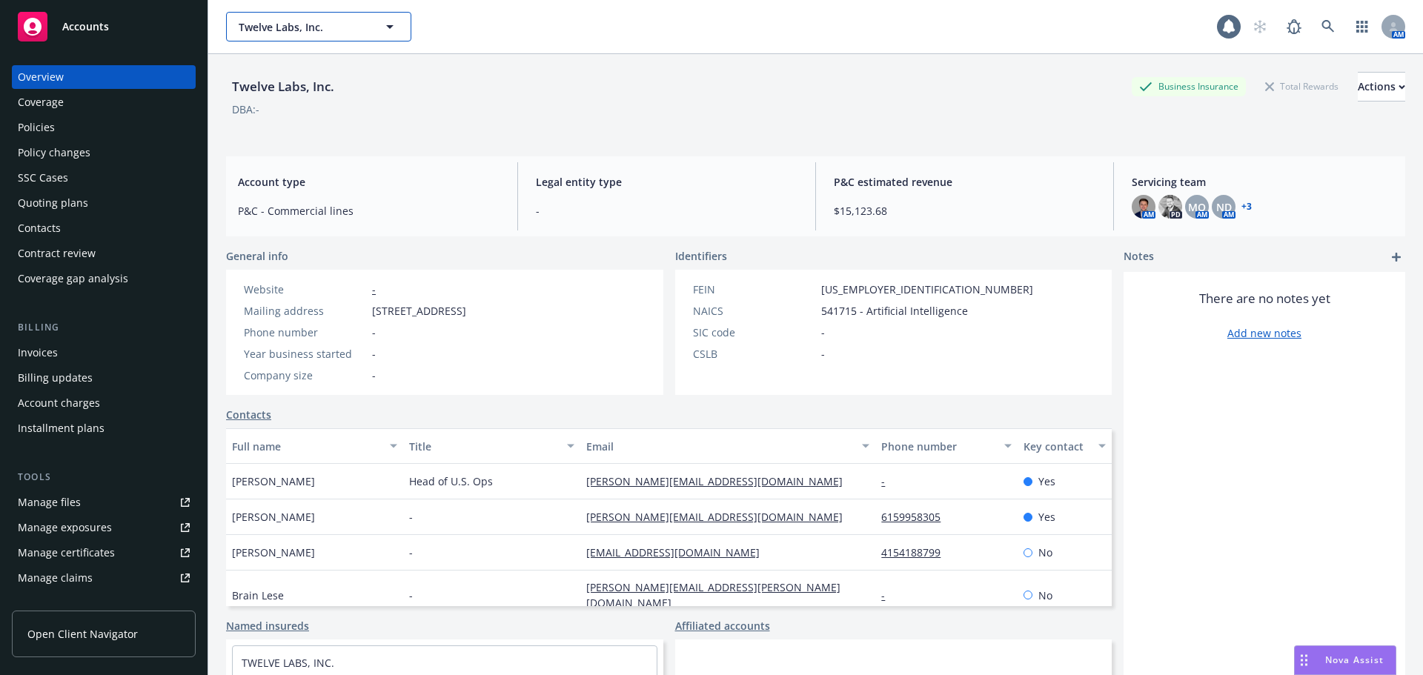
click at [312, 30] on span "Twelve Labs, Inc." at bounding box center [303, 27] width 128 height 16
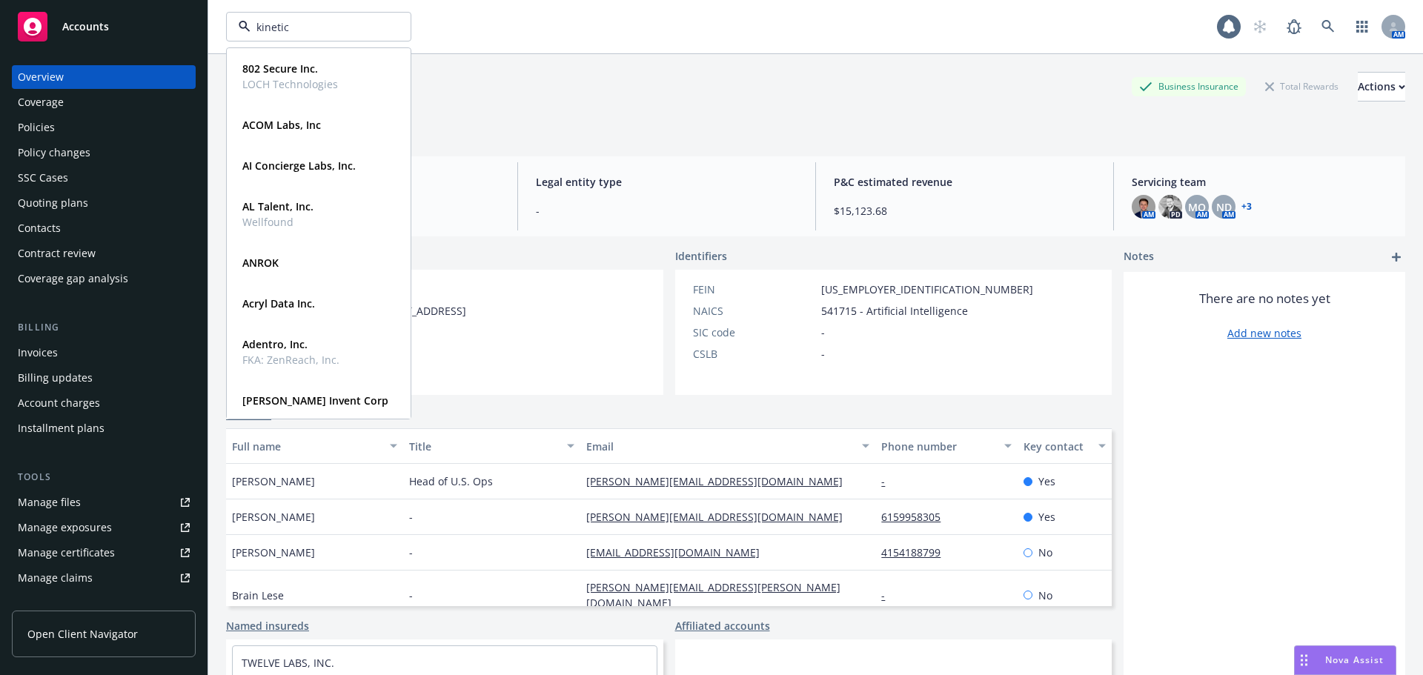
type input "kinetica"
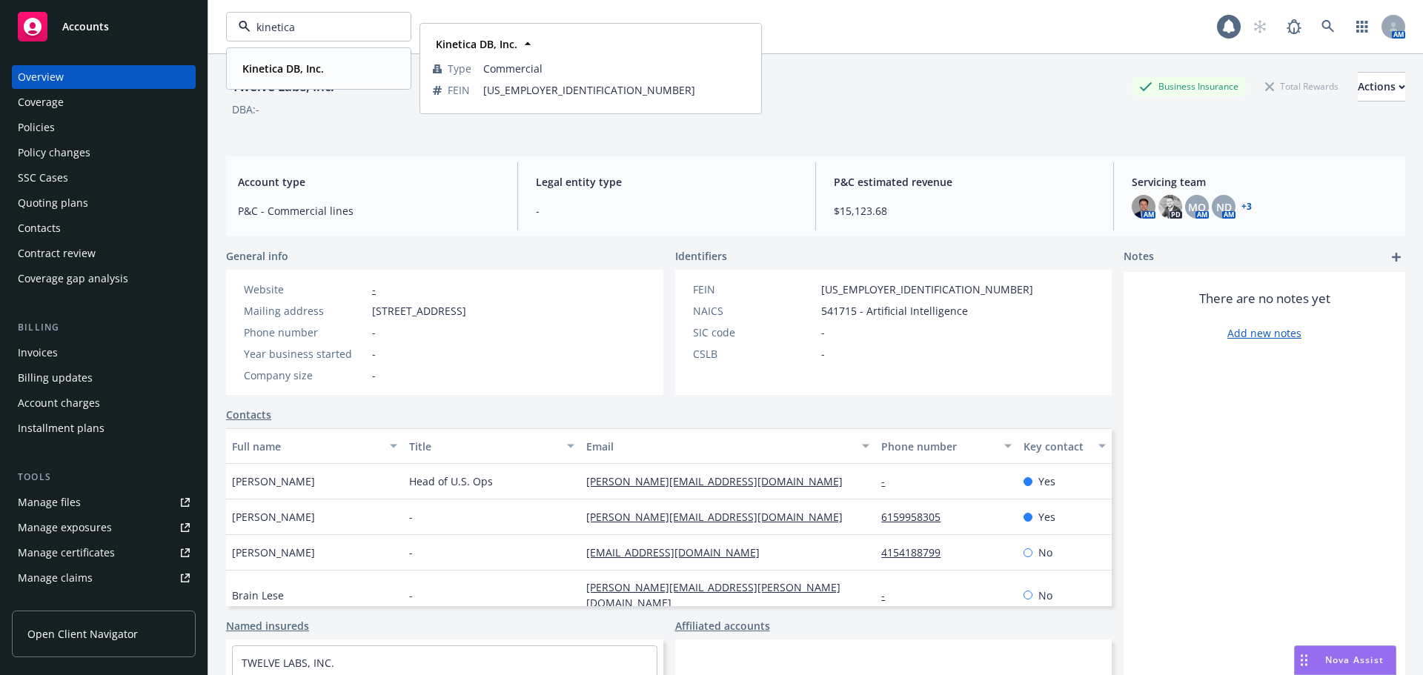
click at [280, 70] on strong "Kinetica DB, Inc." at bounding box center [283, 69] width 82 height 14
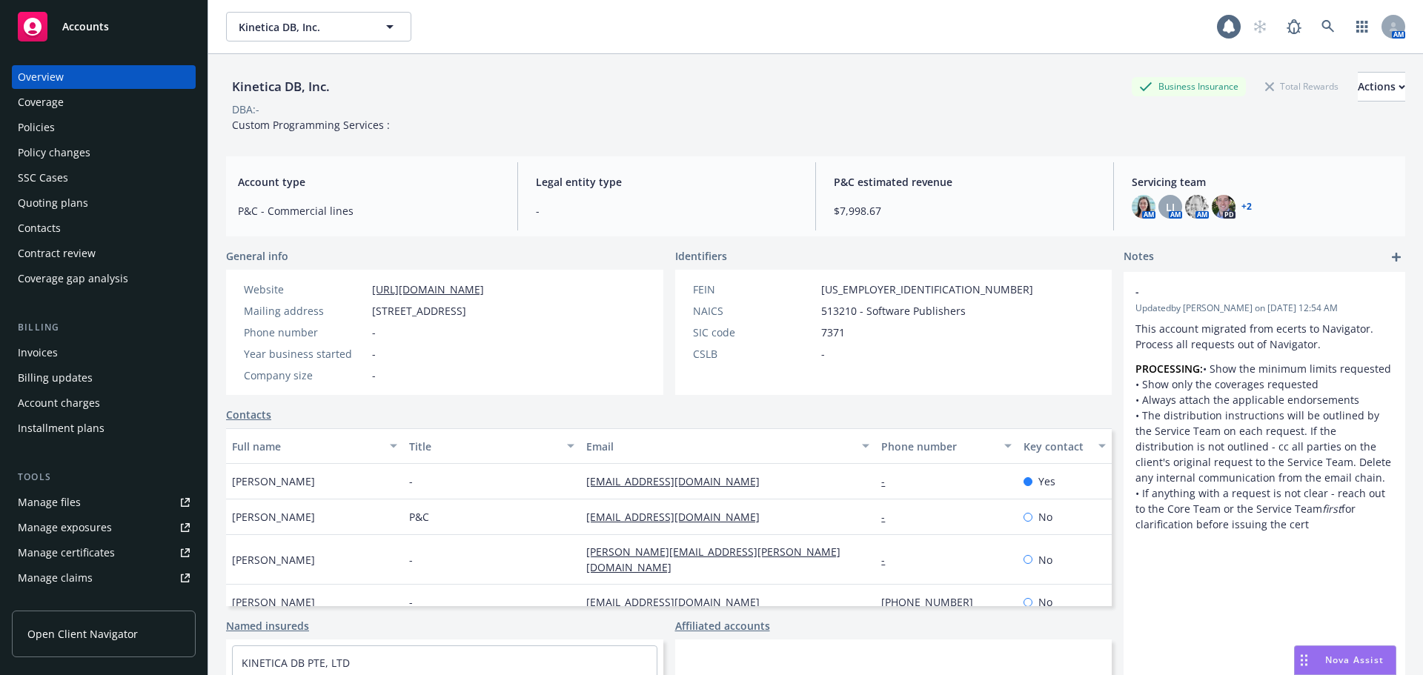
click at [82, 133] on div "Policies" at bounding box center [104, 128] width 172 height 24
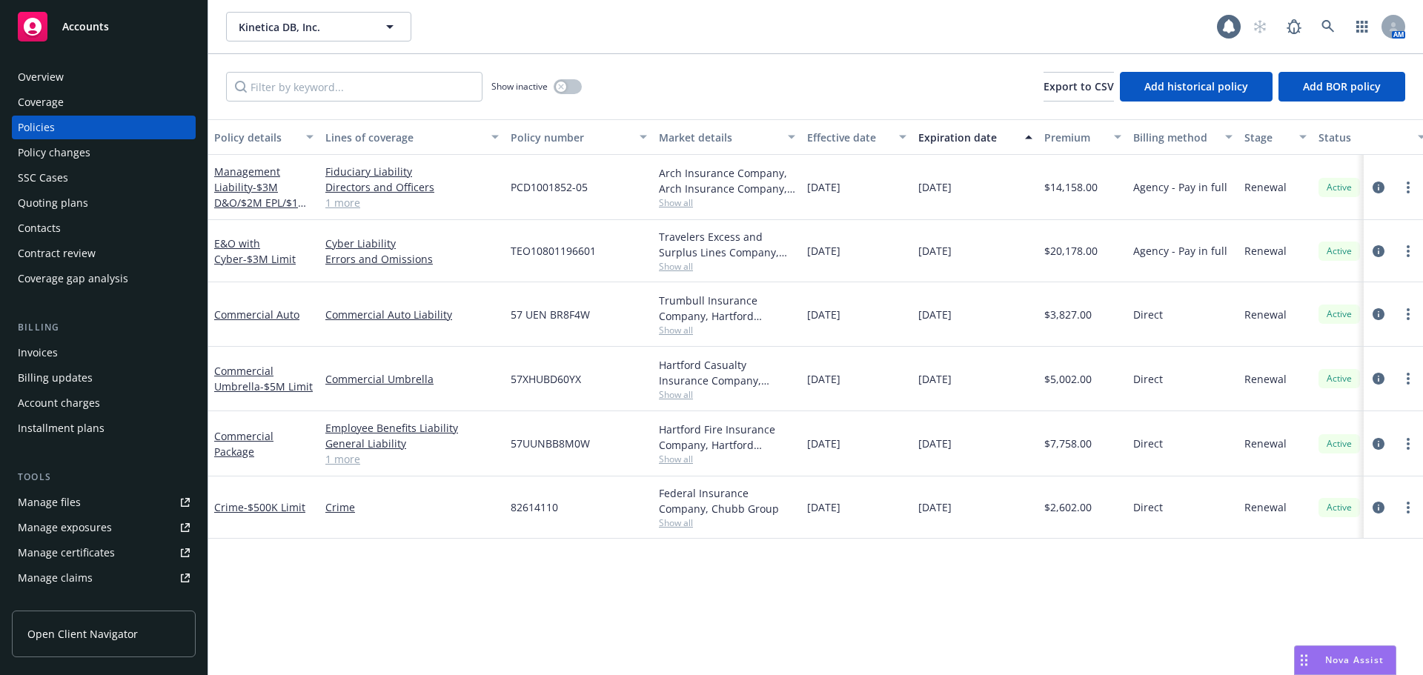
click at [854, 143] on div "Effective date" at bounding box center [848, 138] width 83 height 16
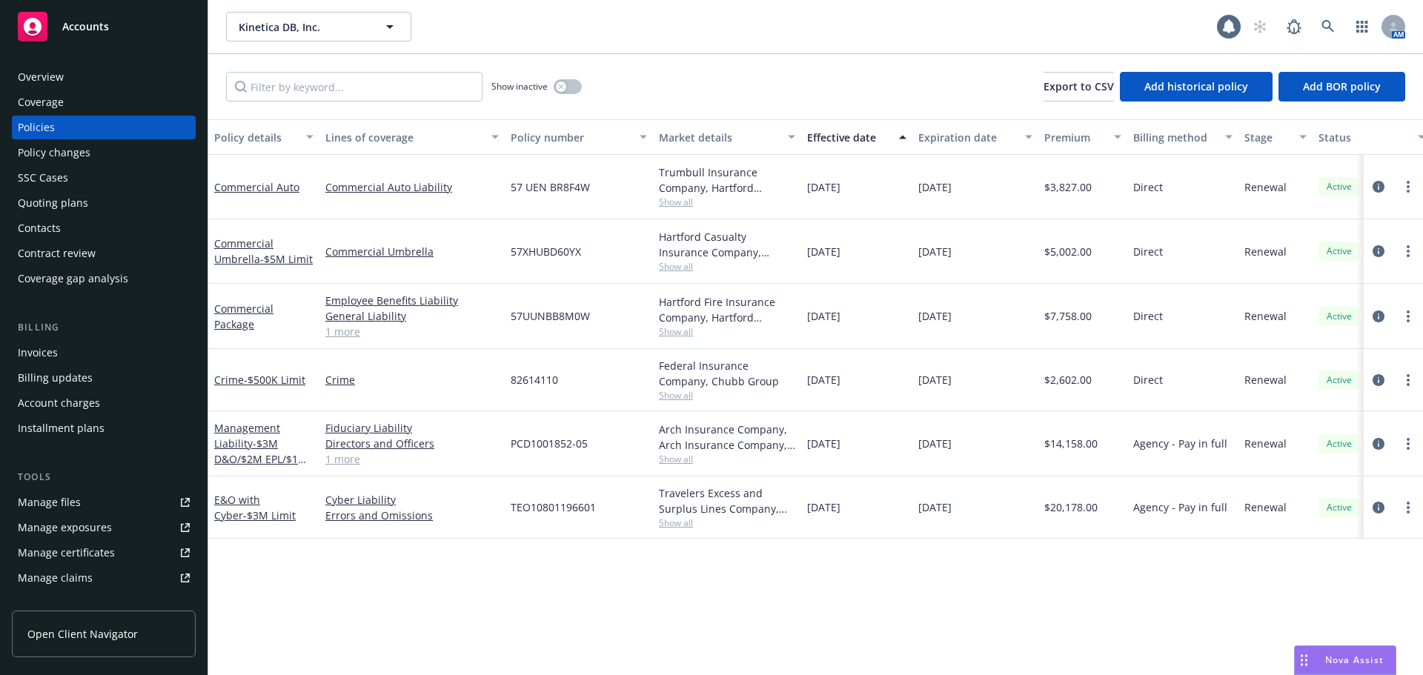
click at [854, 143] on div "Effective date" at bounding box center [848, 138] width 83 height 16
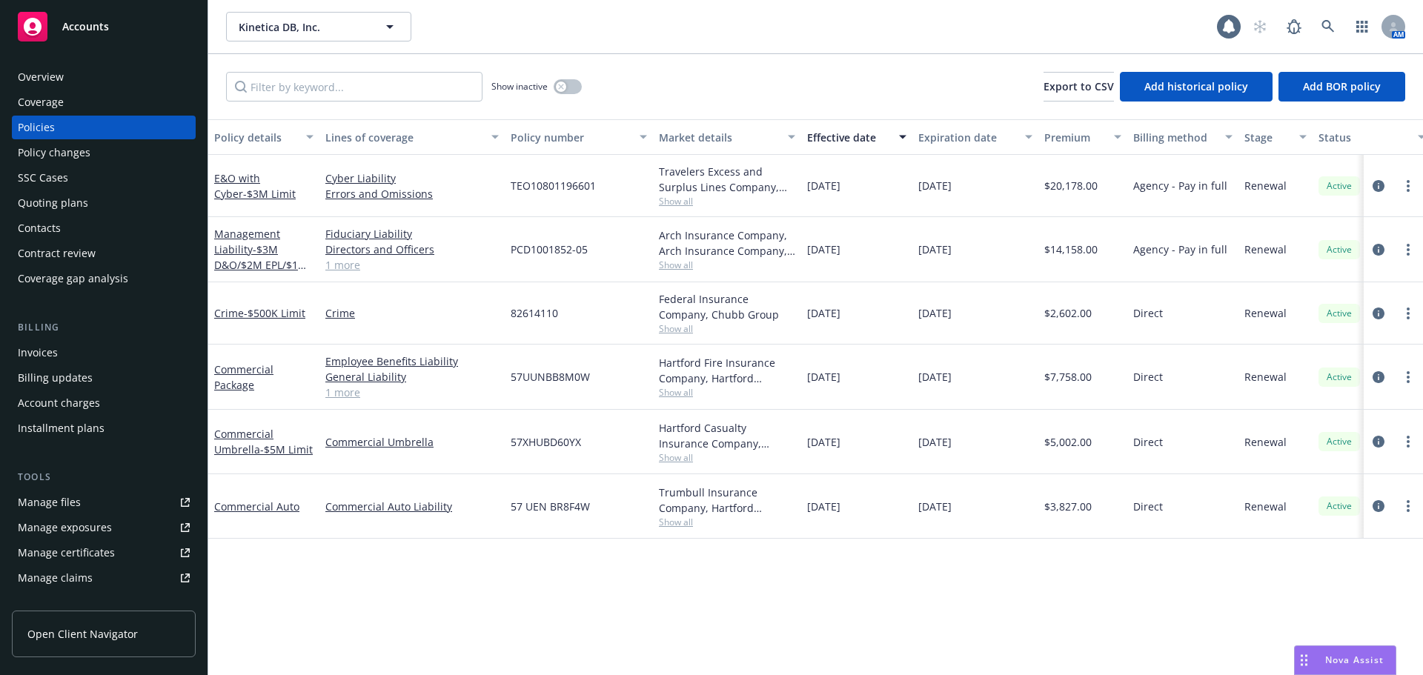
click at [901, 600] on div "Policy details Lines of coverage Policy number Market details Effective date Ex…" at bounding box center [815, 397] width 1214 height 556
click at [250, 443] on link "Commercial Umbrella - $5M Limit" at bounding box center [263, 442] width 99 height 30
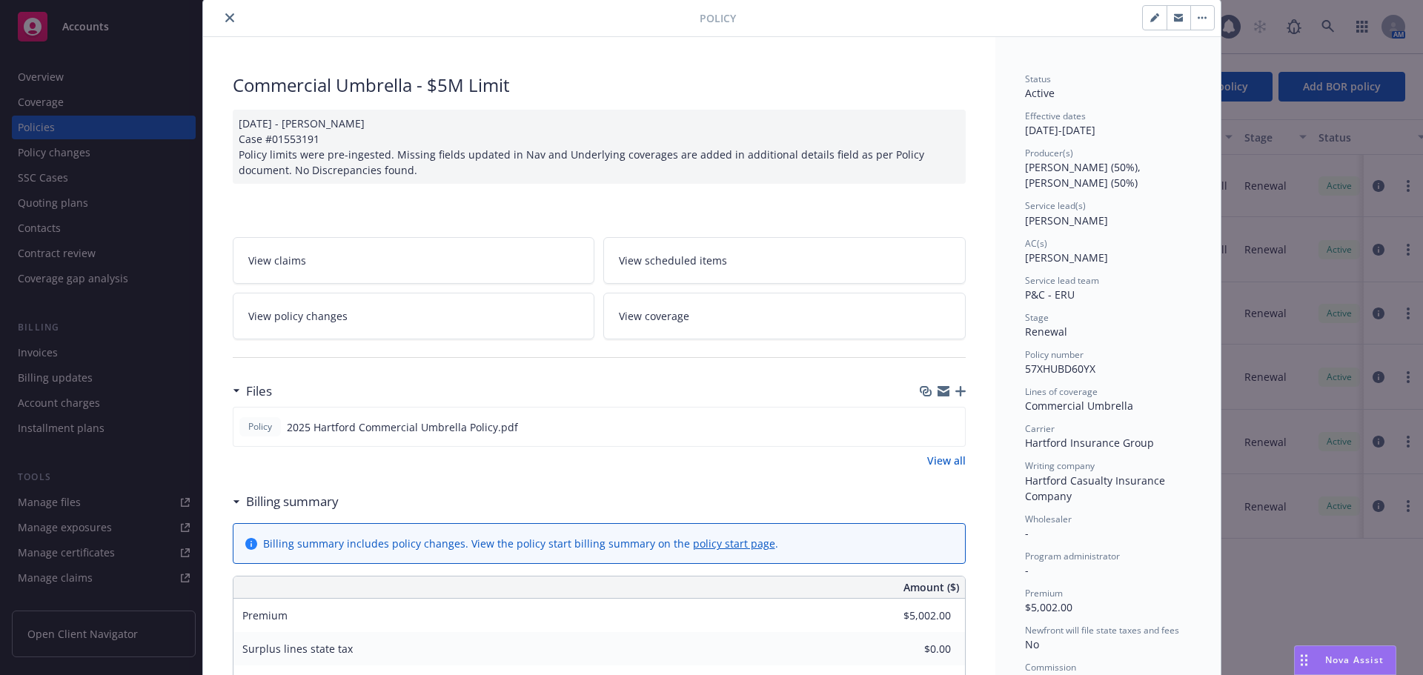
scroll to position [74, 0]
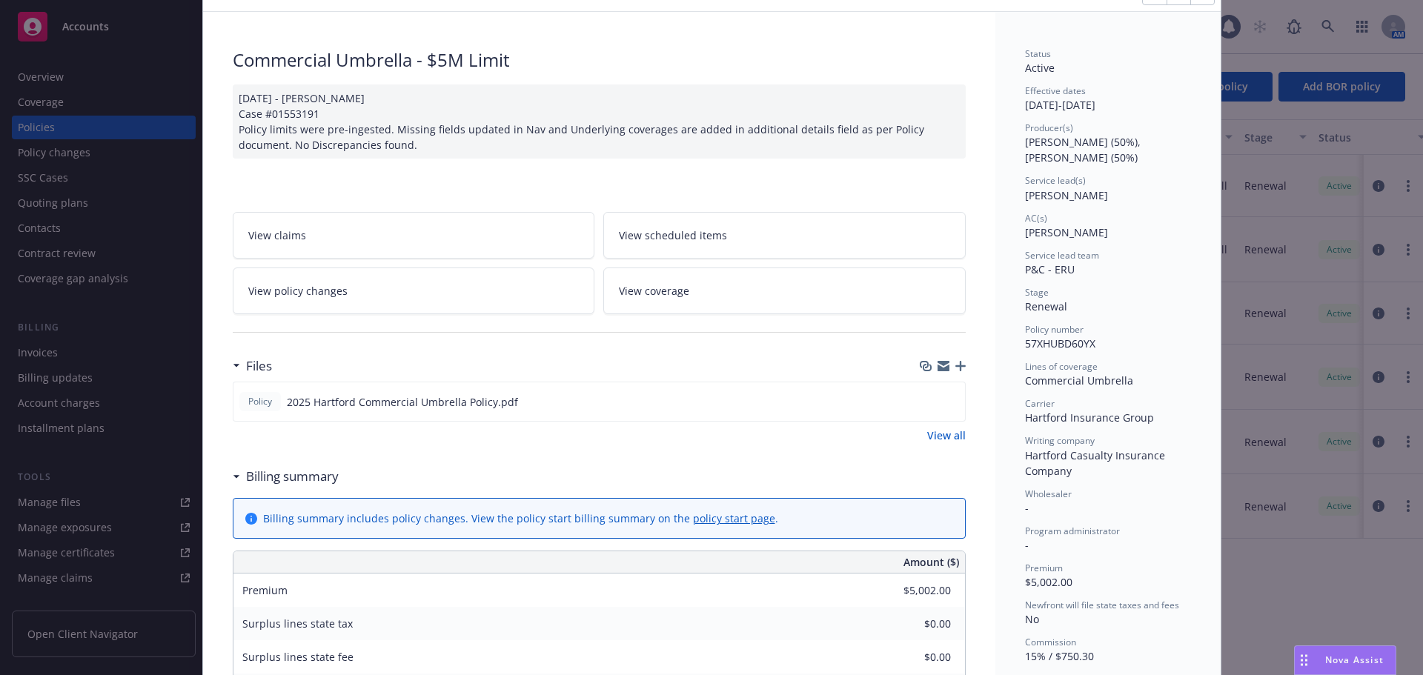
click at [955, 364] on icon "button" at bounding box center [960, 366] width 10 height 10
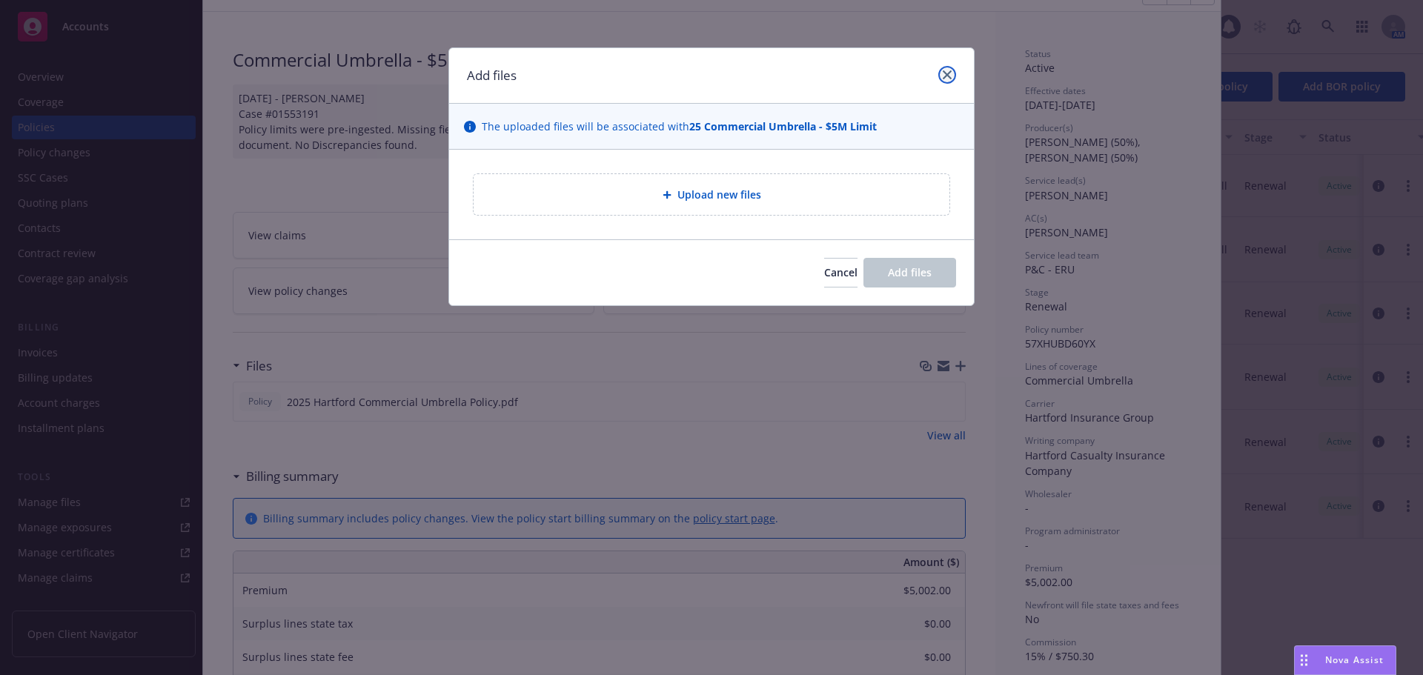
click at [945, 71] on icon "close" at bounding box center [947, 74] width 9 height 9
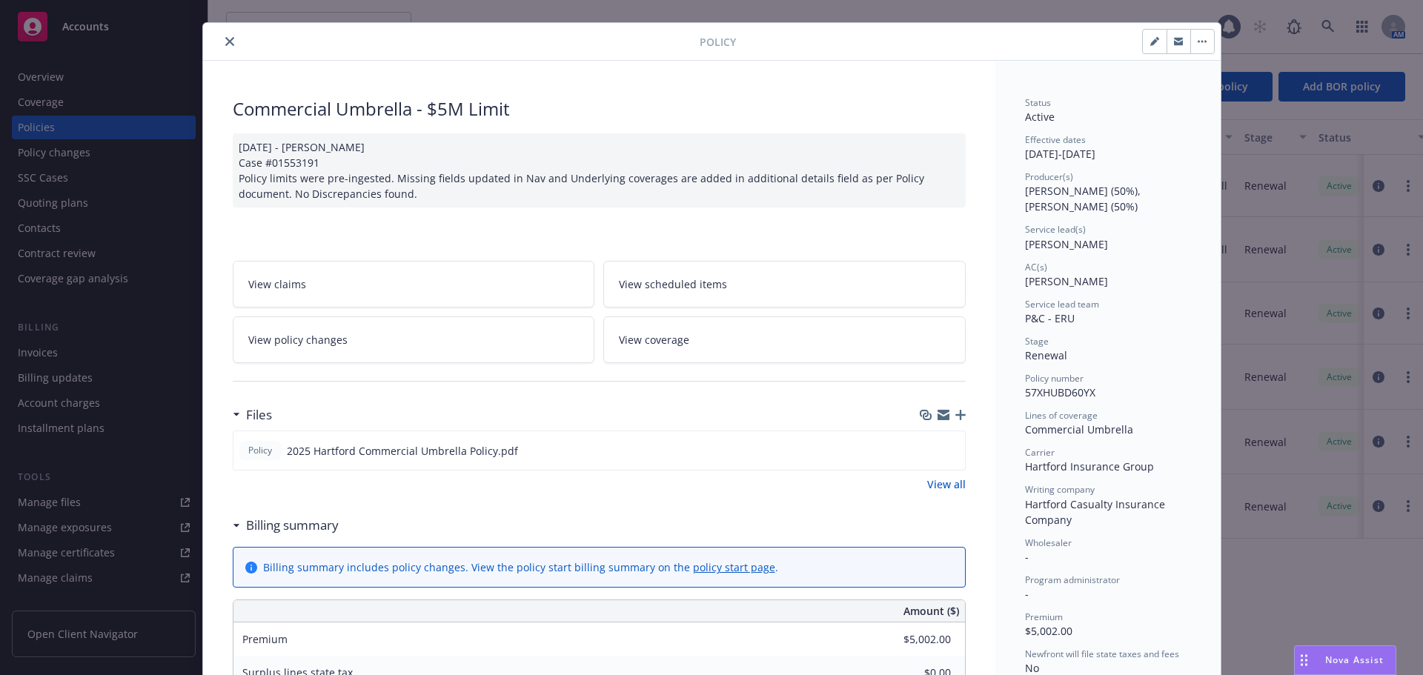
scroll to position [0, 0]
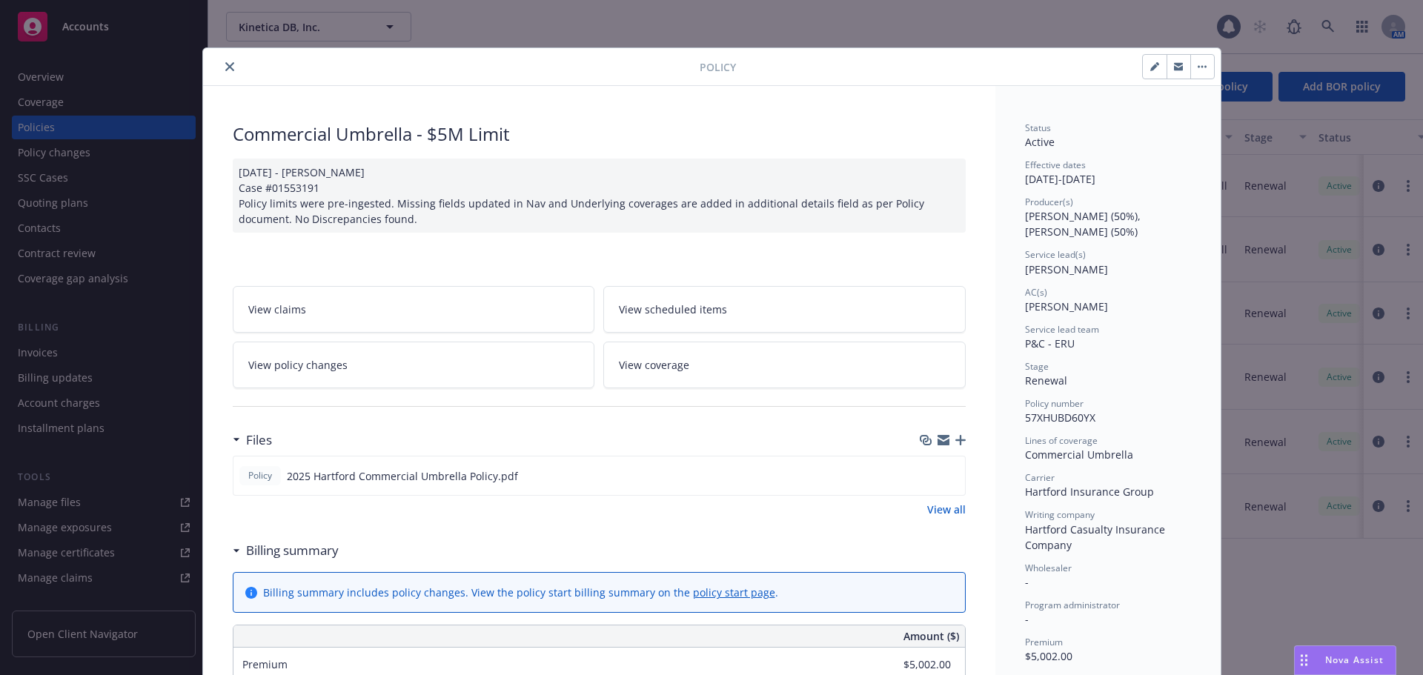
click at [225, 65] on icon "close" at bounding box center [229, 66] width 9 height 9
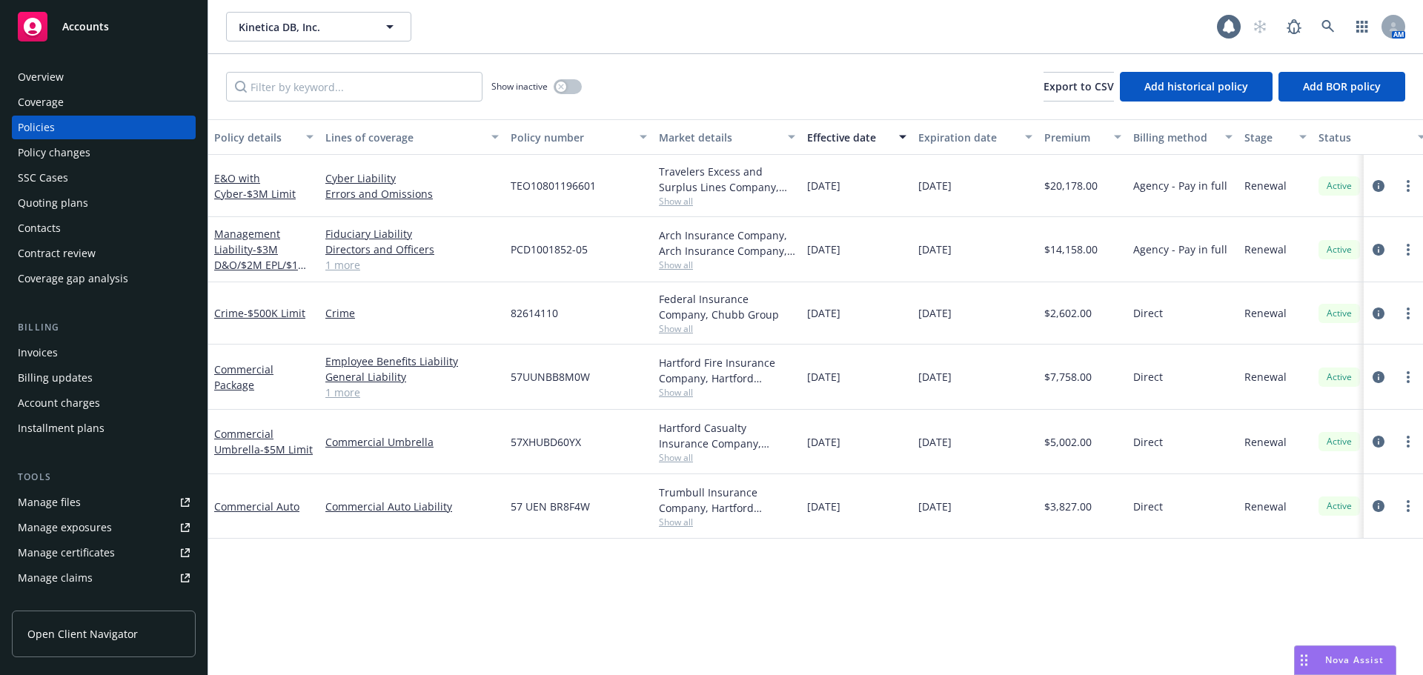
click at [82, 203] on div "Quoting plans" at bounding box center [53, 203] width 70 height 24
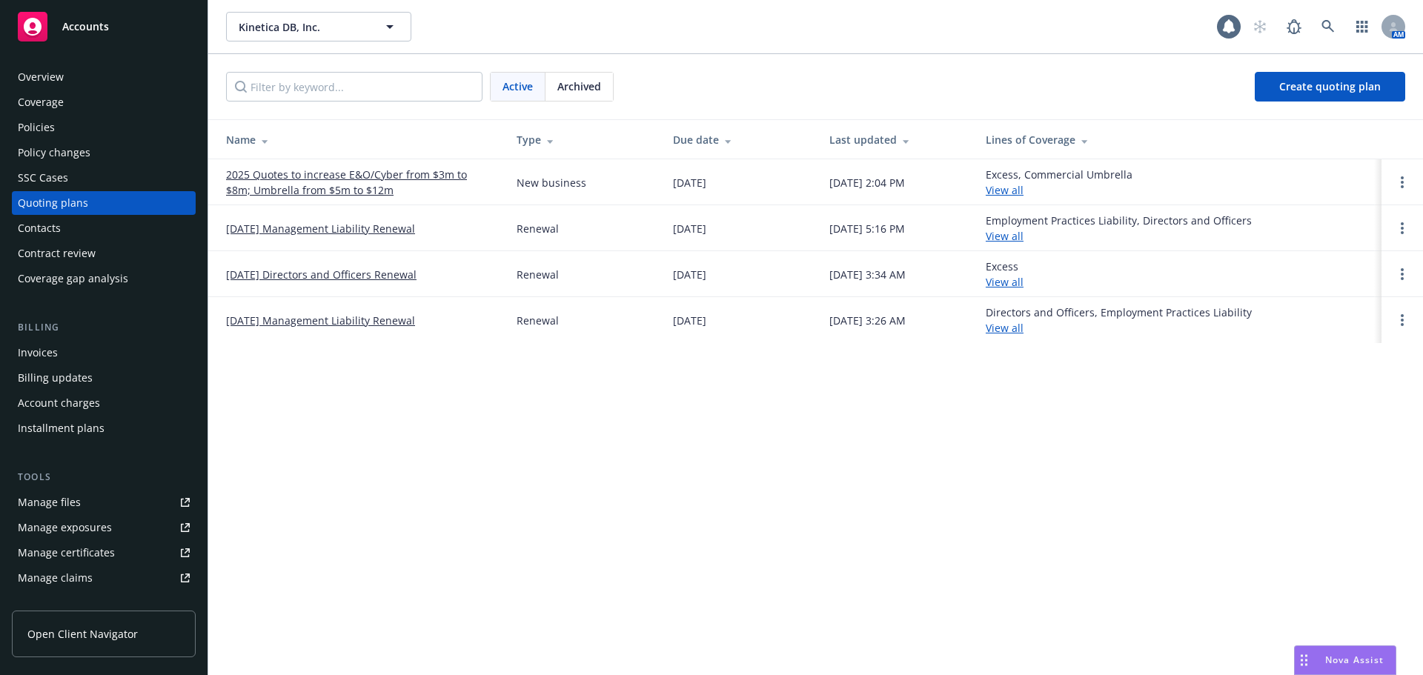
click at [296, 184] on link "2025 Quotes to increase E&O/Cyber from $3m to $8m; Umbrella from $5m to $12m" at bounding box center [359, 182] width 267 height 31
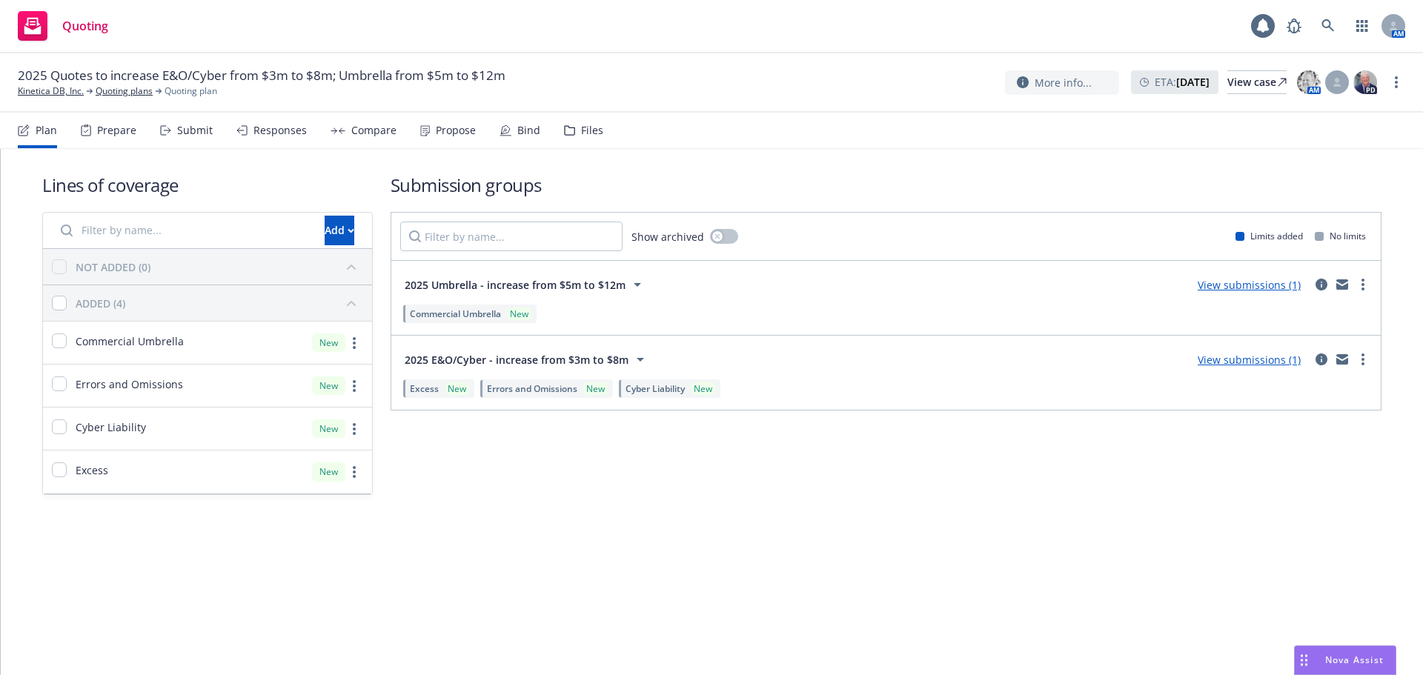
click at [1249, 285] on link "View submissions (1)" at bounding box center [1248, 285] width 103 height 14
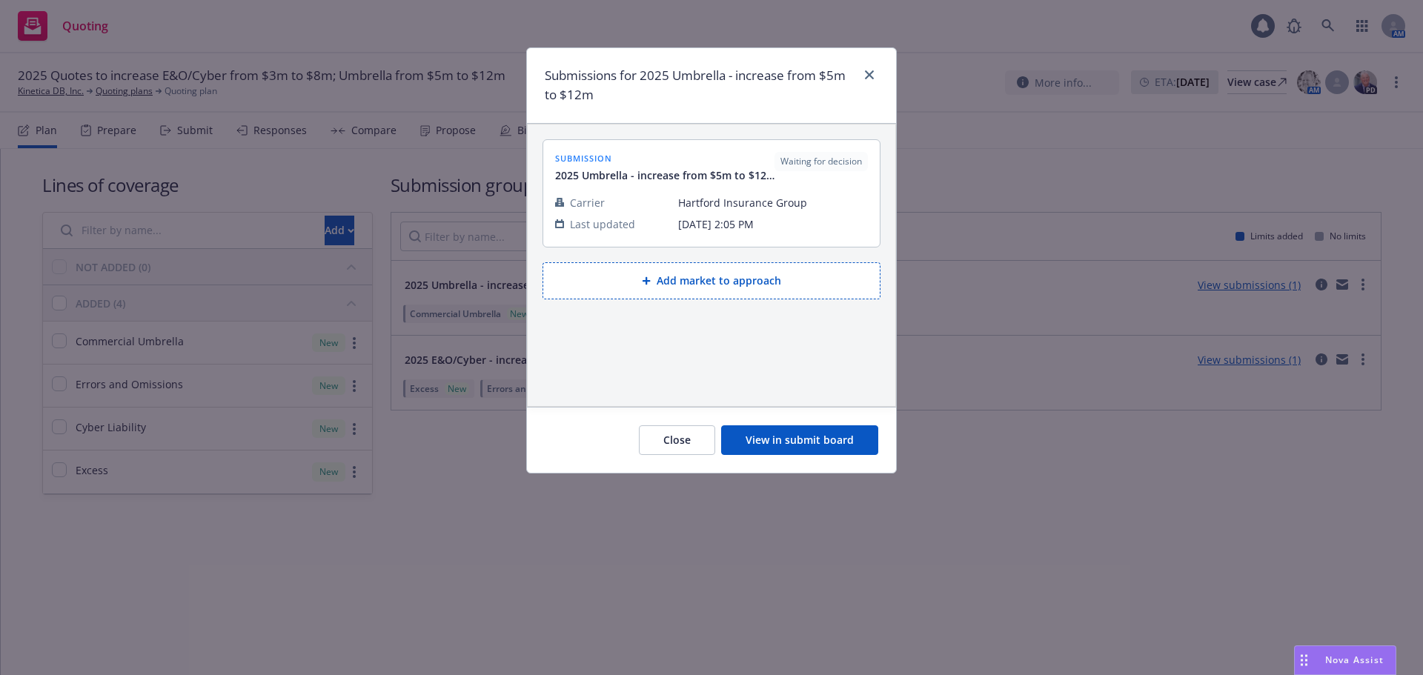
click at [820, 442] on button "View in submit board" at bounding box center [799, 440] width 157 height 30
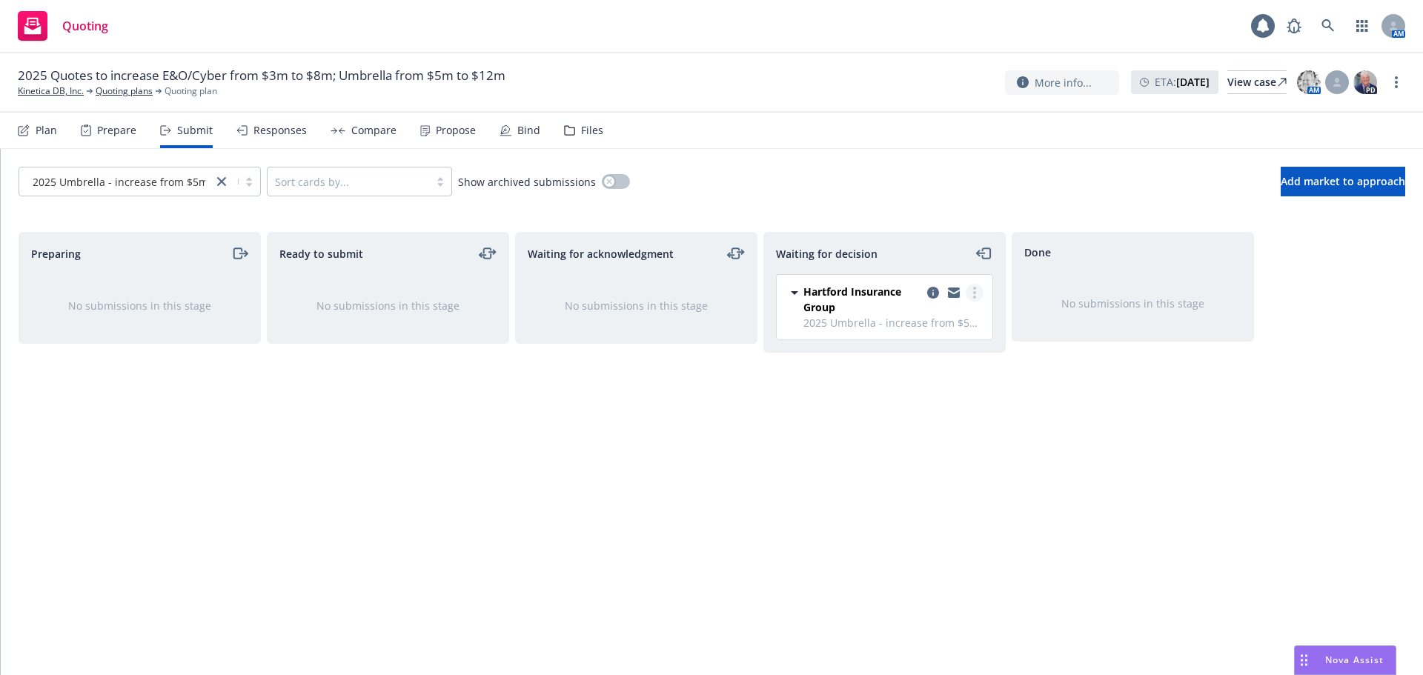
click at [975, 287] on icon "more" at bounding box center [974, 293] width 3 height 12
click at [928, 379] on span "Add accepted decision" at bounding box center [908, 382] width 148 height 14
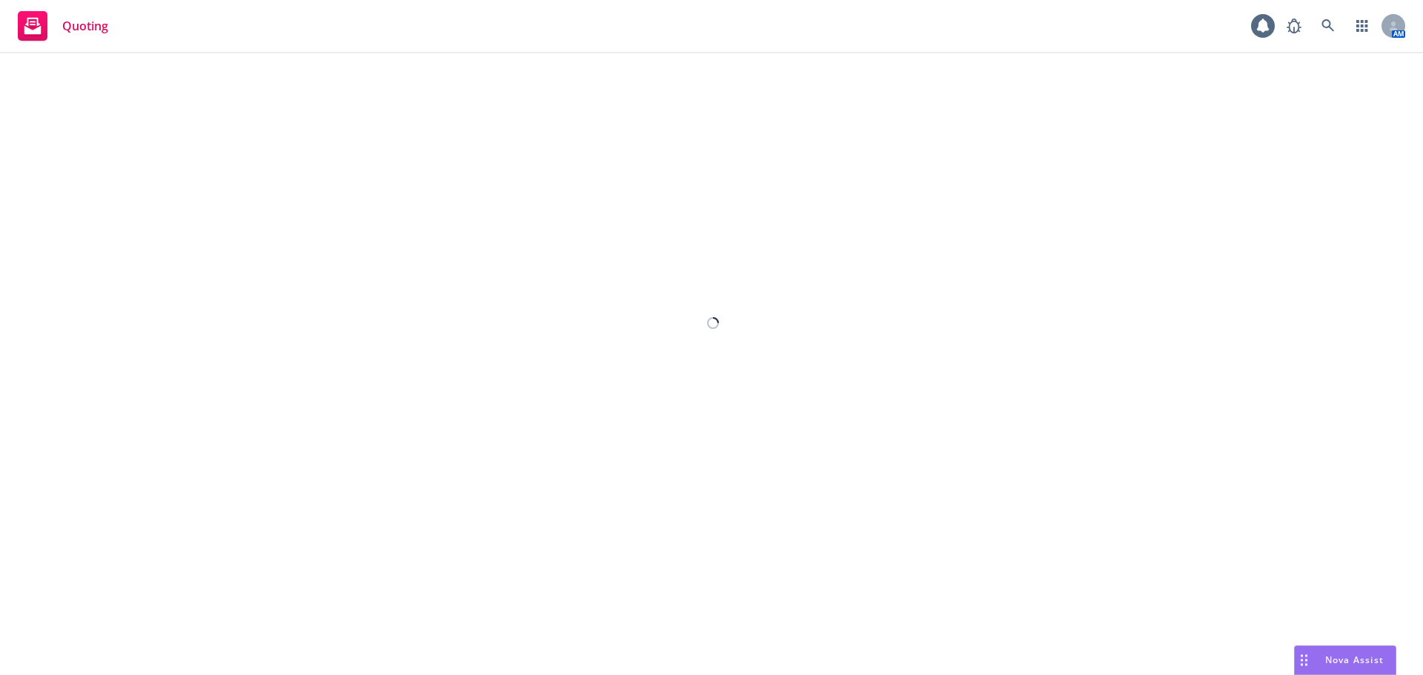
select select "12"
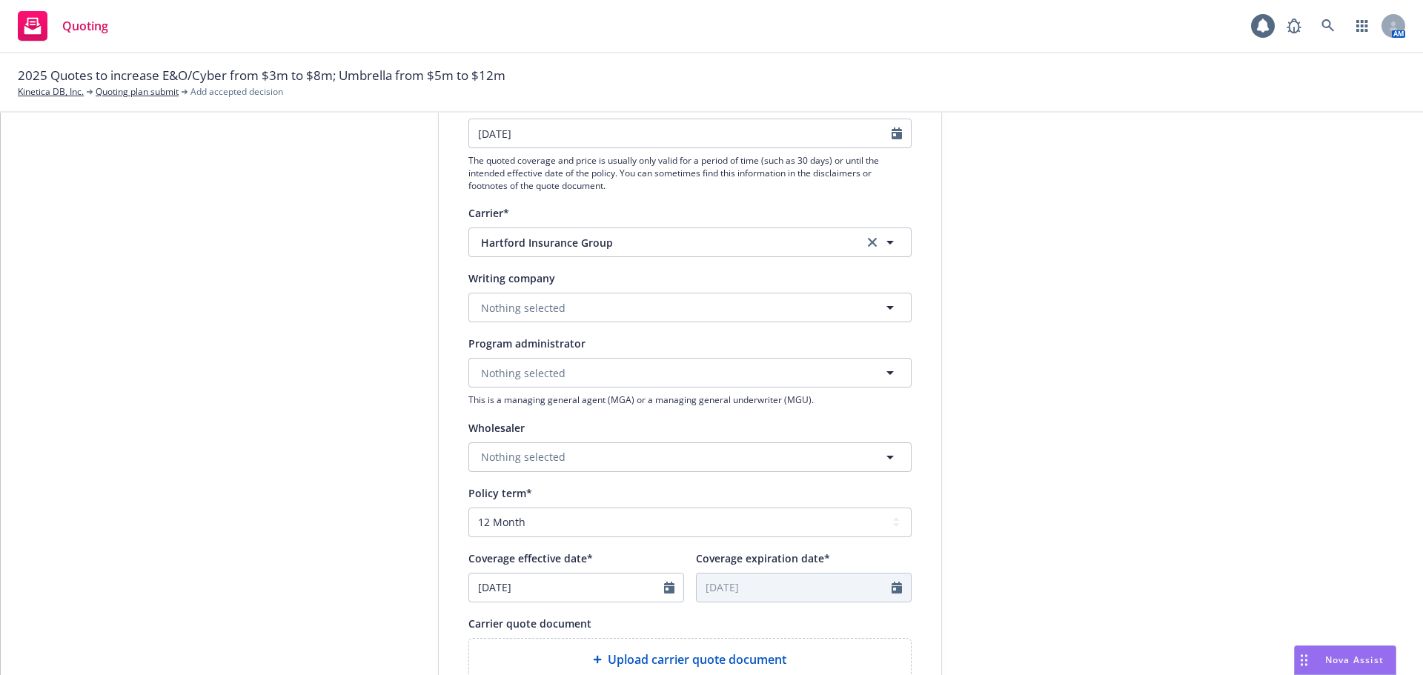
scroll to position [222, 0]
click at [672, 310] on button "Nothing selected" at bounding box center [689, 306] width 443 height 30
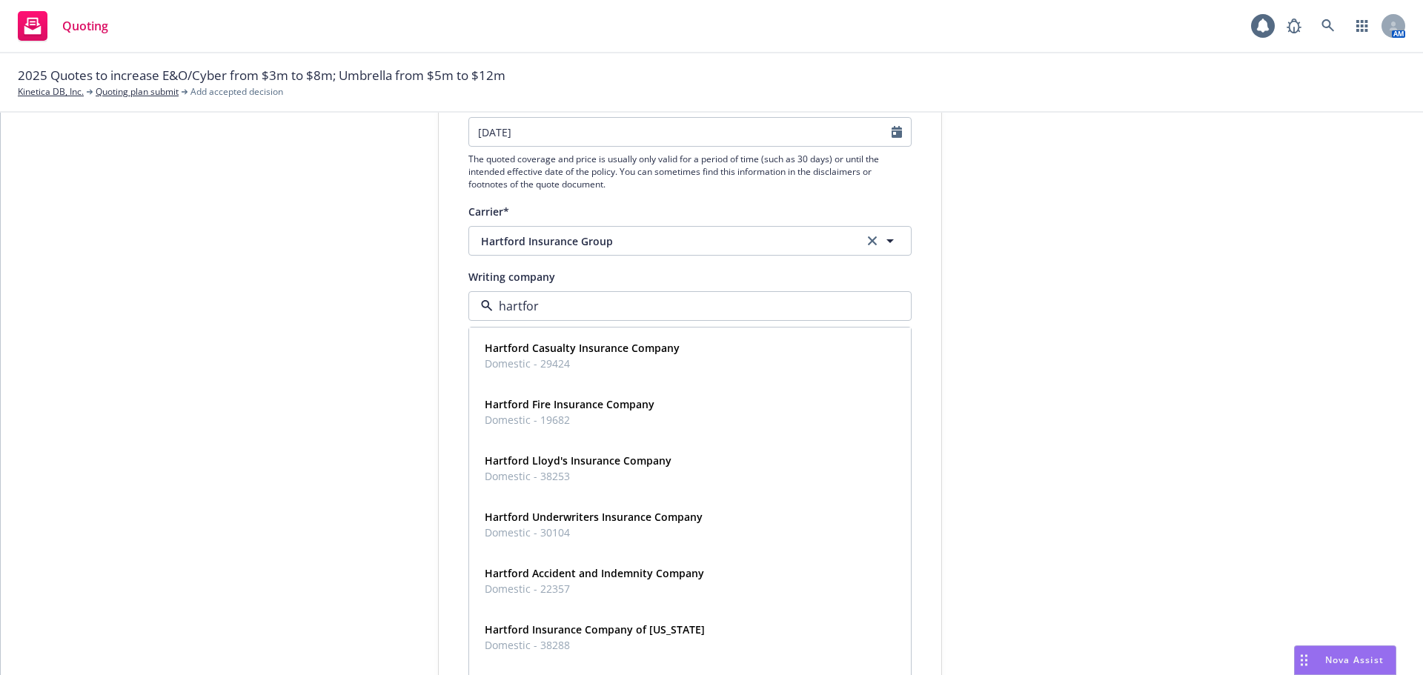
type input "[GEOGRAPHIC_DATA]"
click at [606, 405] on strong "Hartford Fire Insurance Company" at bounding box center [570, 404] width 170 height 14
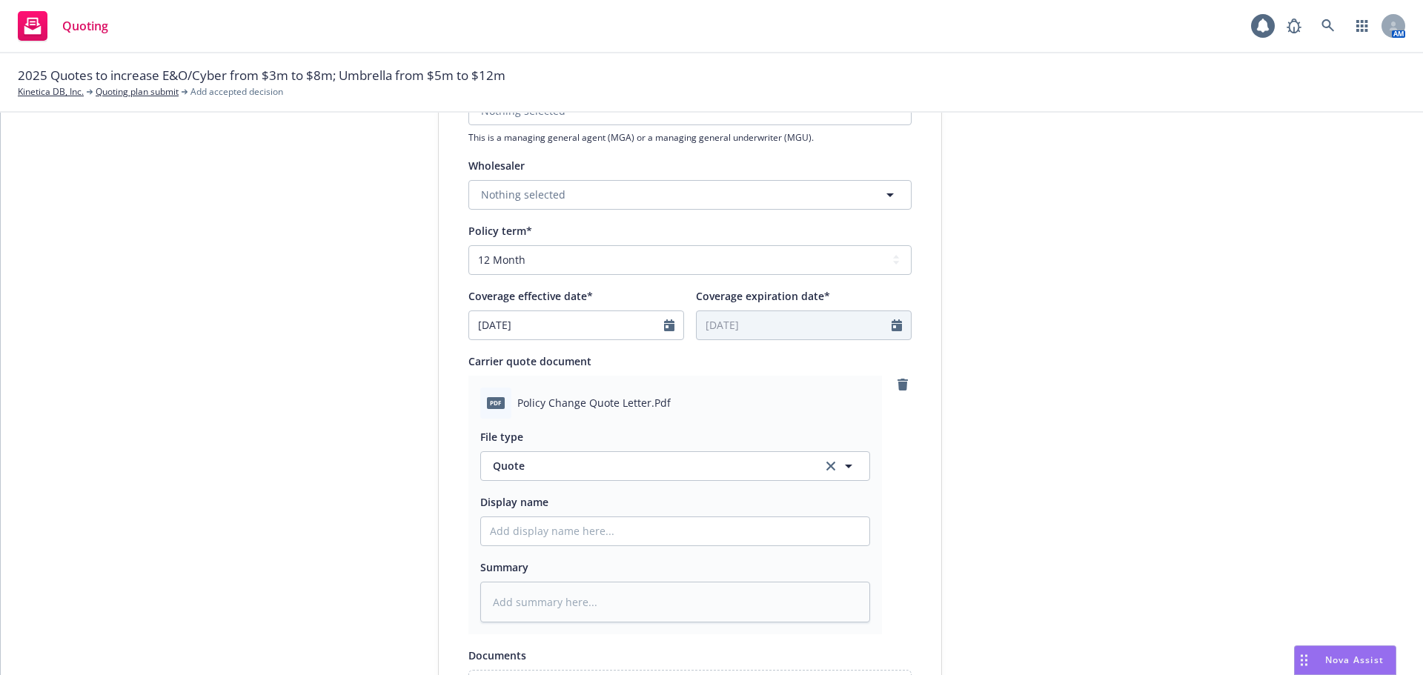
scroll to position [667, 0]
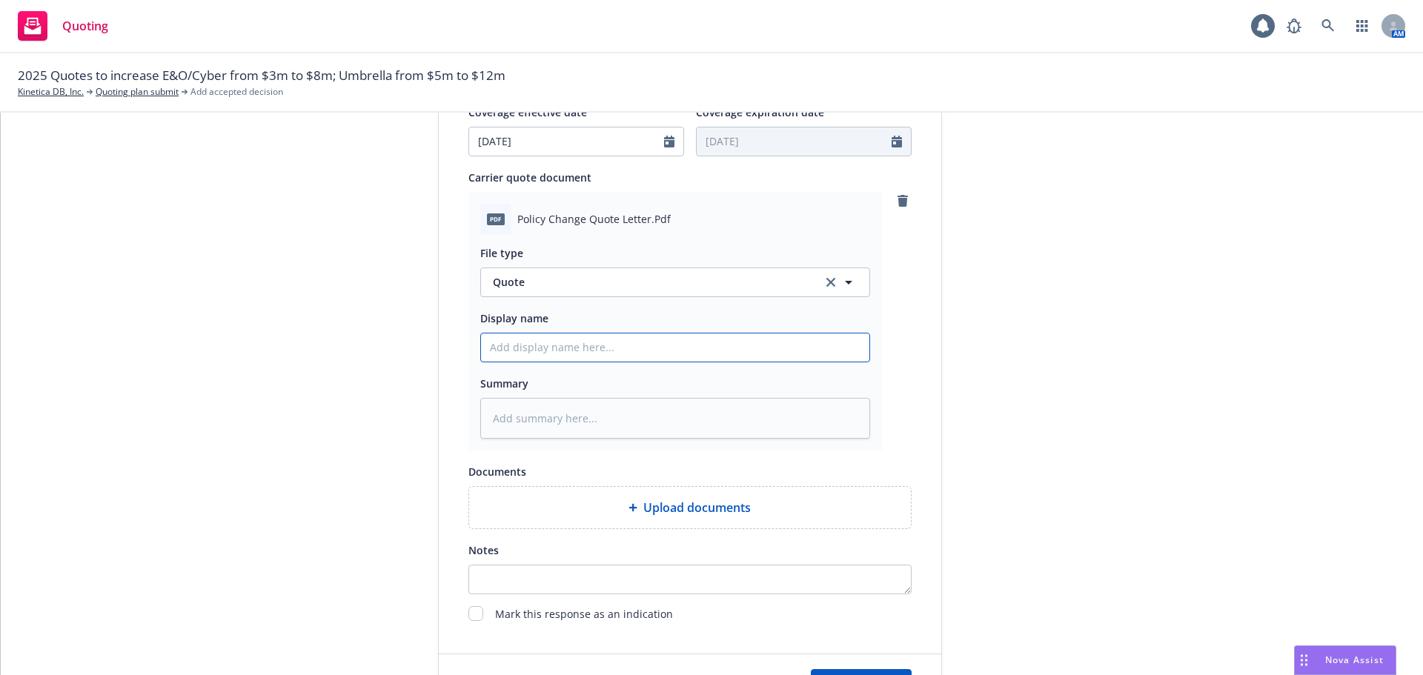
click at [595, 345] on input "Display name" at bounding box center [675, 347] width 388 height 28
type textarea "x"
type input "0"
type textarea "x"
type input "08"
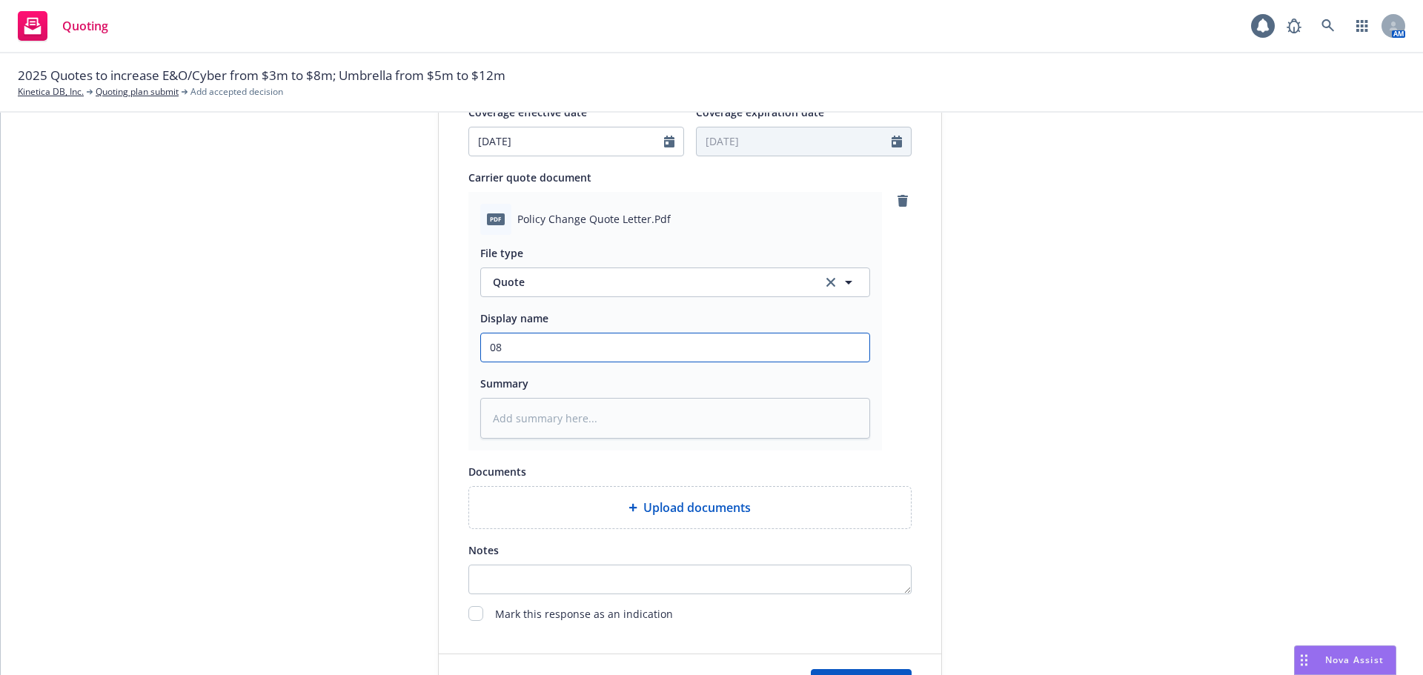
type textarea "x"
type input "08/"
type textarea "x"
type input "08/1"
type textarea "x"
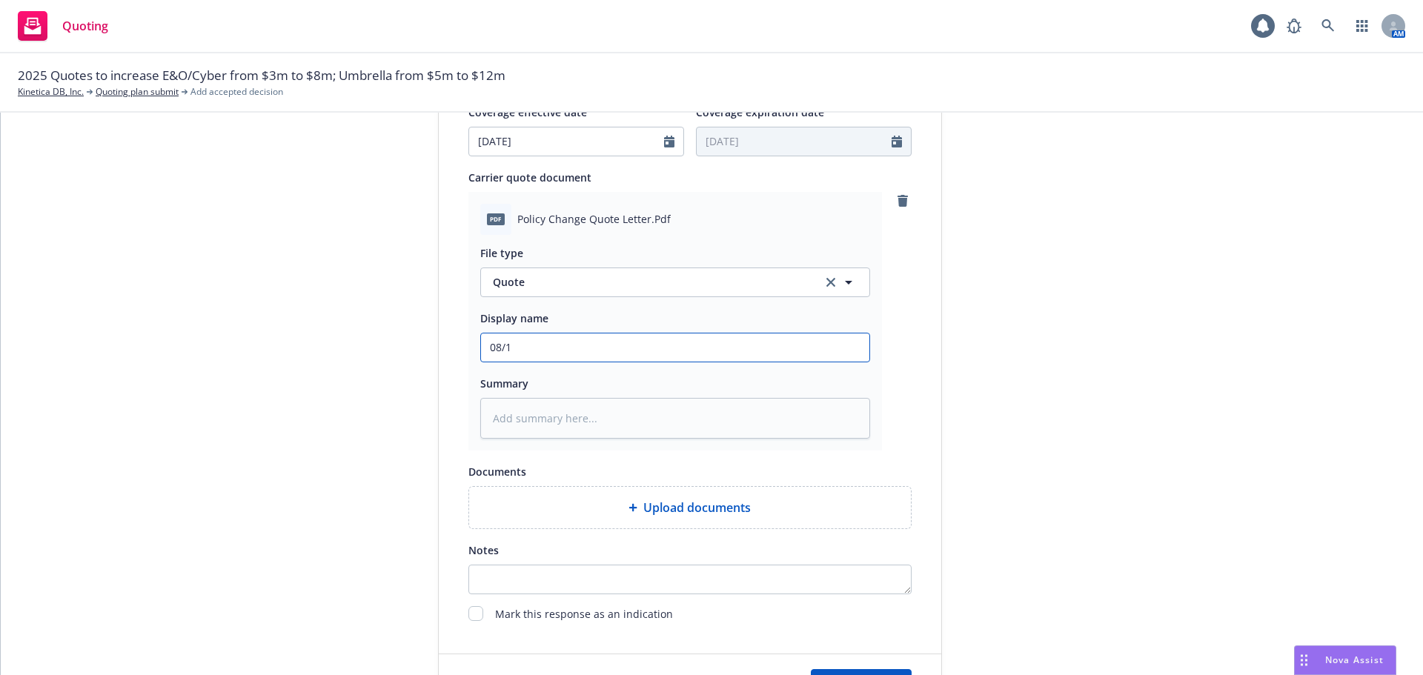
type input "08/18"
type textarea "x"
type input "08/18/"
type textarea "x"
type input "08/18/2"
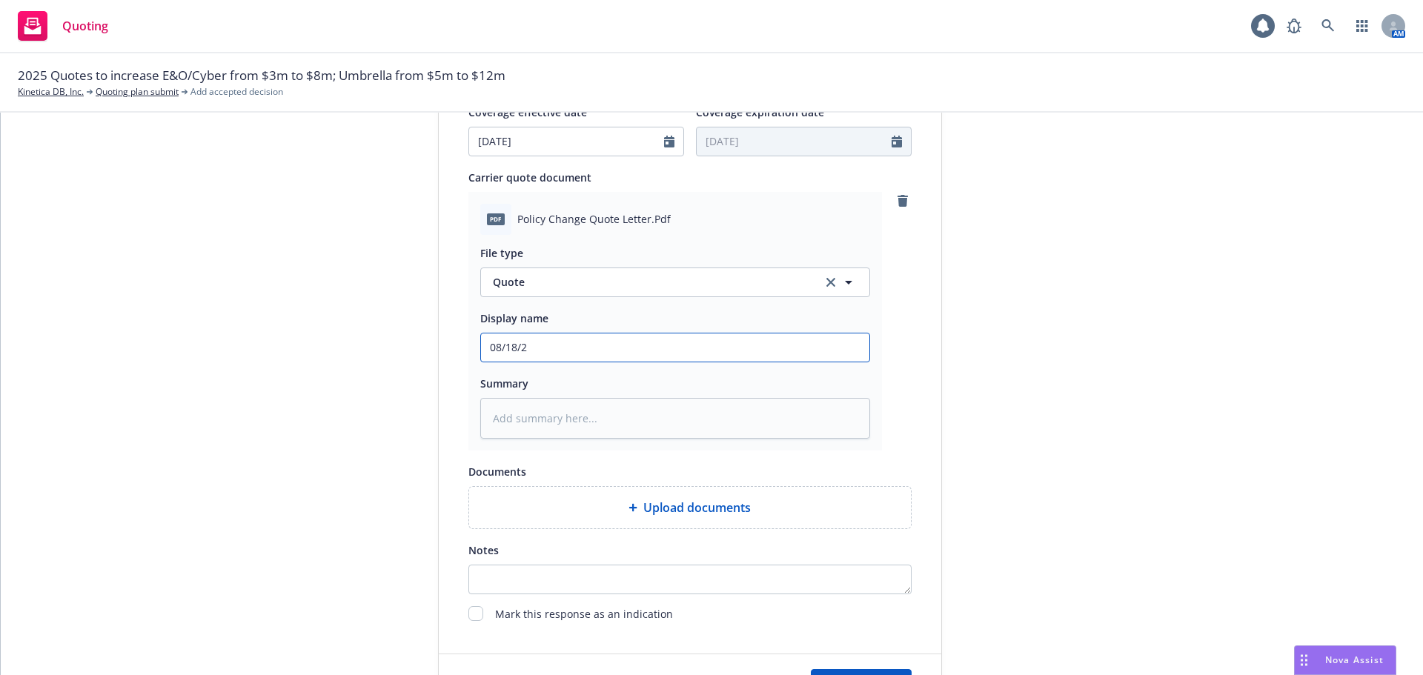
type textarea "x"
type input "08/18/25"
type textarea "x"
type input "08/18/25"
type textarea "x"
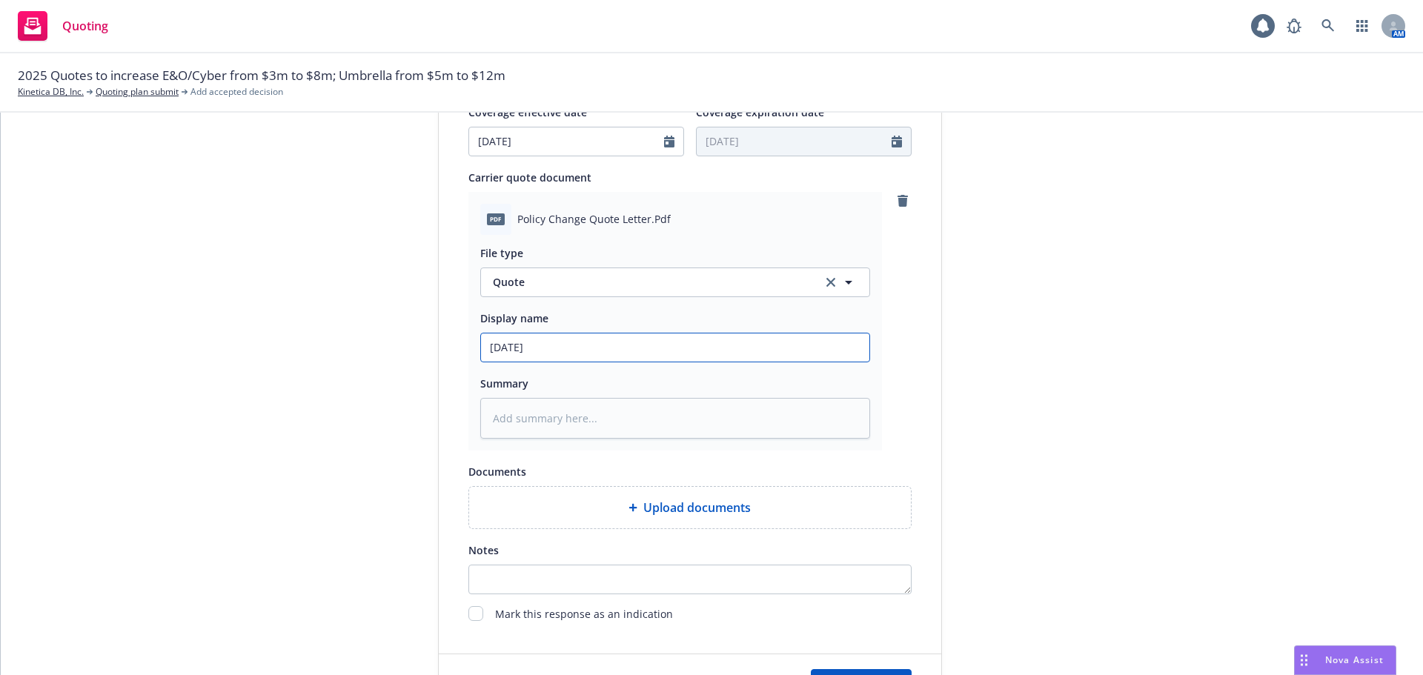
type input "08/18/25 Q"
type textarea "x"
type input "08/18/25 Qu"
type textarea "x"
type input "08/18/25 Quo"
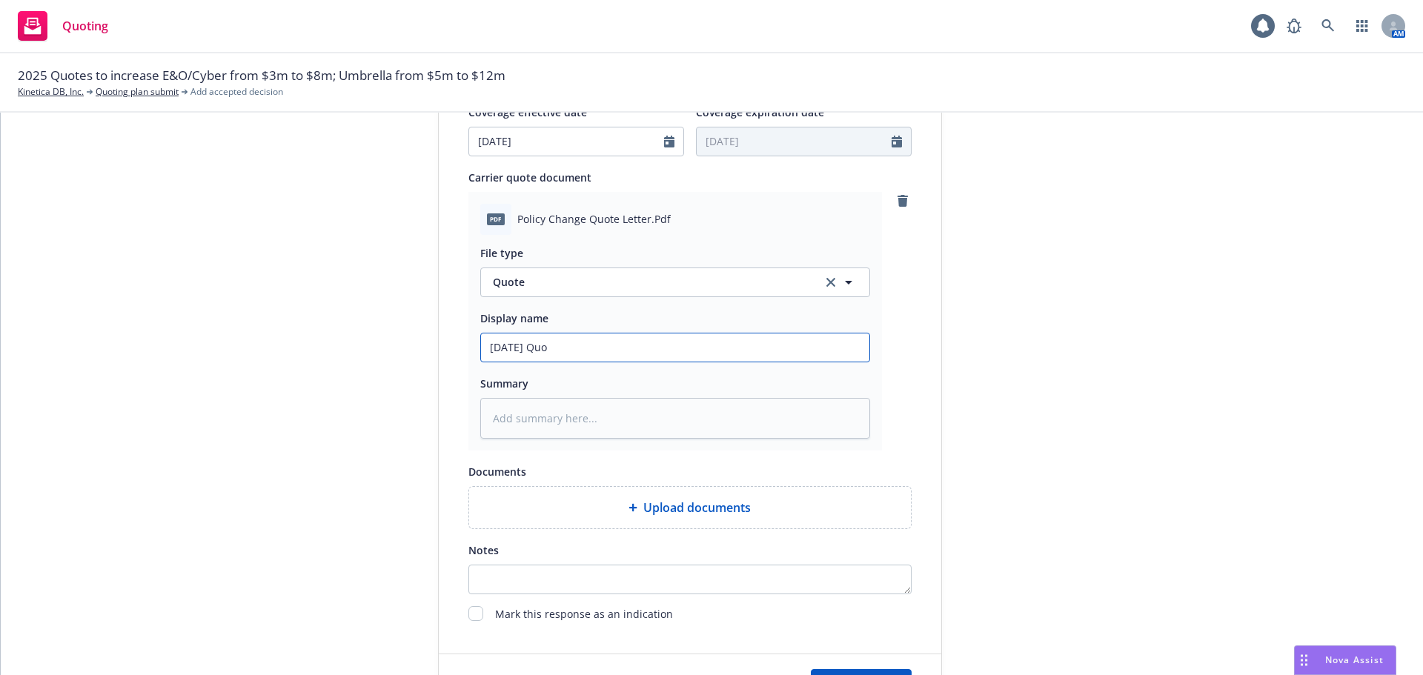
type textarea "x"
type input "08/18/25 Quote"
type textarea "x"
type input "08/18/25 Quote"
type textarea "x"
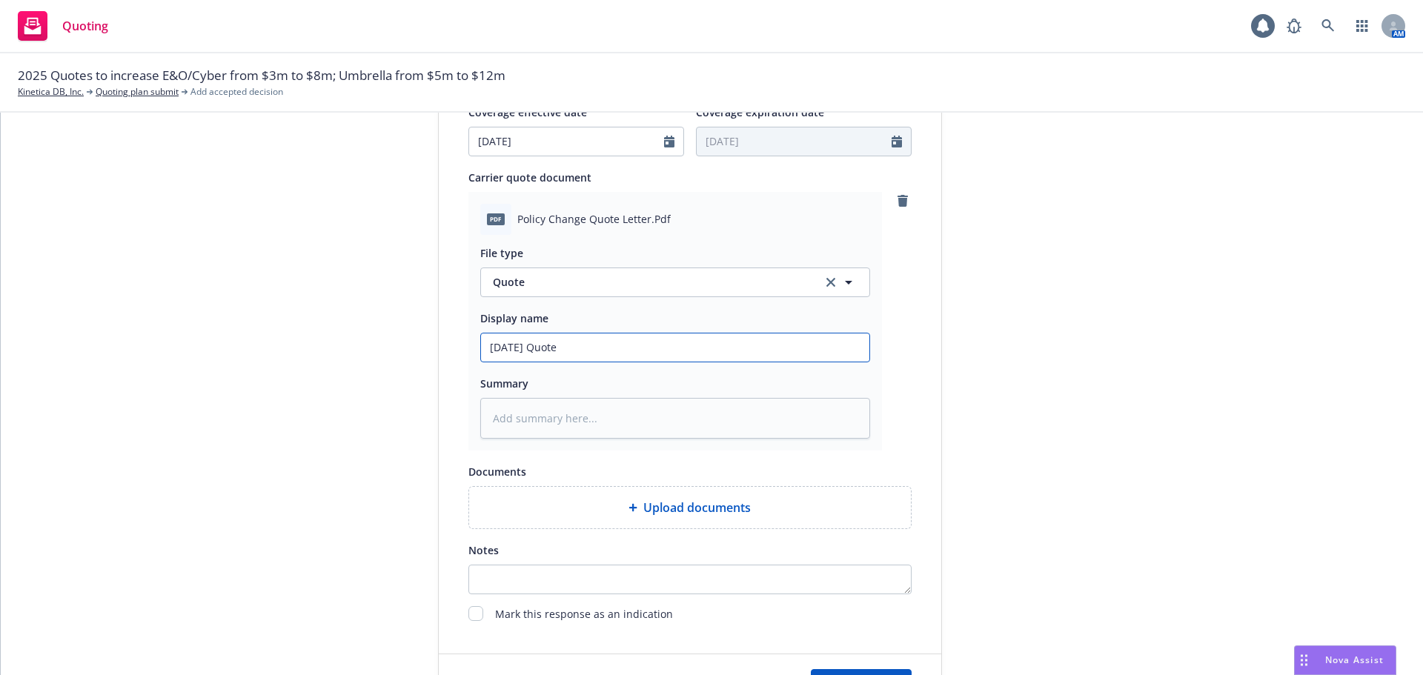
type input "08/18/25 Quote t"
type textarea "x"
type input "08/18/25 Quote to"
type textarea "x"
type input "08/18/25 Quote to"
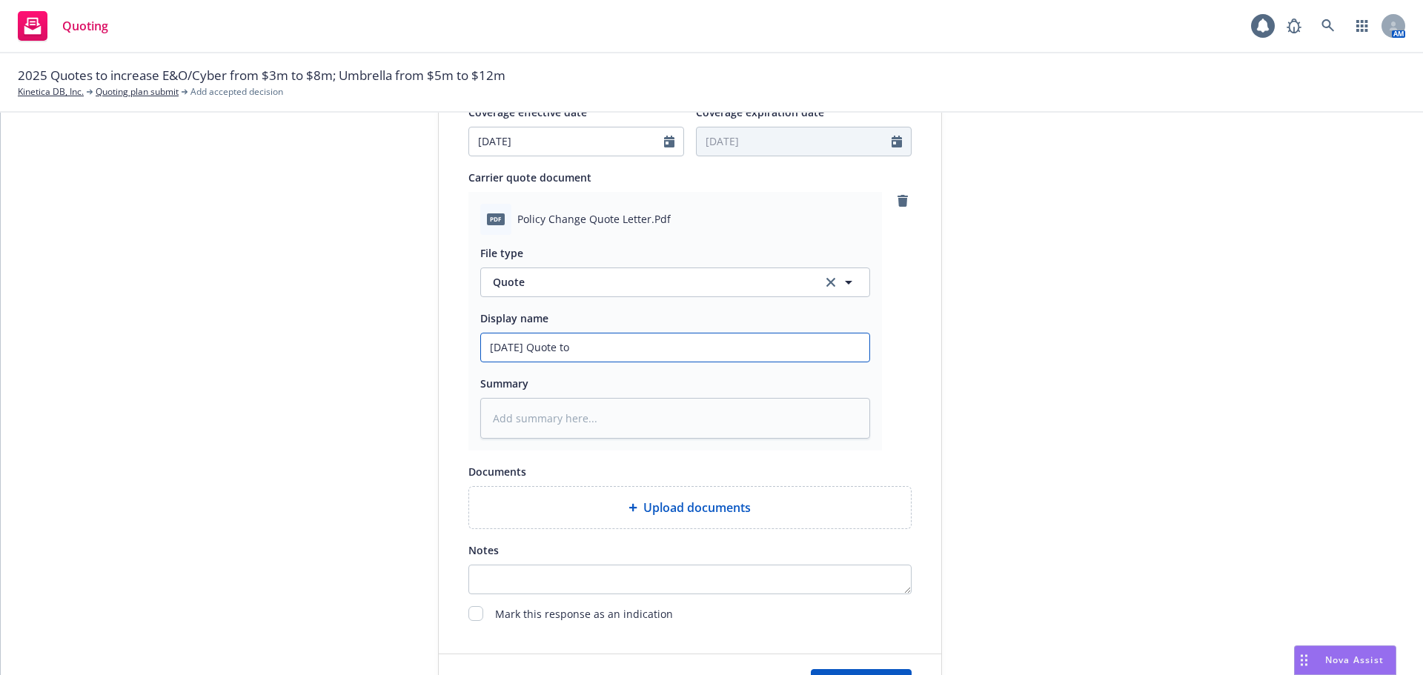
type textarea "x"
type input "08/18/25 Quote to i"
type textarea "x"
type input "08/18/25 Quote to inc"
type textarea "x"
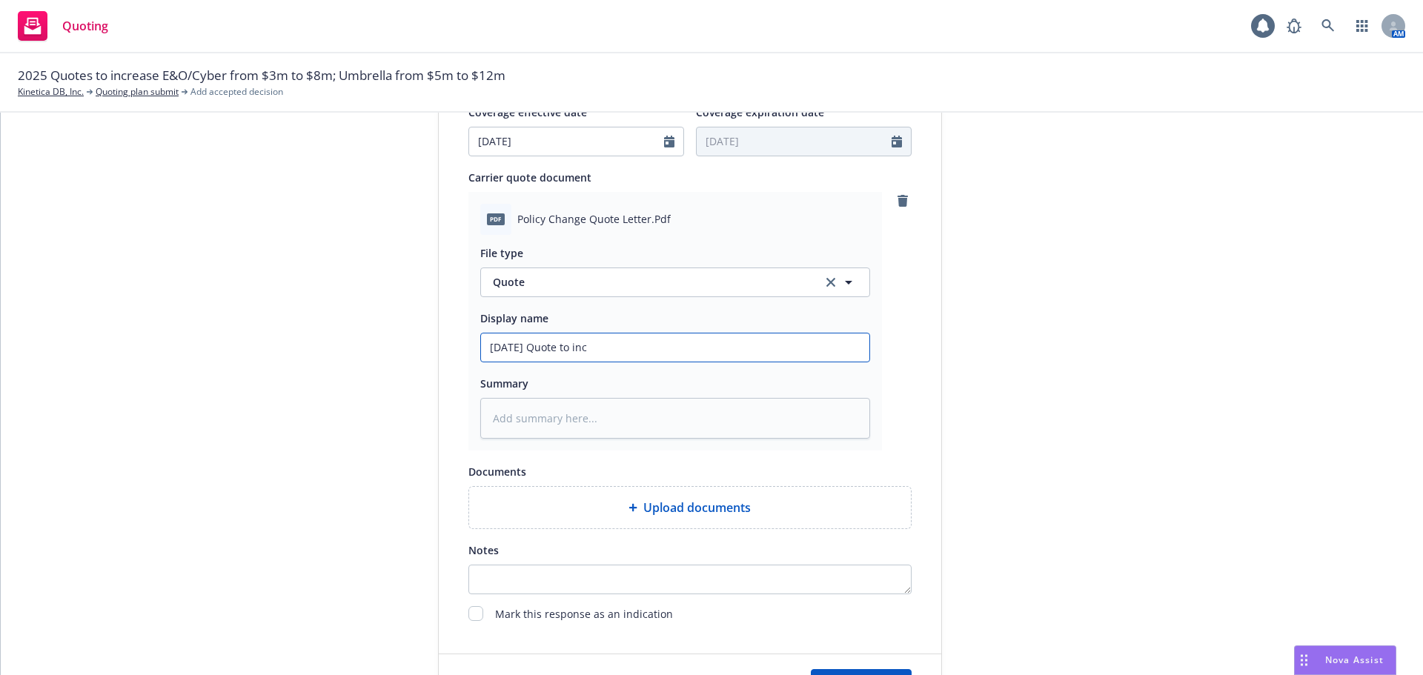
type input "08/18/25 Quote to incr"
type textarea "x"
type input "08/18/25 Quote to incre"
type textarea "x"
type input "08/18/25 Quote to incree"
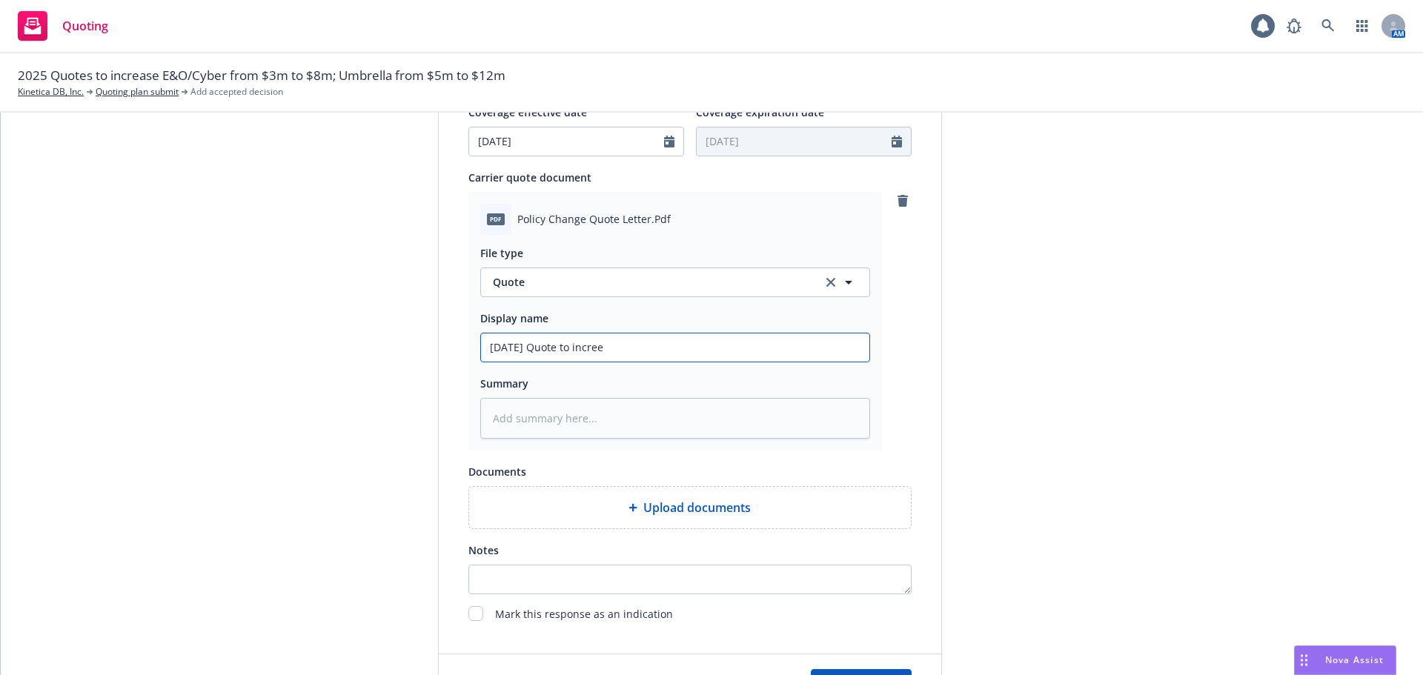
type textarea "x"
type input "08/18/25 Quote to increea"
type textarea "x"
type input "08/18/25 Quote to increeas"
type textarea "x"
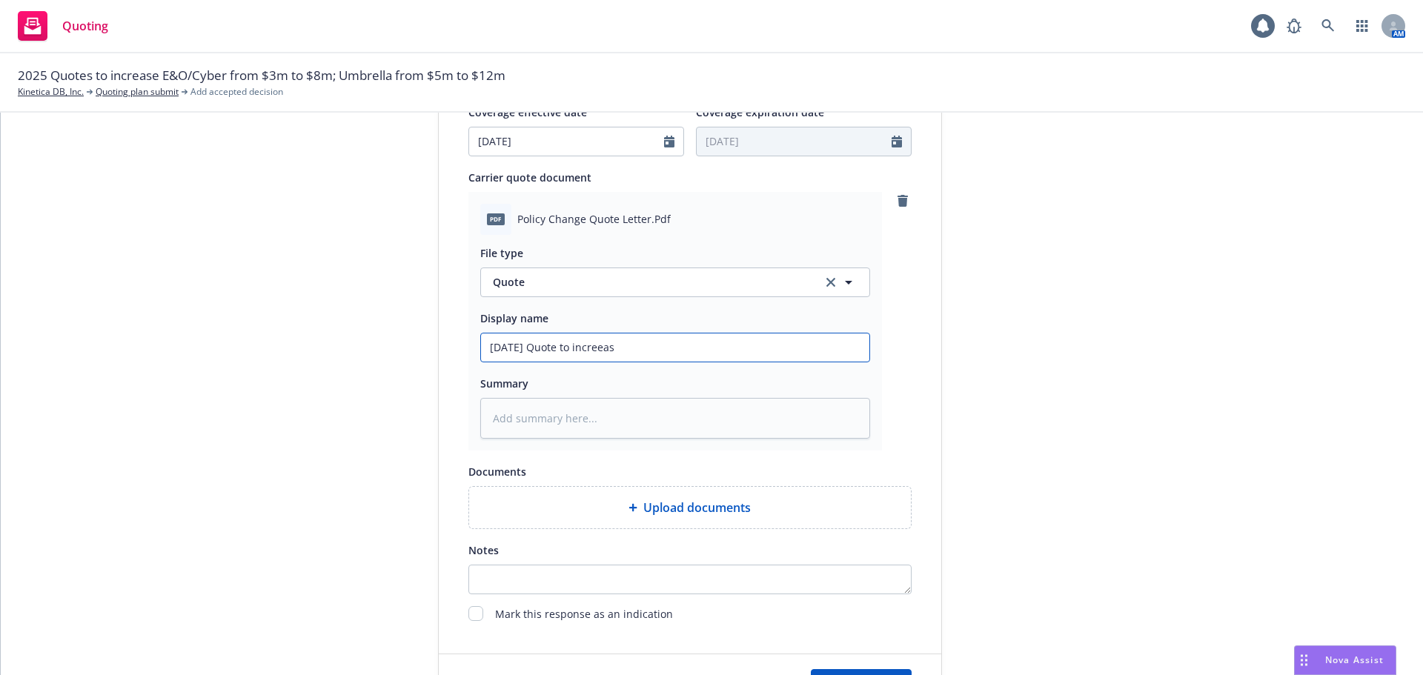
type input "08/18/25 Quote to increease"
type textarea "x"
type input "08/18/25 Quote to increease"
type textarea "x"
type input "08/18/25 Quote to increease U"
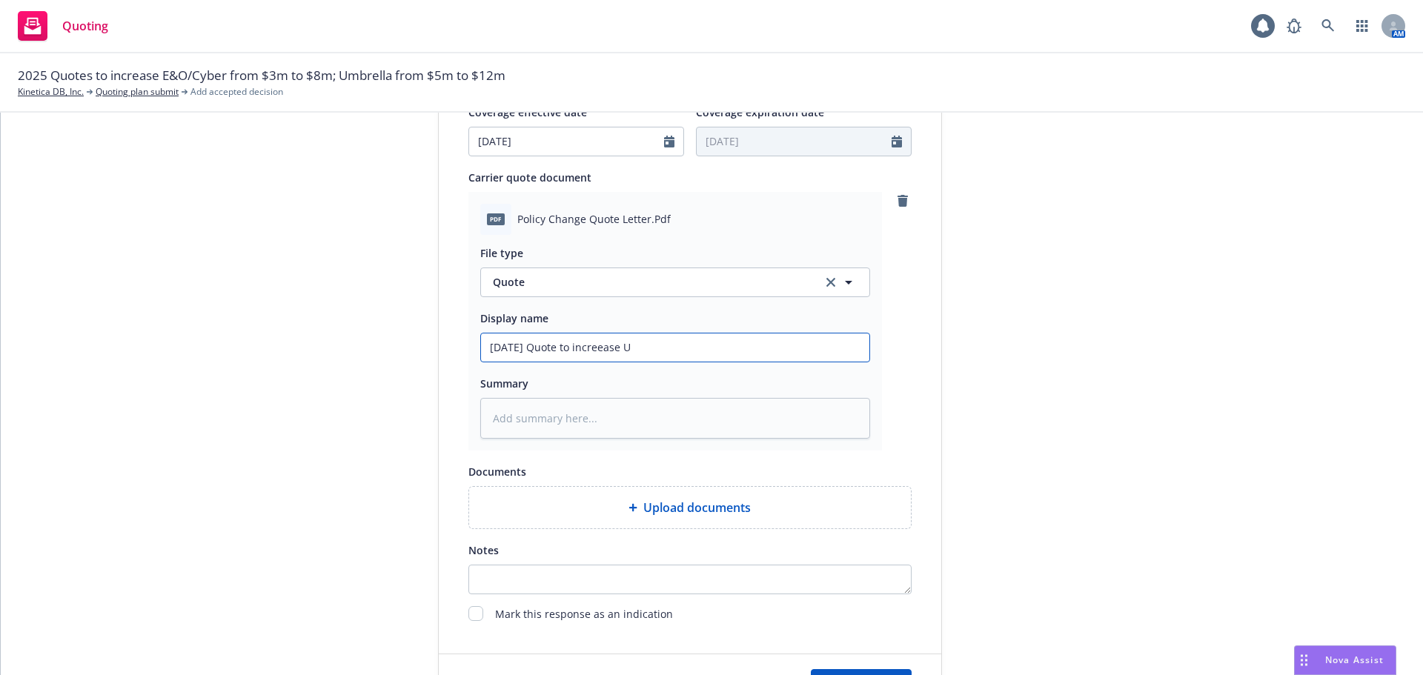
type textarea "x"
type input "08/18/25 Quote to increease Um"
type textarea "x"
type input "08/18/25 Quote to increease Umb"
type textarea "x"
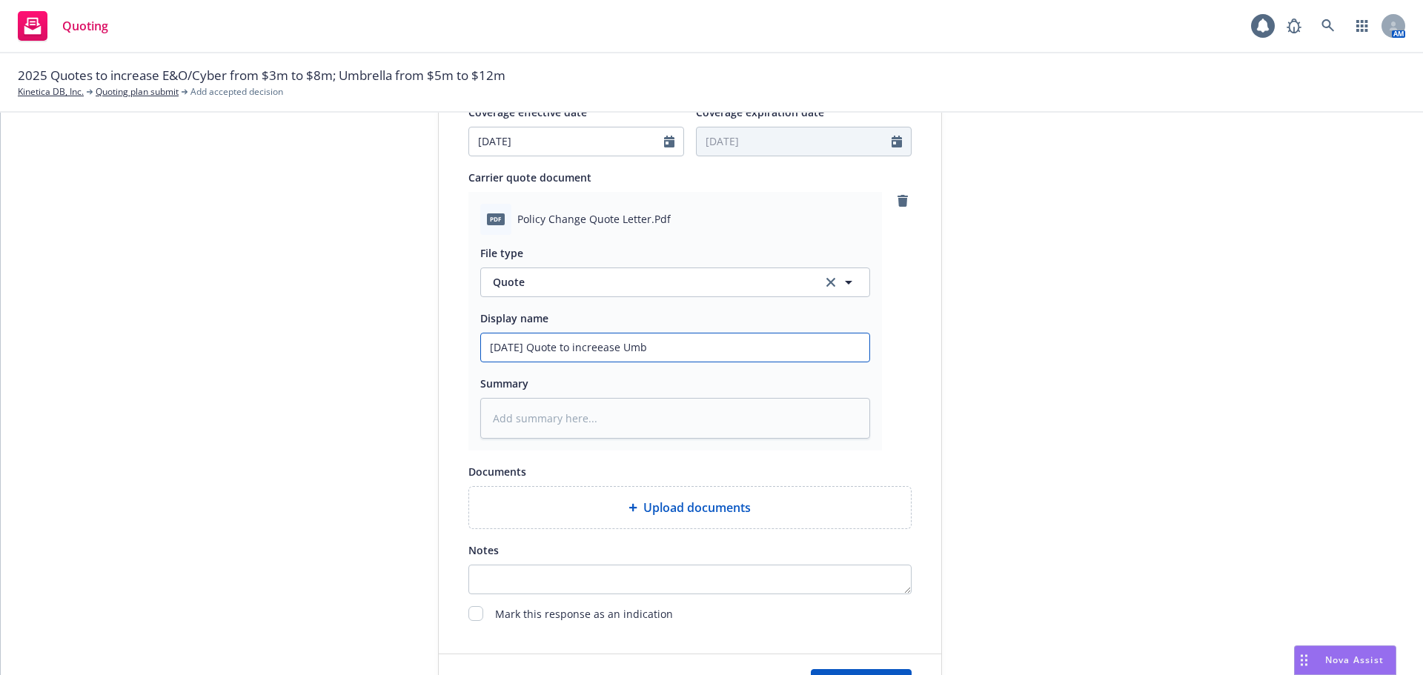
type input "08/18/25 Quote to increease Umbr"
type textarea "x"
type input "08/18/25 Quote to increease Umbre"
type textarea "x"
type input "08/18/25 Quote to increease Umbrel"
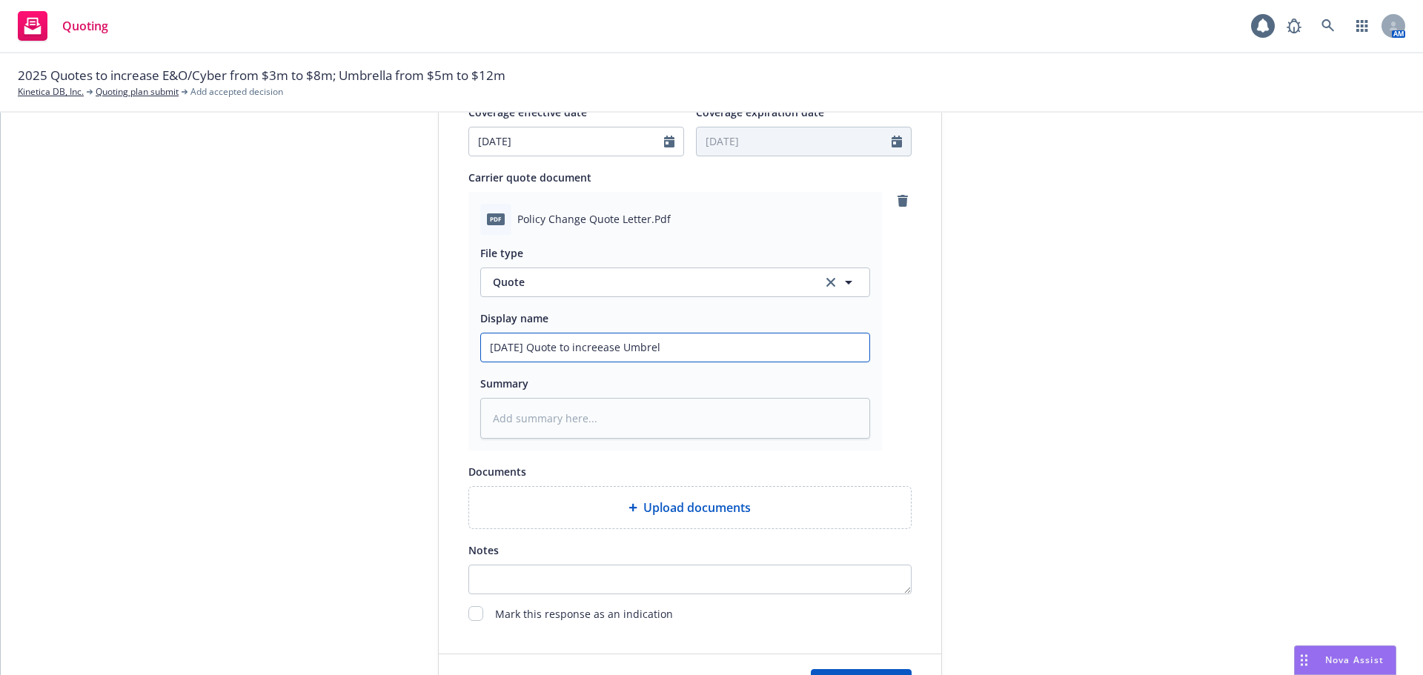
type textarea "x"
type input "08/18/25 Quote to increease Umbrella"
type textarea "x"
type input "08/18/25 Quote to increease Umbrella"
type textarea "x"
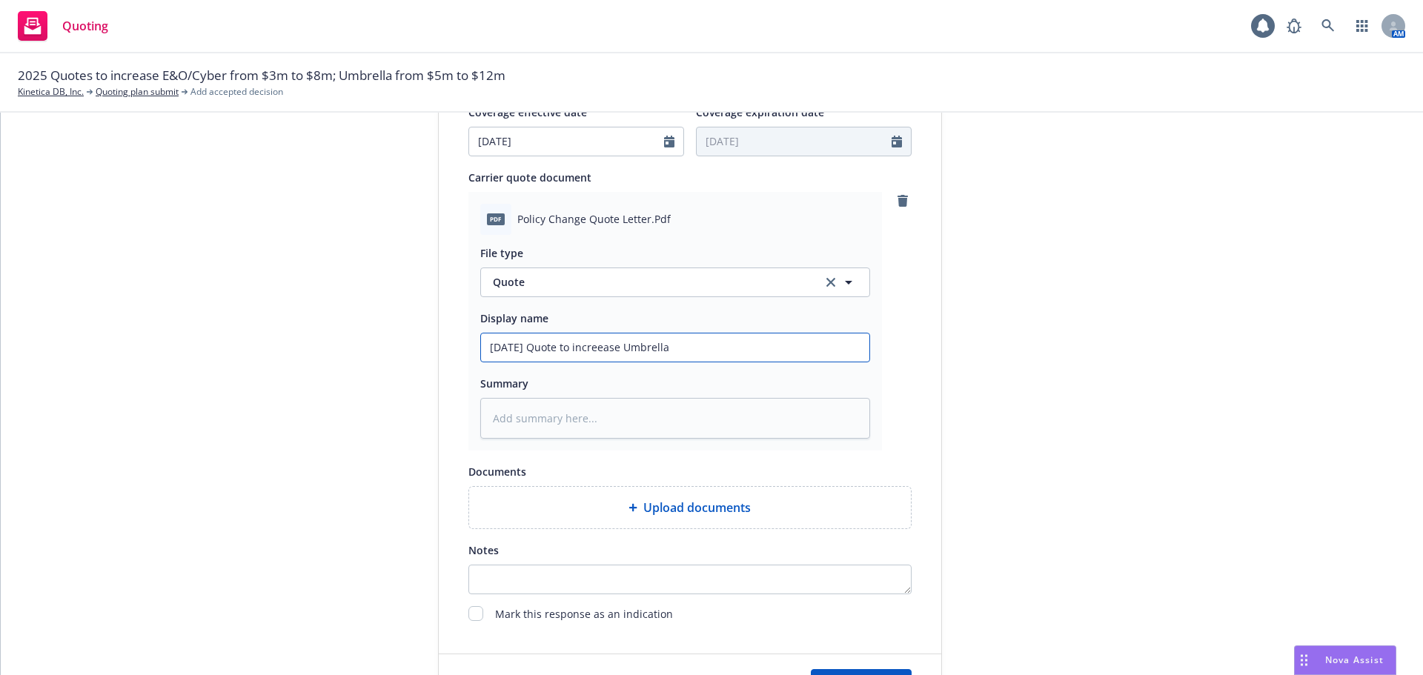
type input "08/18/25 Quote to increease Umbrella t"
type textarea "x"
type input "08/18/25 Quote to increease Umbrella to"
type textarea "x"
type input "08/18/25 Quote to increease Umbrella to"
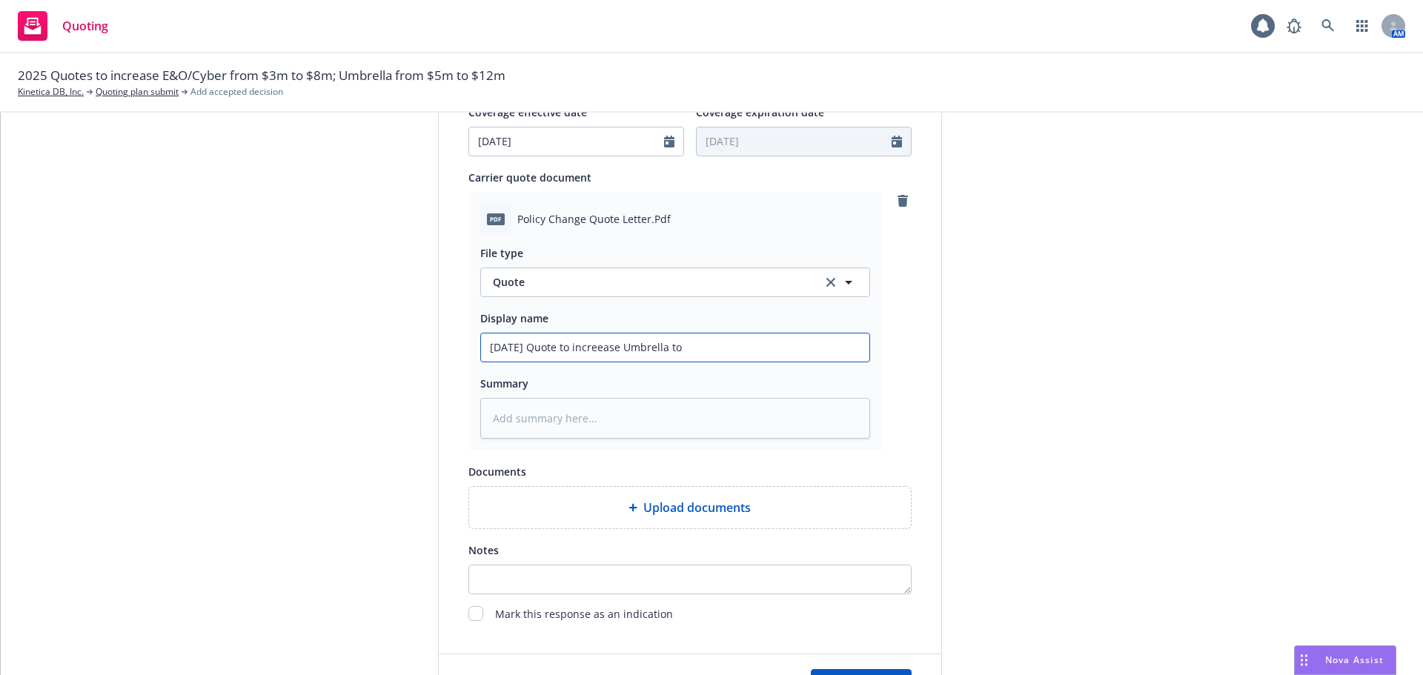
type textarea "x"
type input "08/18/25 Quote to increease Umbrella to $"
type textarea "x"
type input "08/18/25 Quote to increease Umbrella to $1"
type textarea "x"
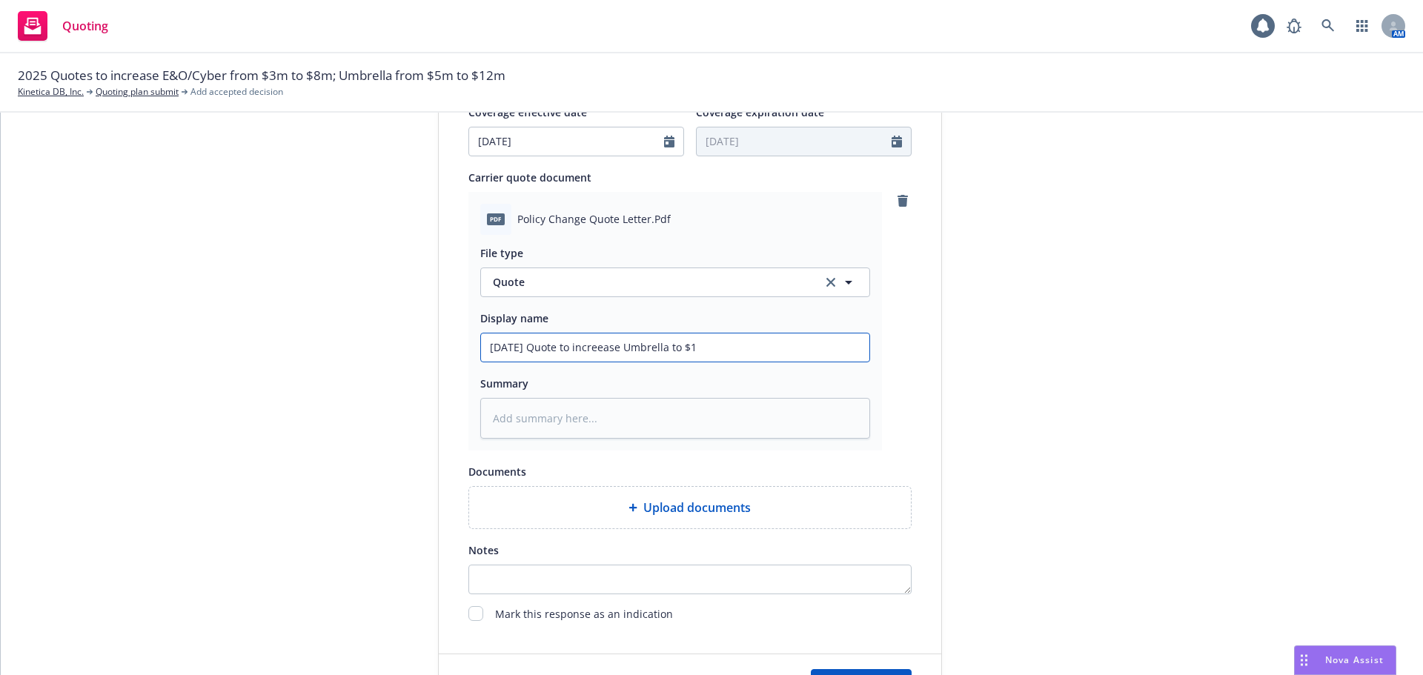
type input "08/18/25 Quote to increease Umbrella to $12"
type textarea "x"
type input "08/18/25 Quote to increease Umbrella to $12m"
type textarea "x"
type input "08/18/25 Quote to increase Umbrella to $12m"
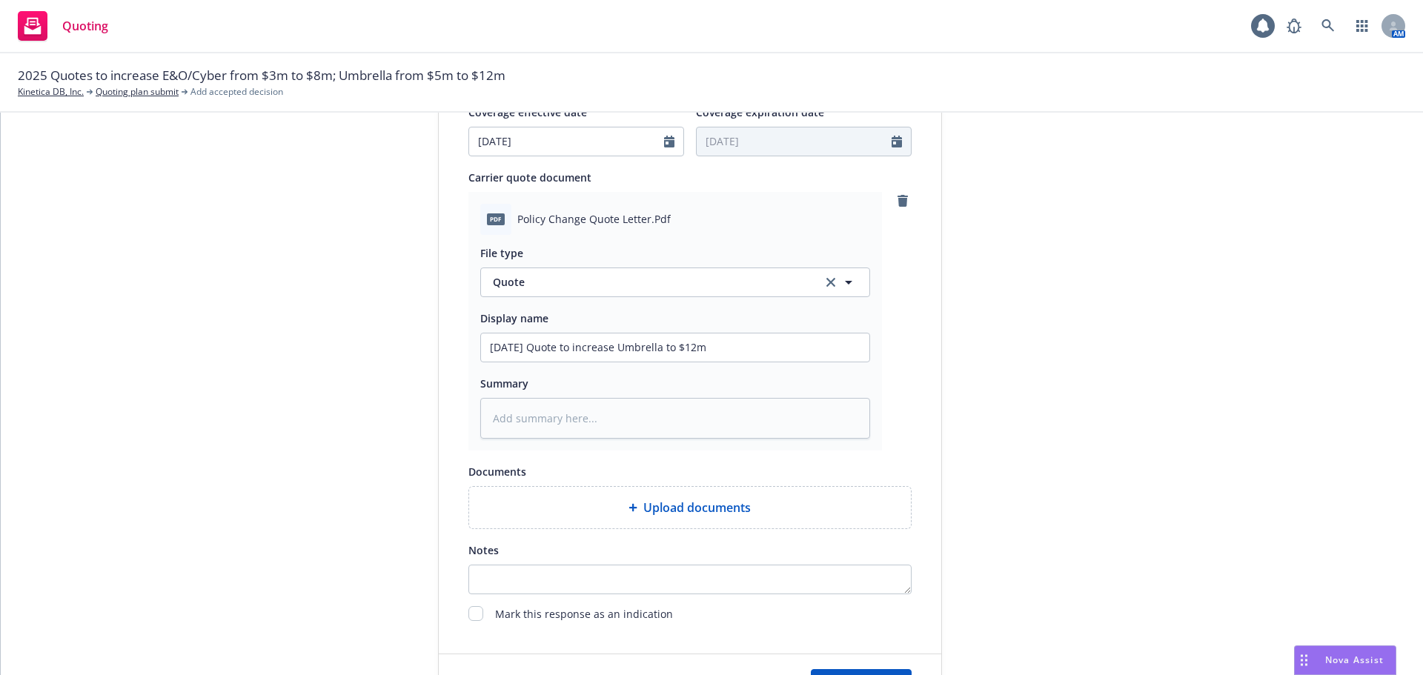
click at [963, 374] on div "1 Quote initiation 2 Coverage selection 3 Billing info Quote initiation Display…" at bounding box center [712, 109] width 1386 height 1209
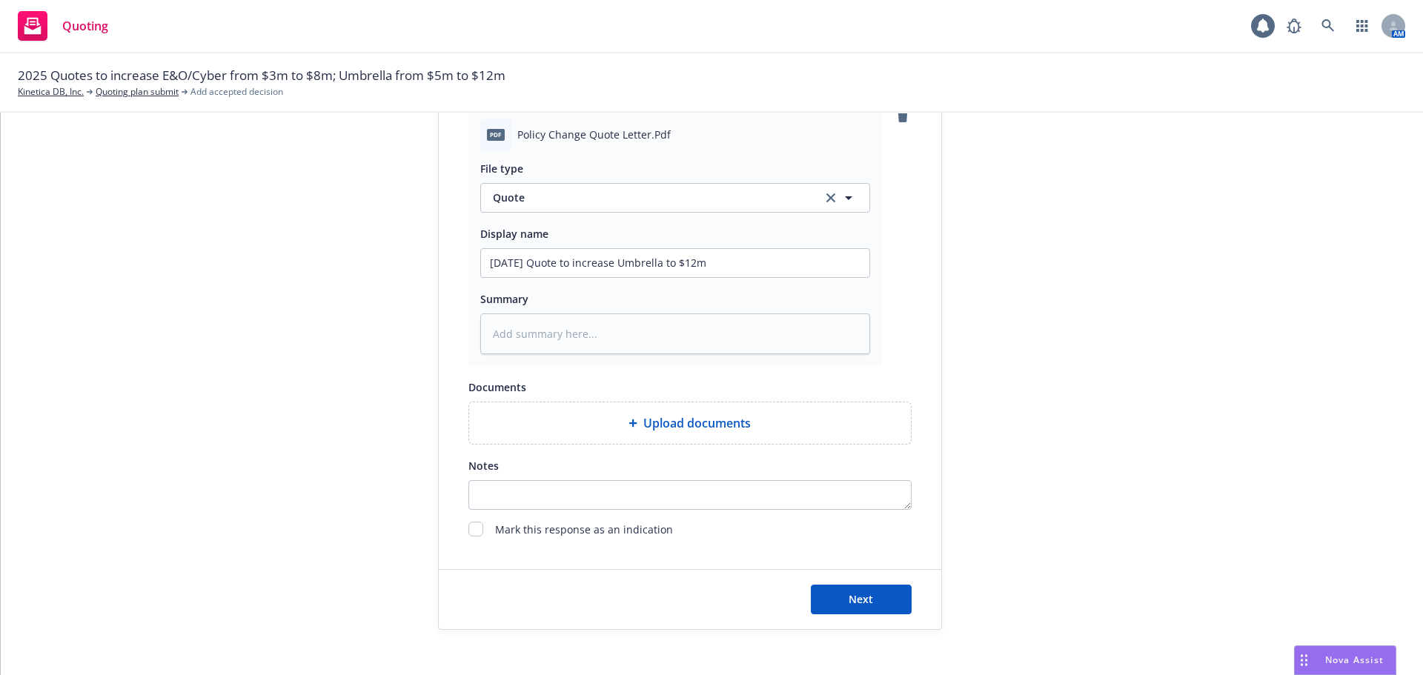
scroll to position [765, 0]
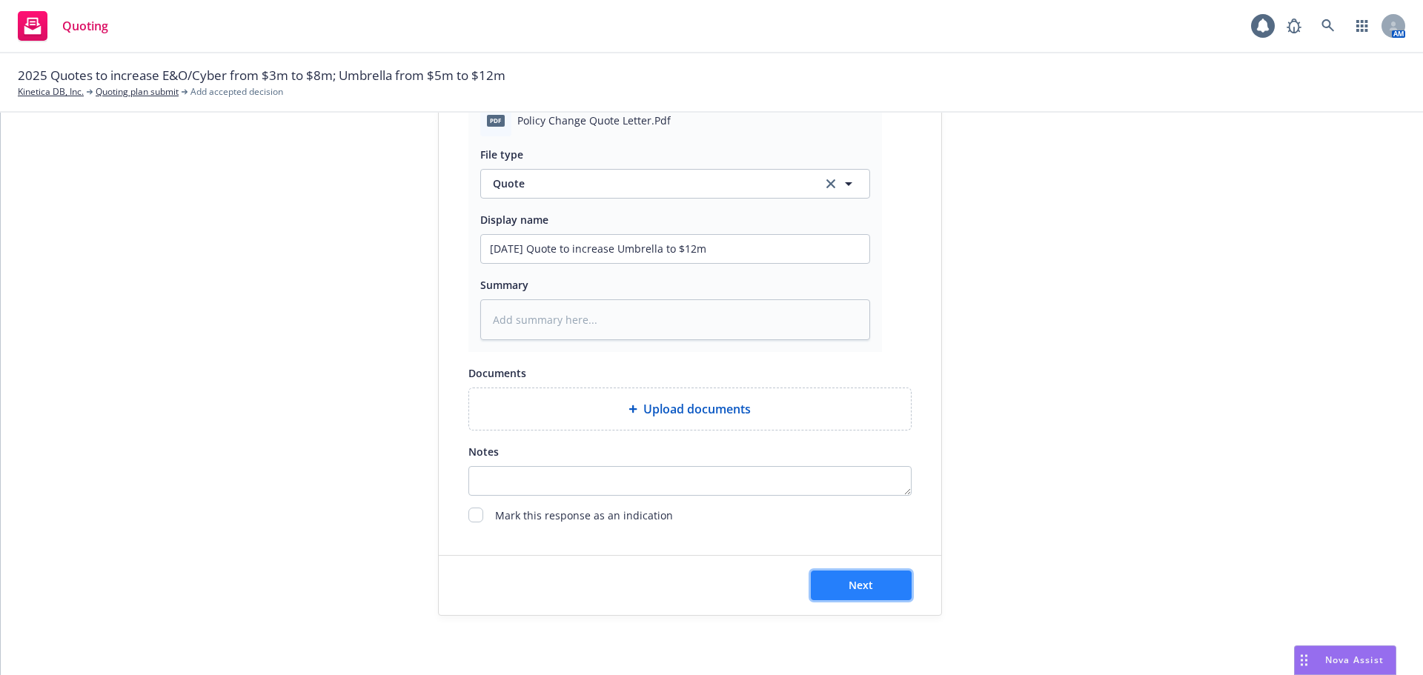
click at [882, 591] on button "Next" at bounding box center [861, 586] width 101 height 30
type textarea "x"
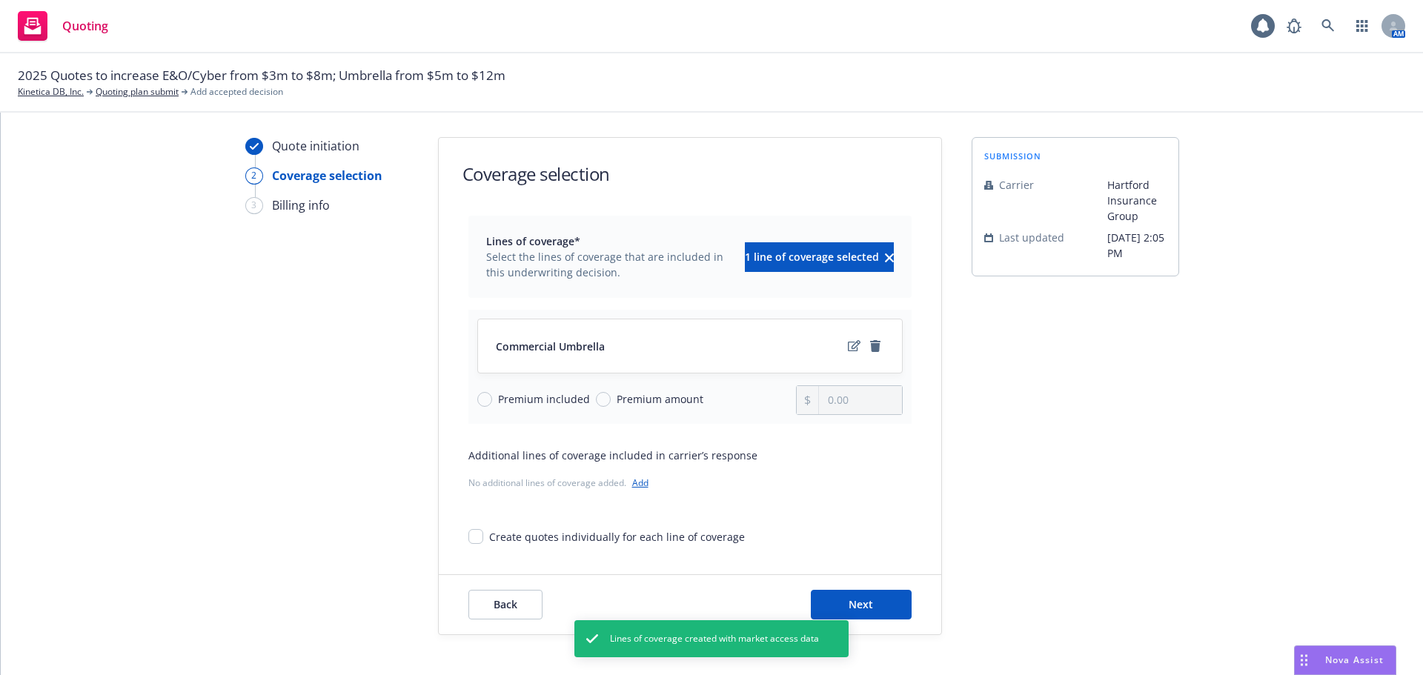
scroll to position [54, 0]
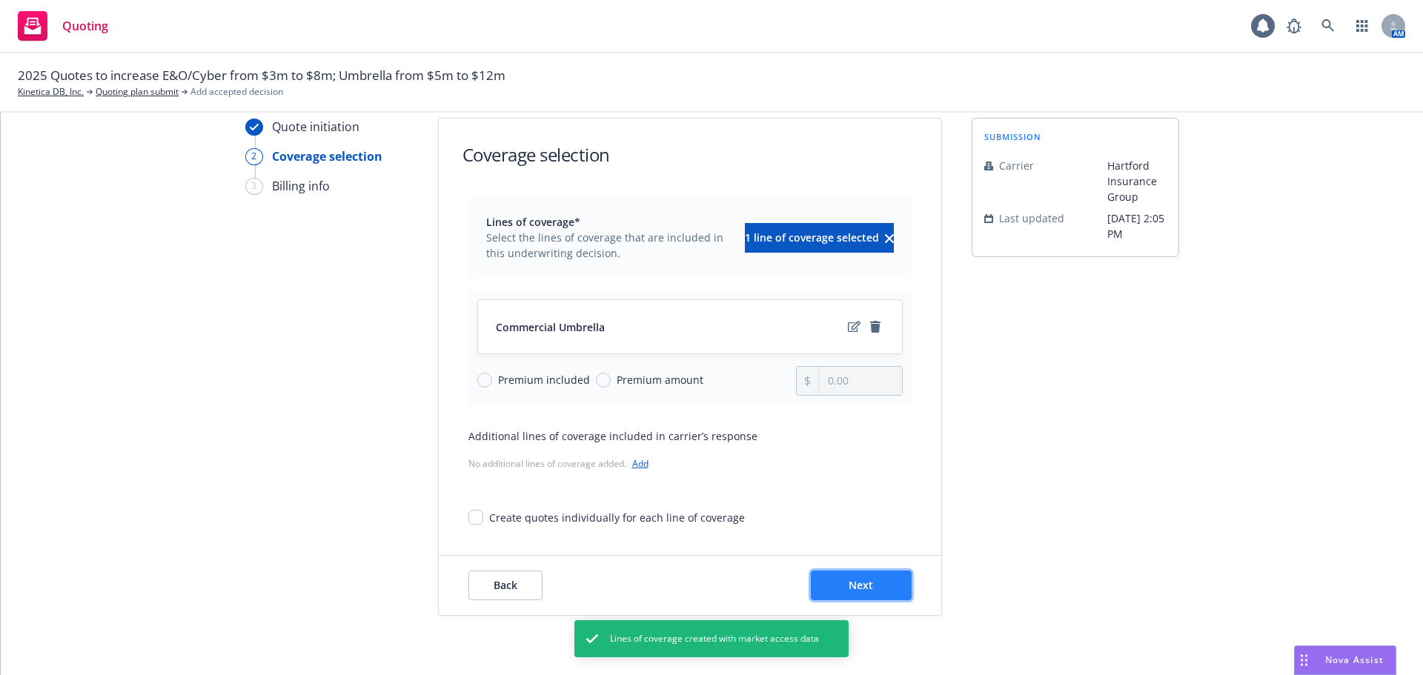
click at [848, 593] on button "Next" at bounding box center [861, 586] width 101 height 30
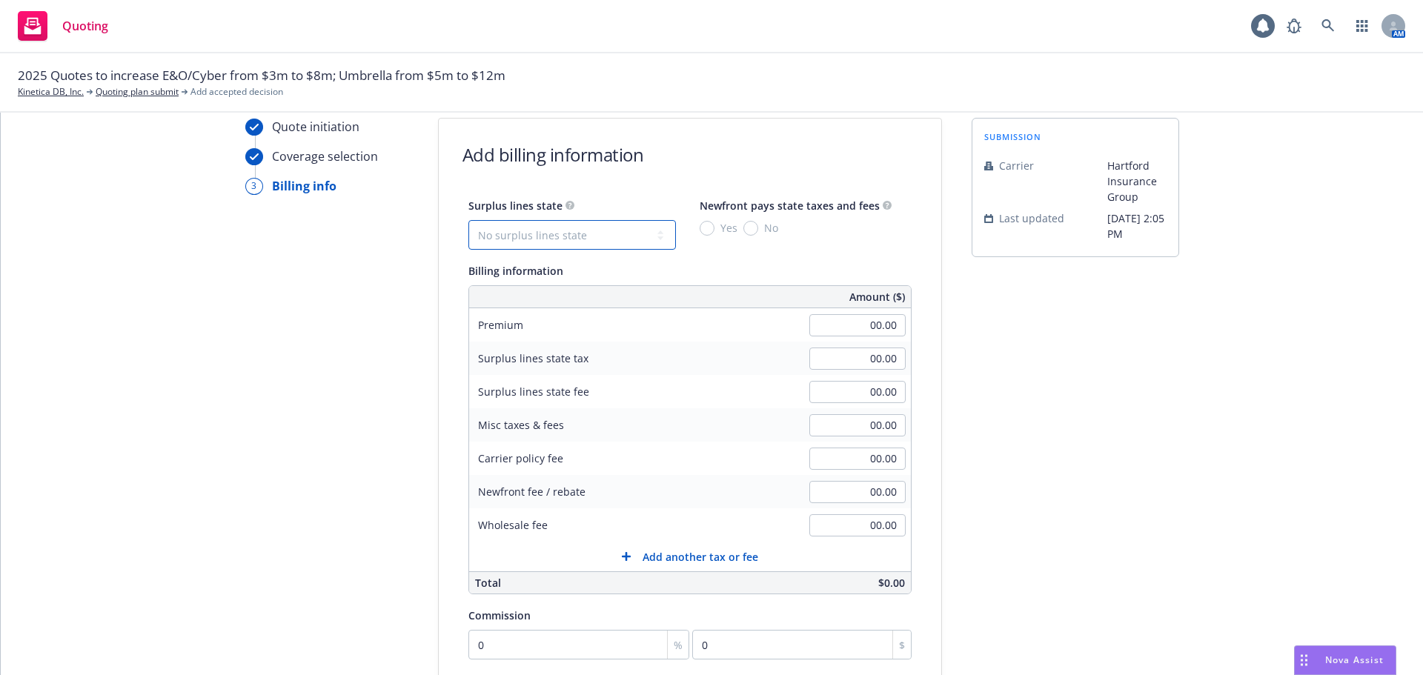
click at [579, 236] on select "No surplus lines state Alaska Alabama Arkansas Arizona California Colorado Conn…" at bounding box center [571, 235] width 207 height 30
click at [1144, 401] on div "submission Carrier Hartford Insurance Group Last updated 8/6, 2:05 PM" at bounding box center [1074, 497] width 207 height 758
click at [852, 326] on input "00.00" at bounding box center [857, 325] width 96 height 22
type input "9,168.00"
click at [1079, 418] on div "submission Carrier Hartford Insurance Group Last updated 8/6, 2:05 PM" at bounding box center [1074, 497] width 207 height 758
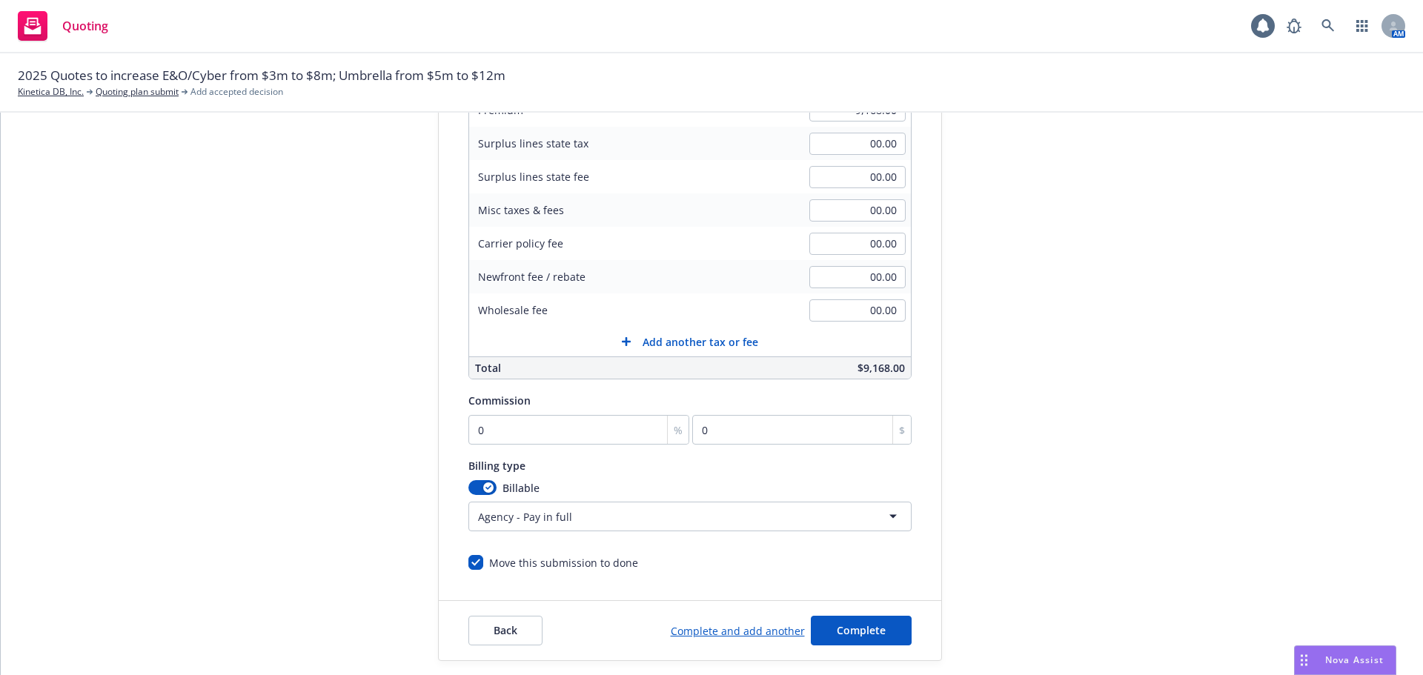
scroll to position [276, 0]
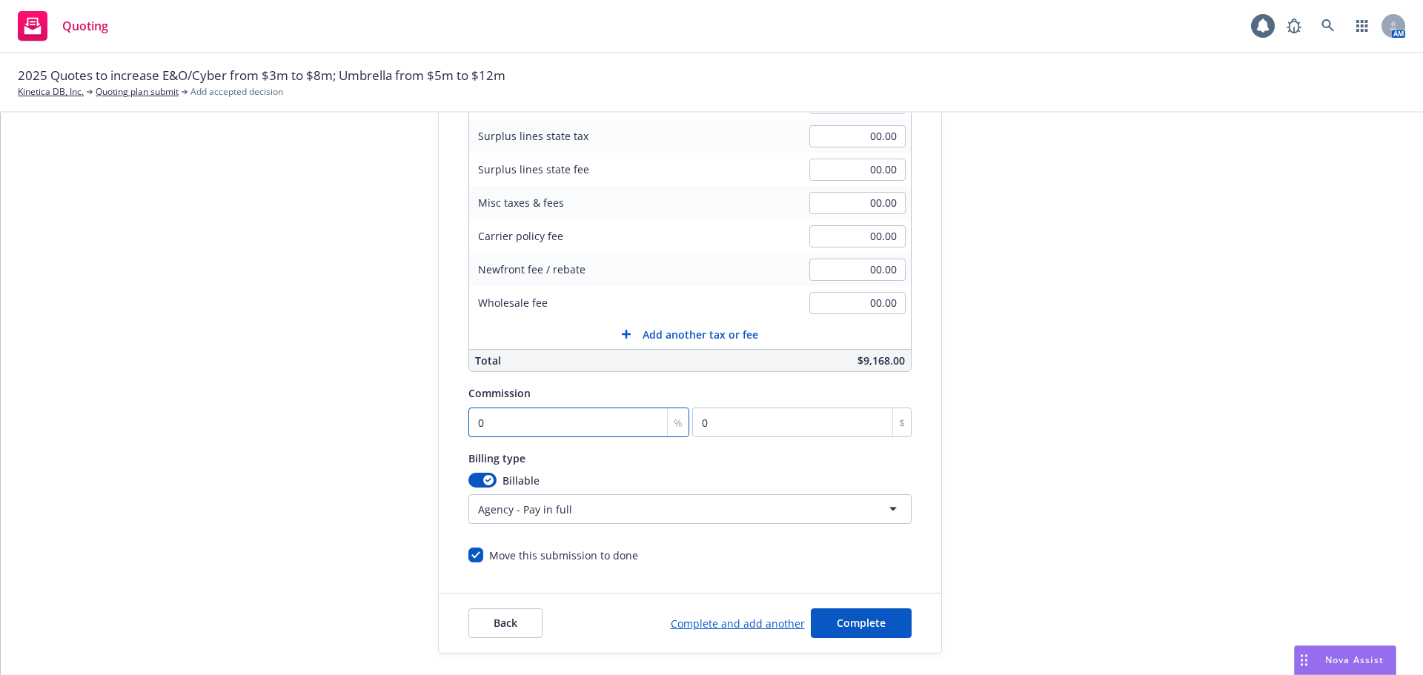
click at [525, 428] on input "0" at bounding box center [579, 423] width 222 height 30
type input "1"
type input "91.68"
type input "15"
type input "1375.2"
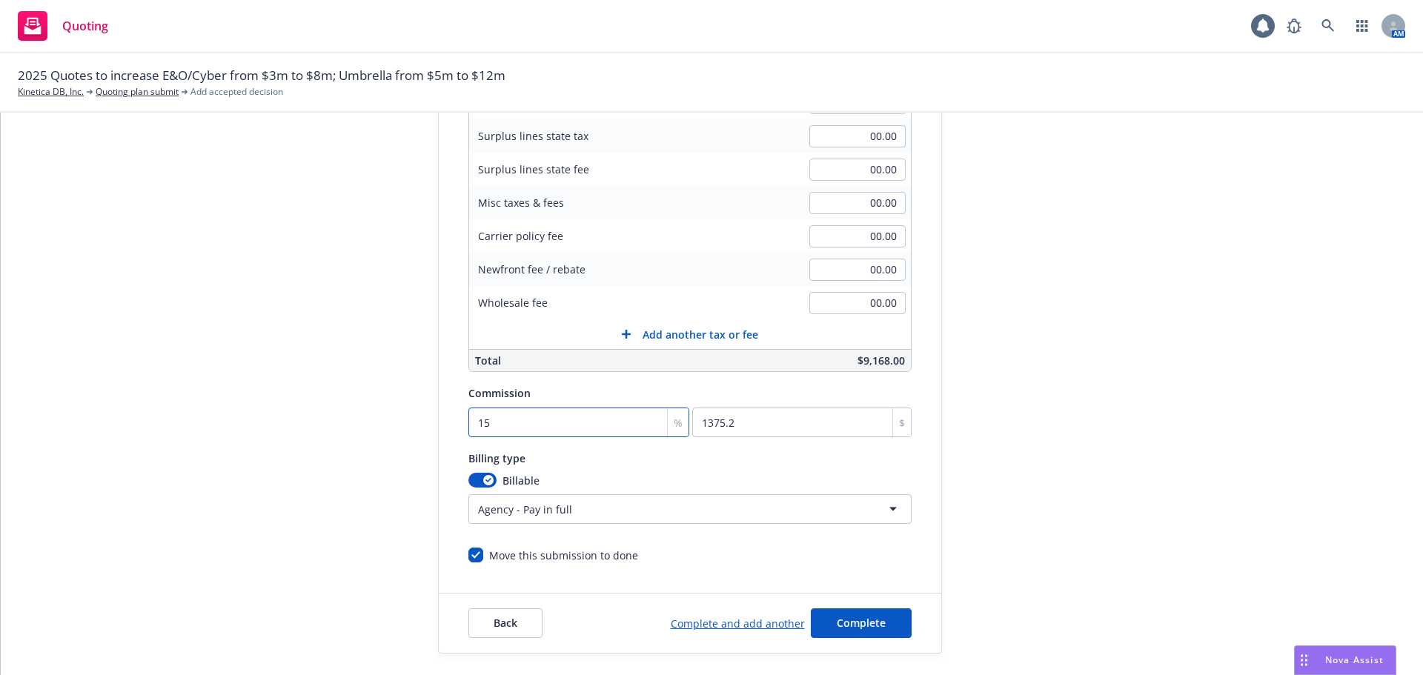
type input "15"
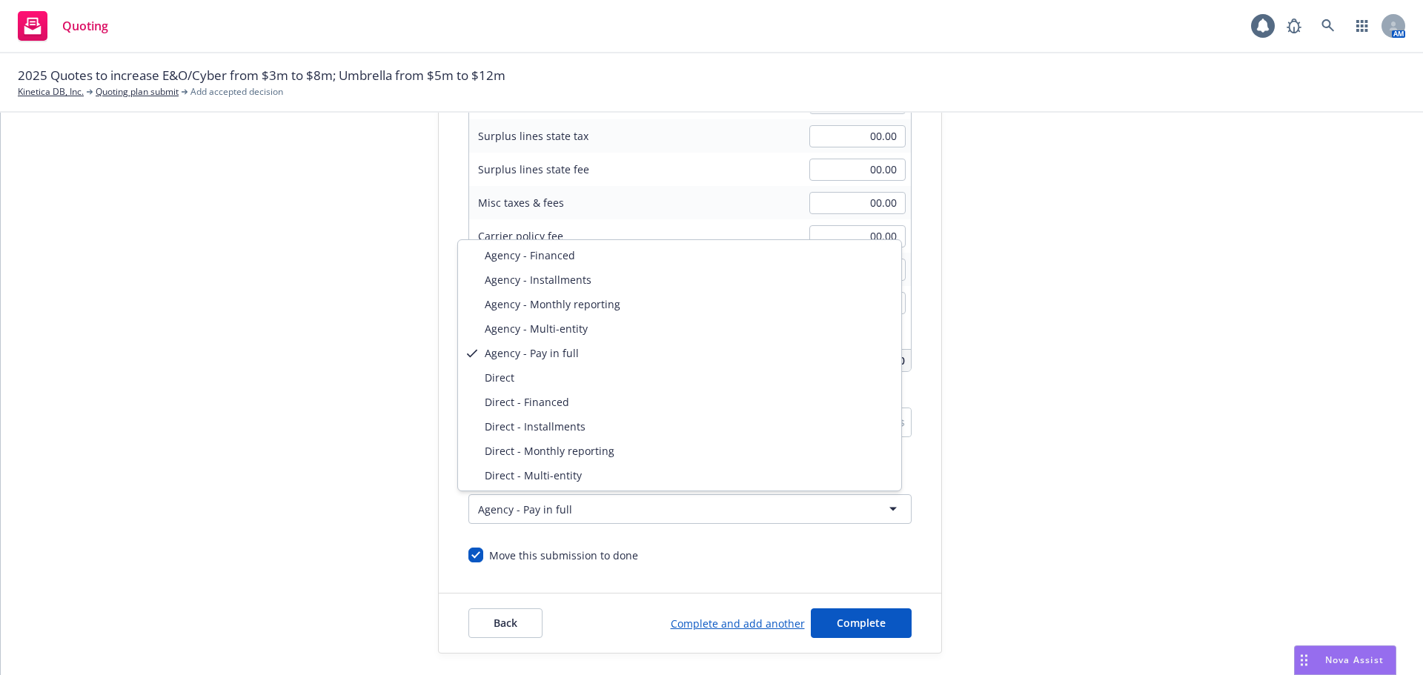
click at [573, 506] on html "Quoting 1 AM 2025 Quotes to increase E&O/Cyber from $3m to $8m; Umbrella from $…" at bounding box center [711, 337] width 1423 height 675
select select "DIRECT"
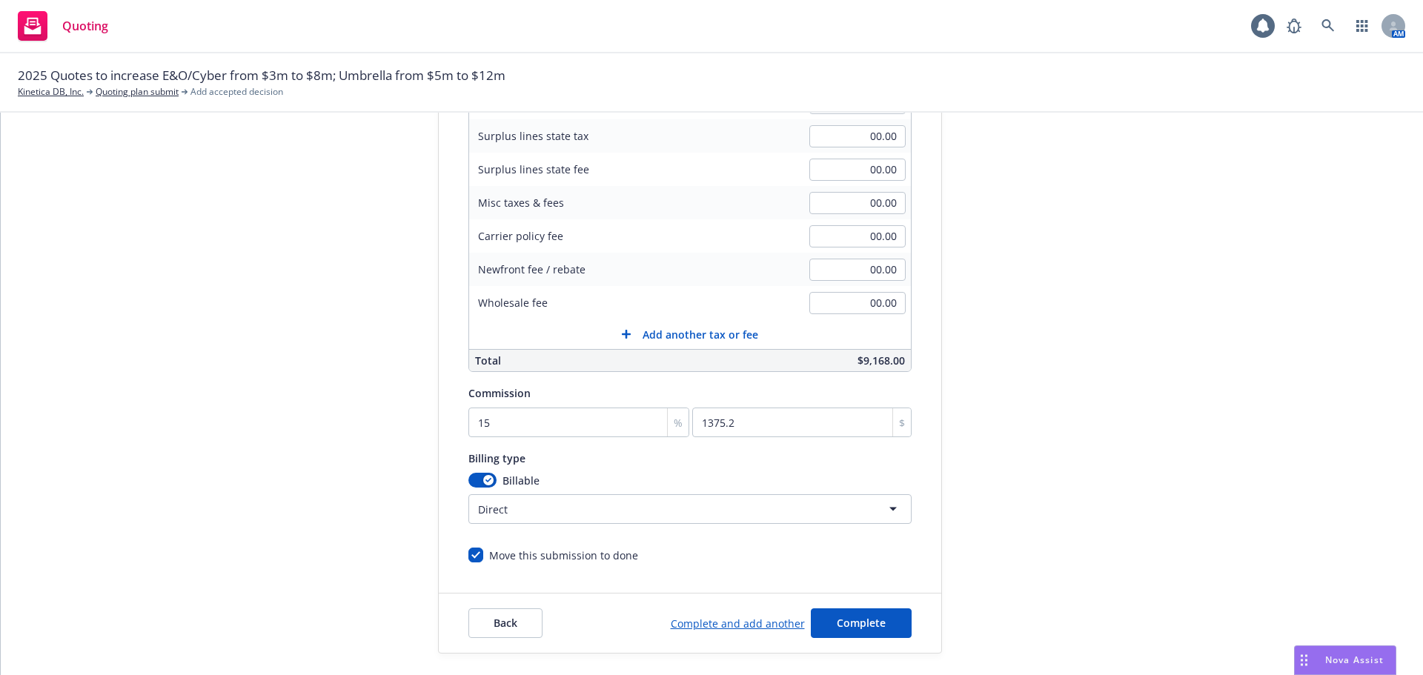
click at [1001, 466] on div "submission Carrier Hartford Insurance Group Last updated 8/6, 2:05 PM" at bounding box center [1074, 275] width 207 height 758
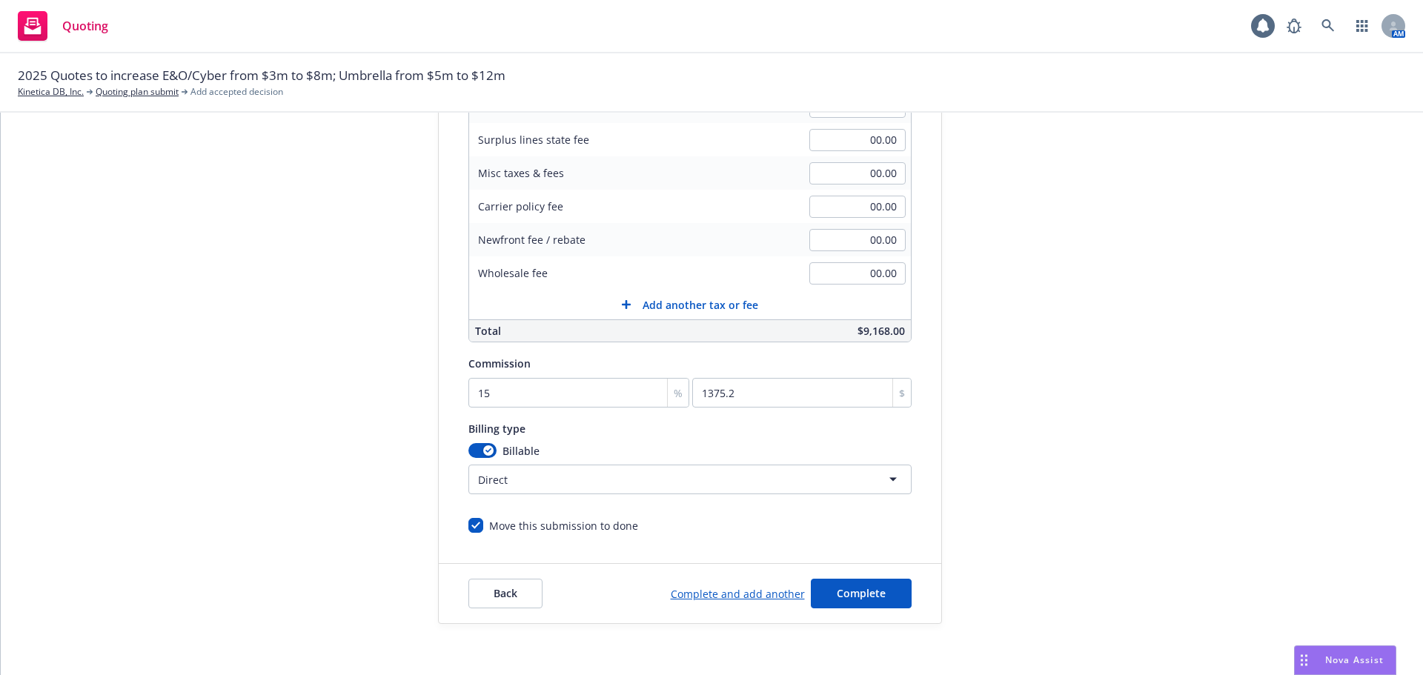
scroll to position [314, 0]
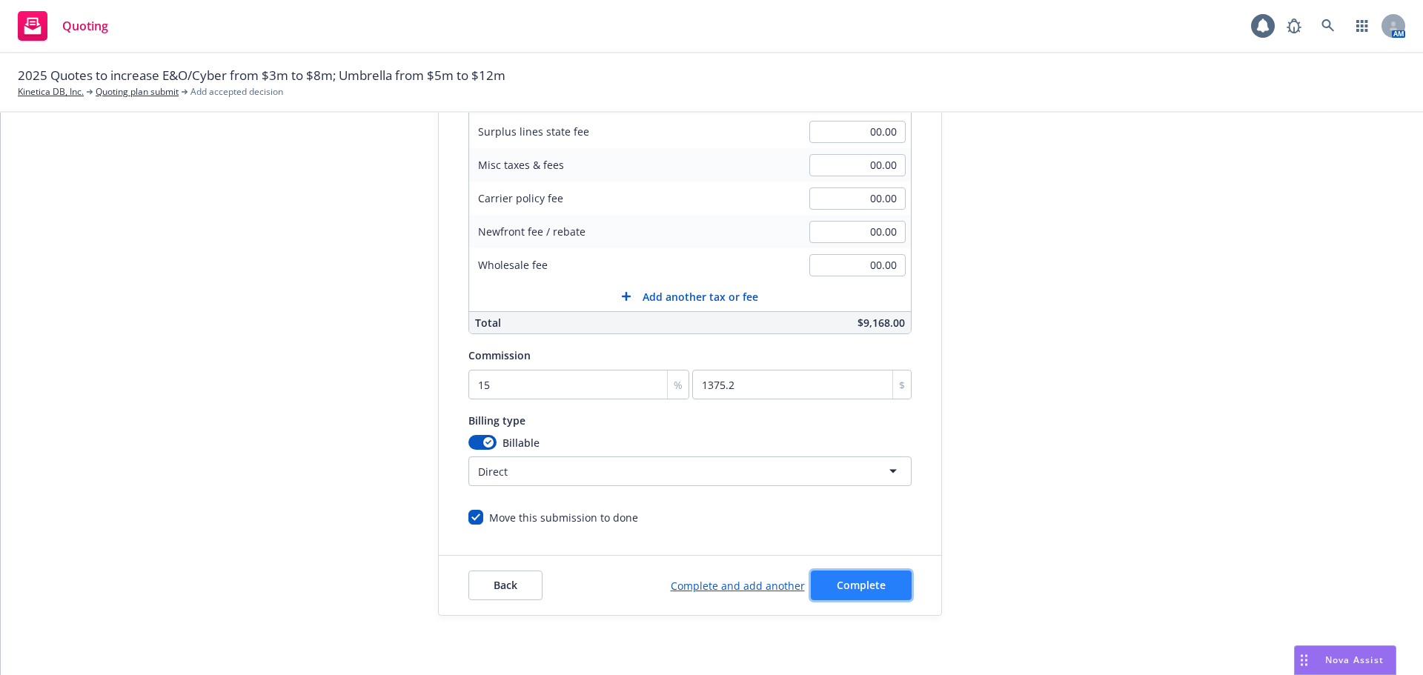
click at [857, 580] on span "Complete" at bounding box center [861, 585] width 49 height 14
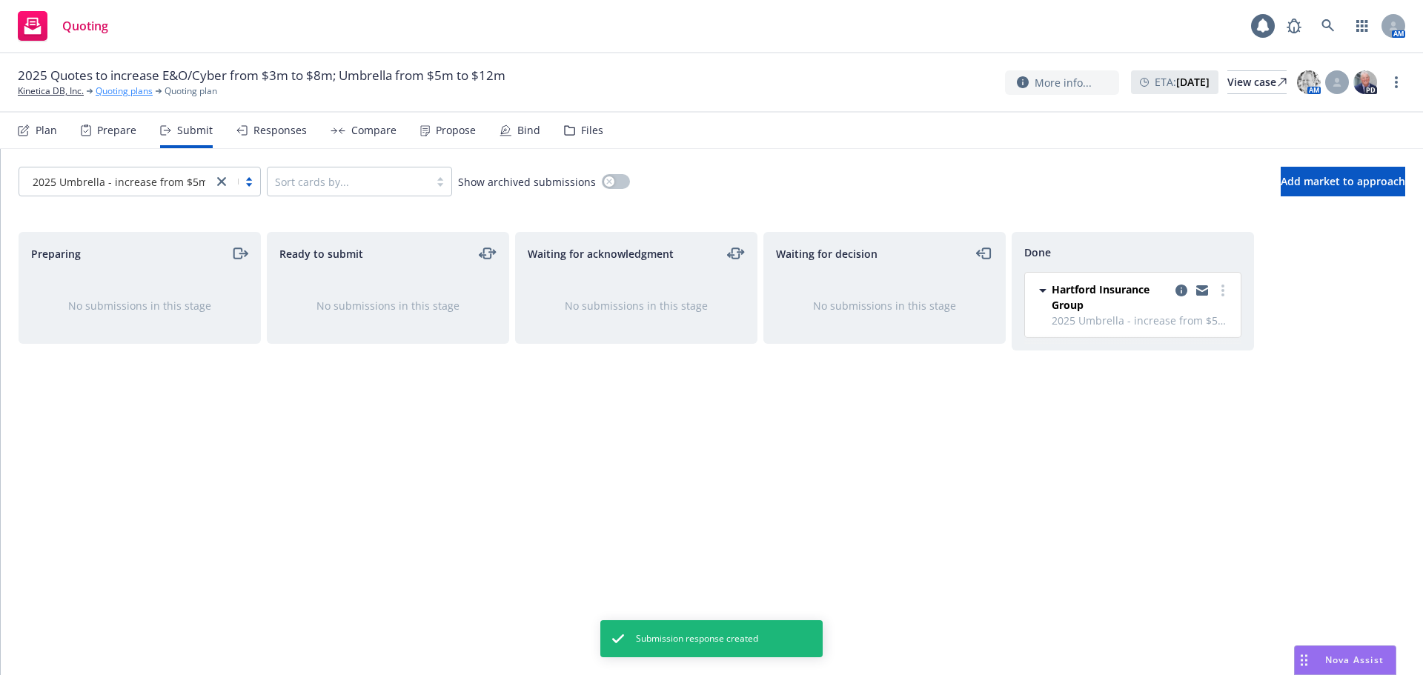
click at [123, 87] on link "Quoting plans" at bounding box center [124, 90] width 57 height 13
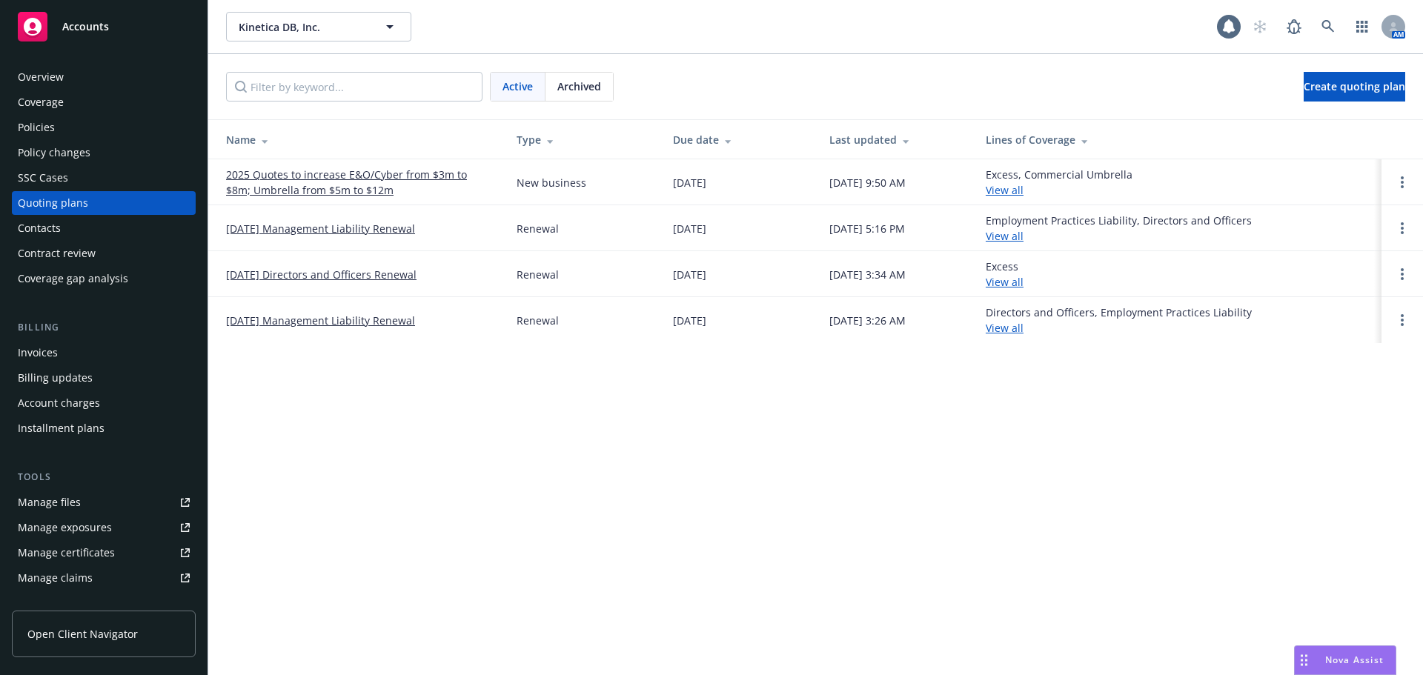
click at [322, 190] on link "2025 Quotes to increase E&O/Cyber from $3m to $8m; Umbrella from $5m to $12m" at bounding box center [359, 182] width 267 height 31
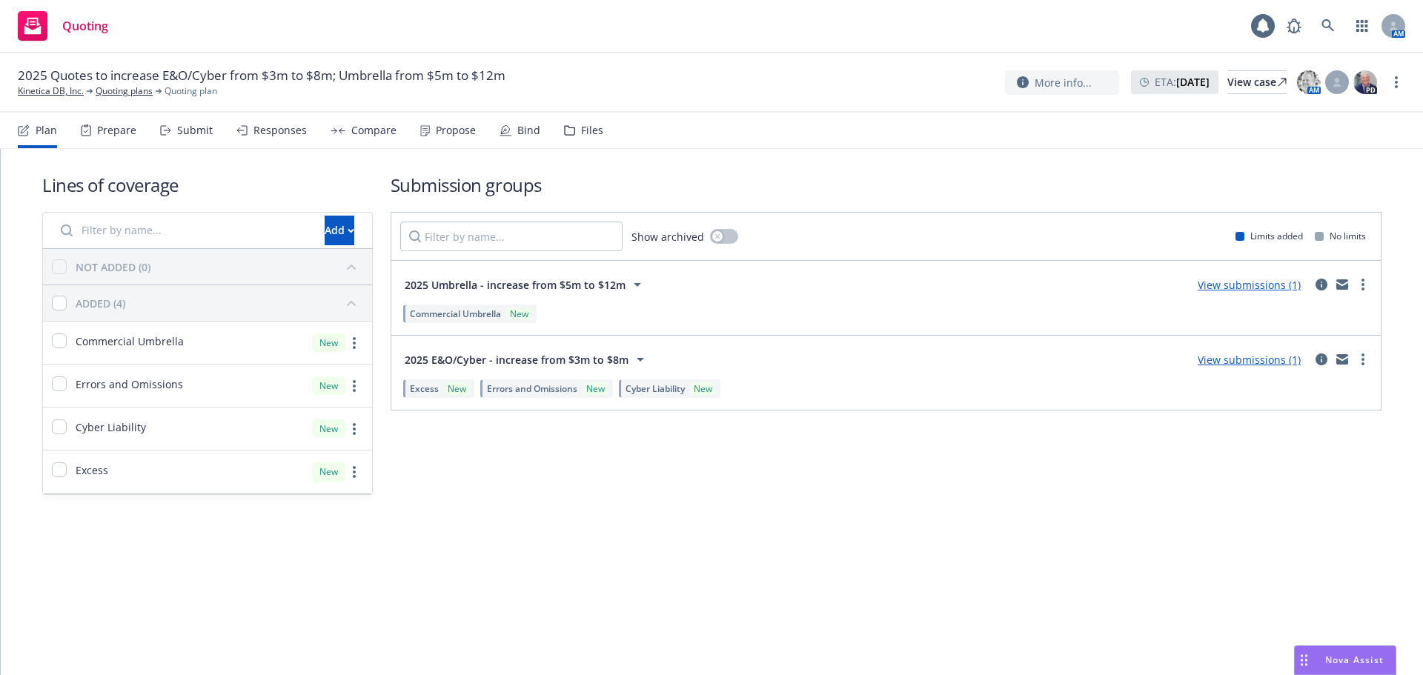
click at [564, 124] on div "Files" at bounding box center [583, 131] width 39 height 36
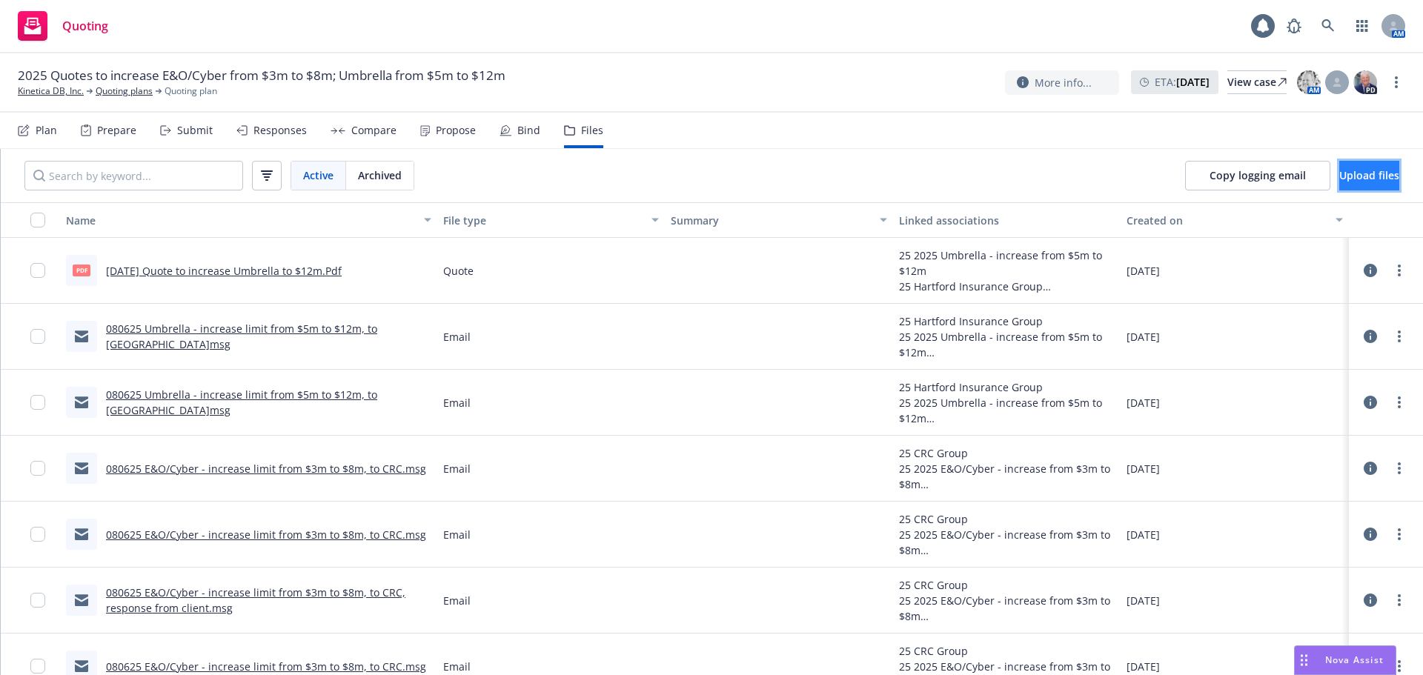
click at [1339, 173] on span "Upload files" at bounding box center [1369, 175] width 60 height 14
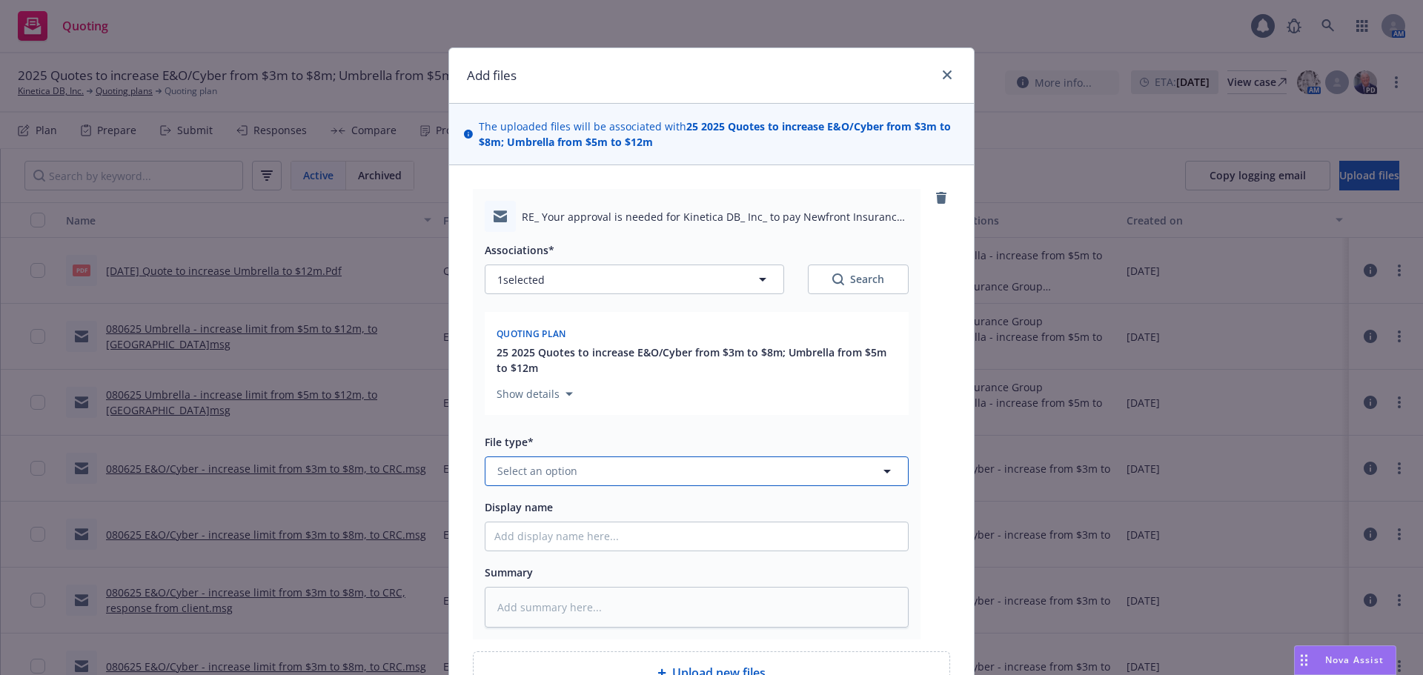
click at [568, 473] on span "Select an option" at bounding box center [537, 471] width 80 height 16
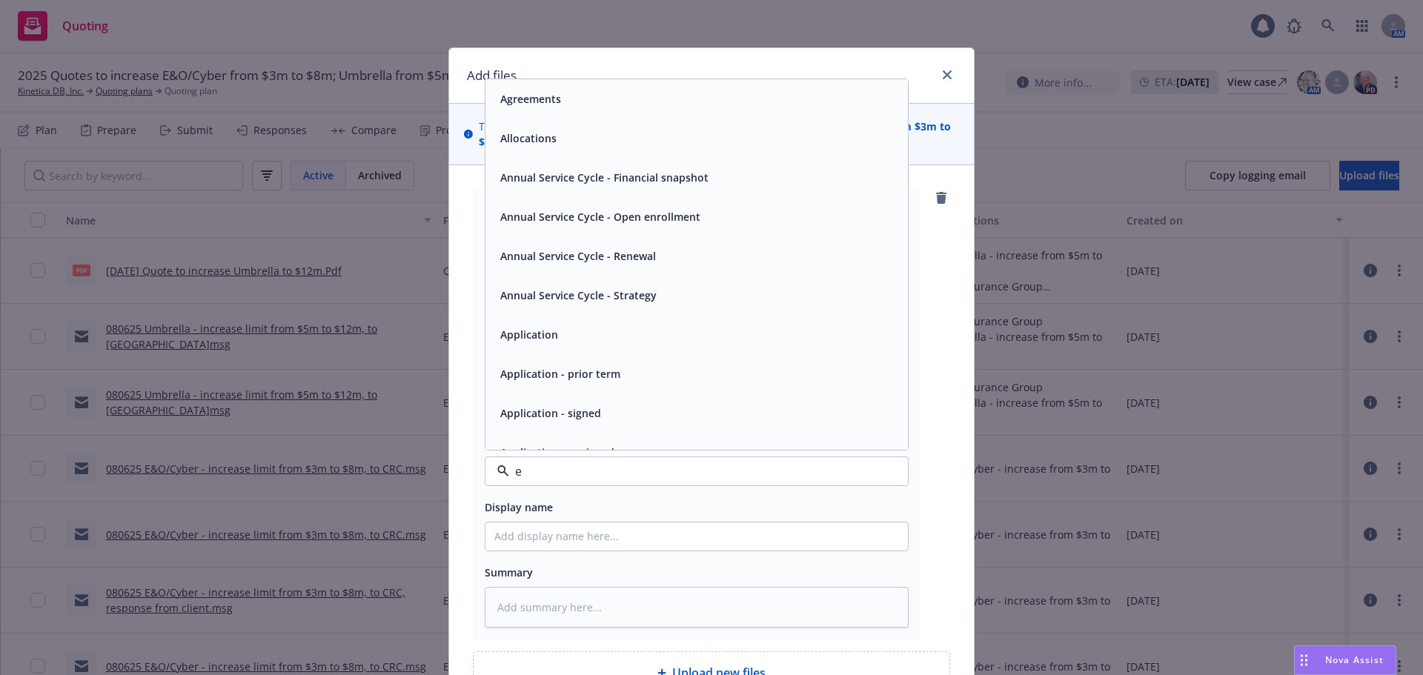
type input "em"
click at [548, 122] on div "Email" at bounding box center [696, 138] width 422 height 39
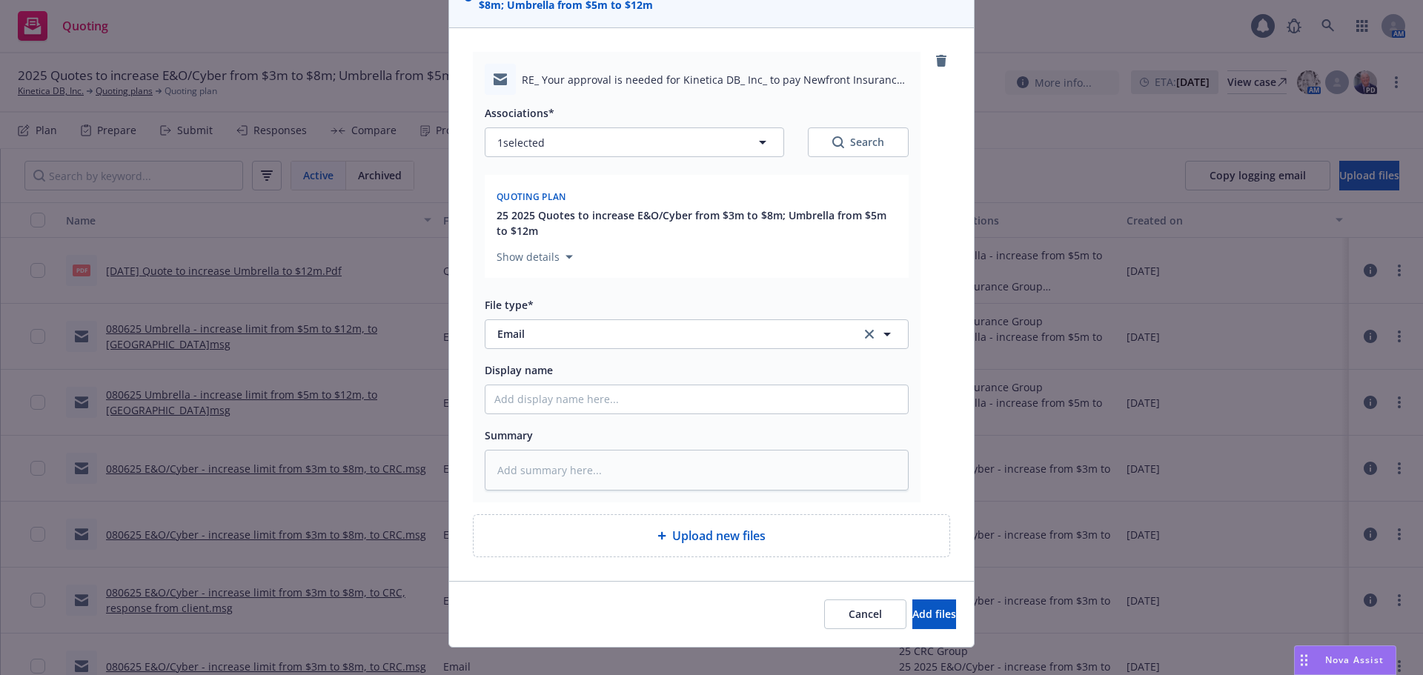
scroll to position [148, 0]
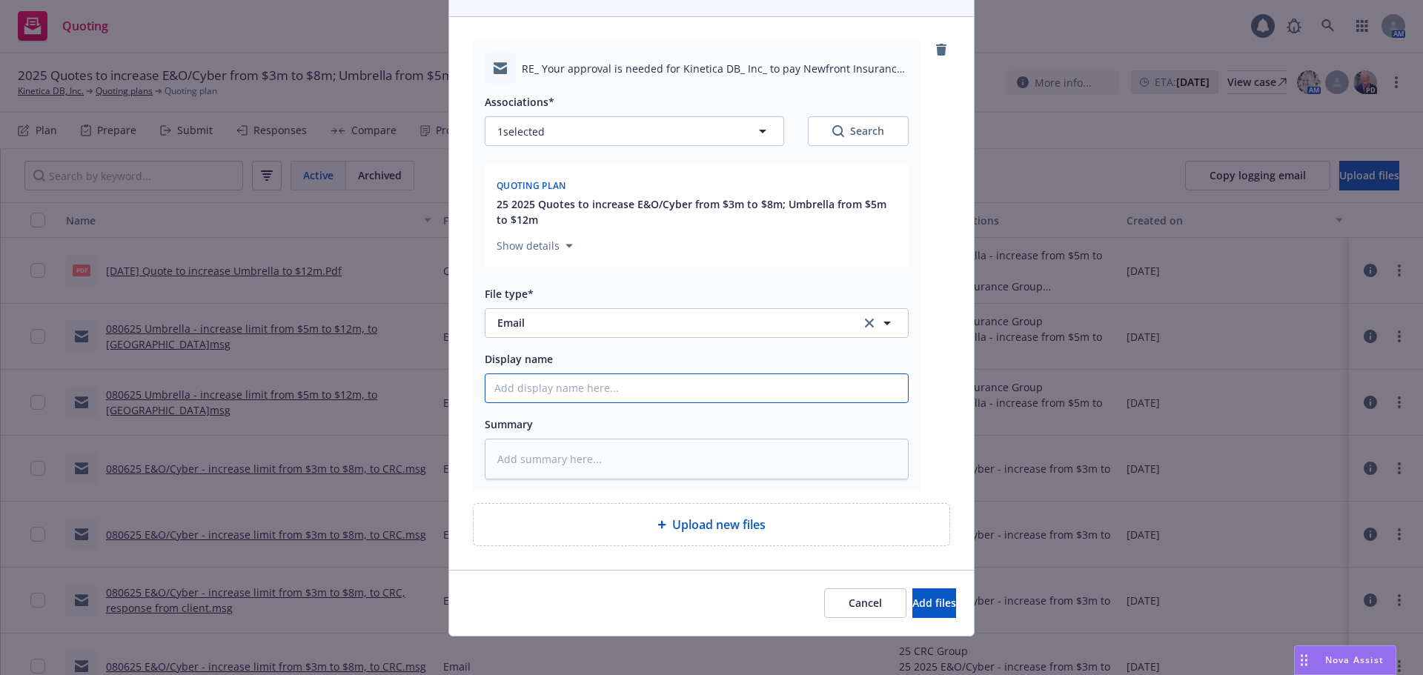
click at [567, 391] on input "Display name" at bounding box center [696, 388] width 422 height 28
type textarea "x"
type input "0"
type textarea "x"
type input "08"
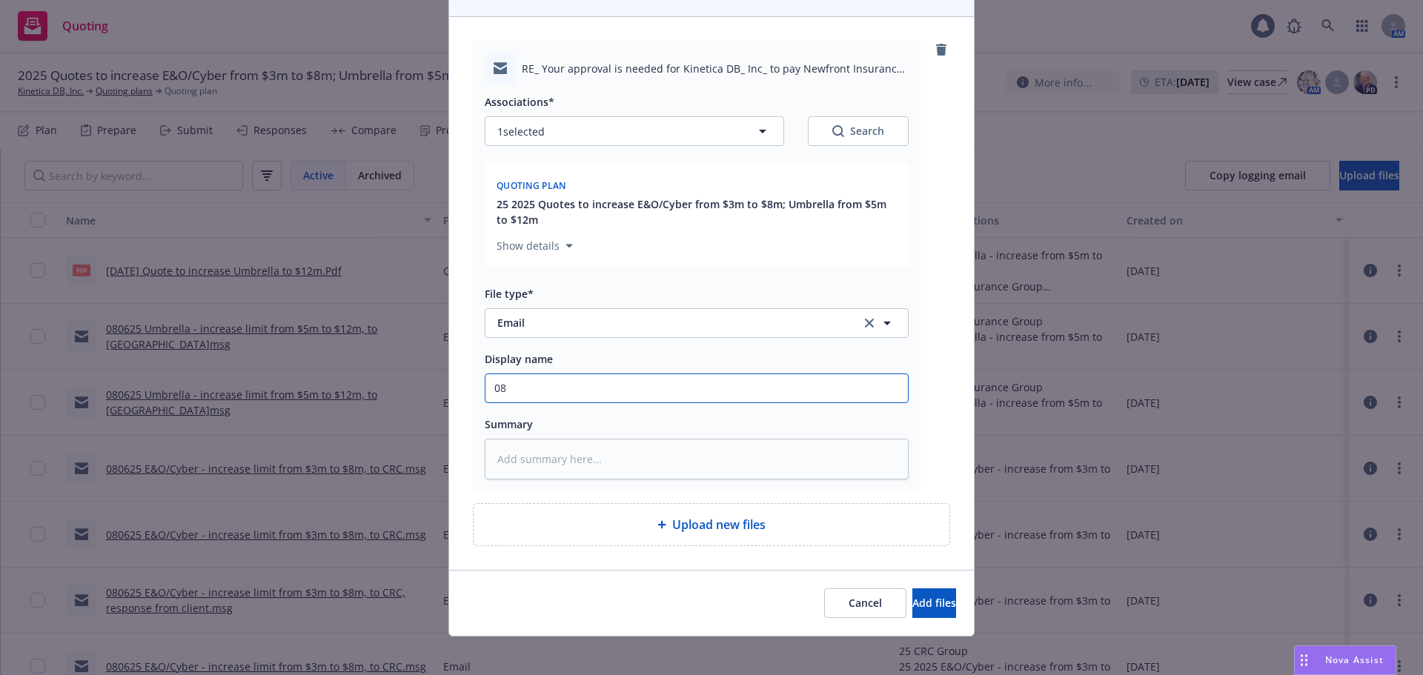
type textarea "x"
type input "08/"
type textarea "x"
type input "08/1"
type textarea "x"
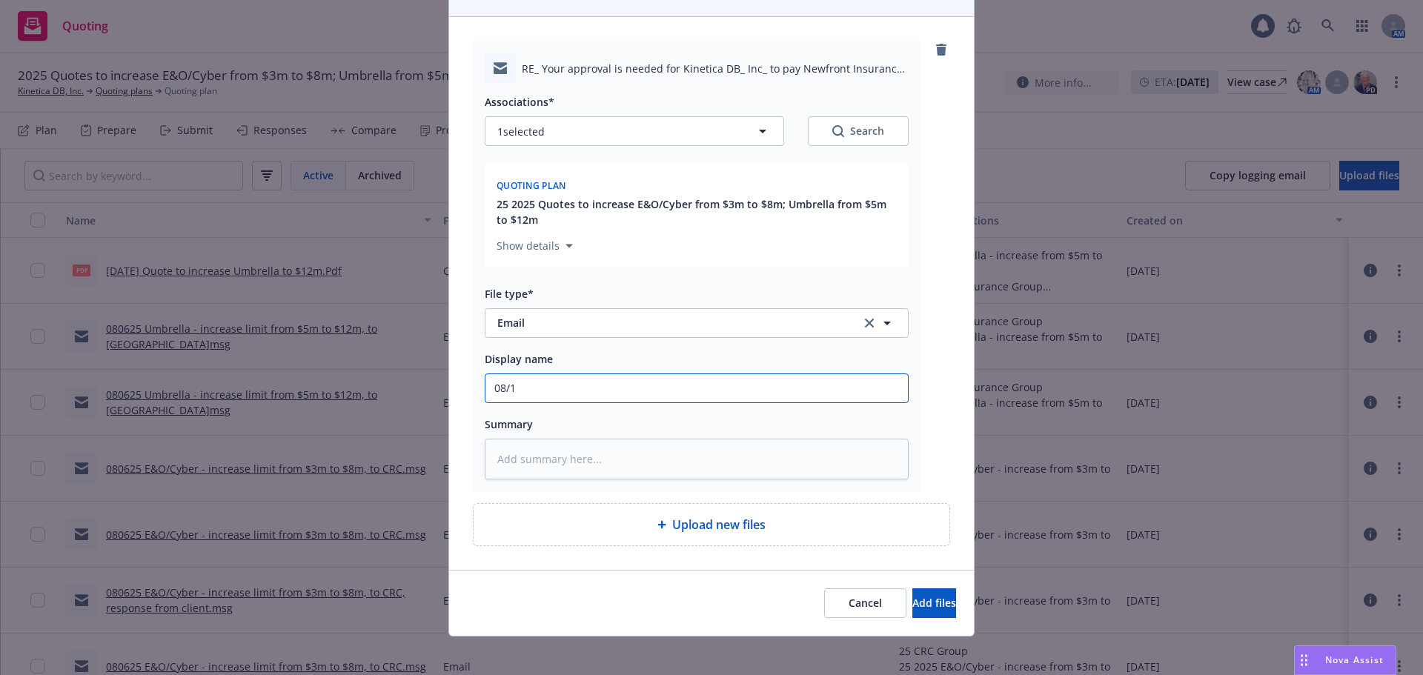
type input "08/18"
type textarea "x"
type input "08/18/"
type textarea "x"
type input "08/18/2"
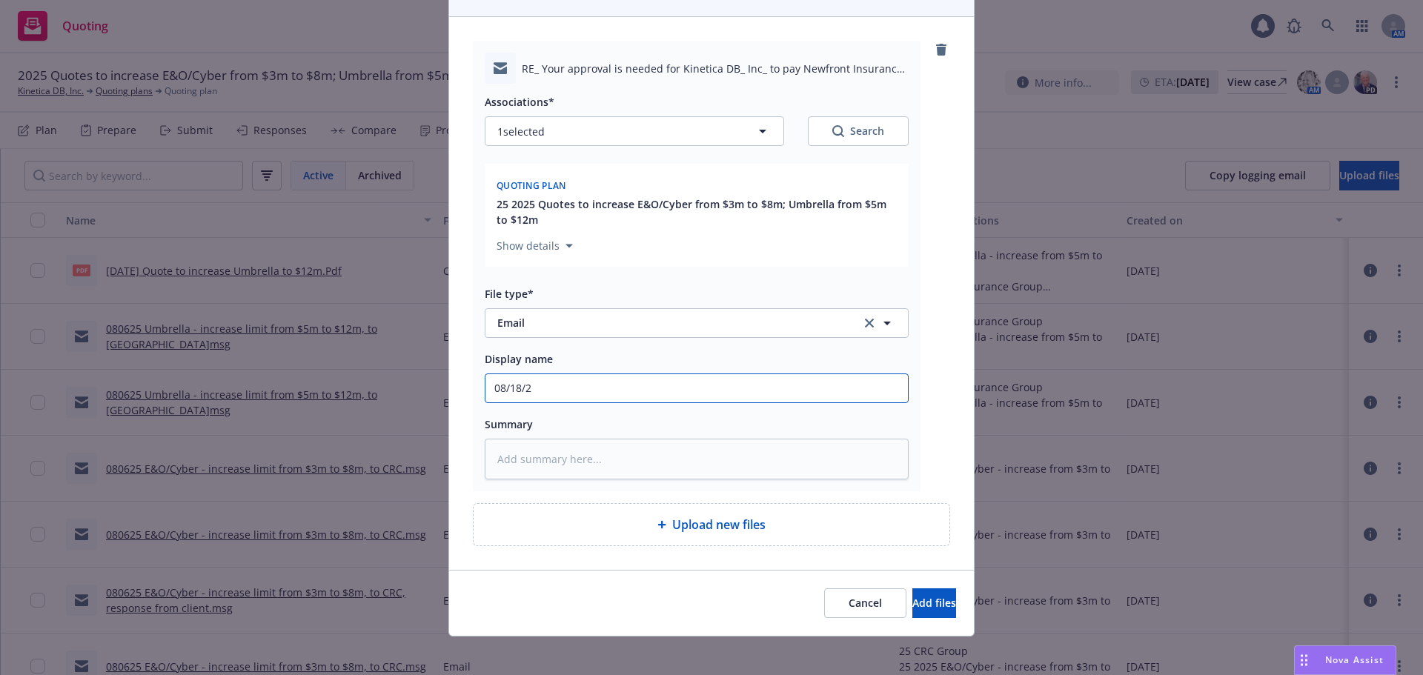
type textarea "x"
type input "[DATE]"
type textarea "x"
type input "[DATE]"
type textarea "x"
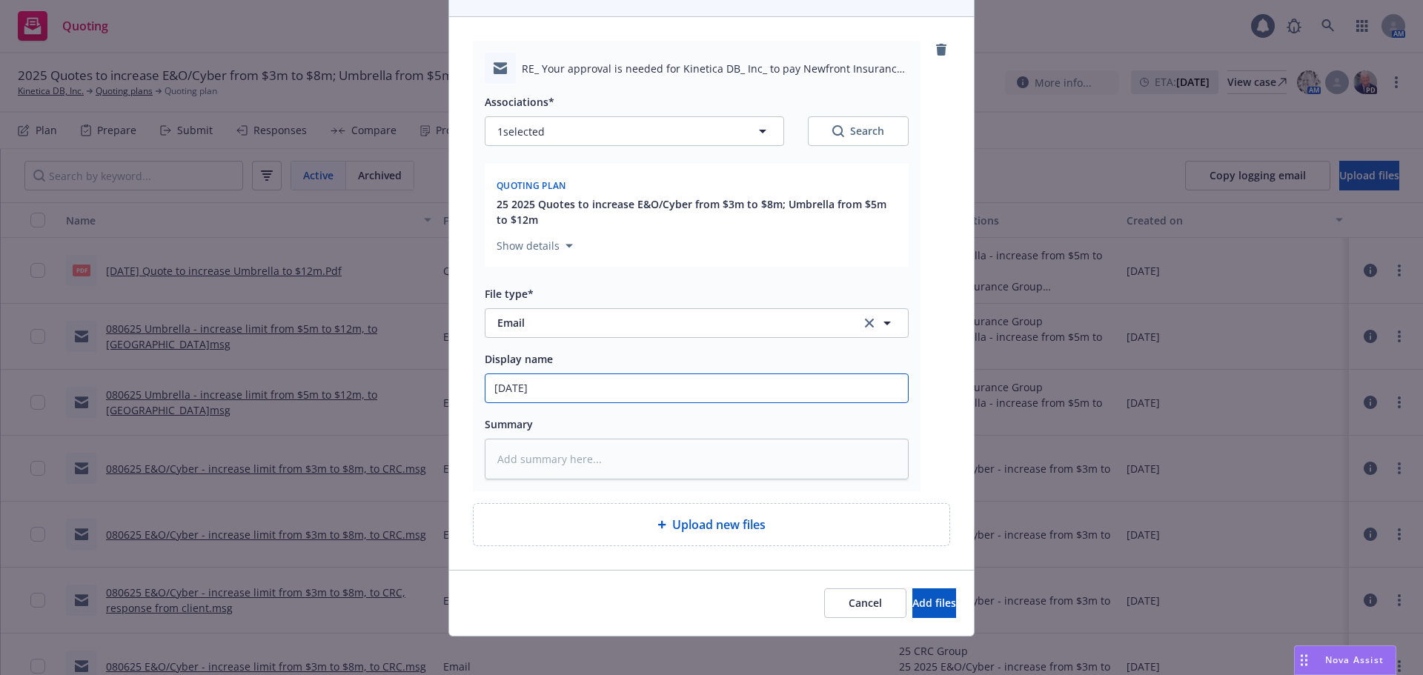
type input "08/18/25 Q"
type textarea "x"
type input "08/18/25 Qu"
type textarea "x"
type input "08/18/25 Quo"
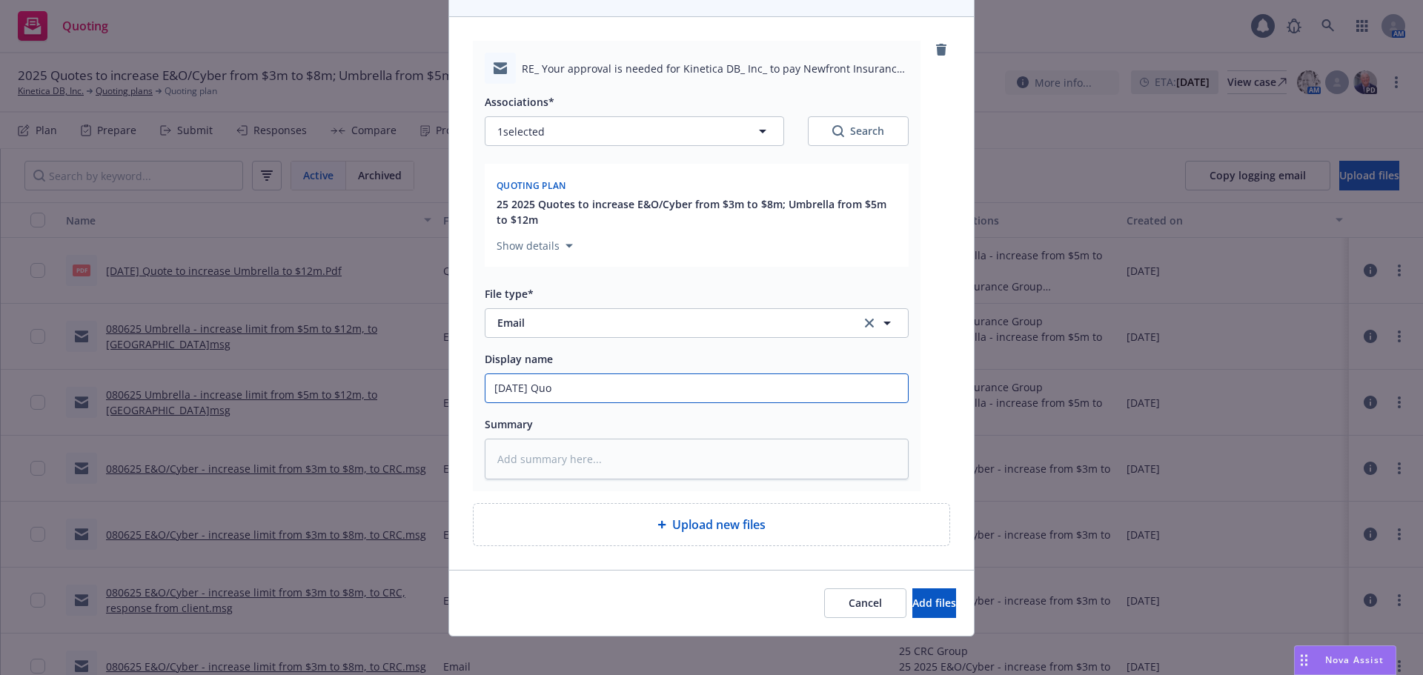
type textarea "x"
type input "08/18/25 Quot"
type textarea "x"
type input "08/18/25 Quote"
type textarea "x"
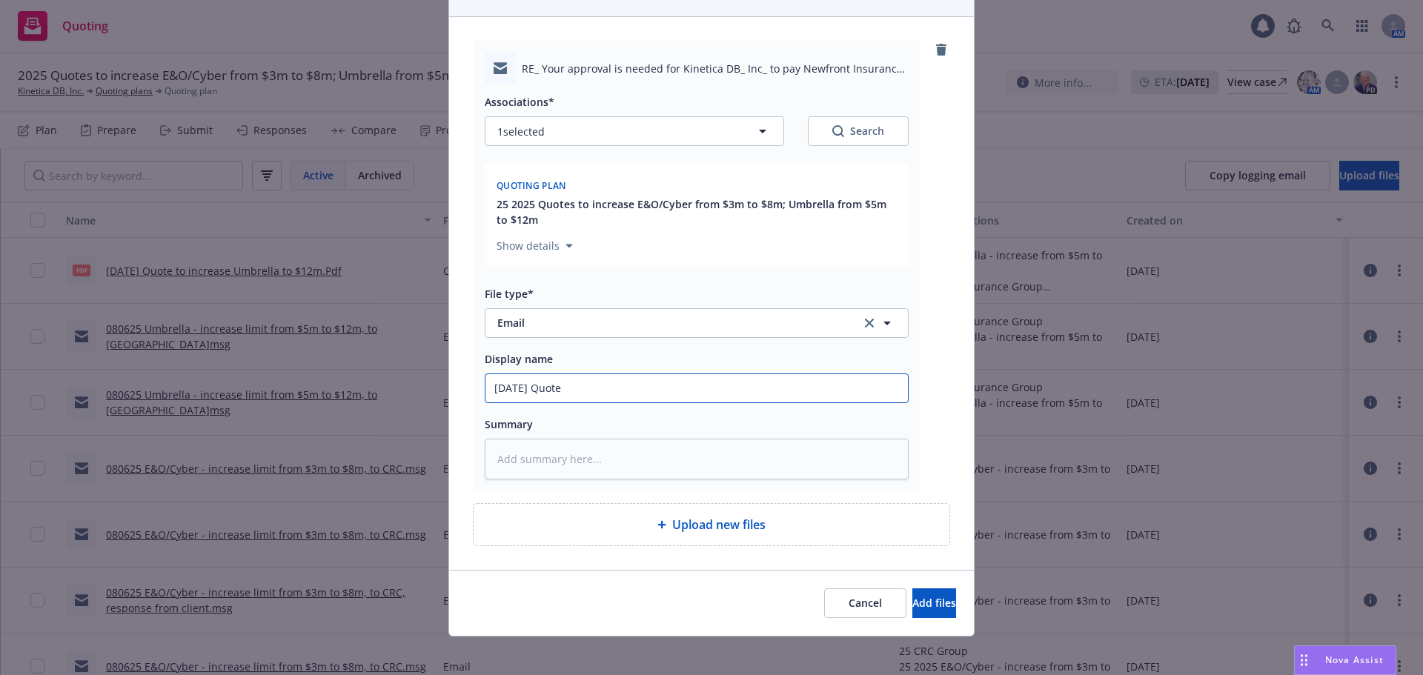
type input "08/18/25 Quote"
type textarea "x"
type input "08/18/25 Quote i"
type textarea "x"
type input "08/18/25 Quote in"
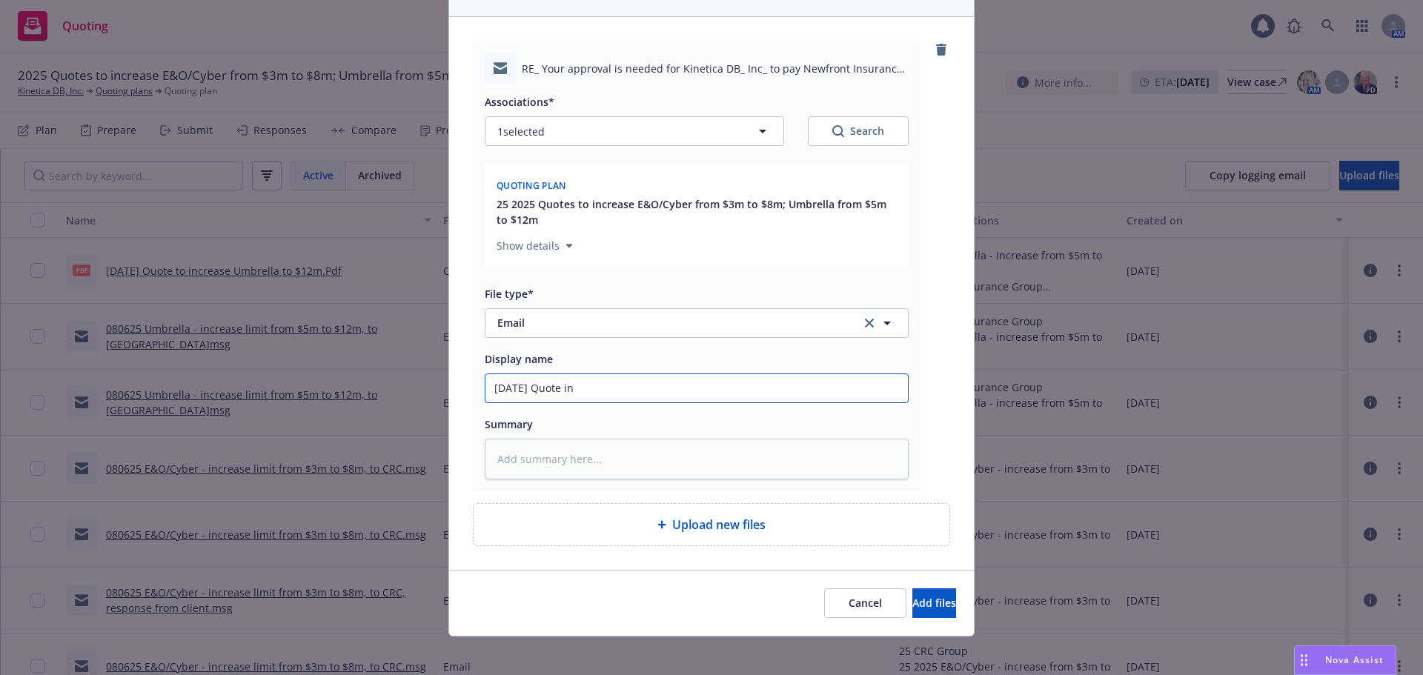
type textarea "x"
type input "08/18/25 Quote inc"
type textarea "x"
type input "08/18/25 Quote incr"
type textarea "x"
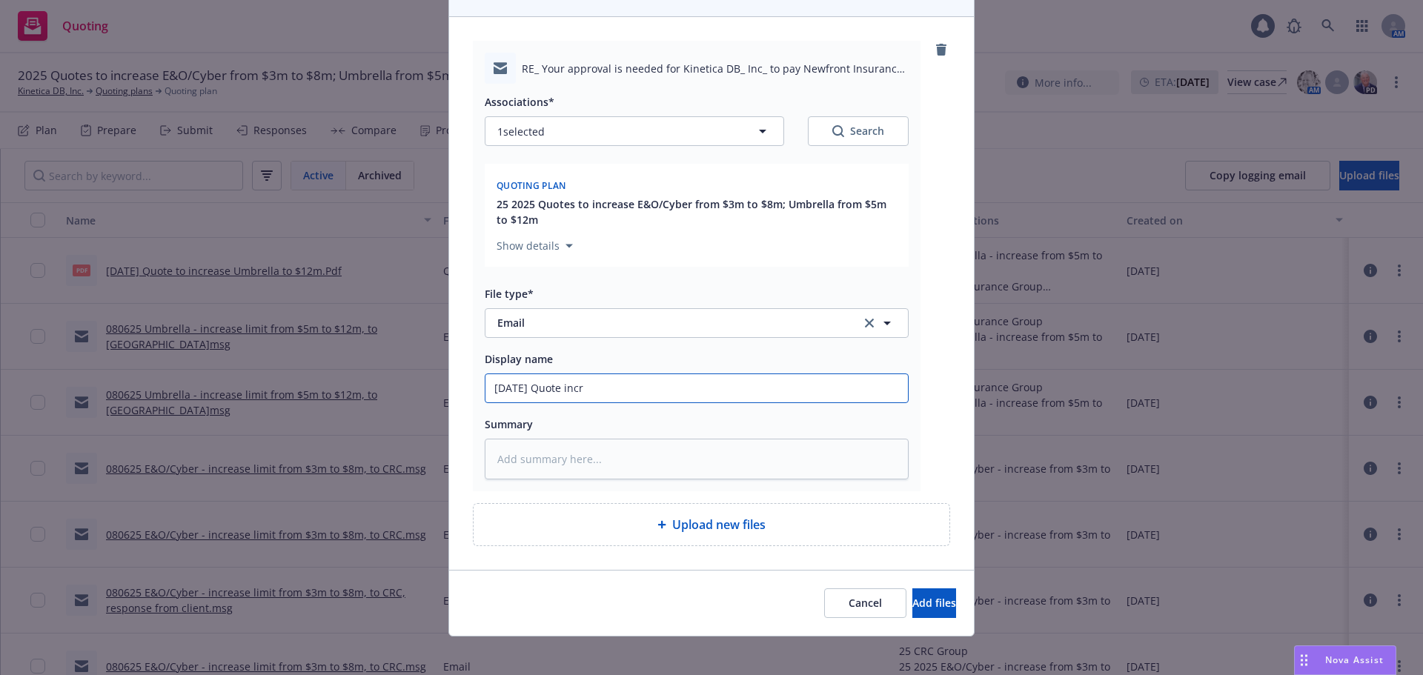
type input "08/18/25 Quote incre"
type textarea "x"
type input "08/18/25 Quote increa"
type textarea "x"
type input "08/18/25 Quote increasi"
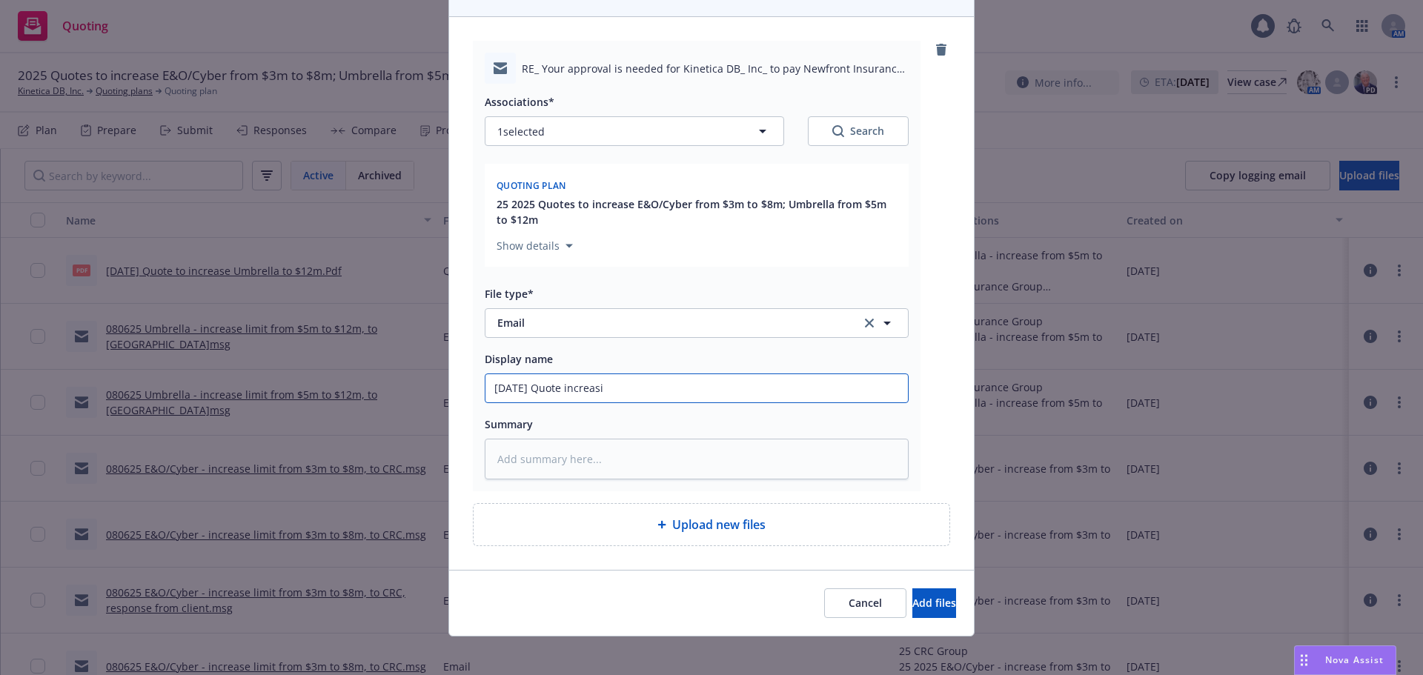
type textarea "x"
type input "08/18/25 Quote increasin"
type textarea "x"
type input "08/18/25 Quote increasing"
type textarea "x"
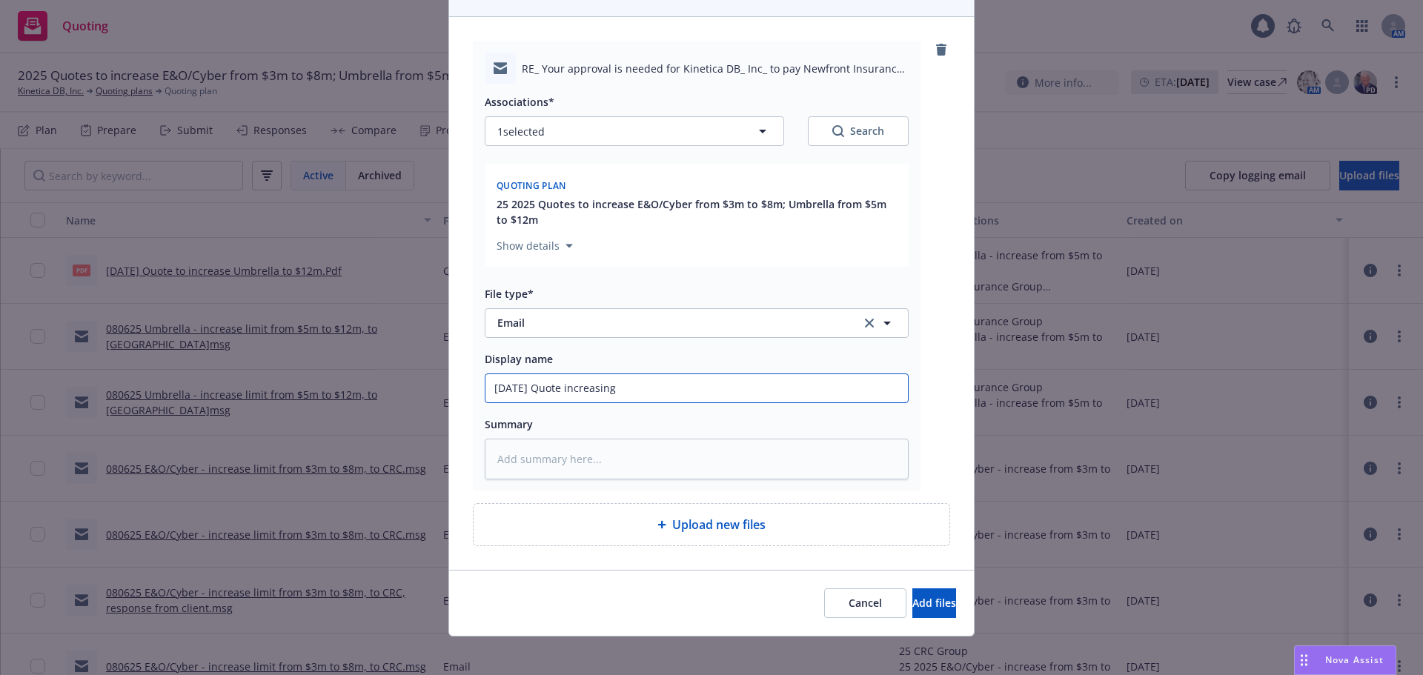
type input "08/18/25 Quote increasing"
type textarea "x"
type input "08/18/25 Quote increasing U"
type textarea "x"
type input "08/18/25 Quote increasing Um"
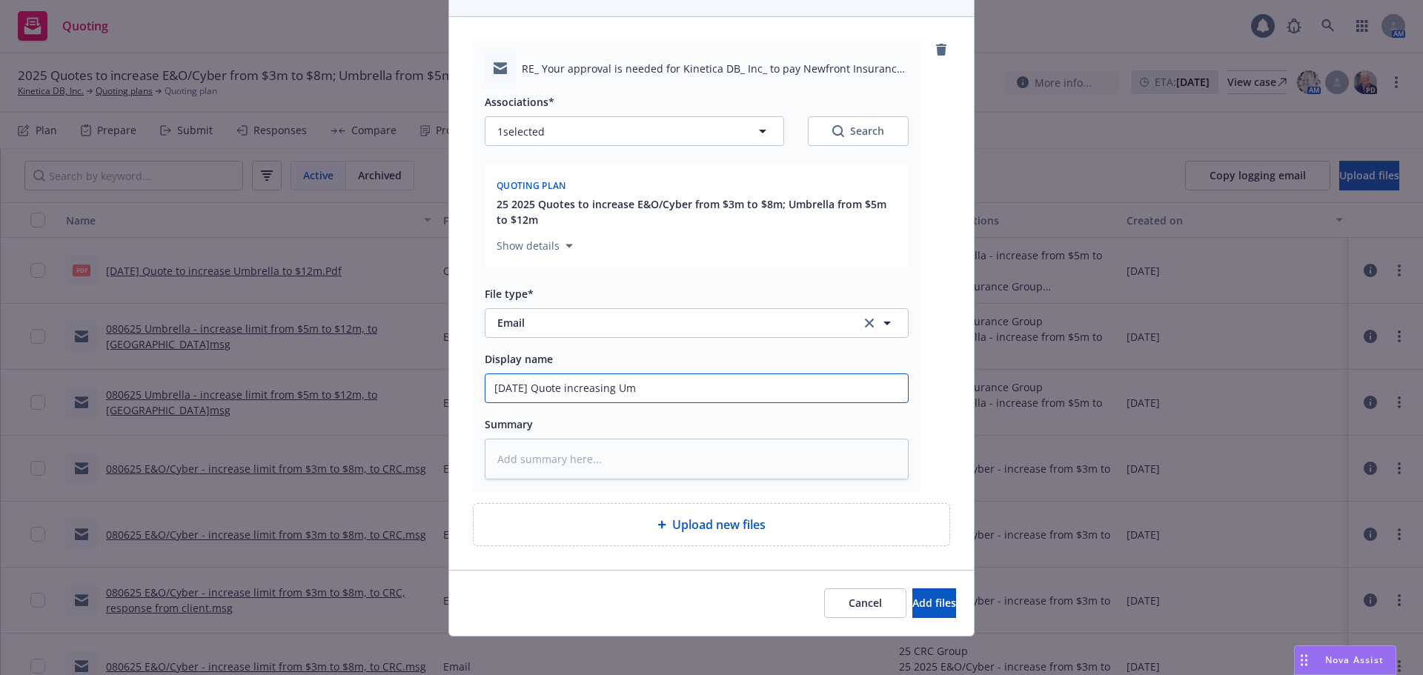
type textarea "x"
type input "08/18/25 Quote increasing Umb"
type textarea "x"
type input "08/18/25 Quote increasing Umbr"
type textarea "x"
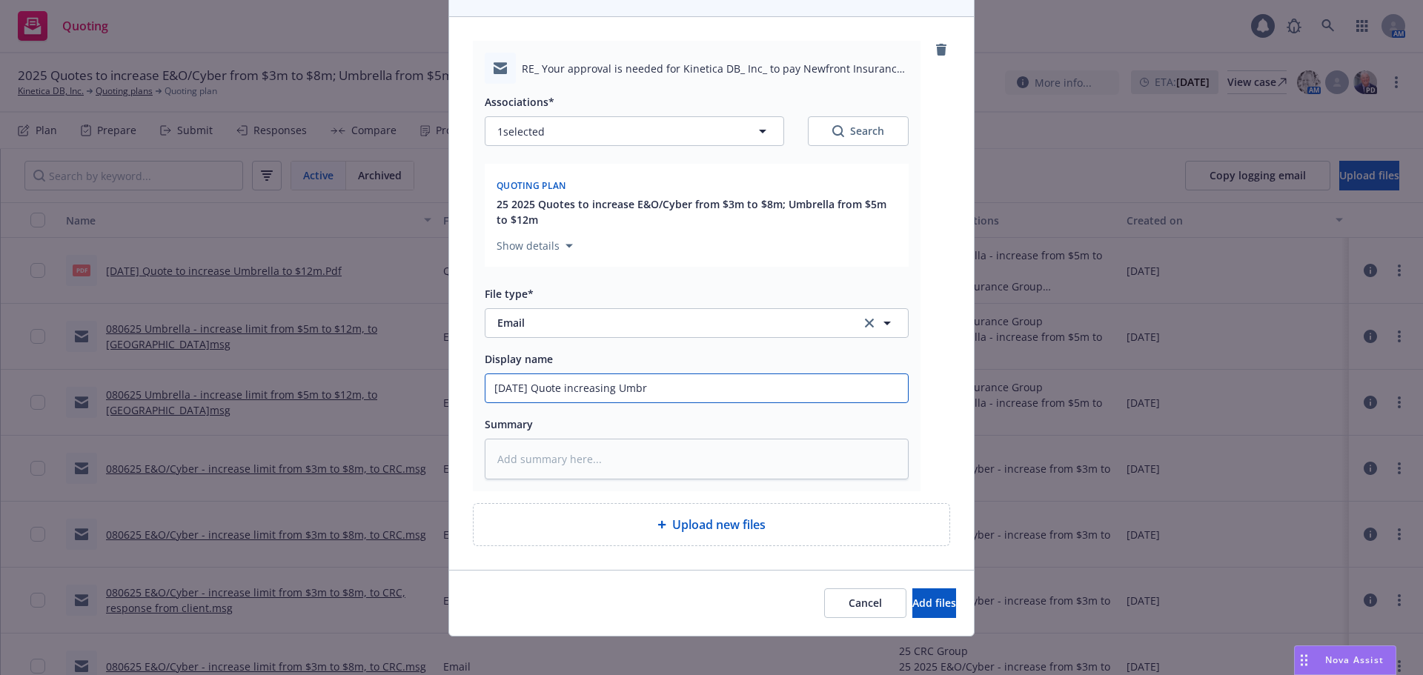
type input "08/18/25 Quote increasing Umbre"
type textarea "x"
type input "08/18/25 Quote increasing Umbrel"
type textarea "x"
type input "08/18/25 Quote increasing Umbrell"
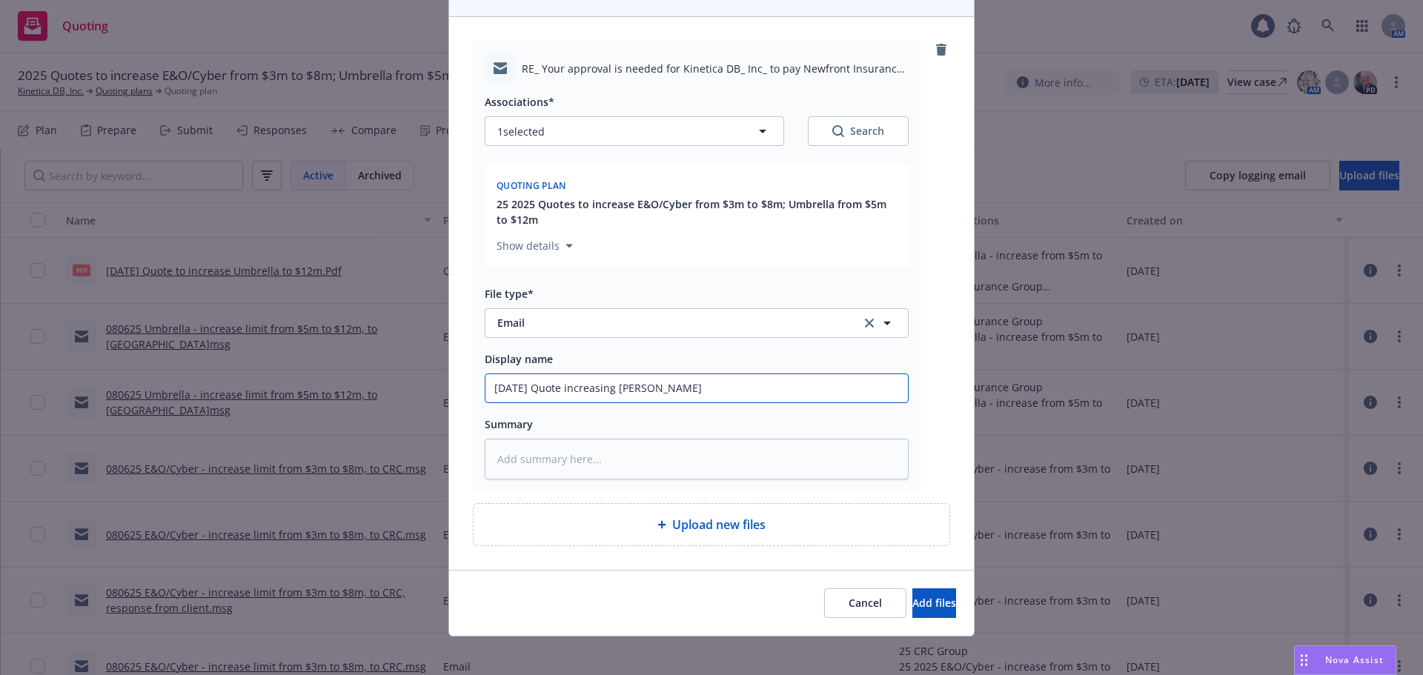
type textarea "x"
type input "08/18/25 Quote increasing Umbrella"
type textarea "x"
type input "08/18/25 Quote increasing Umbrella"
type textarea "x"
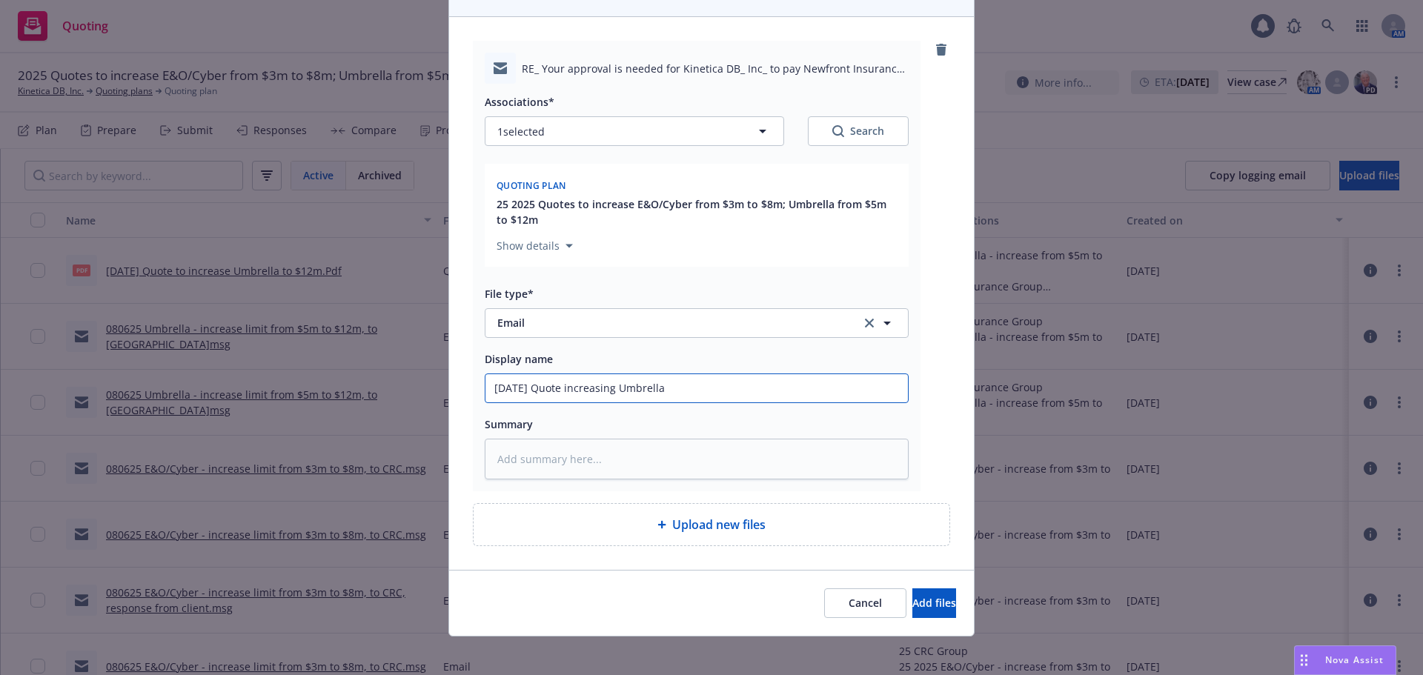
type input "08/18/25 Quote increasing Umbrella l"
type textarea "x"
type input "08/18/25 Quote increasing Umbrella lim"
type textarea "x"
type input "08/18/25 Quote increasing Umbrella limi"
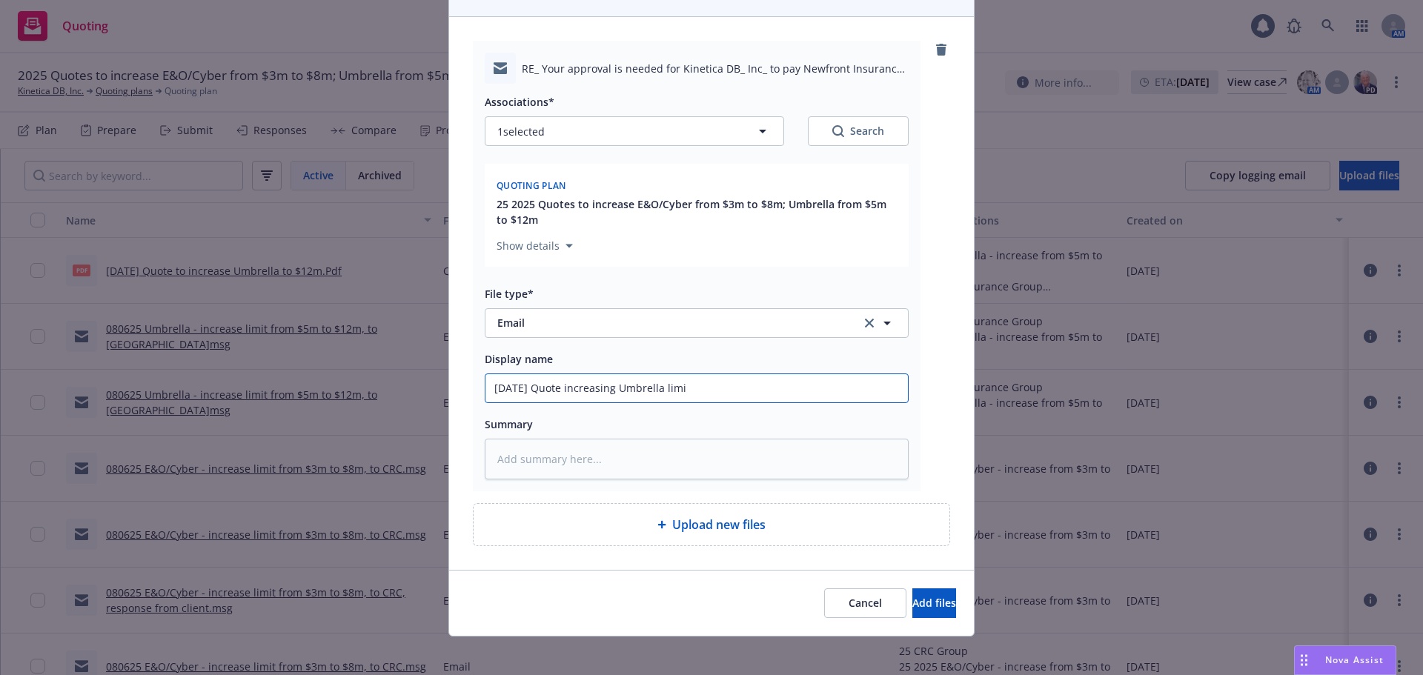
type textarea "x"
type input "08/18/25 Quote increasing Umbrella limit"
type textarea "x"
type input "08/18/25 Quote increasing Umbrella limit"
type textarea "x"
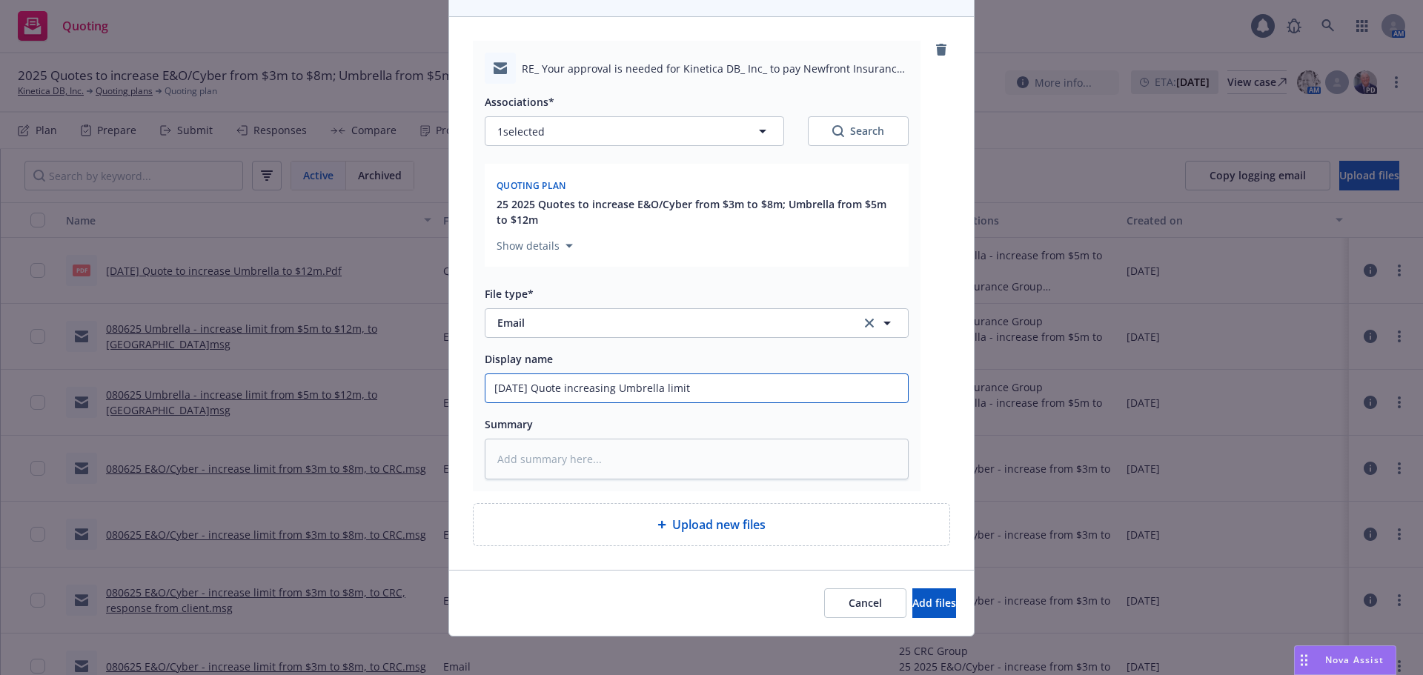
type input "08/18/25 Quote increasing Umbrella limit t"
type textarea "x"
type input "08/18/25 Quote increasing Umbrella limit to"
type textarea "x"
type input "08/18/25 Quote increasing Umbrella limit to"
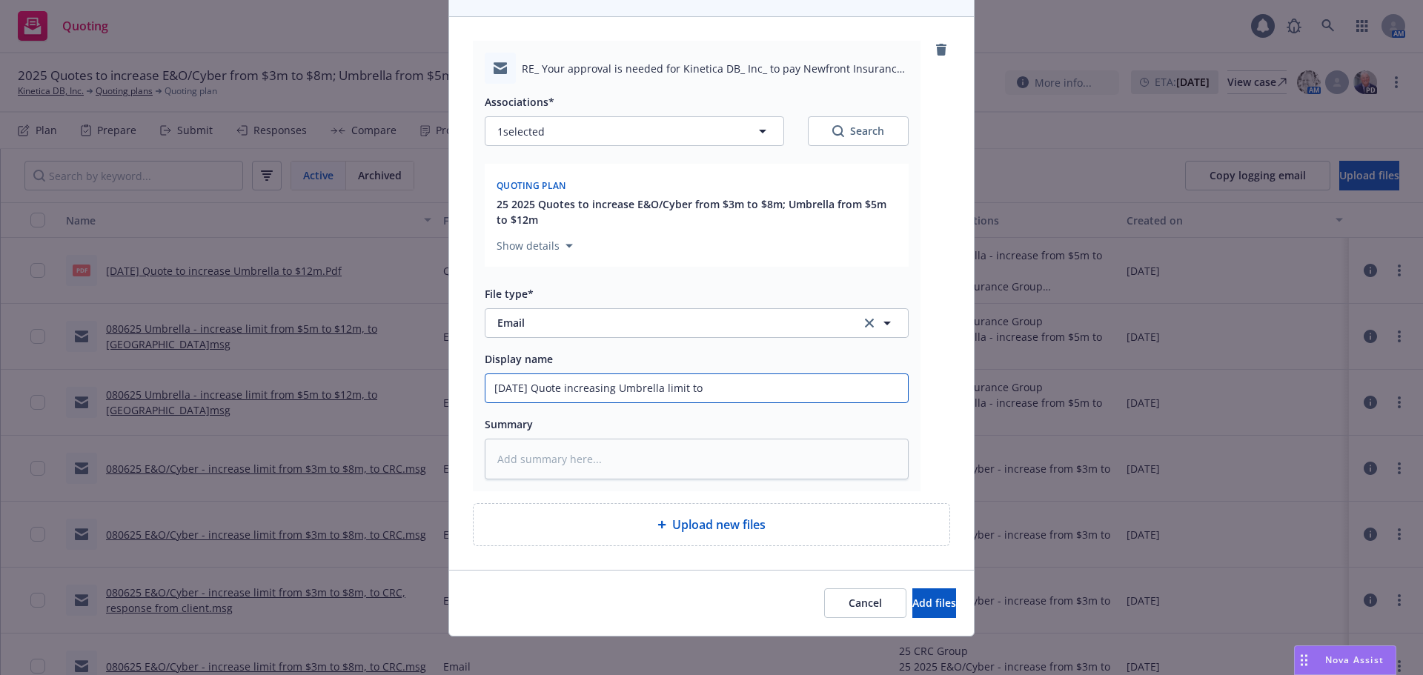
type textarea "x"
type input "08/18/25 Quote increasing Umbrella limit to $"
type textarea "x"
type input "08/18/25 Quote increasing Umbrella limit to $1"
type textarea "x"
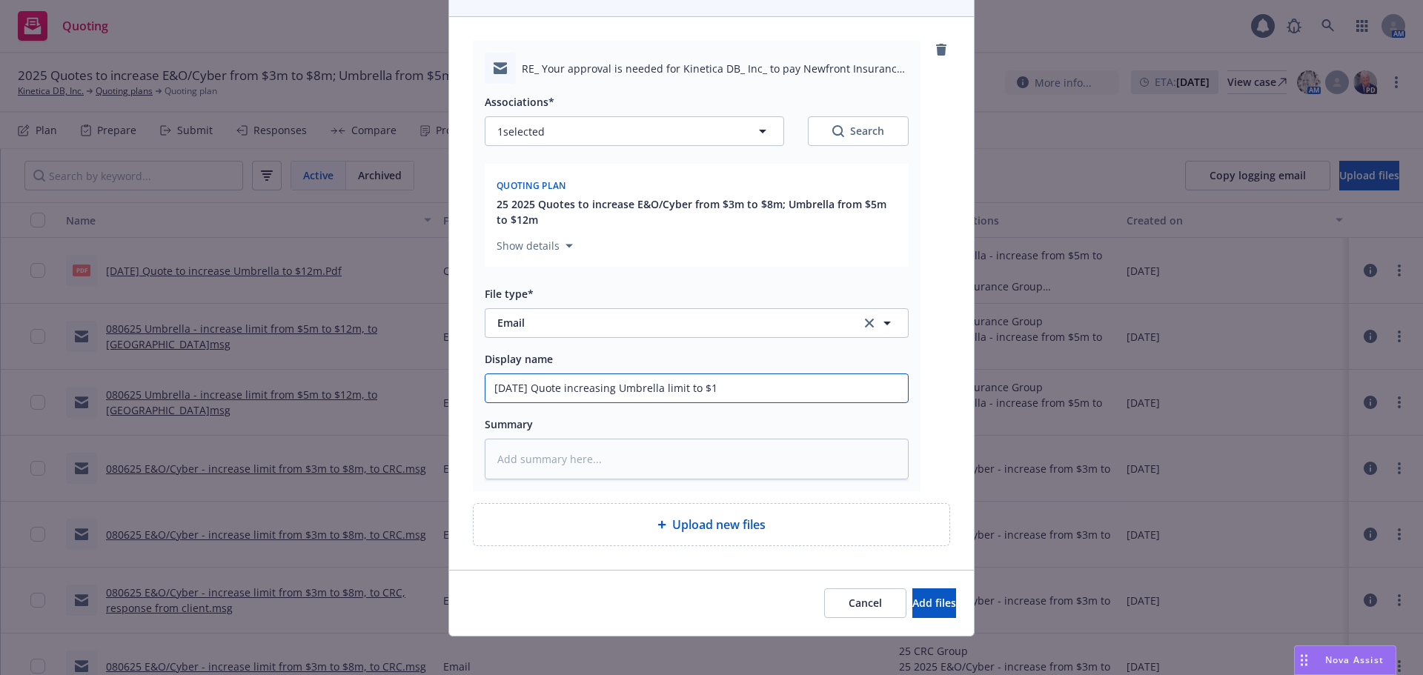
type input "08/18/25 Quote increasing Umbrella limit to $12"
type textarea "x"
type input "08/18/25 Quote increasing Umbrella limit to $12m"
click at [930, 610] on button "Add files" at bounding box center [934, 603] width 44 height 30
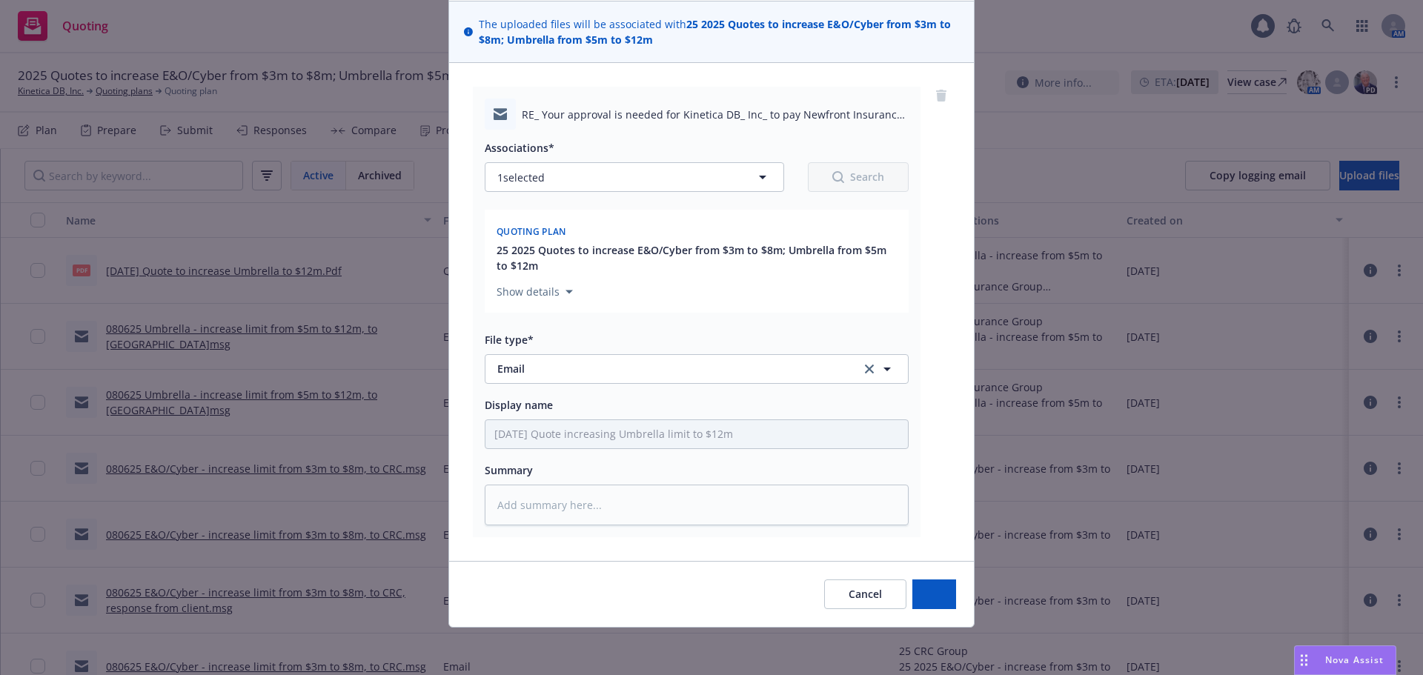
scroll to position [102, 0]
type textarea "x"
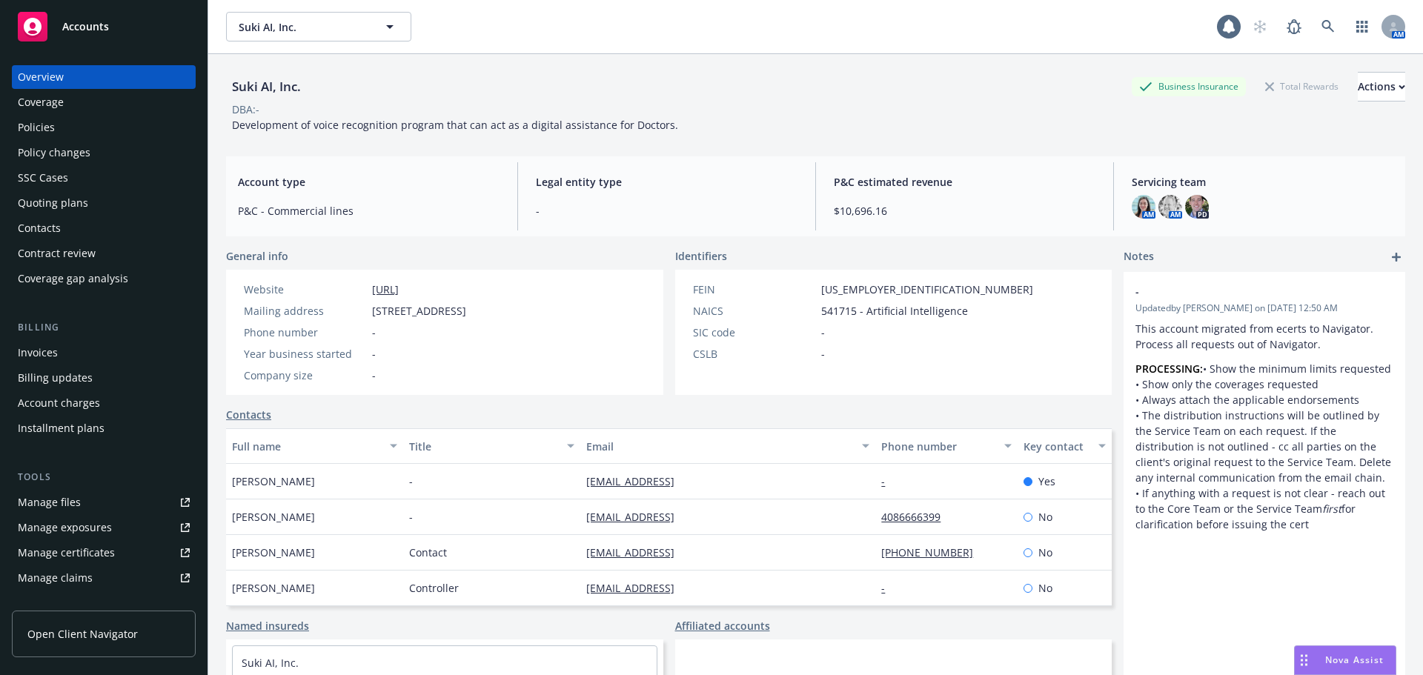
click at [288, 29] on strong "Suki AI, Inc." at bounding box center [271, 33] width 58 height 14
click at [348, 32] on div "Suki AI, Inc." at bounding box center [397, 32] width 322 height 21
click at [236, 39] on div "Suki AI, Inc. Type Commercial FEIN [US_EMPLOYER_IDENTIFICATION_NUMBER]" at bounding box center [396, 32] width 339 height 39
click at [805, 87] on div "Suki AI, Inc. Business Insurance Total Rewards Actions" at bounding box center [815, 87] width 1179 height 30
click at [305, 34] on span "Suki AI, Inc." at bounding box center [303, 27] width 128 height 16
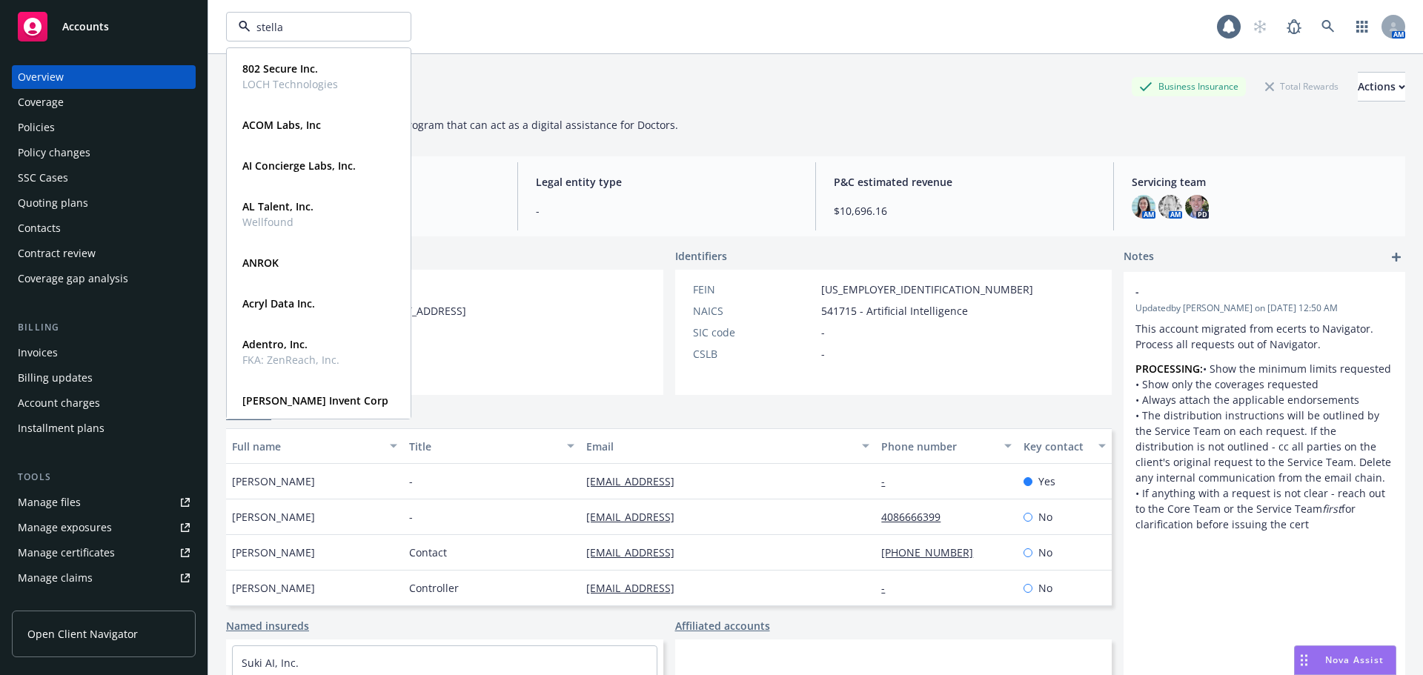
type input "stellar"
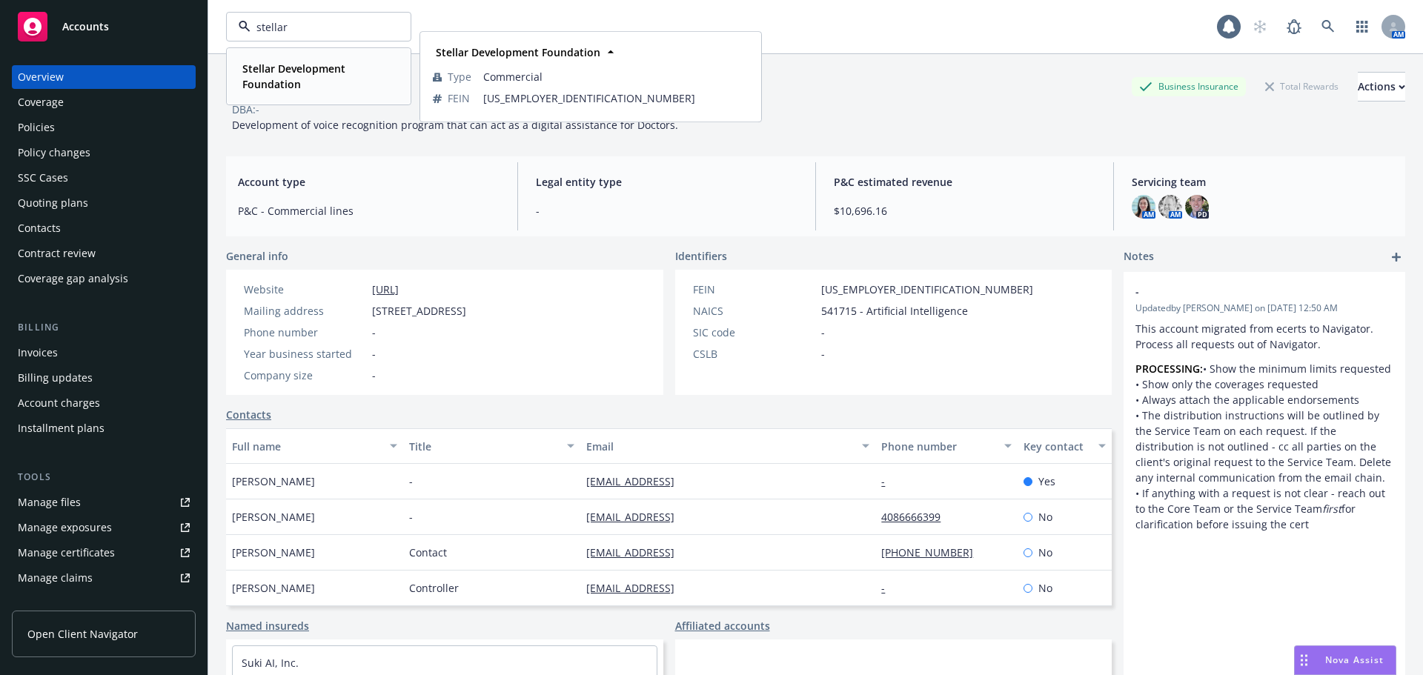
click at [301, 67] on strong "Stellar Development Foundation" at bounding box center [293, 77] width 103 height 30
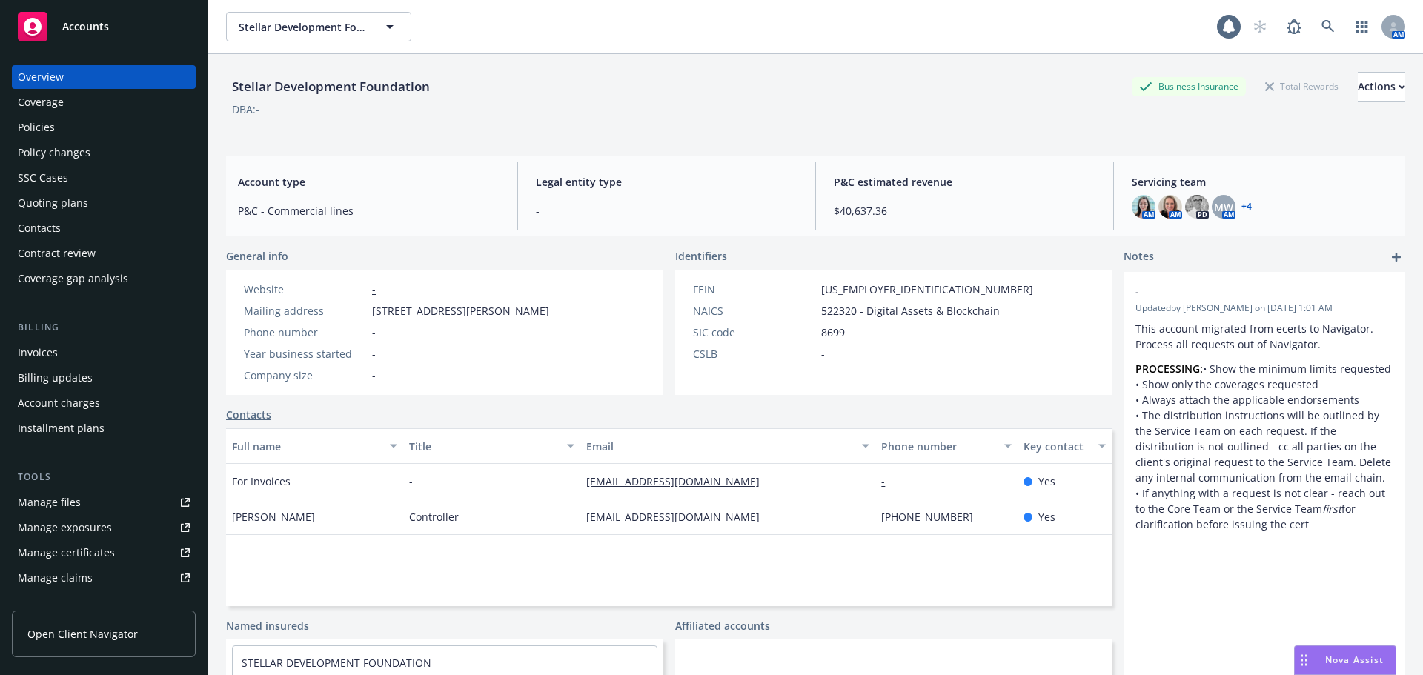
click at [73, 131] on div "Policies" at bounding box center [104, 128] width 172 height 24
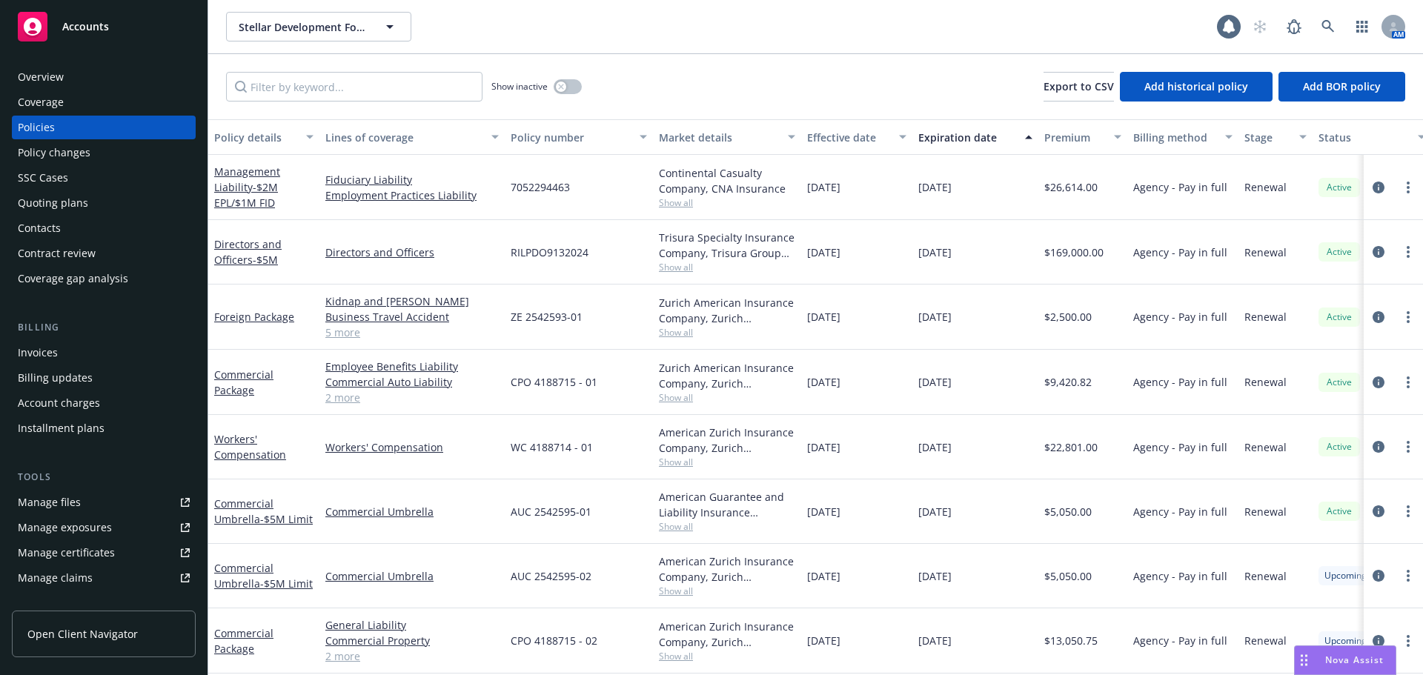
click at [83, 202] on div "Quoting plans" at bounding box center [53, 203] width 70 height 24
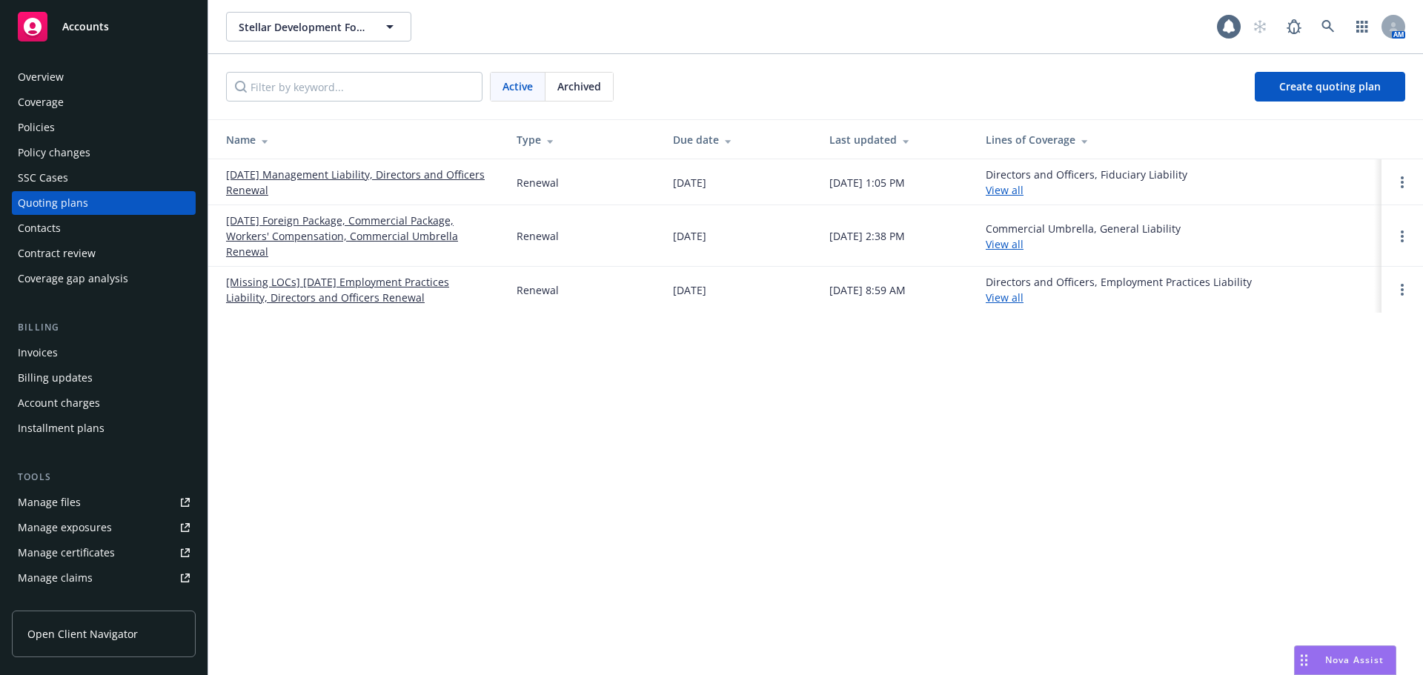
click at [365, 217] on link "[DATE] Foreign Package, Commercial Package, Workers' Compensation, Commercial U…" at bounding box center [359, 236] width 267 height 47
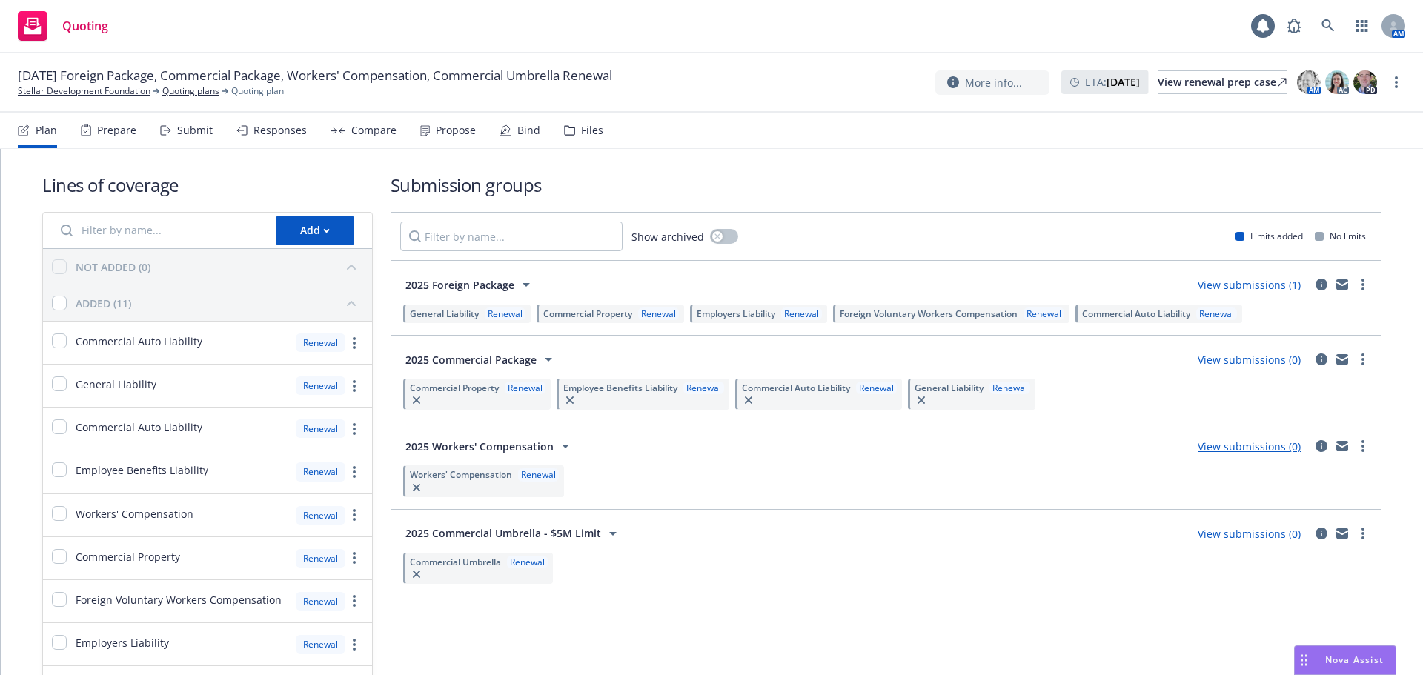
click at [1260, 285] on link "View submissions (1)" at bounding box center [1248, 285] width 103 height 14
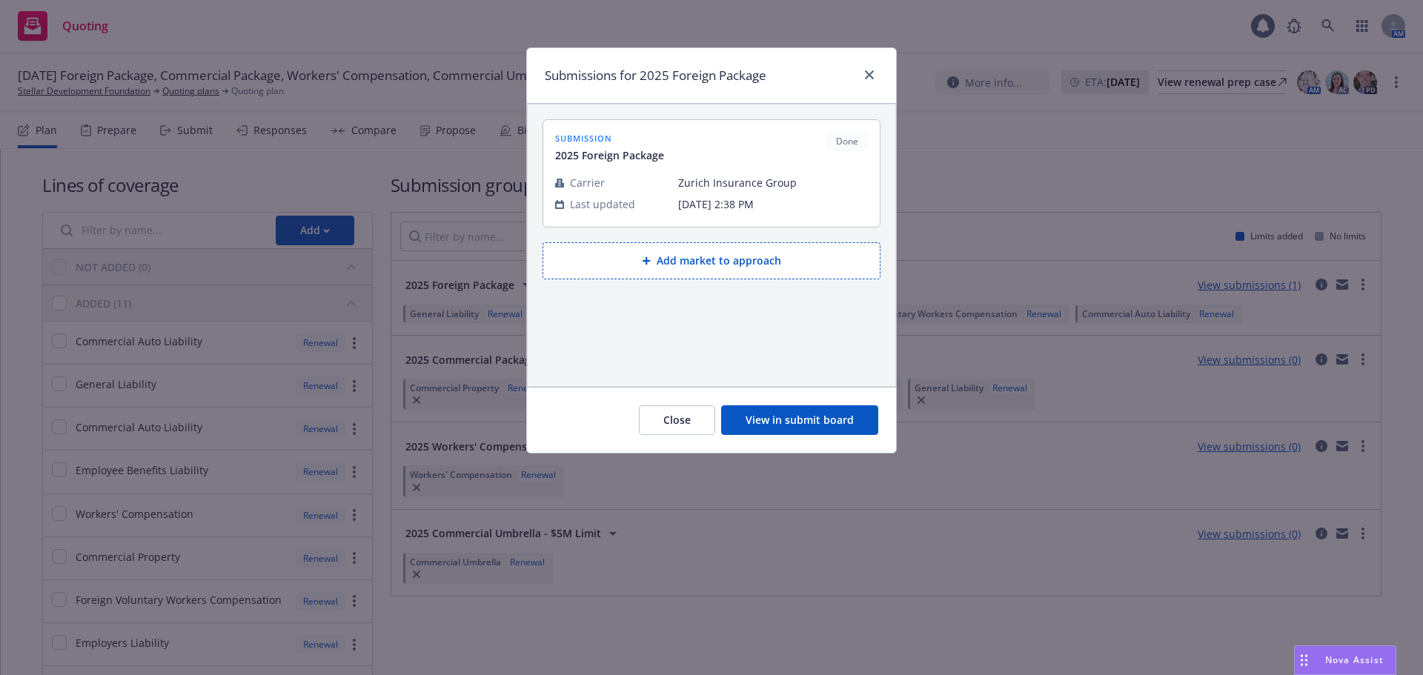
click at [823, 424] on button "View in submit board" at bounding box center [799, 420] width 157 height 30
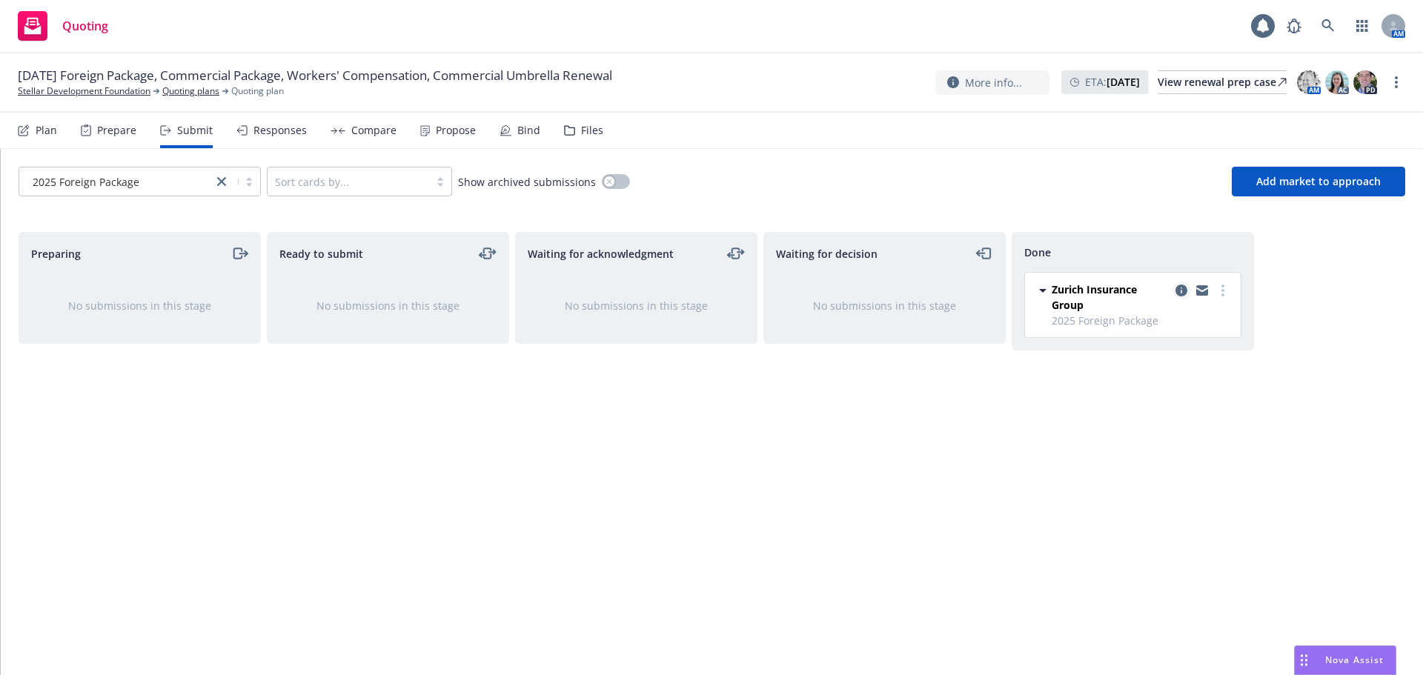
click at [1180, 294] on icon "copy logging email" at bounding box center [1181, 291] width 12 height 12
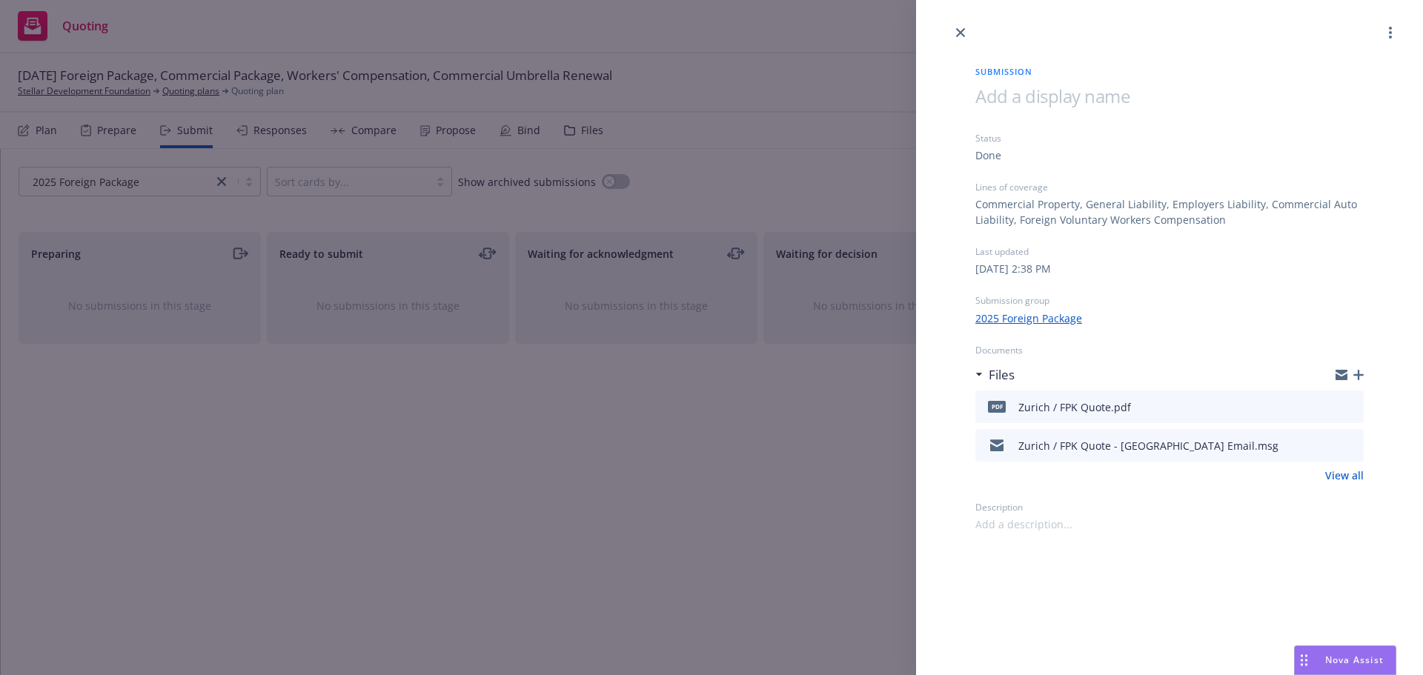
click at [1362, 373] on icon "button" at bounding box center [1358, 375] width 10 height 10
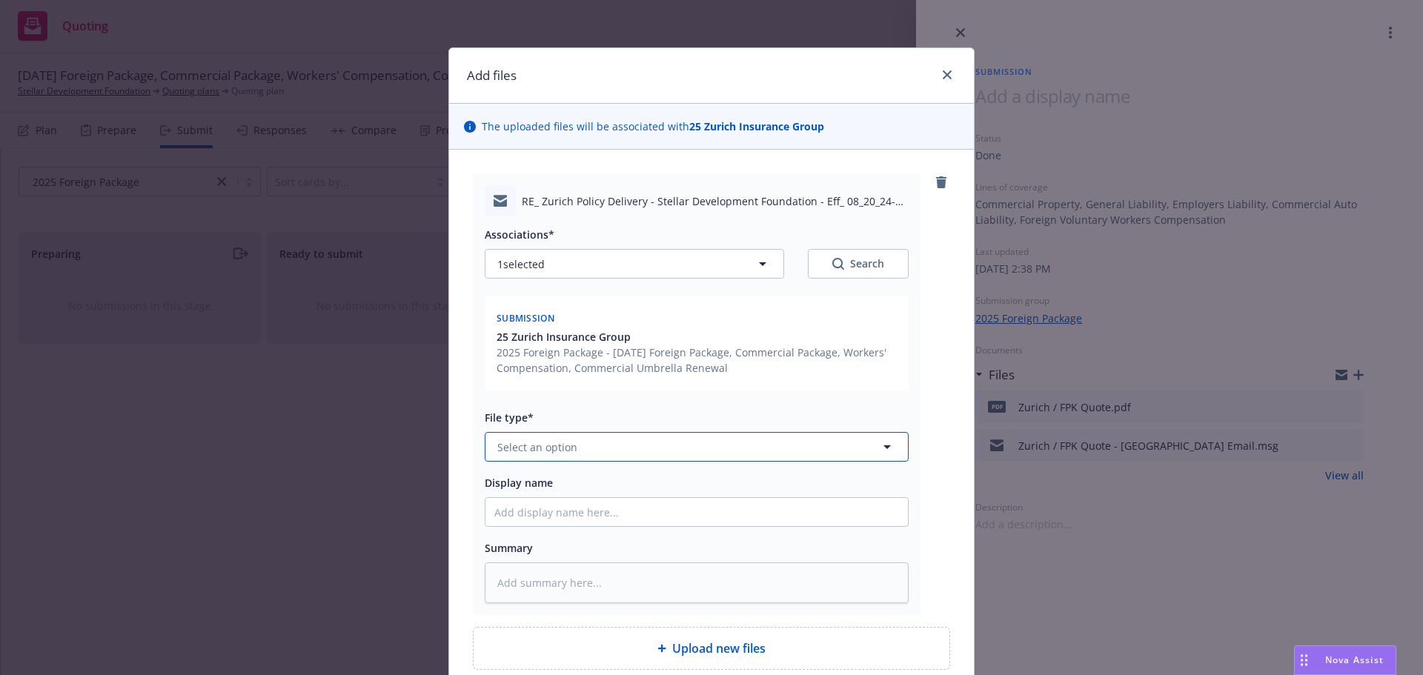
click at [558, 445] on span "Select an option" at bounding box center [537, 447] width 80 height 16
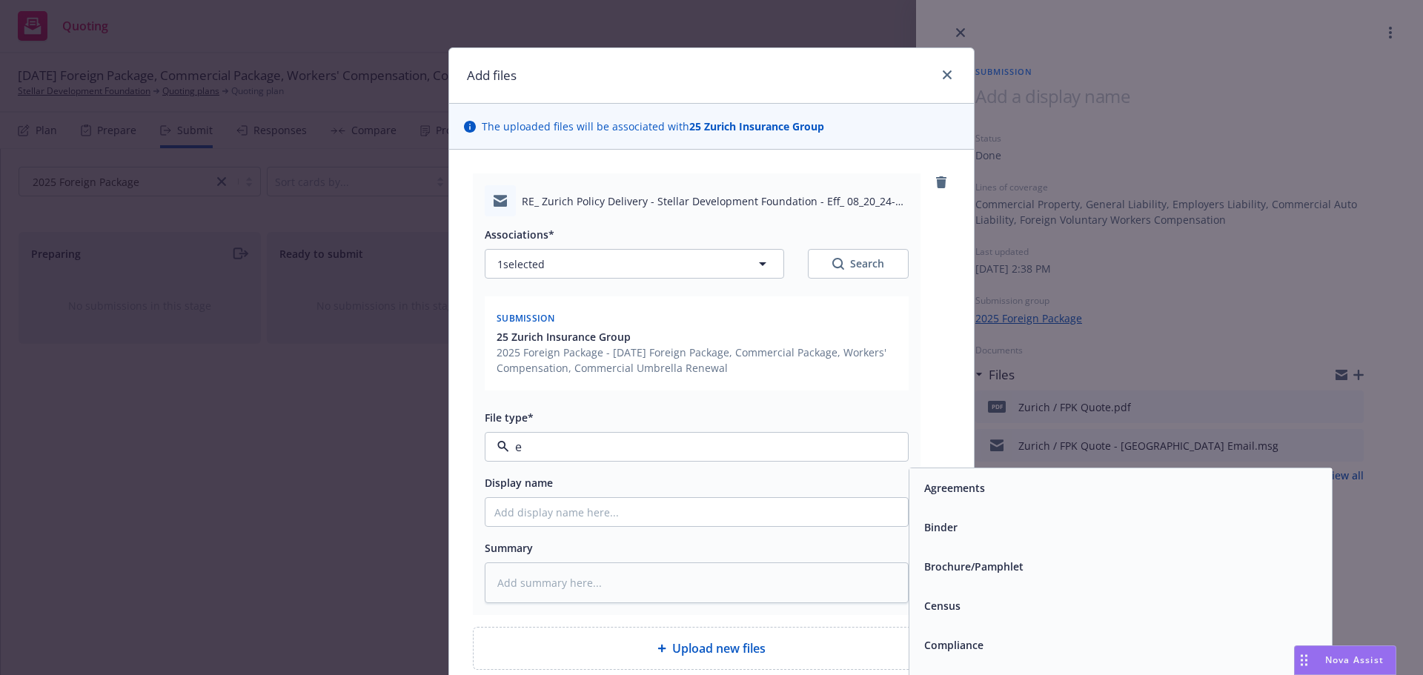
type input "em"
click at [971, 512] on div "Email" at bounding box center [1120, 527] width 422 height 39
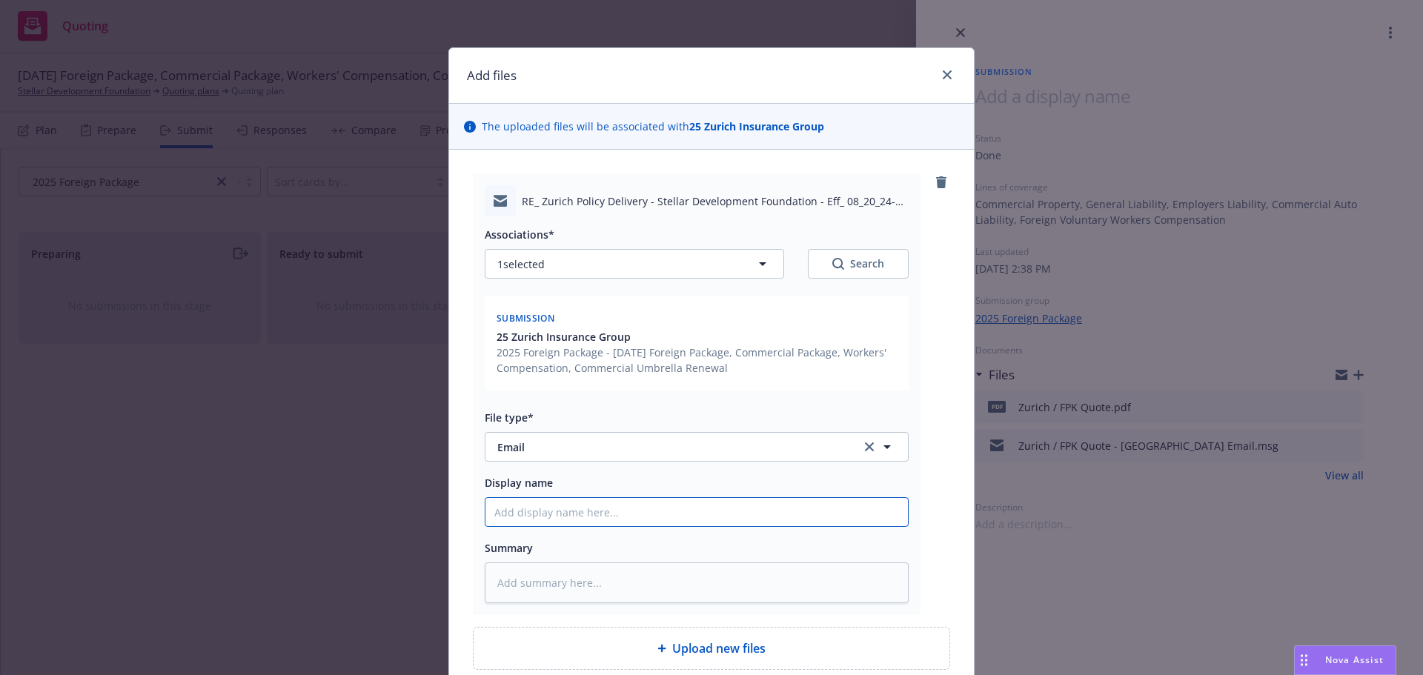
click at [596, 516] on input "Display name" at bounding box center [696, 512] width 422 height 28
type textarea "x"
type input "0"
type textarea "x"
type input "08"
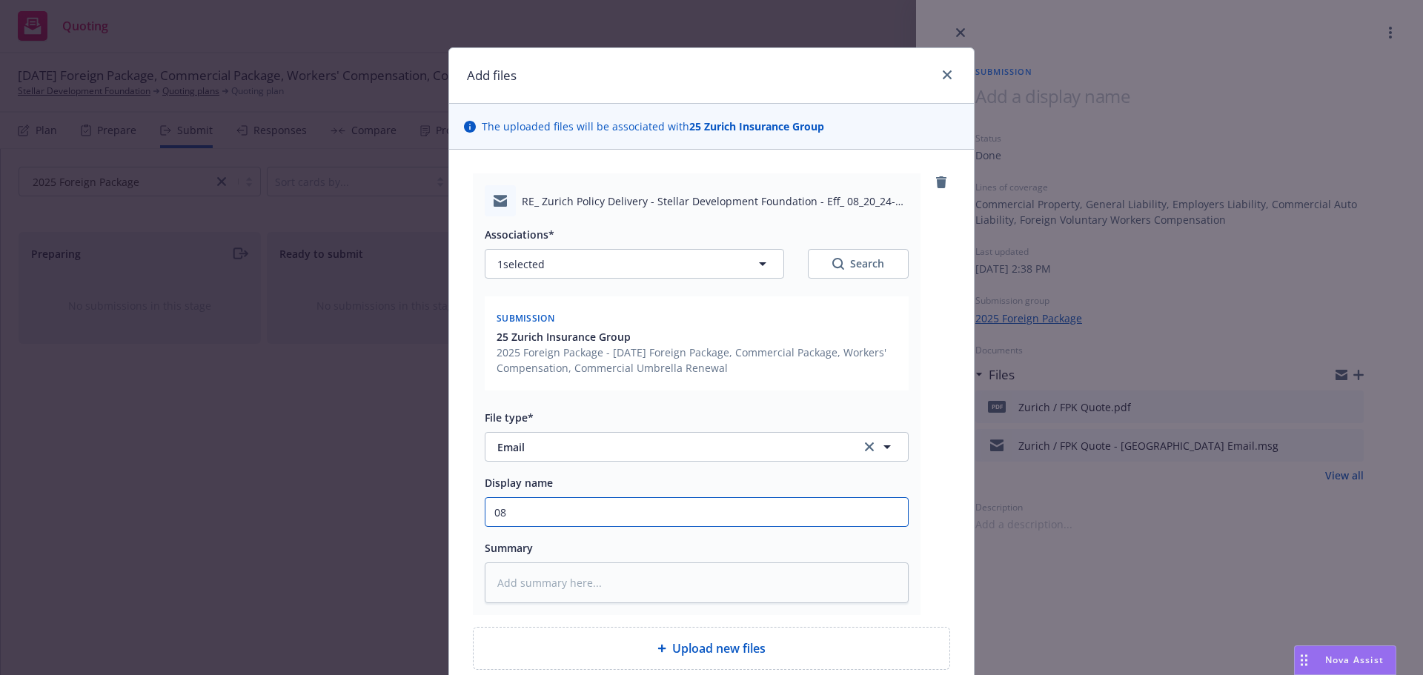
type textarea "x"
type input "08/"
type textarea "x"
type input "08/1"
type textarea "x"
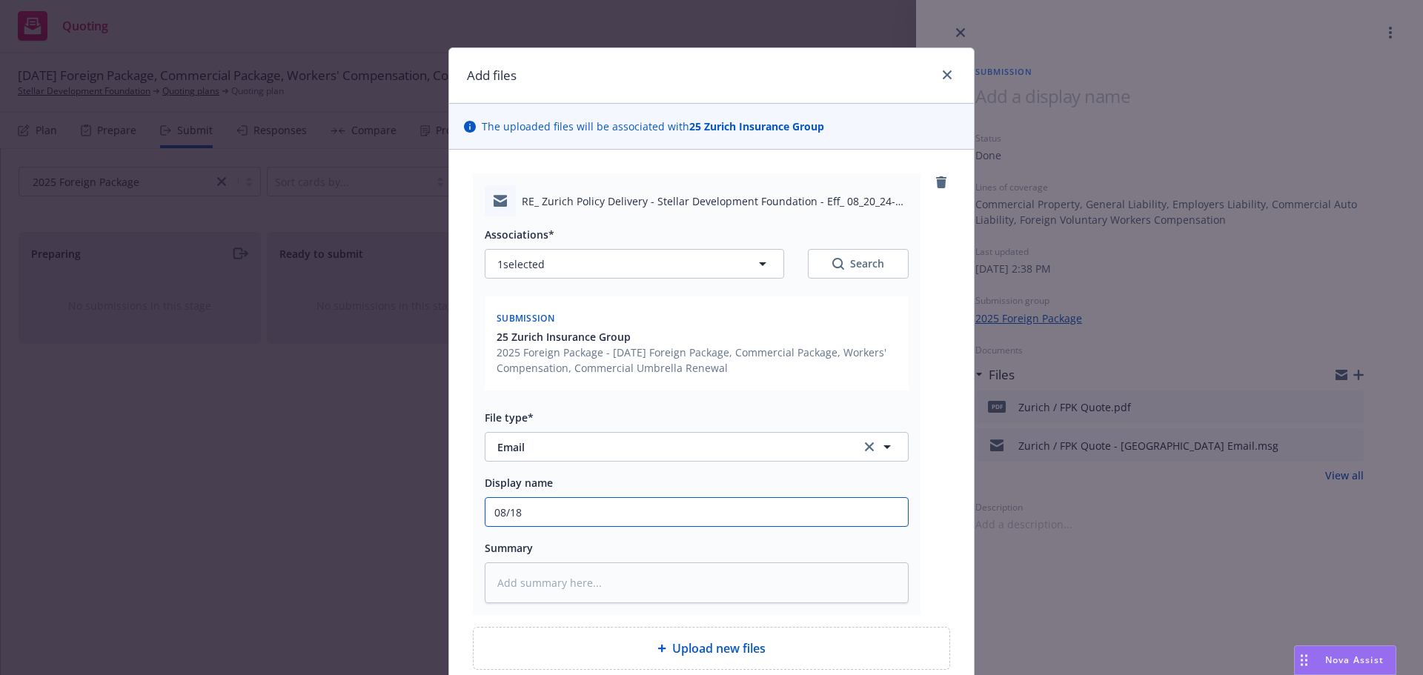
type input "08/18/"
type textarea "x"
type input "08/18/2"
type textarea "x"
type input "[DATE]"
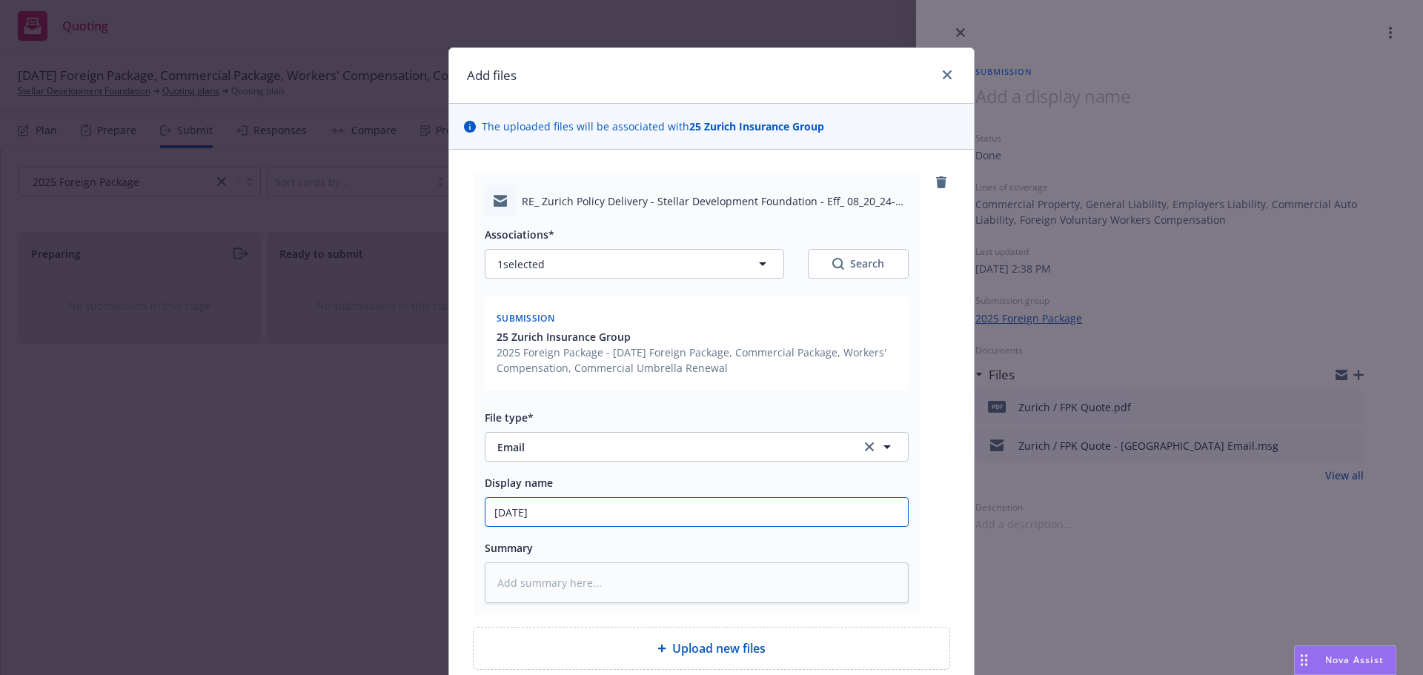
type textarea "x"
type input "[DATE]"
type textarea "x"
type input "[DATE] U"
type textarea "x"
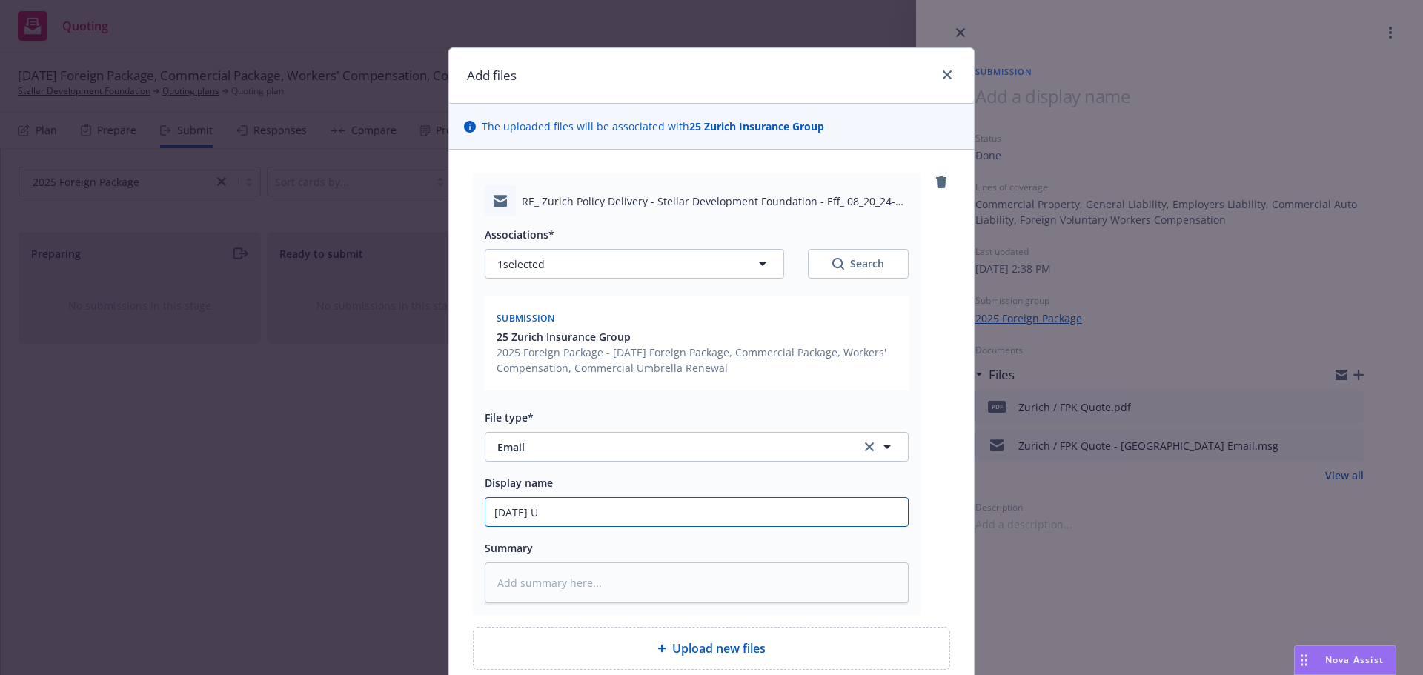
type input "[DATE] Up"
type textarea "x"
type input "[DATE] Upd"
type textarea "x"
type input "[DATE] Upda"
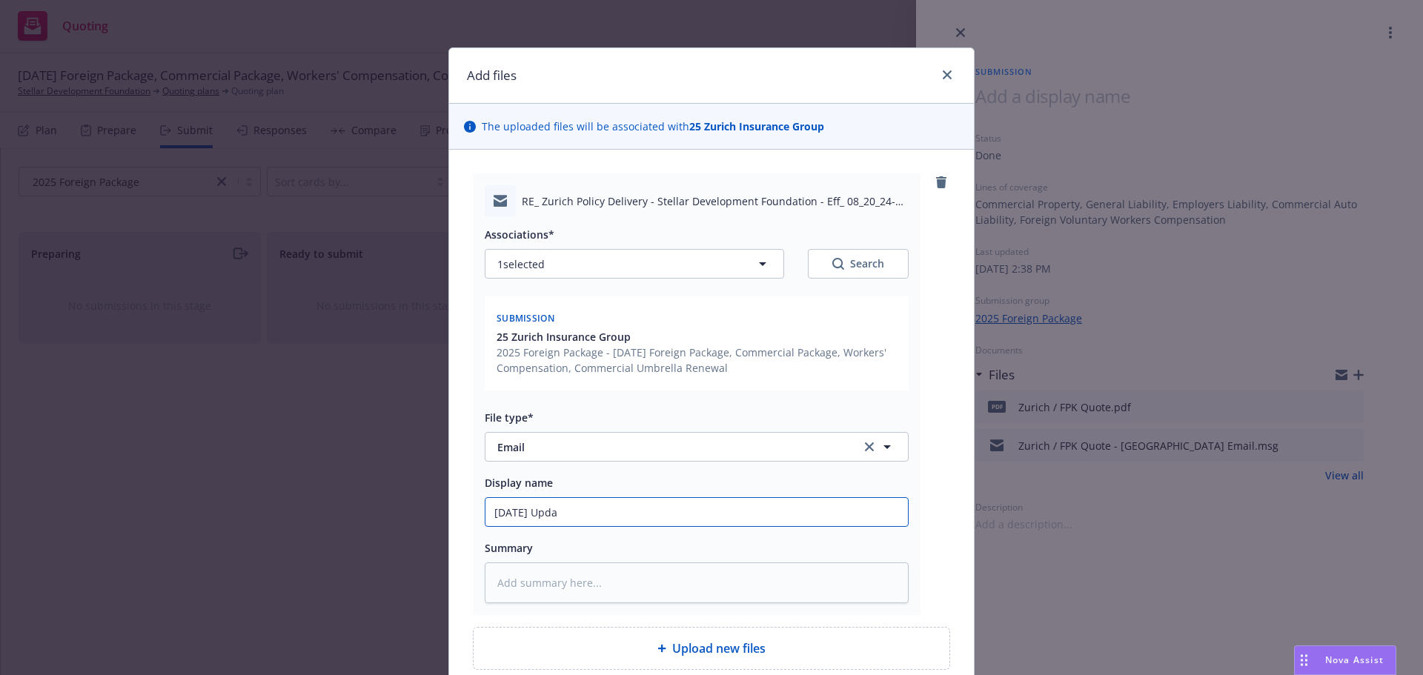
type textarea "x"
type input "[DATE] Updat"
type textarea "x"
type input "[DATE] Update"
type textarea "x"
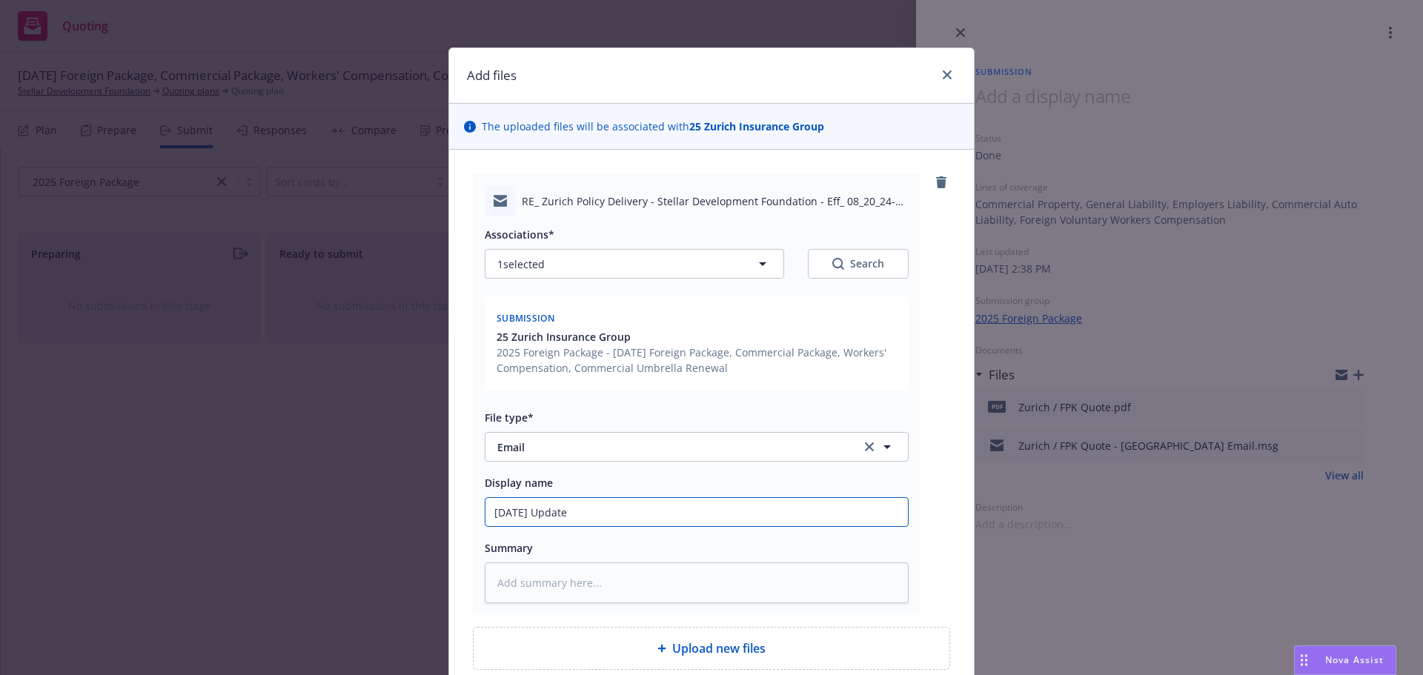
type input "[DATE] Update"
type textarea "x"
type input "[DATE] Update o"
type textarea "x"
type input "[DATE] Update on"
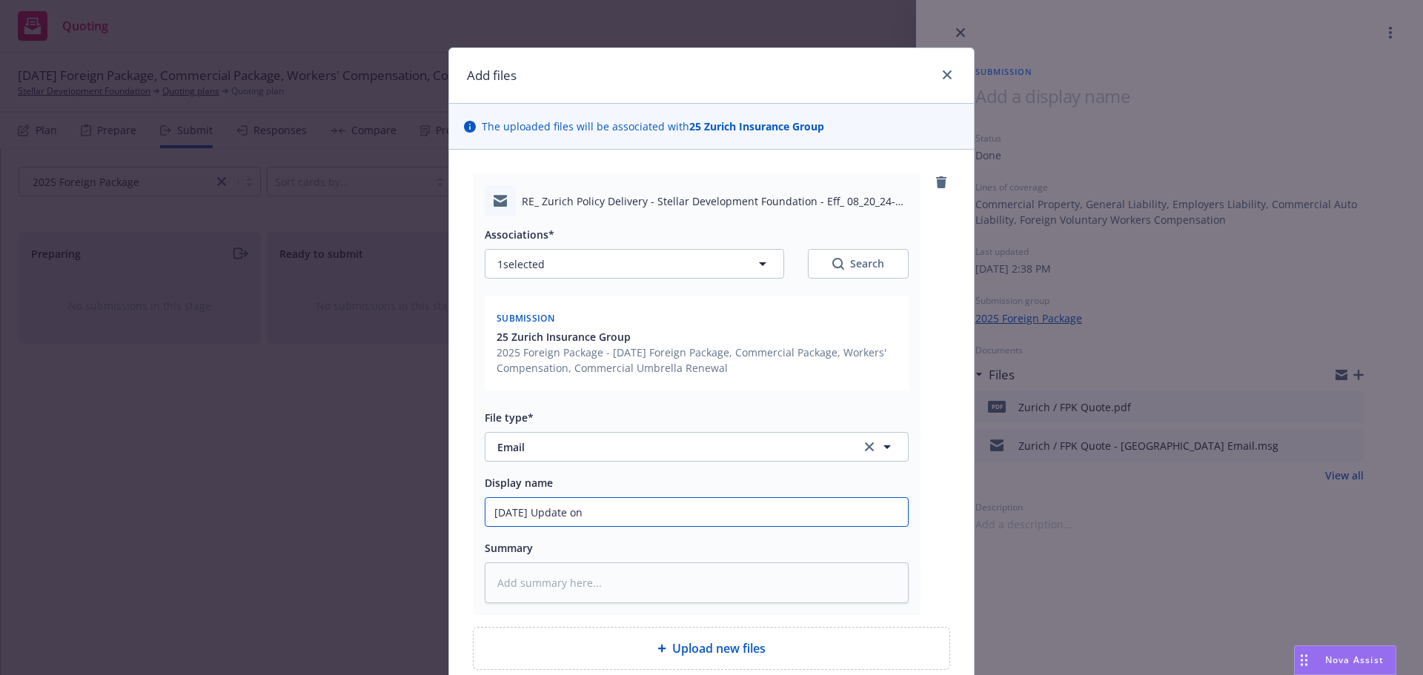
type textarea "x"
type input "[DATE] Update on"
type textarea "x"
type input "[DATE] Update on F"
type textarea "x"
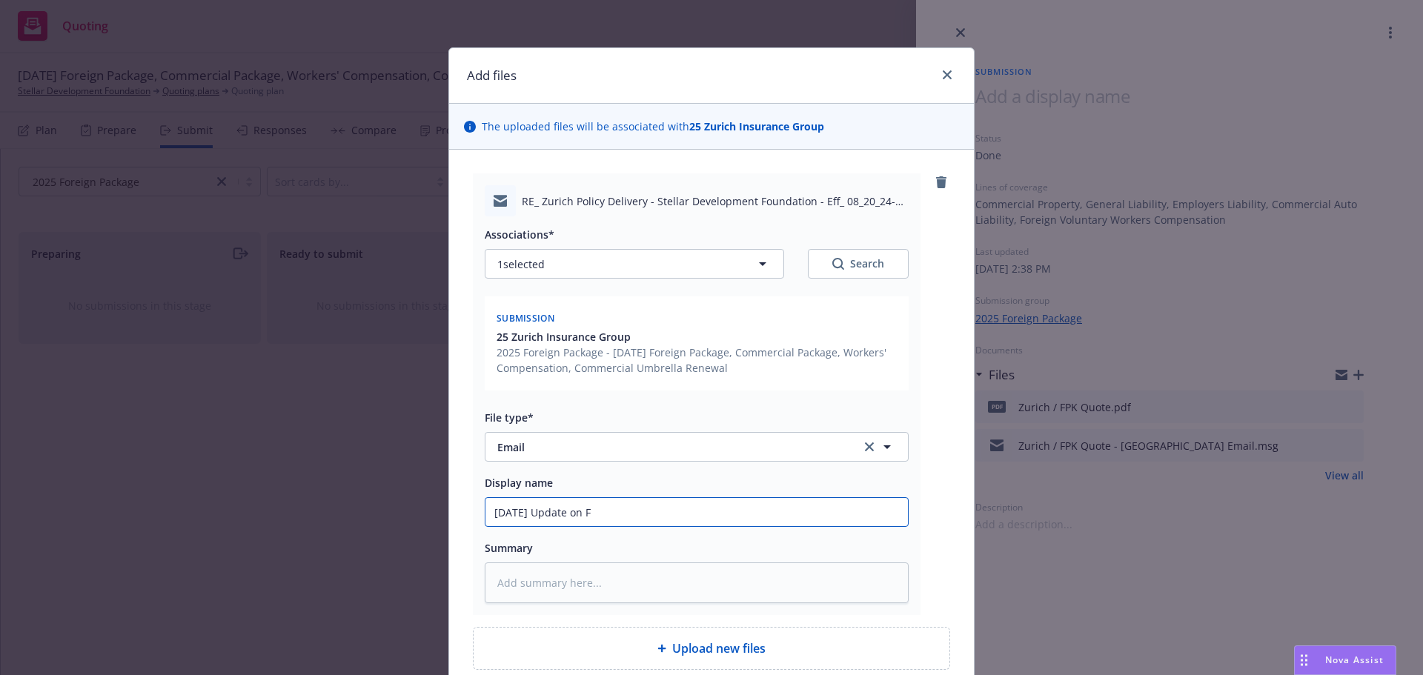
type input "[DATE] Update on FP"
type textarea "x"
type input "[DATE] Update on FPK"
type textarea "x"
type input "[DATE] Update on FPK"
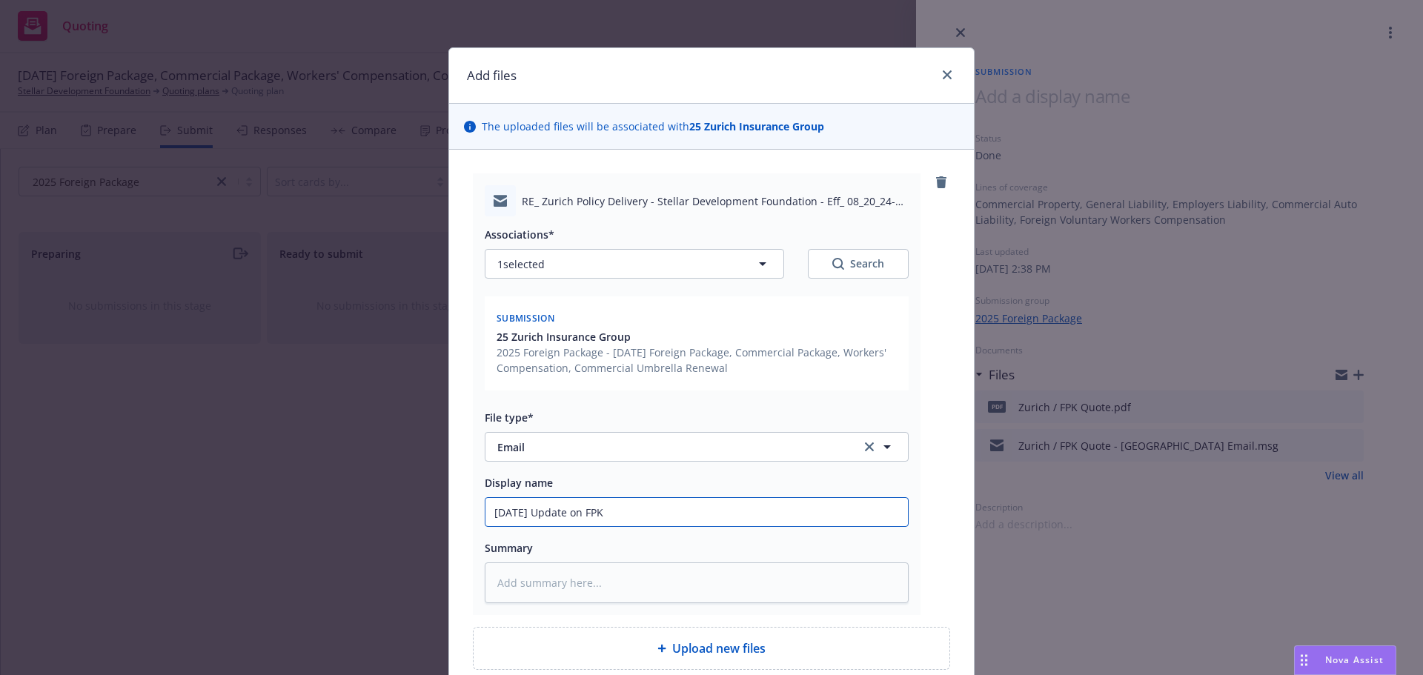
type textarea "x"
type input "[DATE] Update on FPK q"
type textarea "x"
type input "[DATE] Update on FPK qu"
type textarea "x"
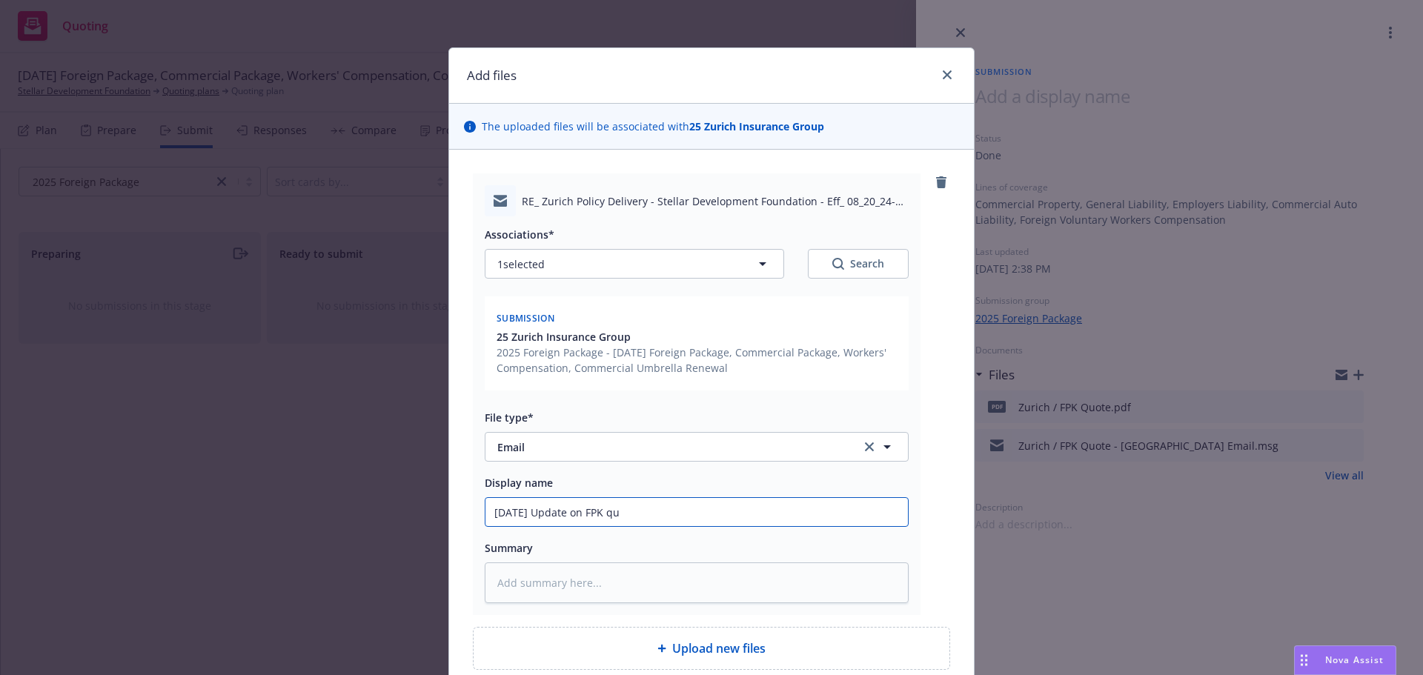
type input "[DATE] Update on FPK quo"
type textarea "x"
type input "[DATE] Update on FPK quot"
type textarea "x"
type input "[DATE] Update on FPK quote"
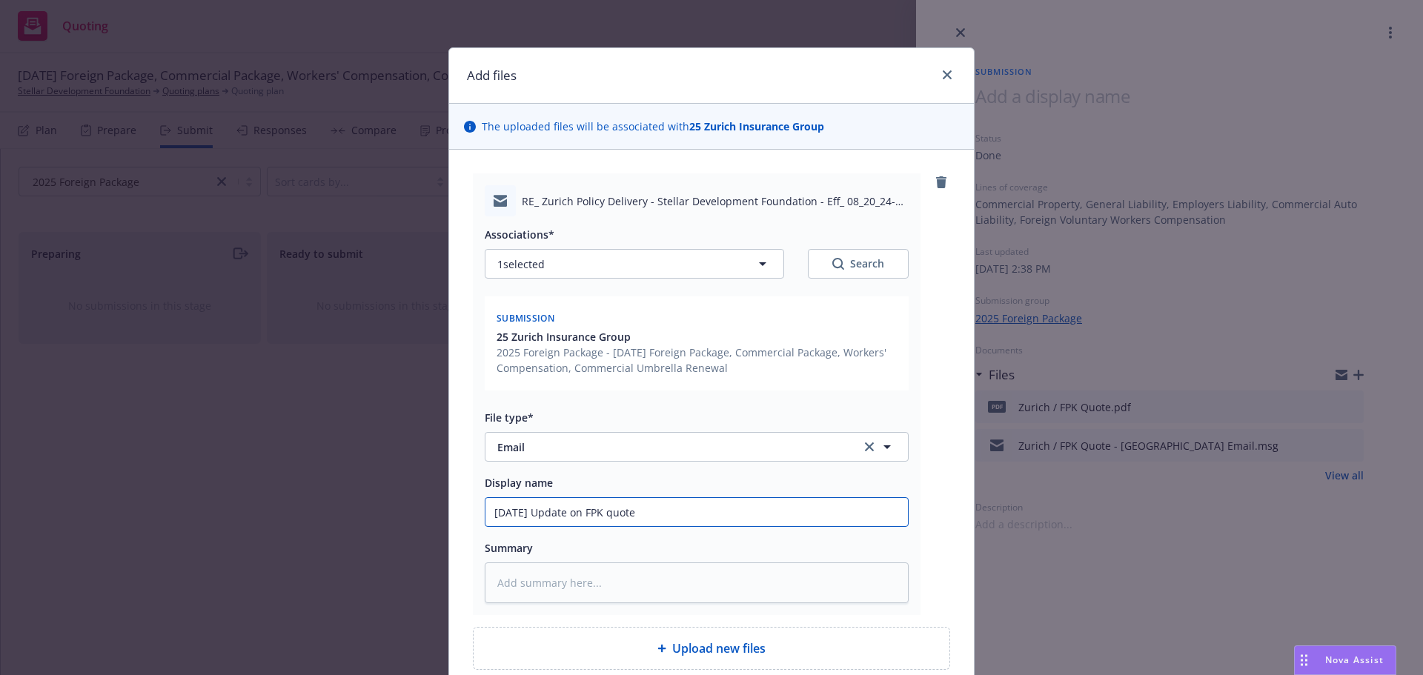
type textarea "x"
type input "[DATE] Update on FPK quote"
type textarea "x"
type input "[DATE] Update on FPK quote &"
type textarea "x"
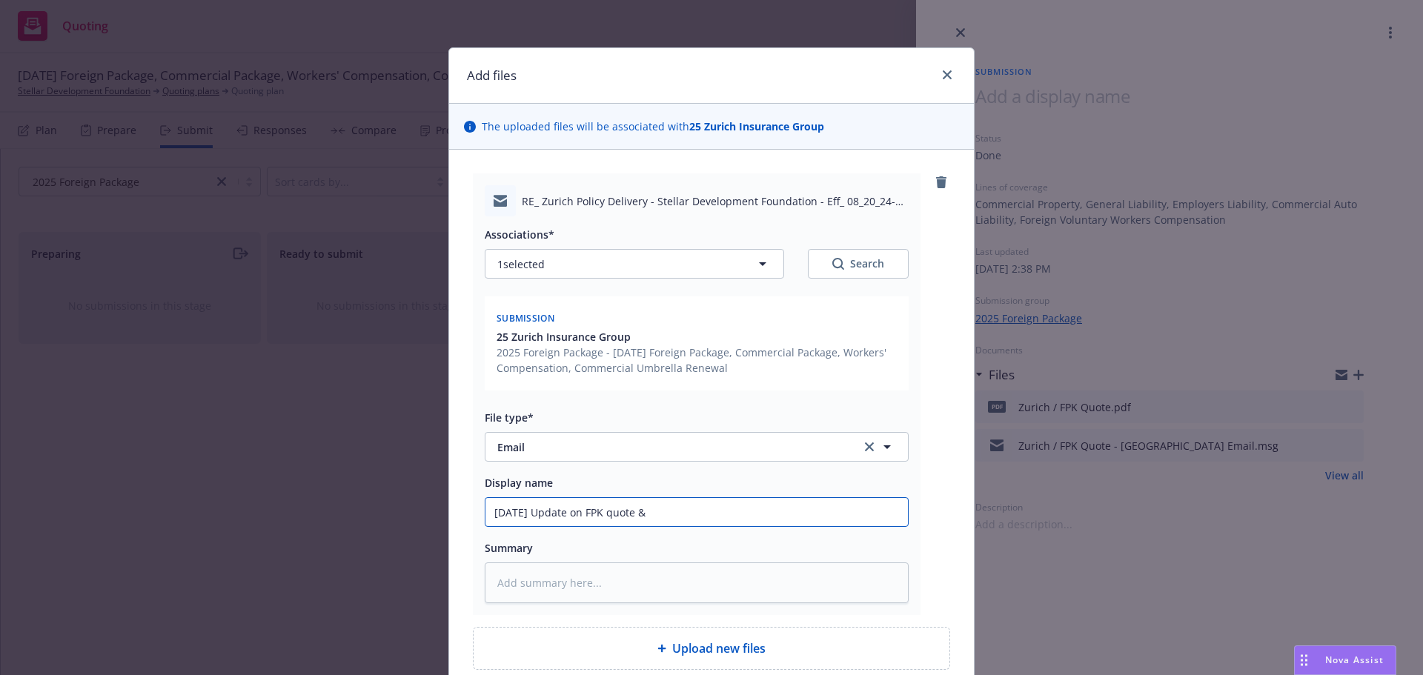
type input "[DATE] Update on FPK quote &"
type textarea "x"
type input "[DATE] Update on FPK quote & b"
type textarea "x"
type input "[DATE] Update on FPK quote & bi"
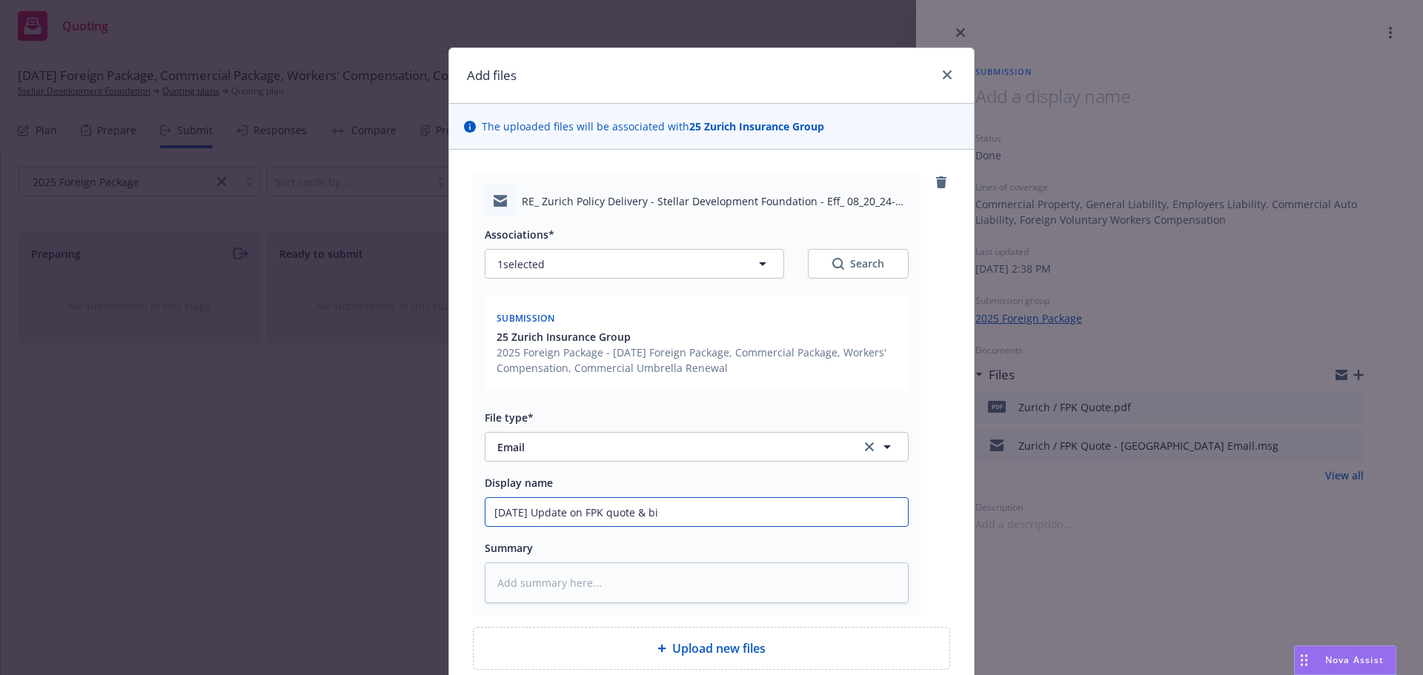
type textarea "x"
type input "[DATE] Update on FPK quote & bind"
type textarea "x"
type input "[DATE] Update on FPK quote & bindi"
type textarea "x"
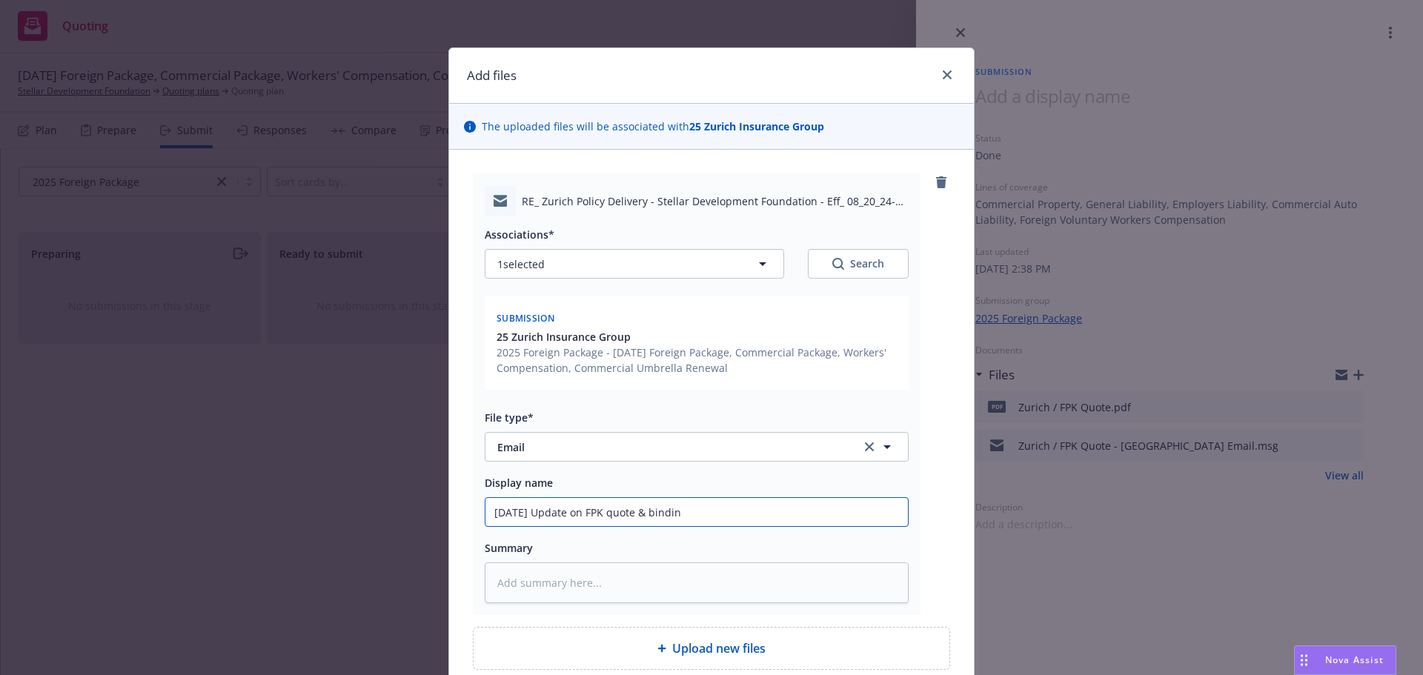
type input "[DATE] Update on FPK quote & binding"
type textarea "x"
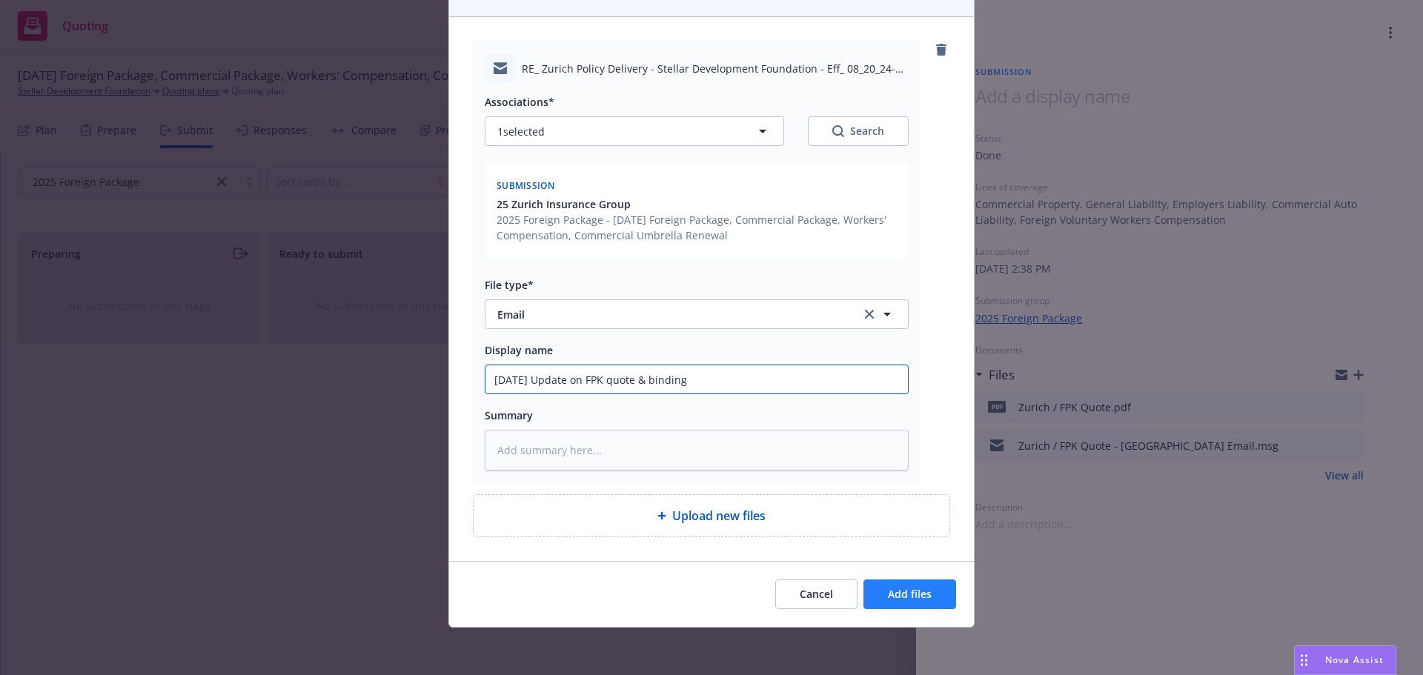
type input "[DATE] Update on FPK quote & binding"
click at [924, 594] on span "Add files" at bounding box center [910, 594] width 44 height 14
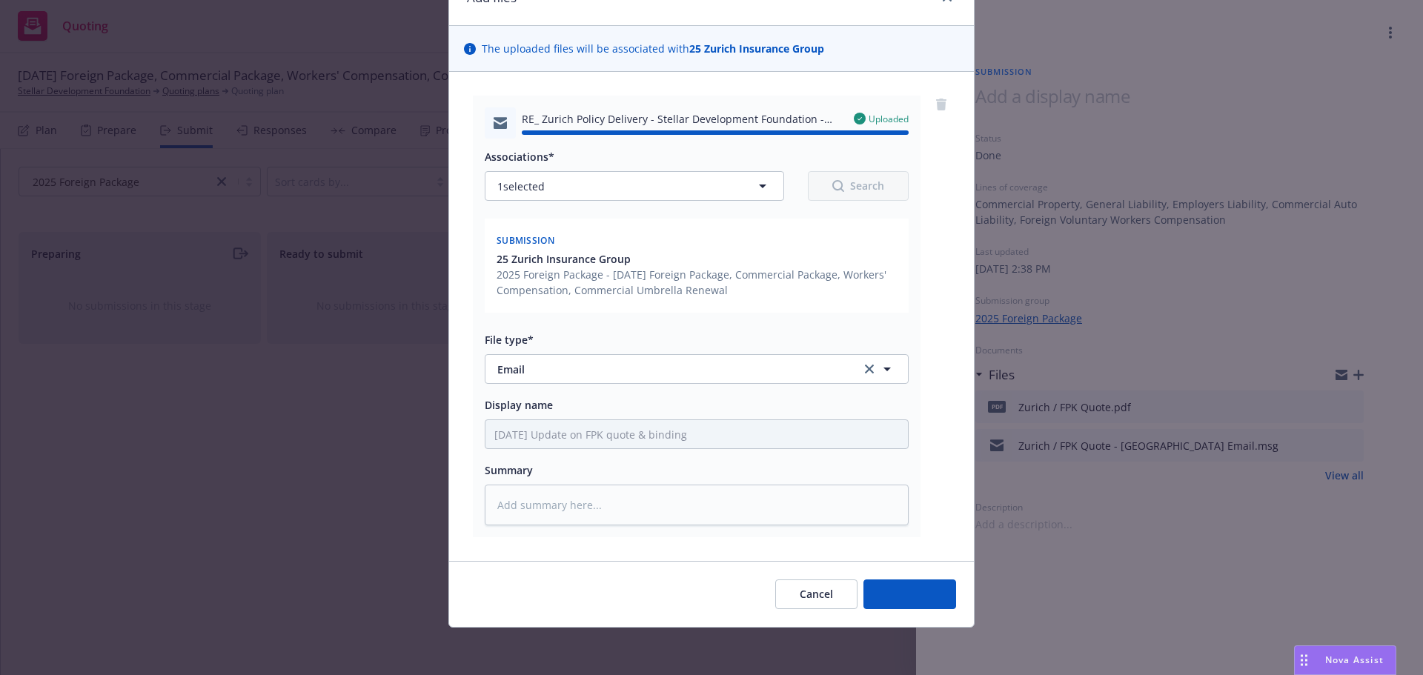
type textarea "x"
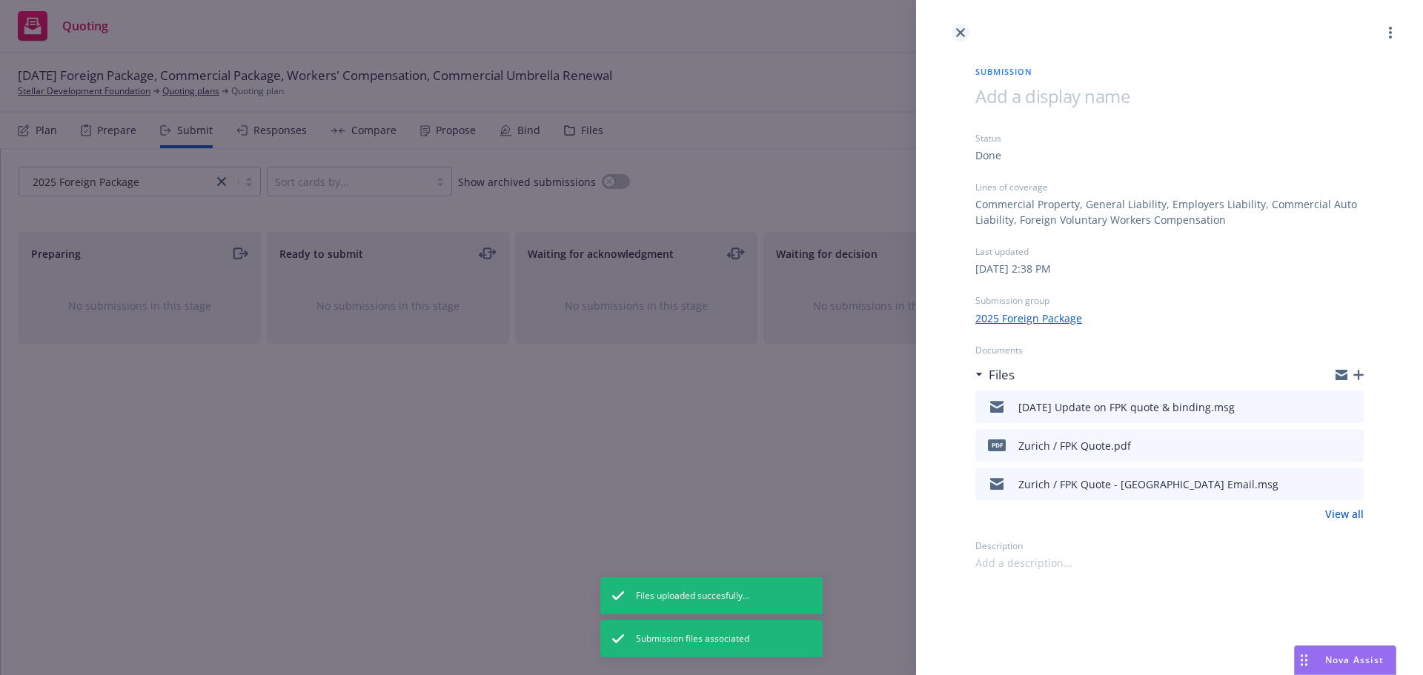
click at [958, 29] on icon "close" at bounding box center [960, 32] width 9 height 9
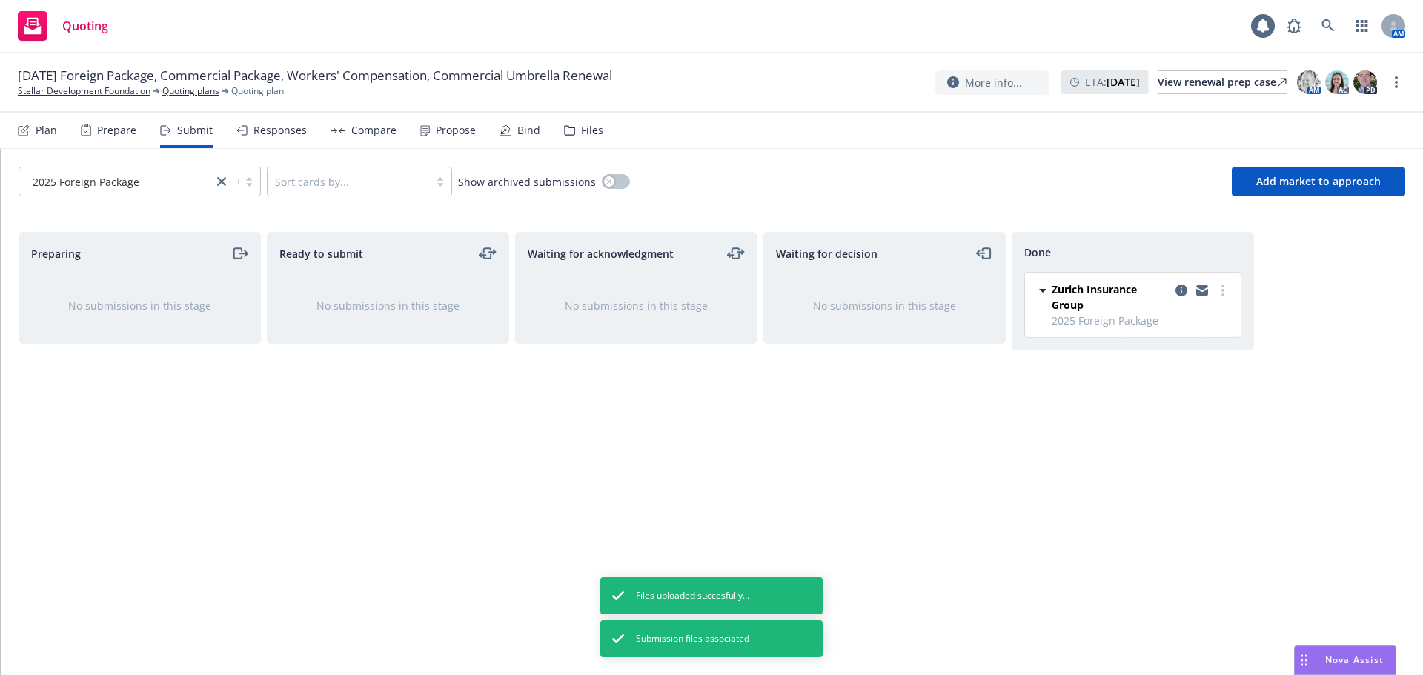
click at [84, 83] on span "[DATE] Foreign Package, Commercial Package, Workers' Compensation, Commercial U…" at bounding box center [315, 76] width 594 height 18
click at [83, 92] on link "Stellar Development Foundation" at bounding box center [84, 90] width 133 height 13
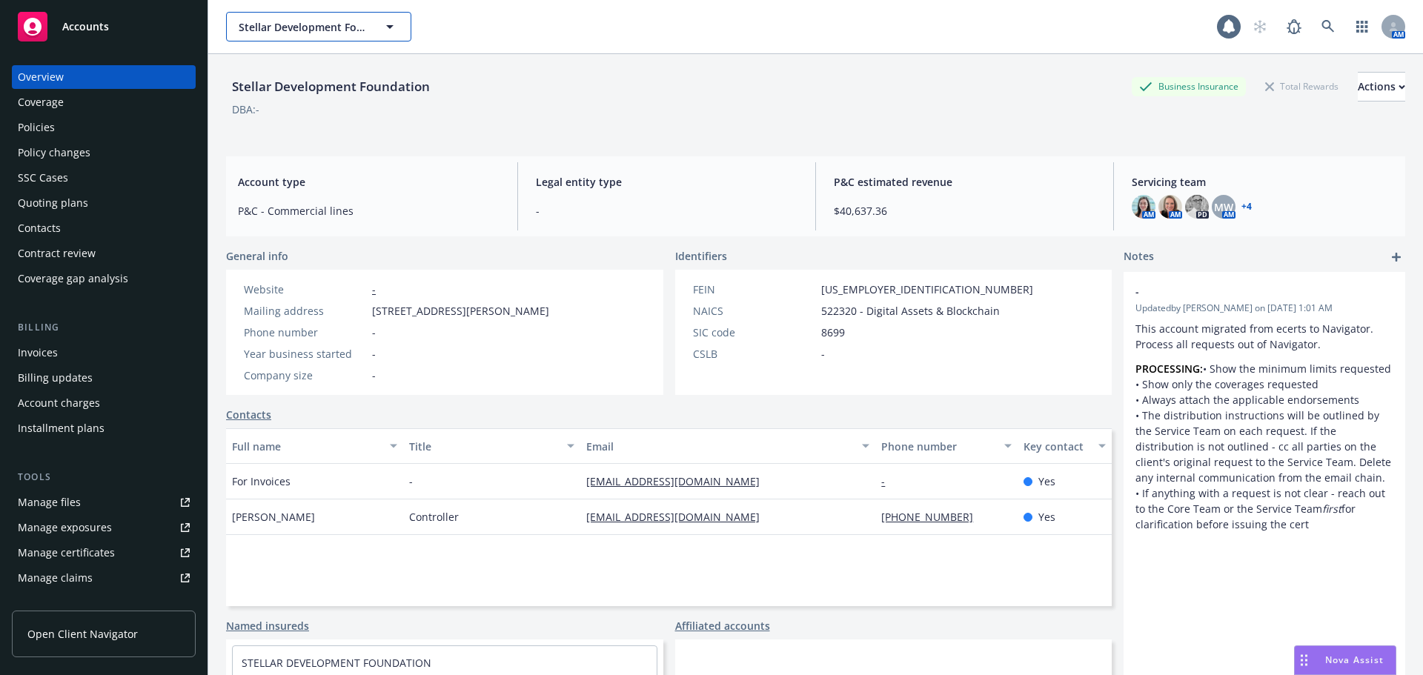
click at [300, 29] on span "Stellar Development Foundation" at bounding box center [303, 27] width 128 height 16
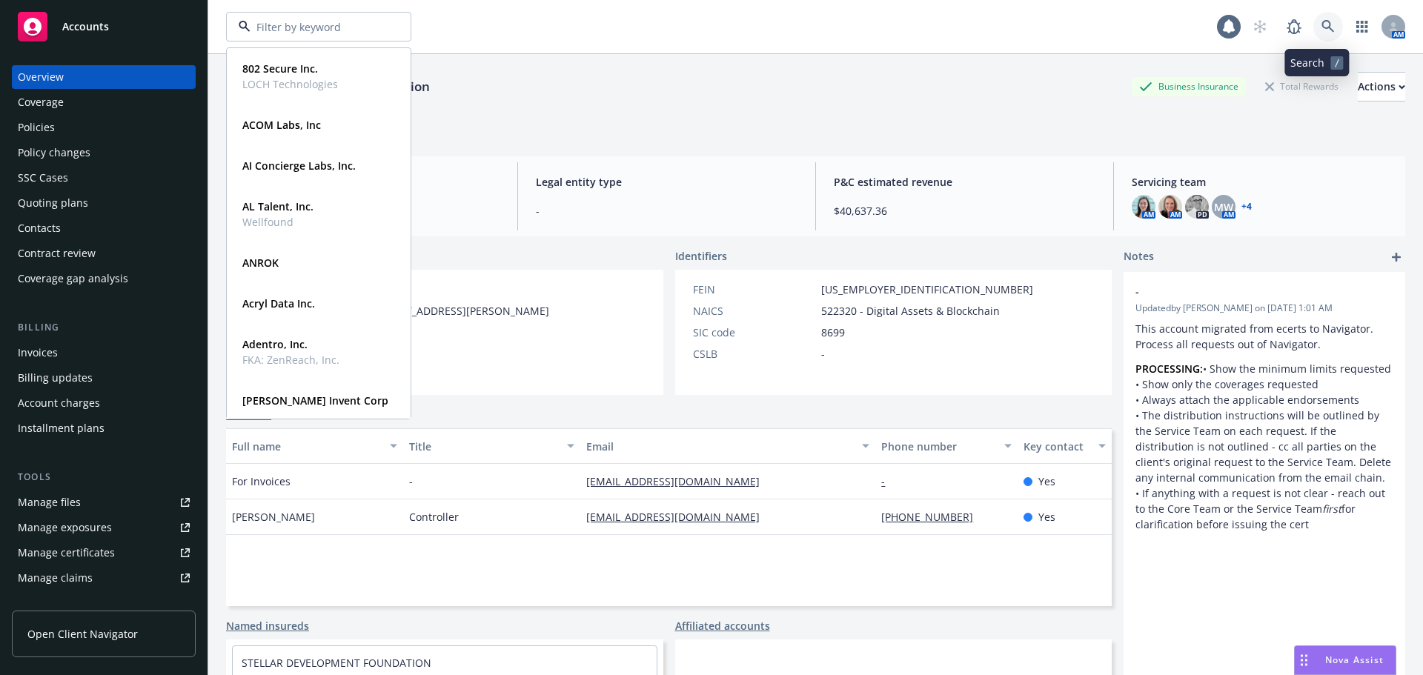
click at [1321, 21] on icon at bounding box center [1327, 26] width 13 height 13
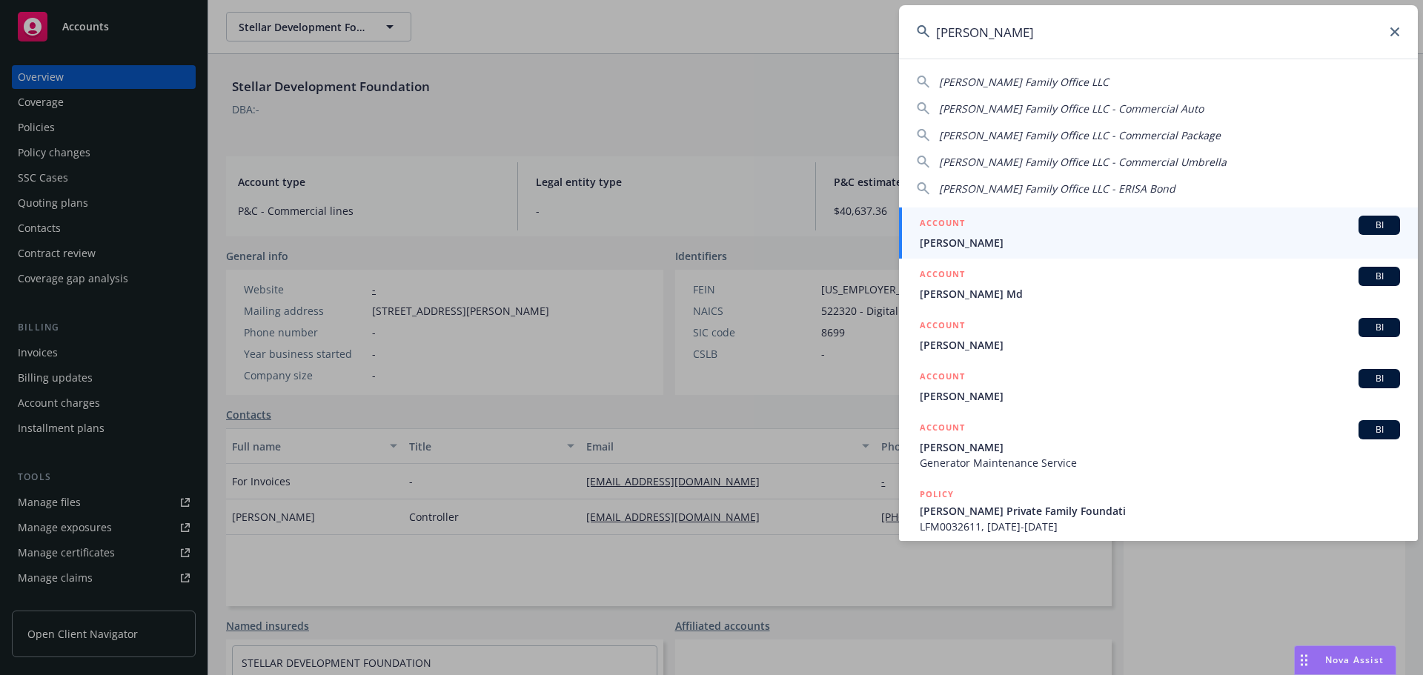
type input "[PERSON_NAME]"
click at [1364, 219] on span "BI" at bounding box center [1379, 225] width 30 height 13
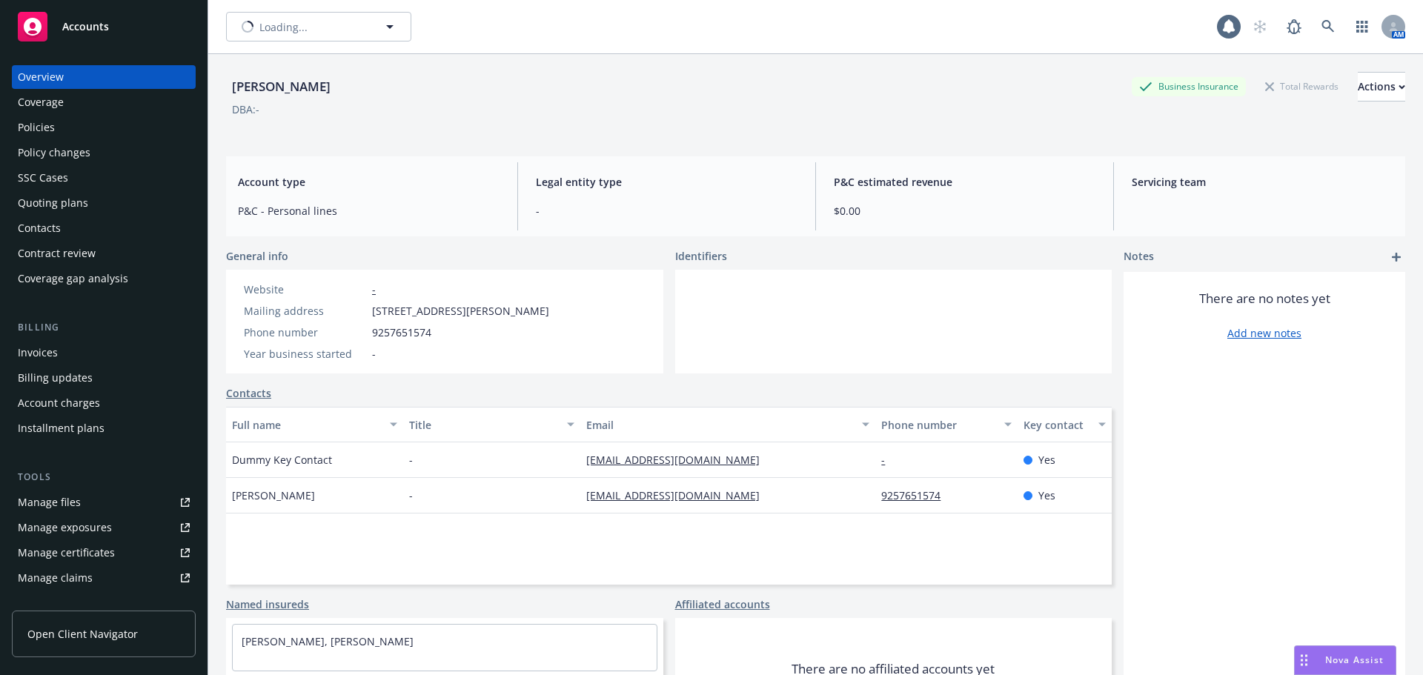
type input "[PERSON_NAME]"
click at [320, 24] on span "[PERSON_NAME]" at bounding box center [303, 27] width 128 height 16
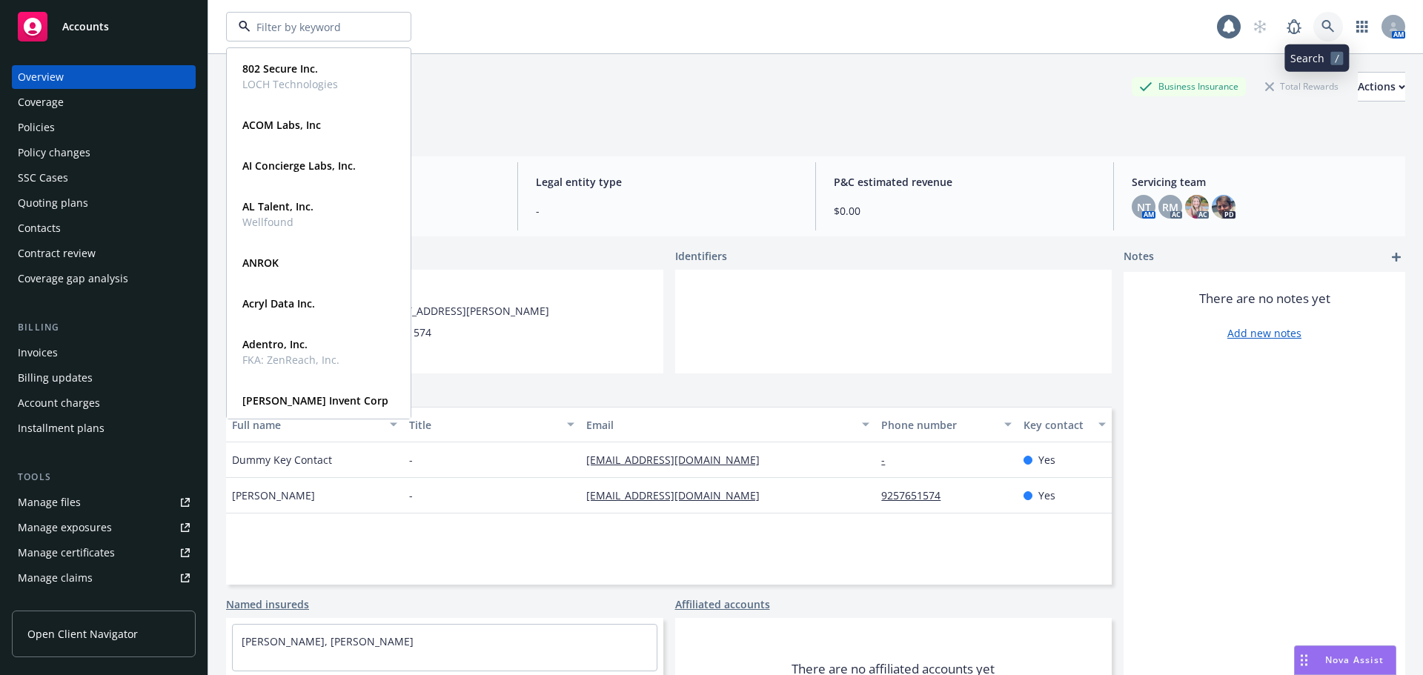
click at [1321, 36] on link at bounding box center [1328, 27] width 30 height 30
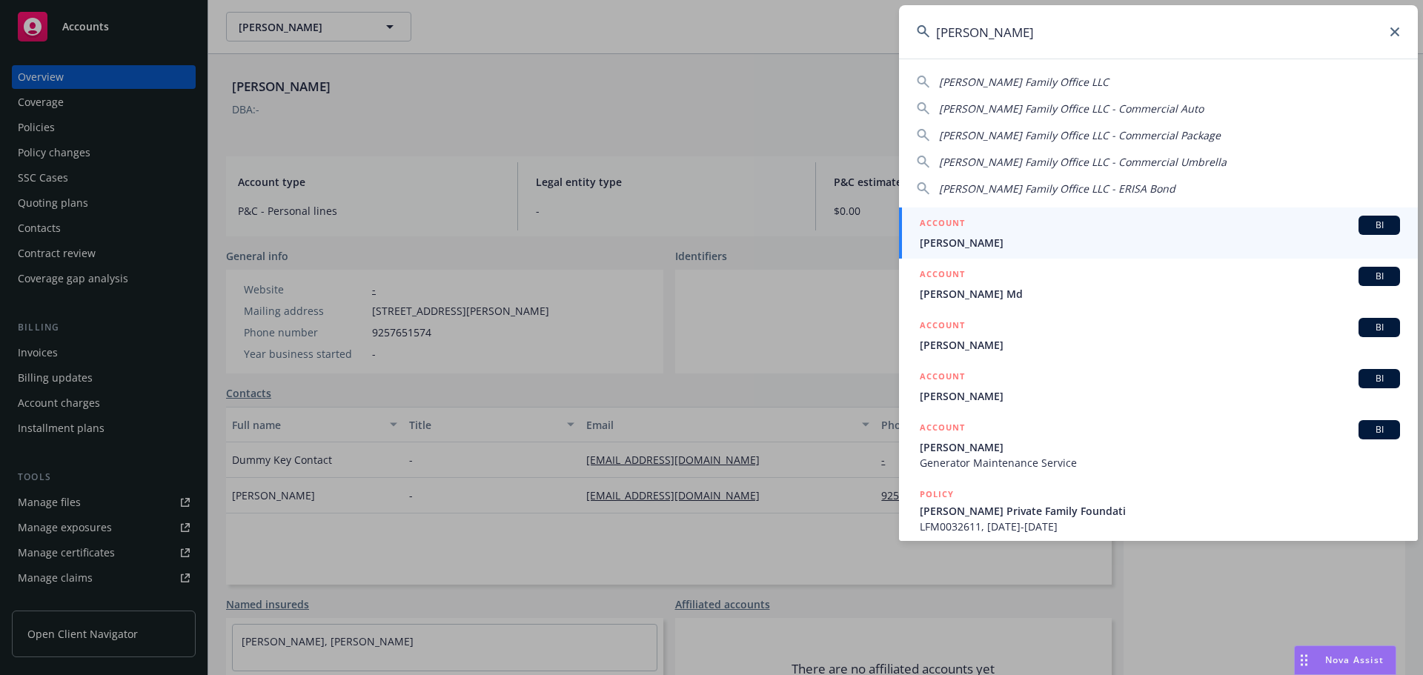
click at [1042, 77] on span "[PERSON_NAME] Family Office LLC" at bounding box center [1024, 82] width 170 height 14
type input "[PERSON_NAME] Family Office LLC"
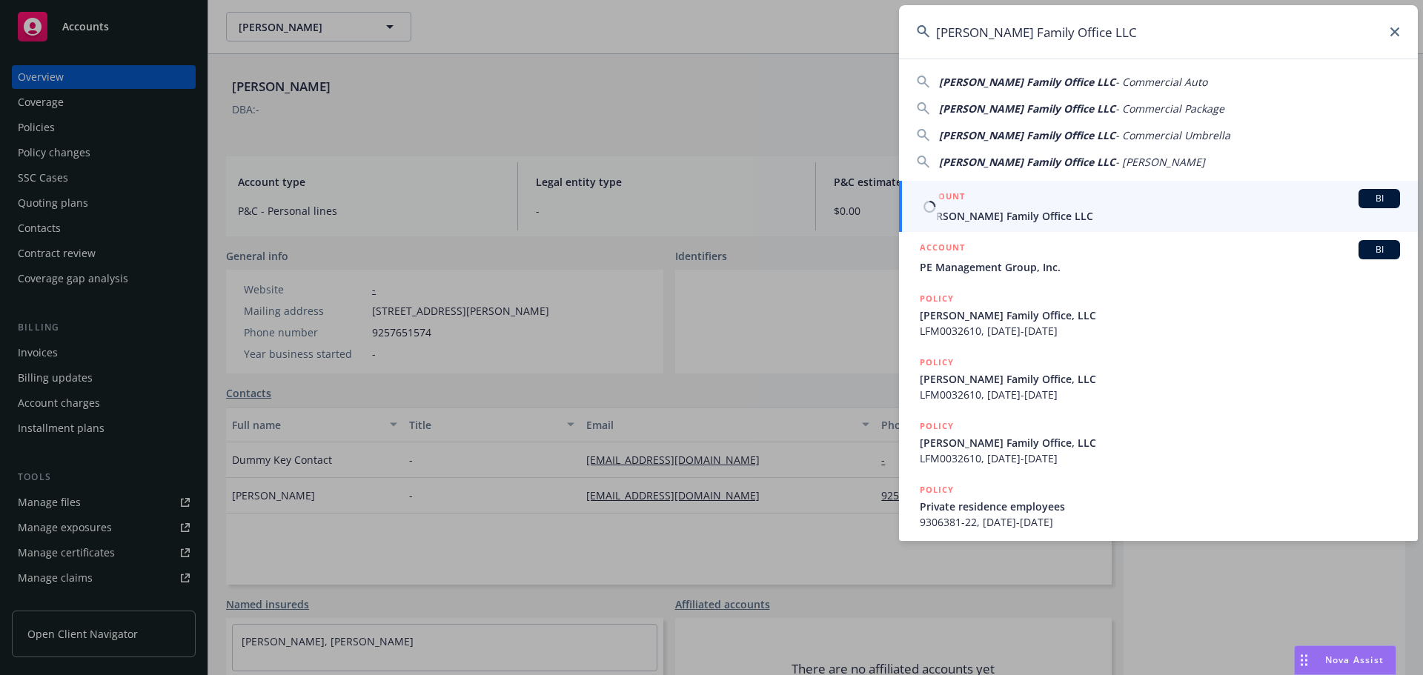
click at [1369, 206] on div "BI" at bounding box center [1378, 198] width 41 height 19
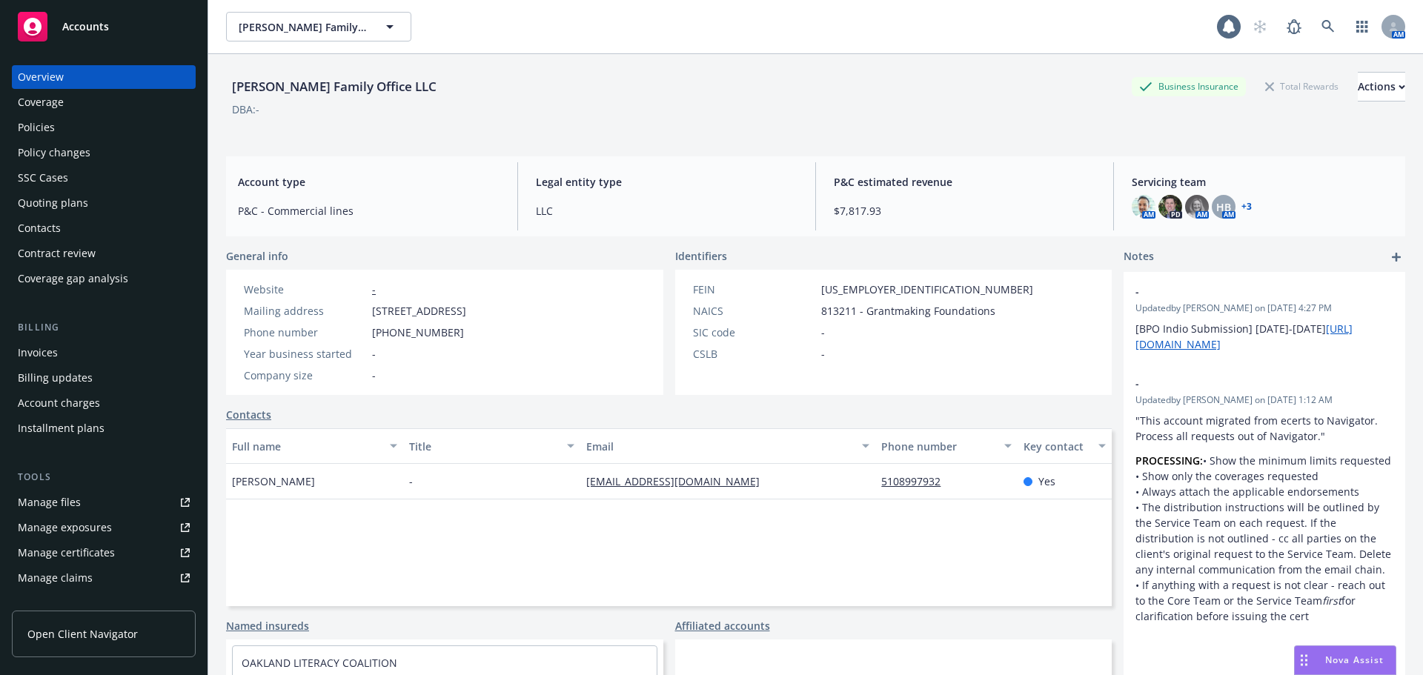
click at [122, 122] on div "Policies" at bounding box center [104, 128] width 172 height 24
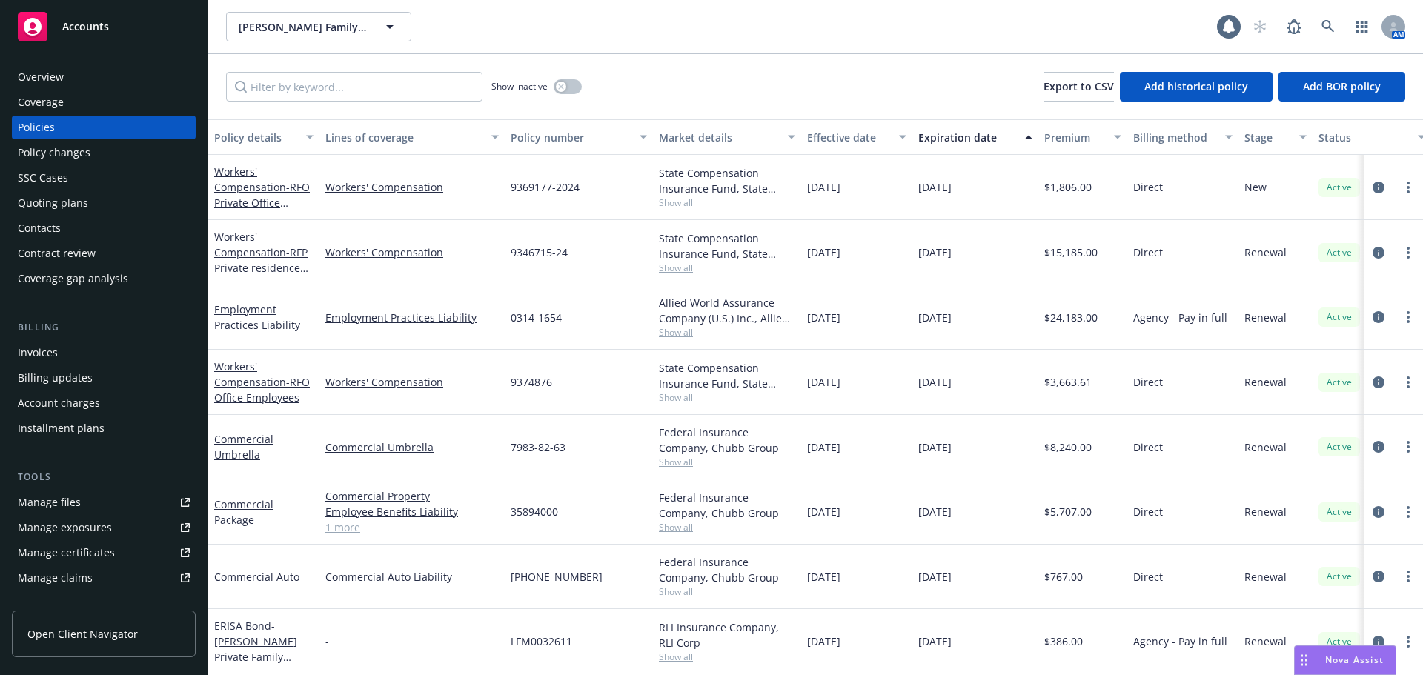
click at [667, 331] on span "Show all" at bounding box center [727, 332] width 136 height 13
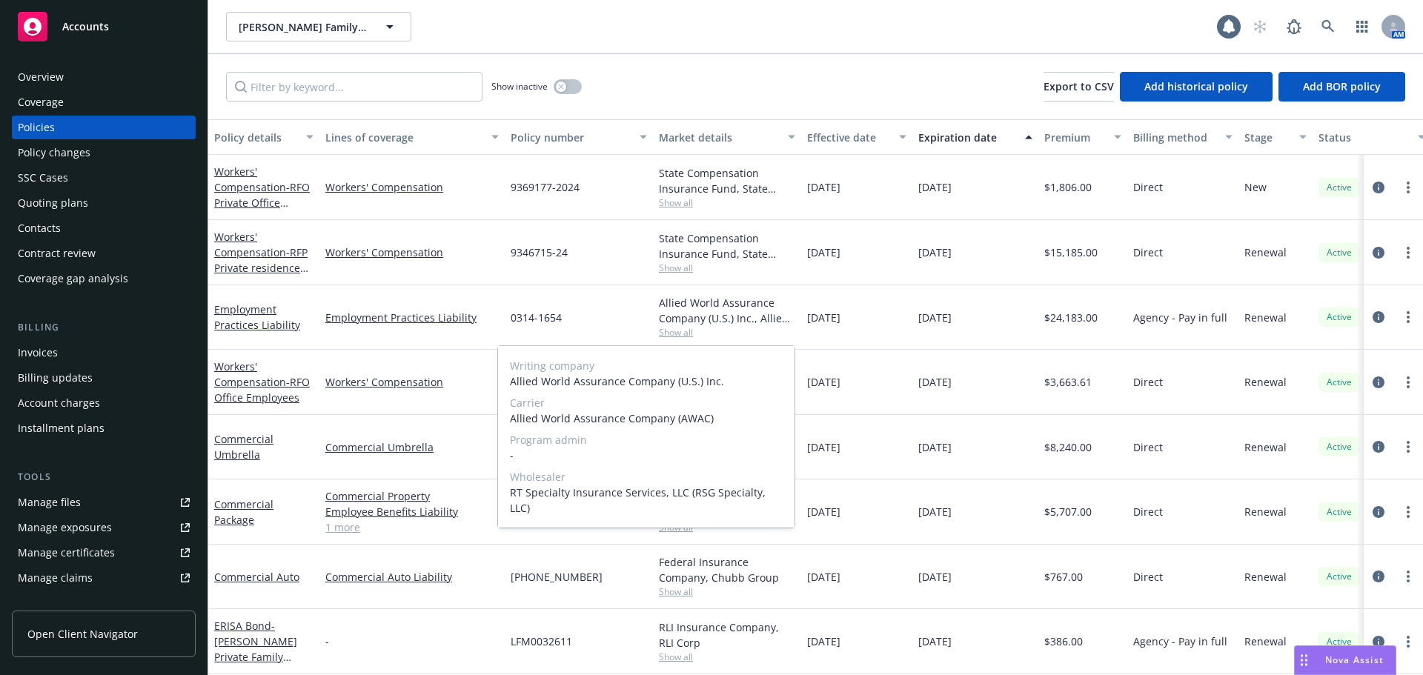
click at [667, 331] on span "Show all" at bounding box center [727, 332] width 136 height 13
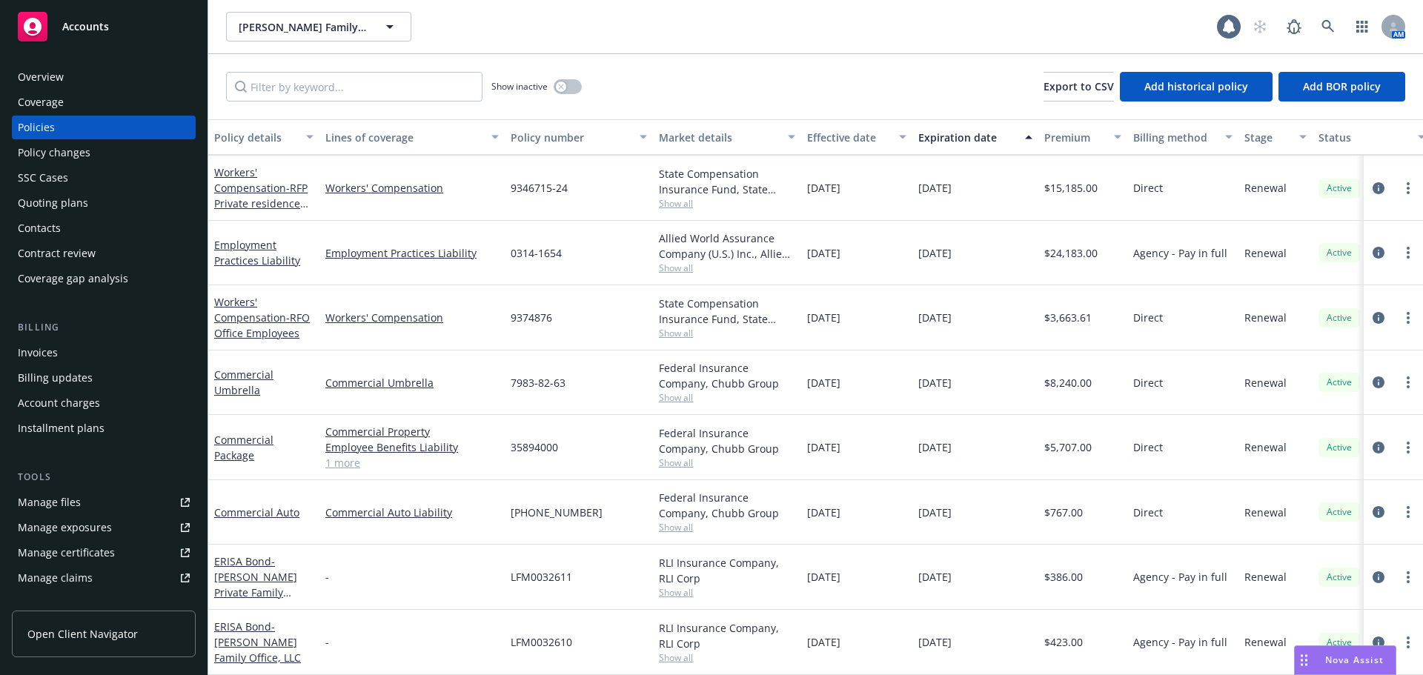
scroll to position [75, 0]
